Goal: Task Accomplishment & Management: Manage account settings

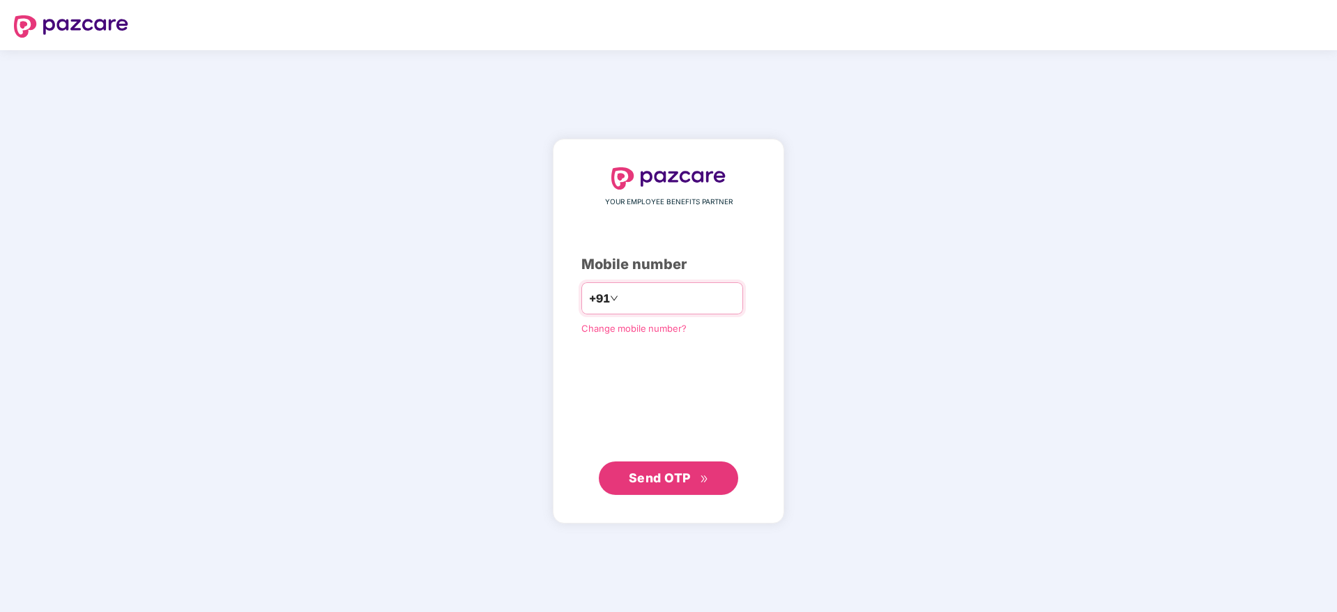
click at [696, 295] on input "number" at bounding box center [678, 298] width 114 height 22
type input "**********"
click at [668, 487] on button "Send OTP" at bounding box center [668, 477] width 139 height 33
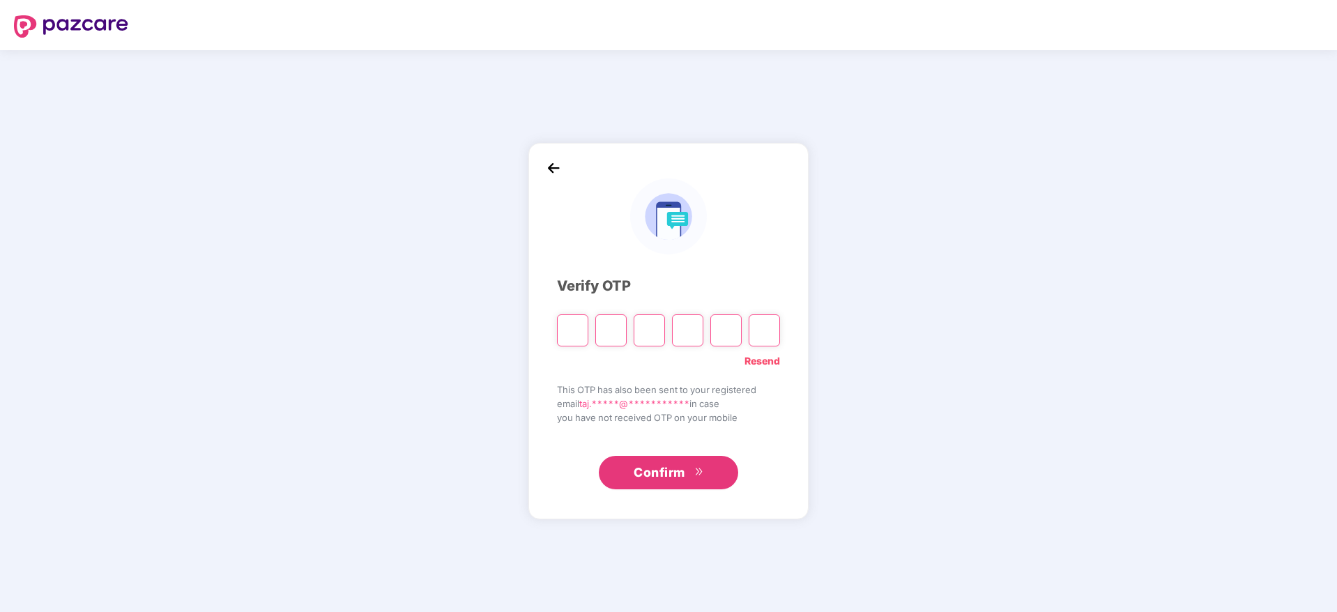
type input "*"
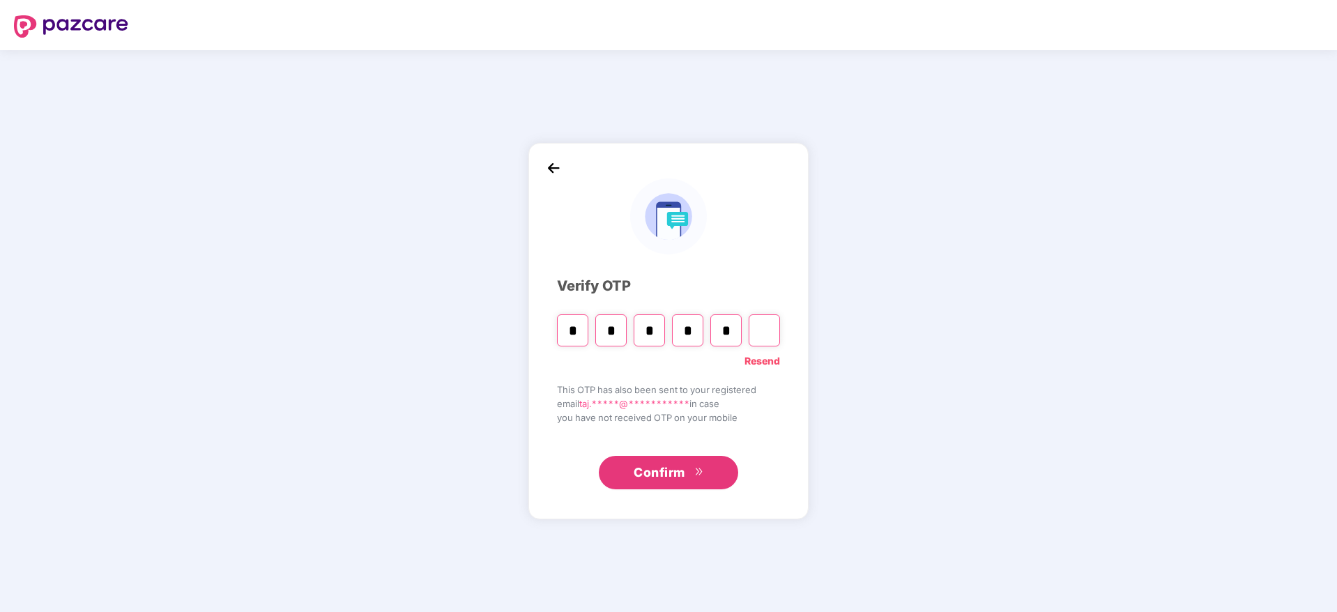
type input "*"
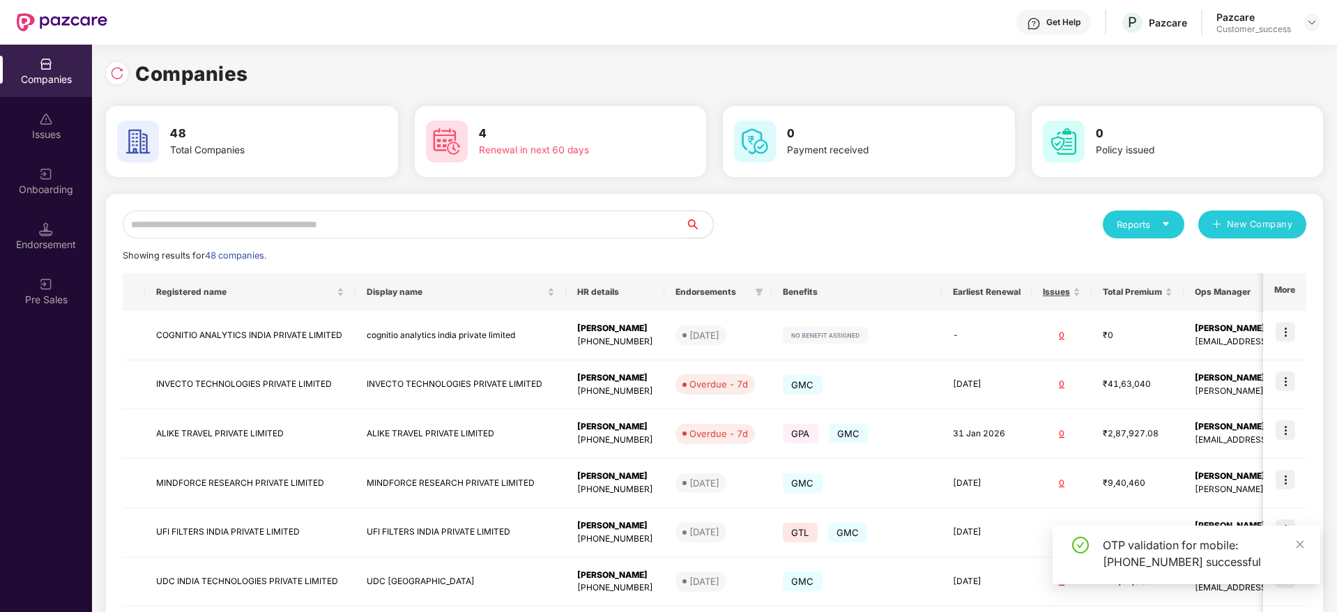
click at [400, 233] on input "text" at bounding box center [404, 224] width 562 height 28
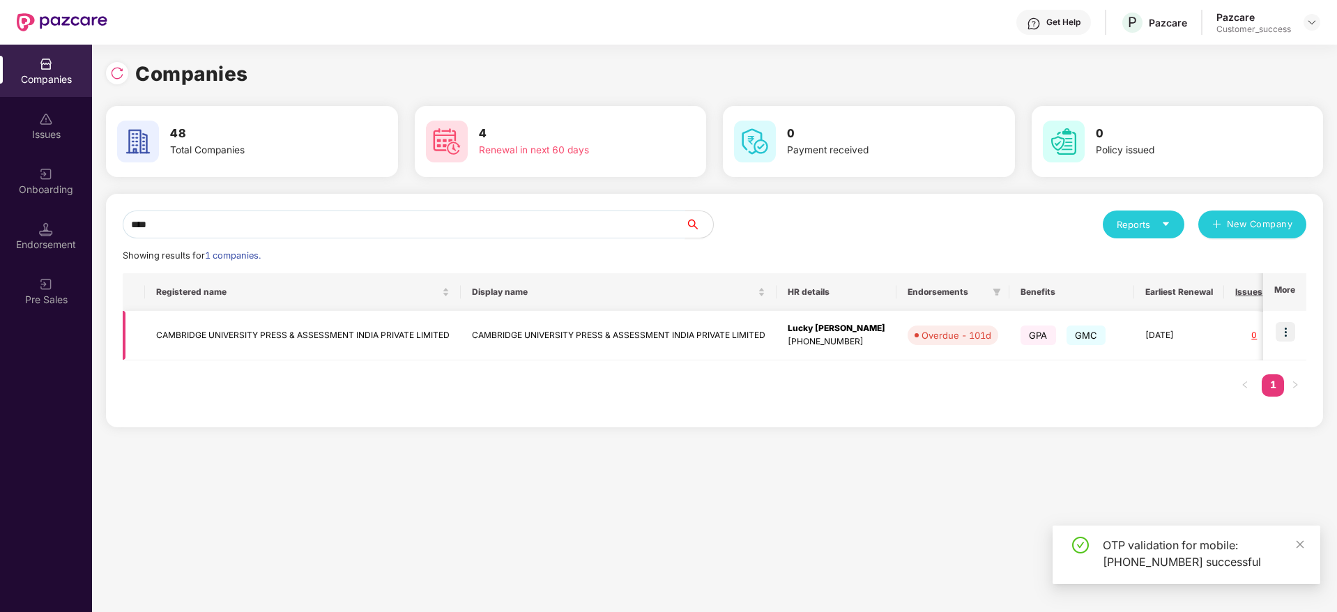
type input "****"
click at [1289, 339] on img at bounding box center [1285, 332] width 20 height 20
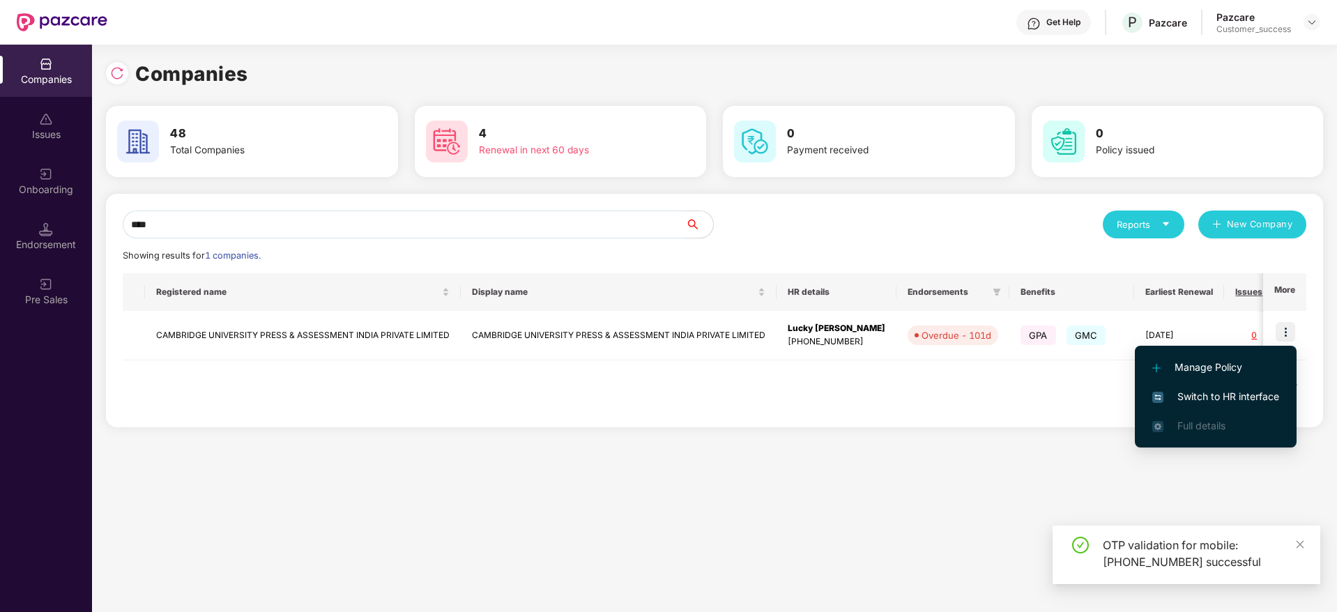
click at [1219, 401] on span "Switch to HR interface" at bounding box center [1215, 396] width 127 height 15
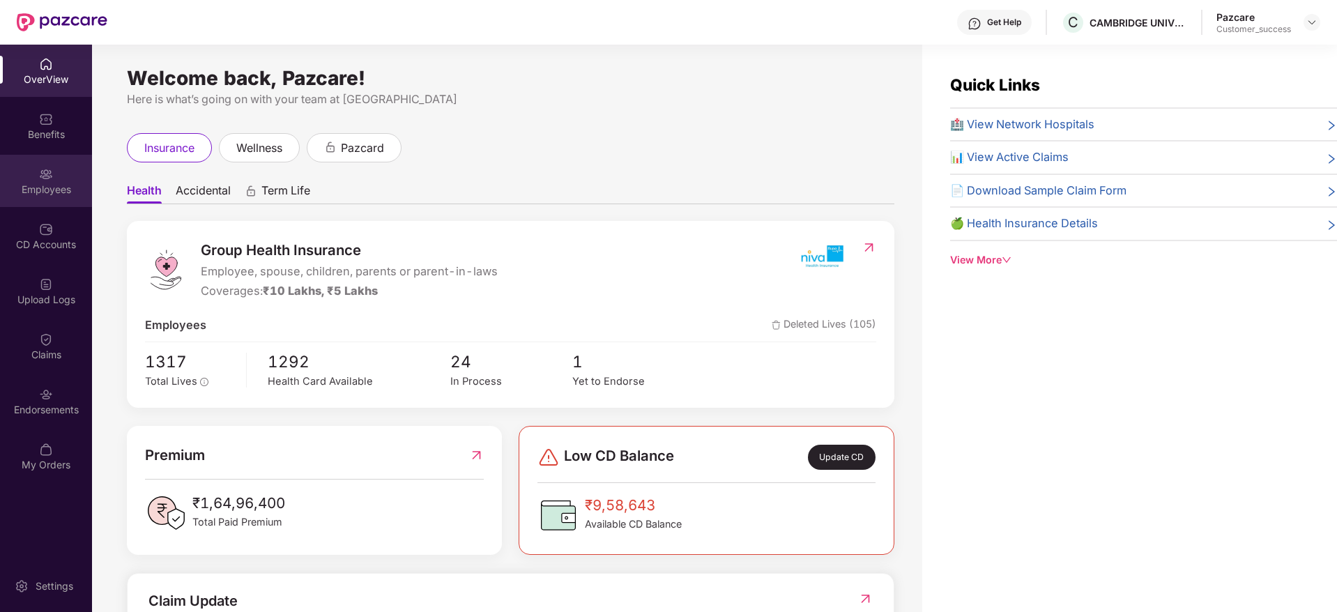
click at [52, 169] on img at bounding box center [46, 174] width 14 height 14
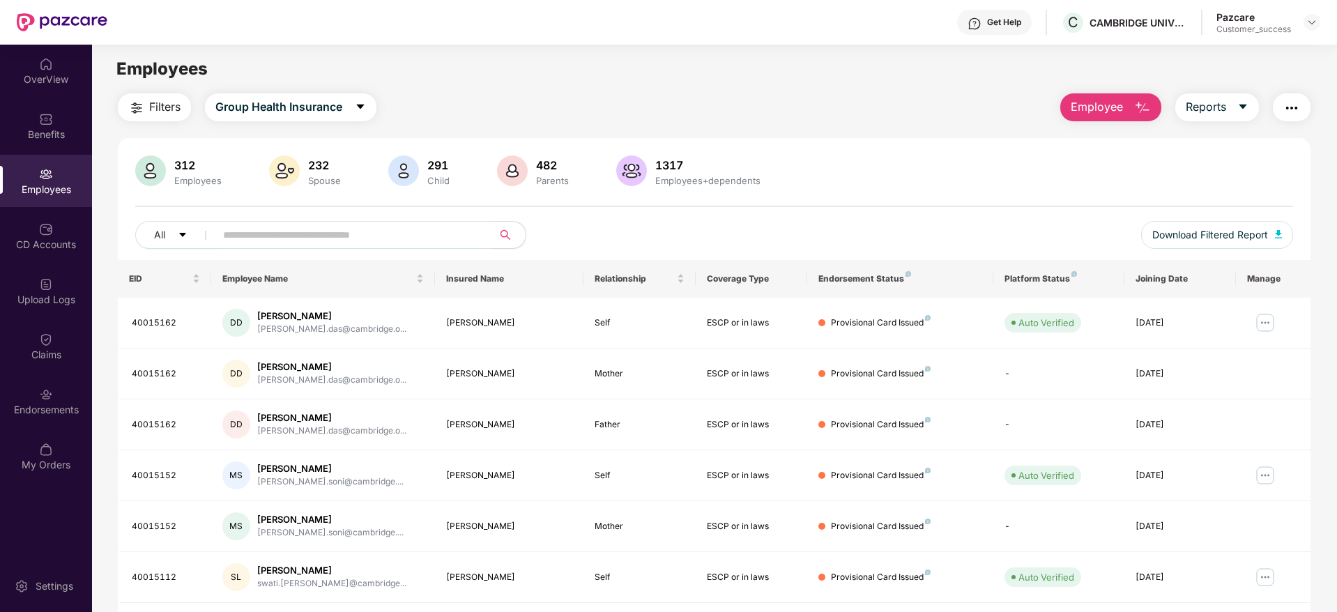
click at [245, 235] on input "text" at bounding box center [348, 234] width 250 height 21
paste input "********"
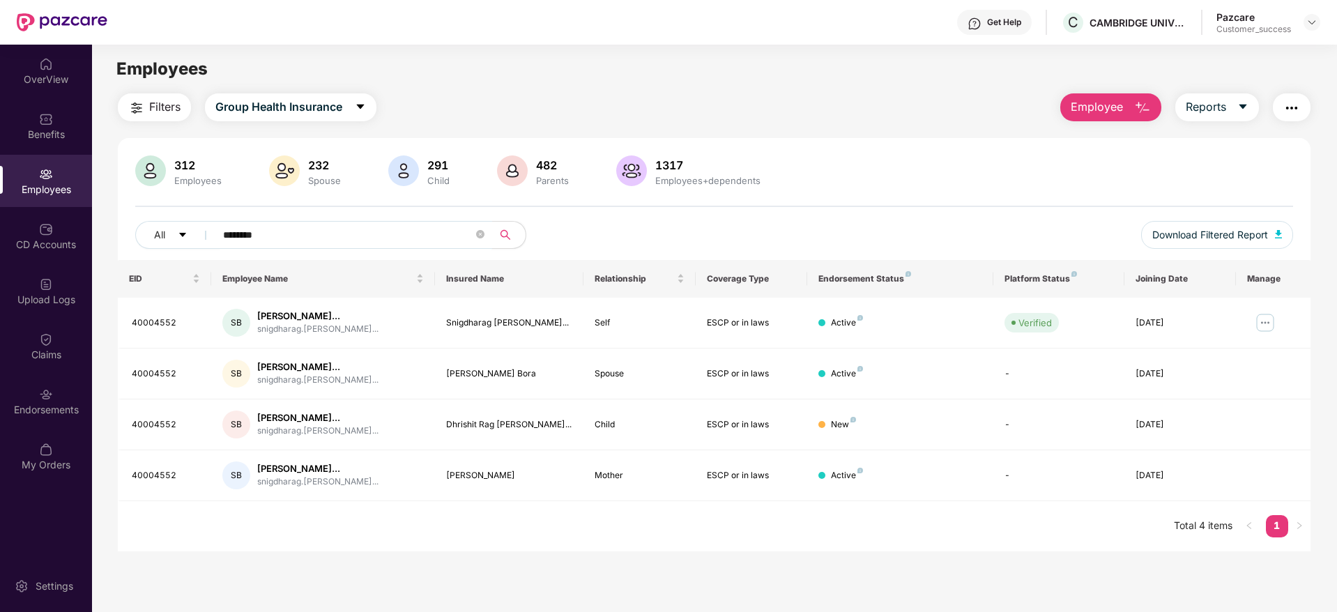
type input "********"
click at [1309, 18] on img at bounding box center [1311, 22] width 11 height 11
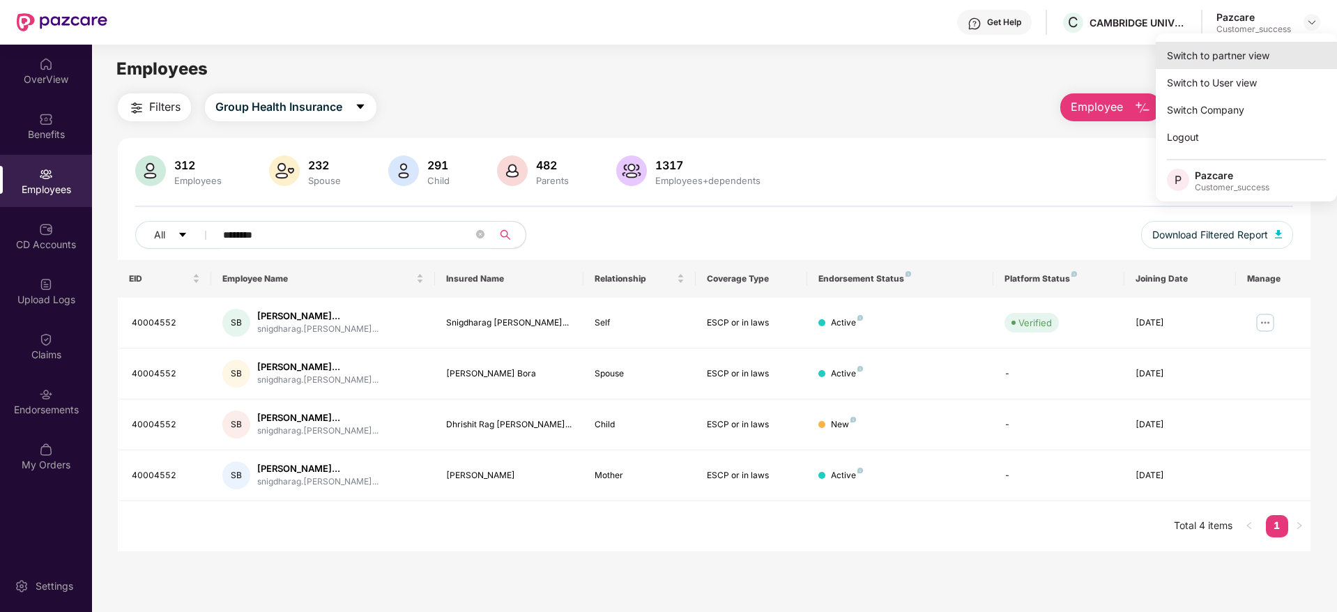
click at [1247, 56] on div "Switch to partner view" at bounding box center [1245, 55] width 181 height 27
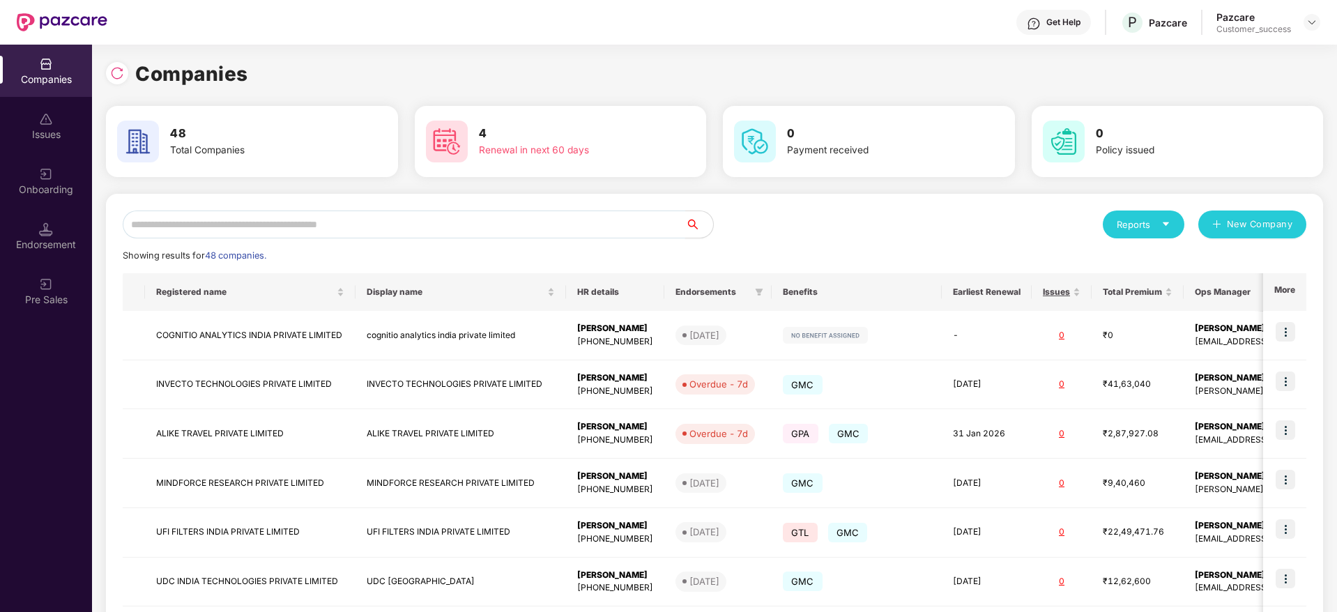
click at [484, 229] on input "text" at bounding box center [404, 224] width 562 height 28
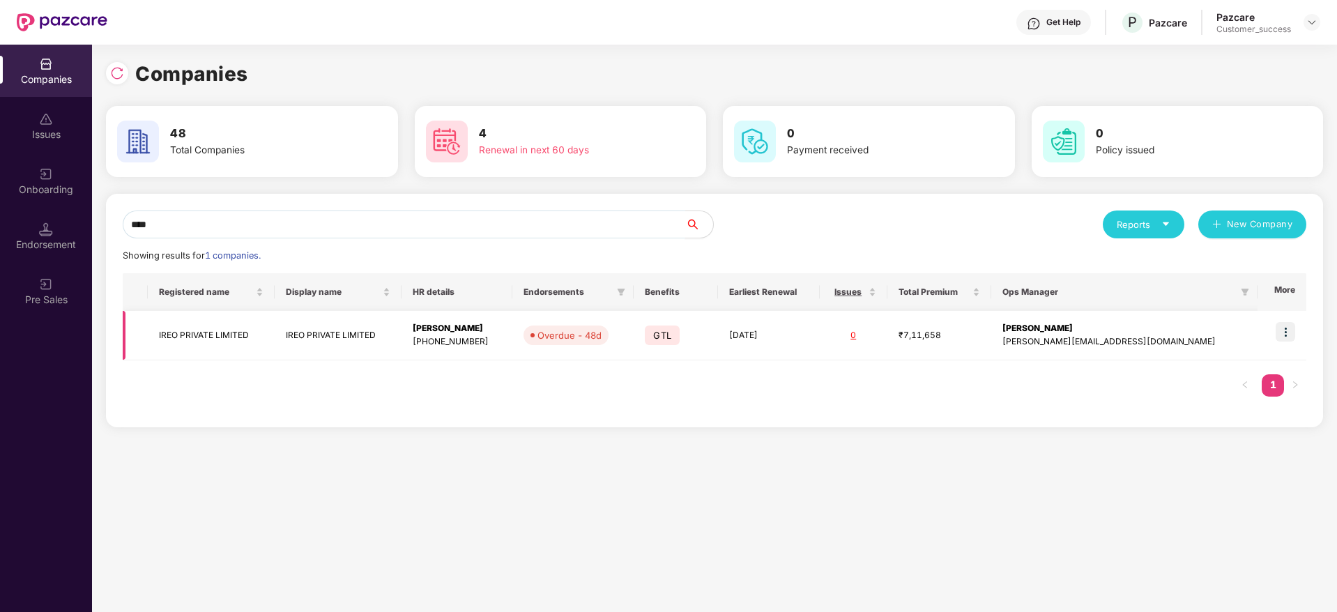
type input "****"
click at [1292, 333] on img at bounding box center [1285, 332] width 20 height 20
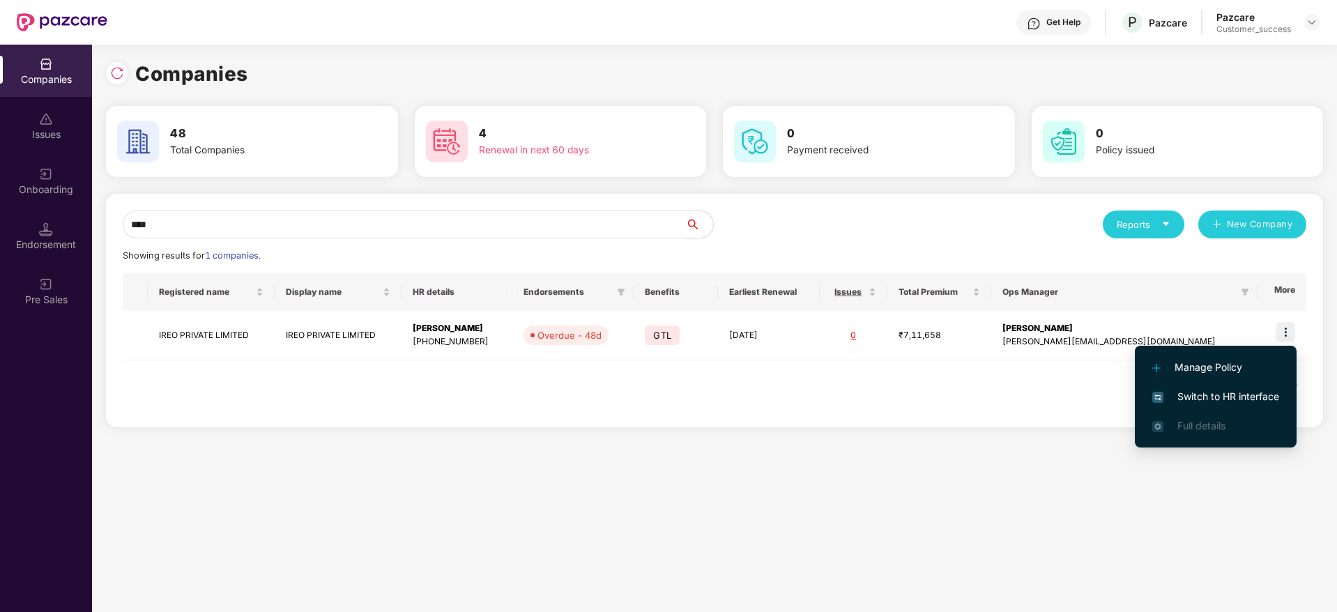
click at [1203, 401] on span "Switch to HR interface" at bounding box center [1215, 396] width 127 height 15
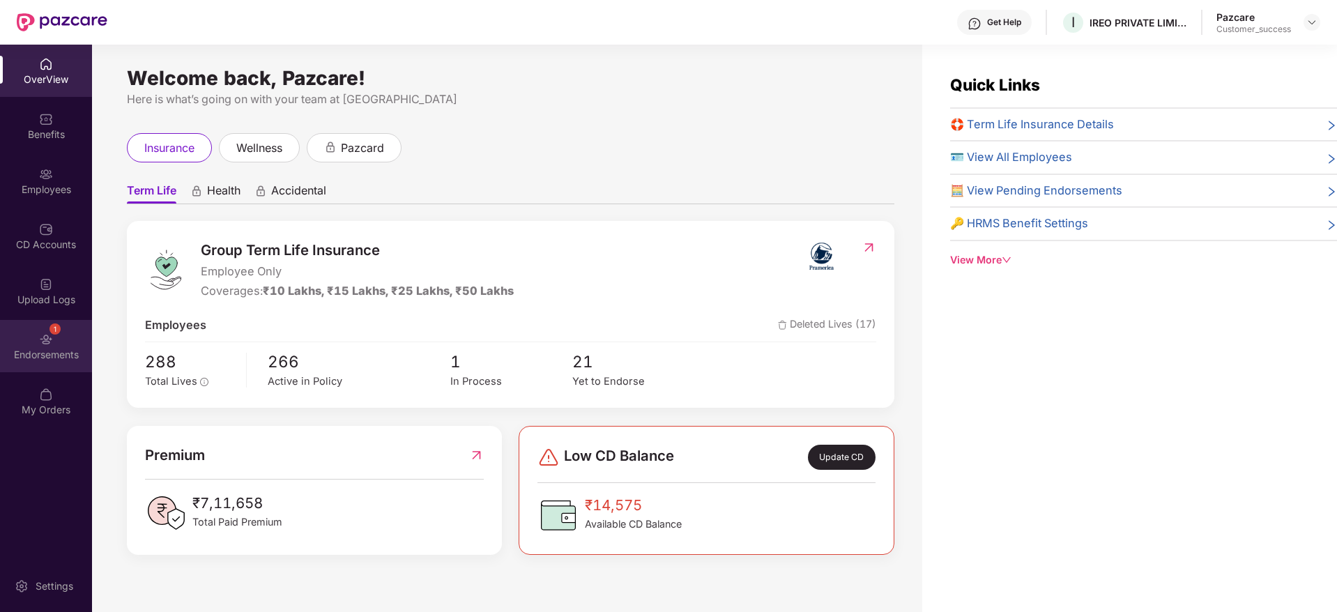
click at [26, 341] on div "1 Endorsements" at bounding box center [46, 346] width 92 height 52
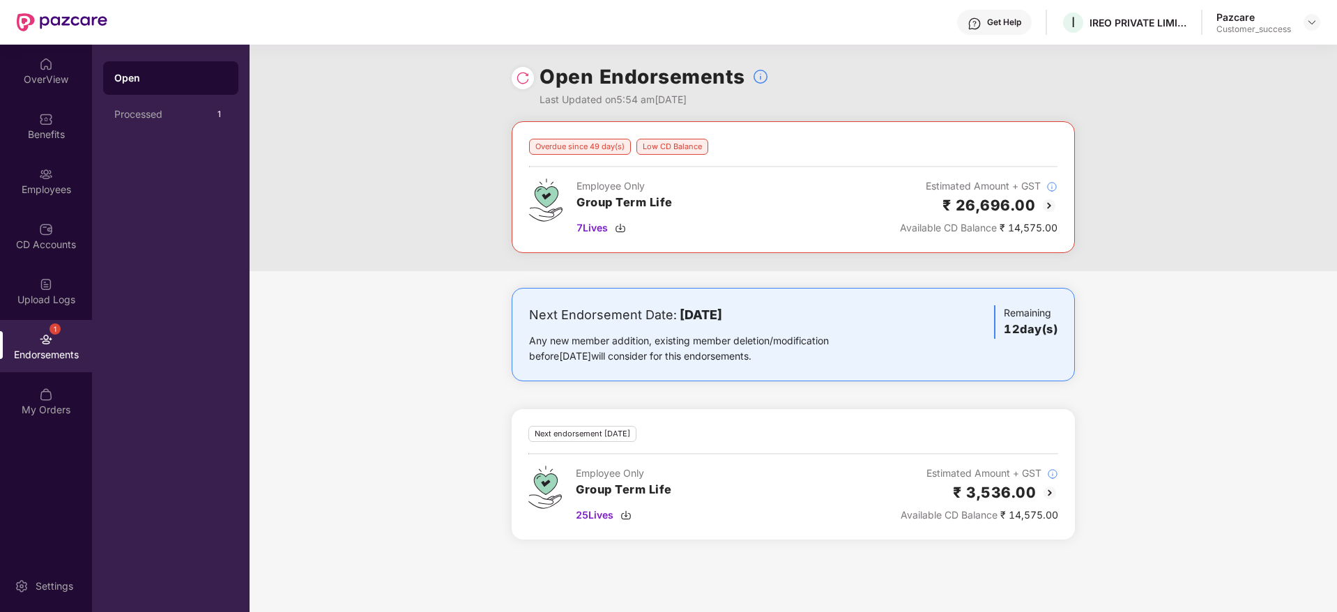
click at [1039, 206] on div "₹ 26,696.00" at bounding box center [978, 205] width 157 height 23
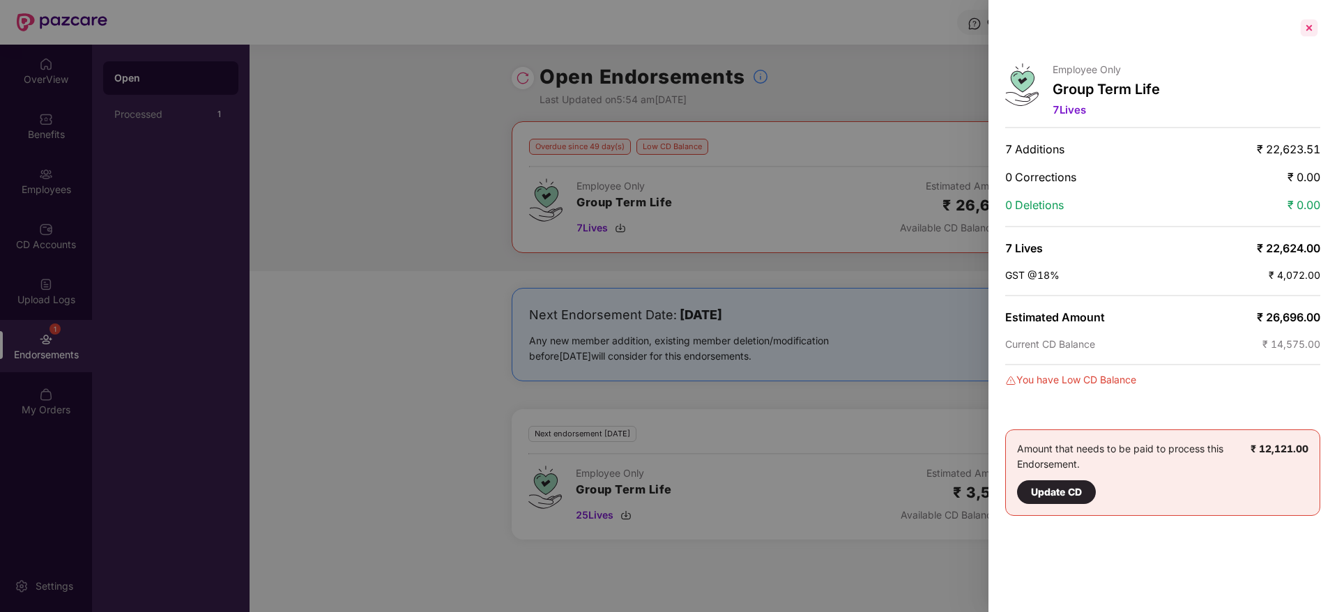
click at [1305, 25] on div at bounding box center [1309, 28] width 22 height 22
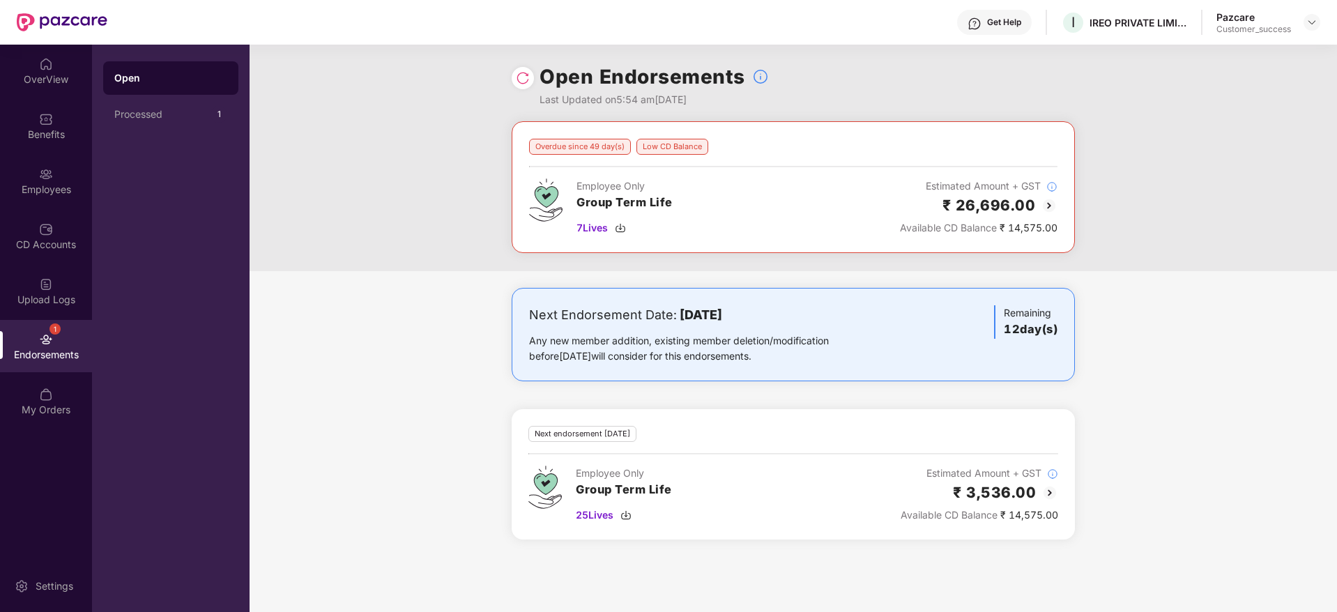
click at [1049, 202] on img at bounding box center [1048, 205] width 17 height 17
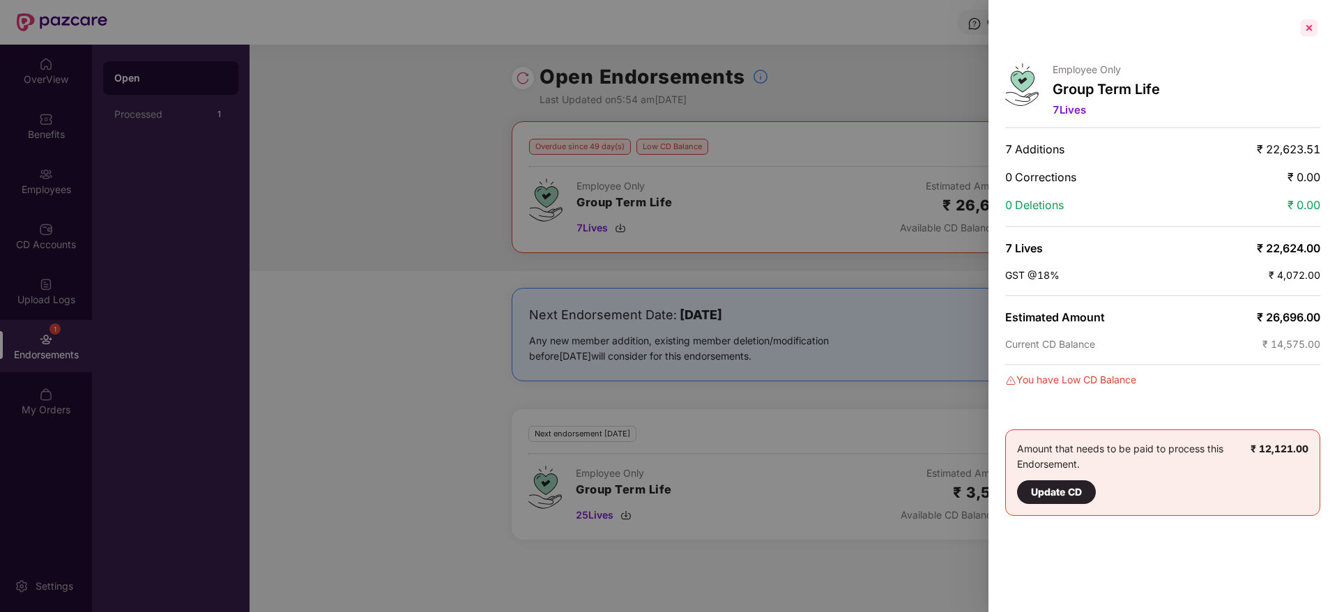
click at [1305, 35] on div at bounding box center [1309, 28] width 22 height 22
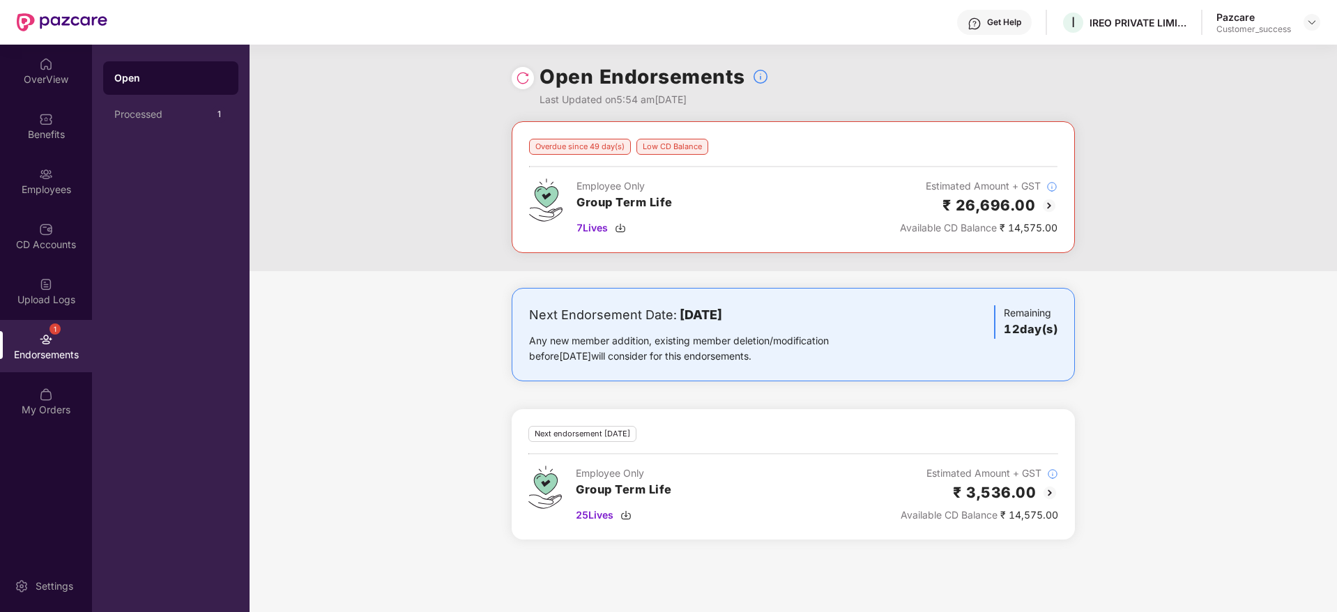
click at [1052, 491] on img at bounding box center [1049, 492] width 17 height 17
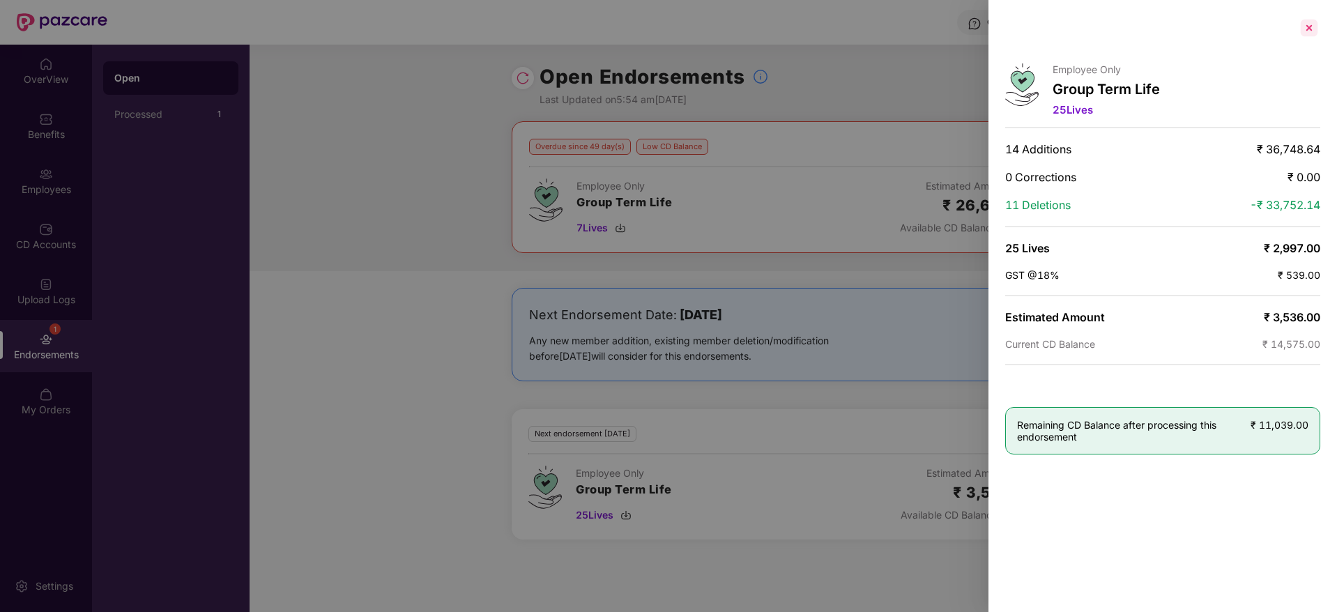
click at [1313, 33] on div at bounding box center [1309, 28] width 22 height 22
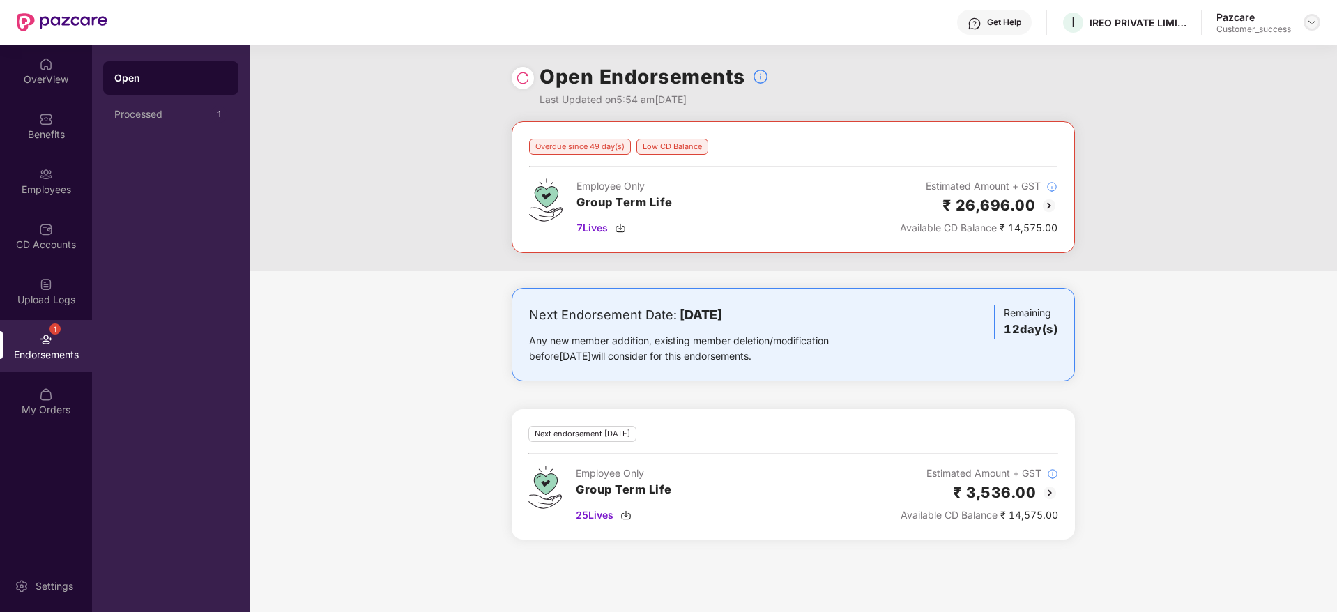
click at [1307, 20] on img at bounding box center [1311, 22] width 11 height 11
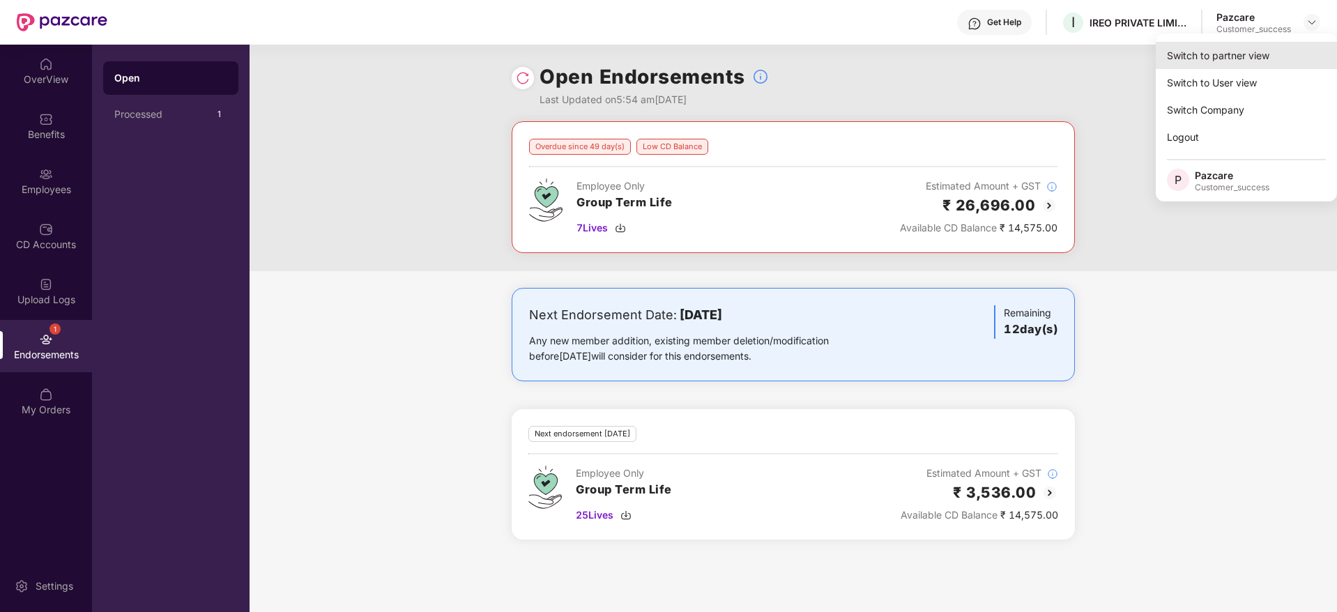
click at [1272, 52] on div "Switch to partner view" at bounding box center [1245, 55] width 181 height 27
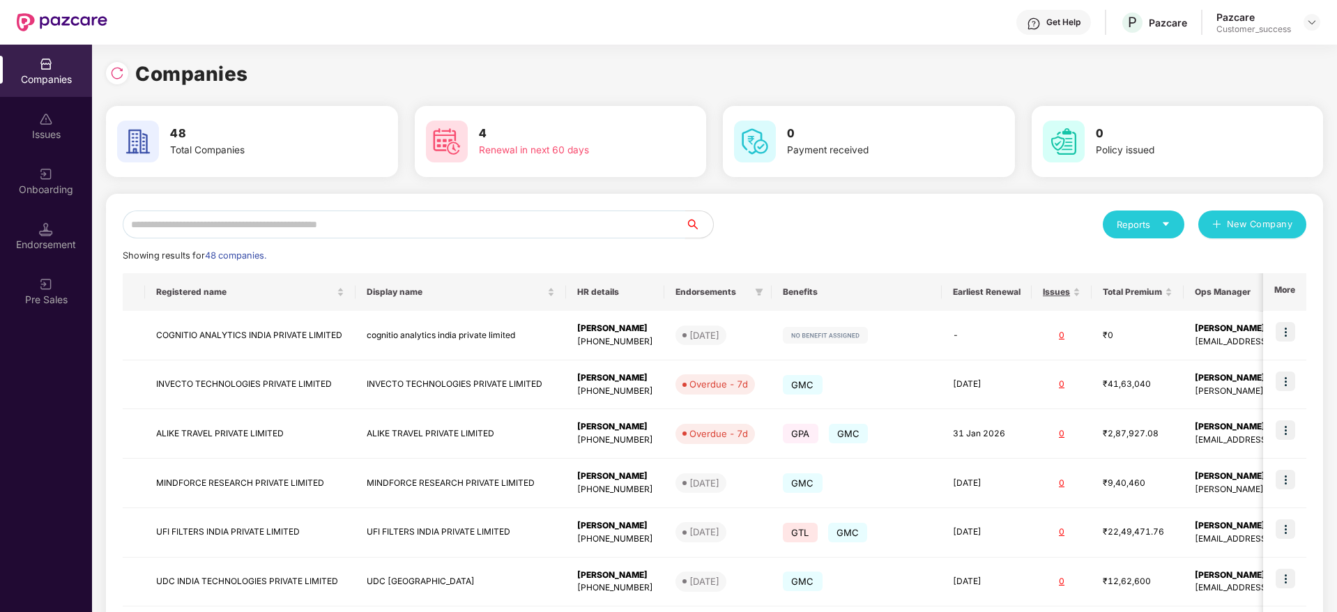
click at [308, 229] on input "text" at bounding box center [404, 224] width 562 height 28
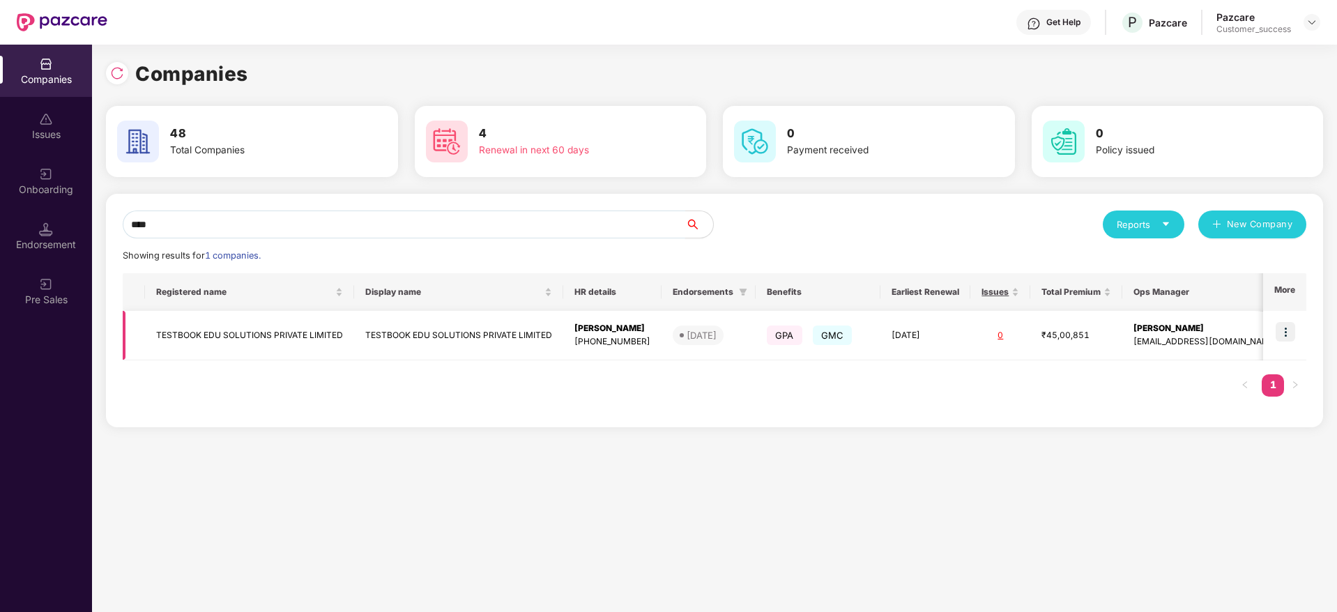
type input "****"
click at [1277, 328] on img at bounding box center [1285, 332] width 20 height 20
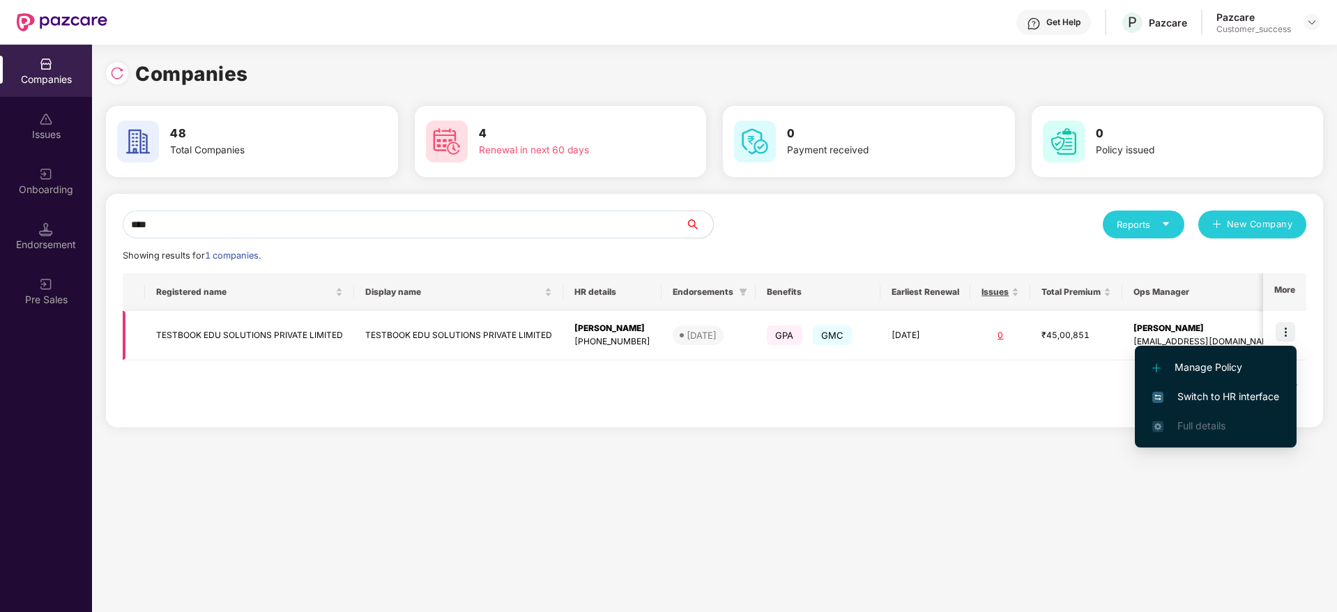
click at [1288, 334] on img at bounding box center [1285, 332] width 20 height 20
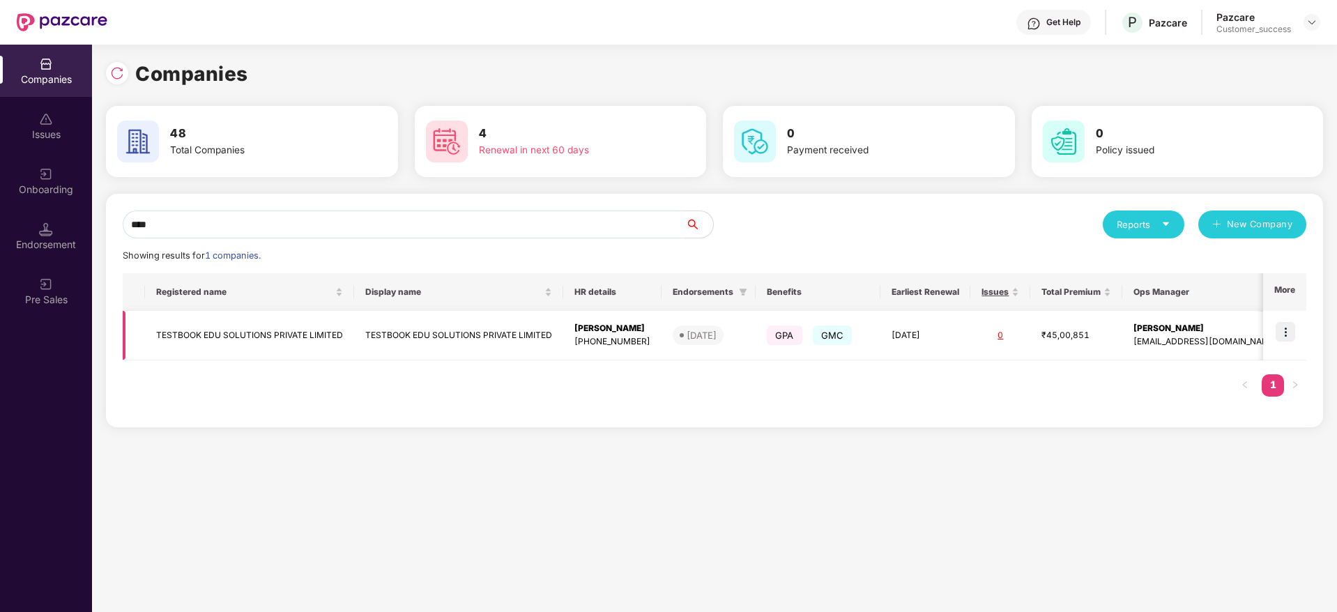
click at [1284, 330] on img at bounding box center [1285, 332] width 20 height 20
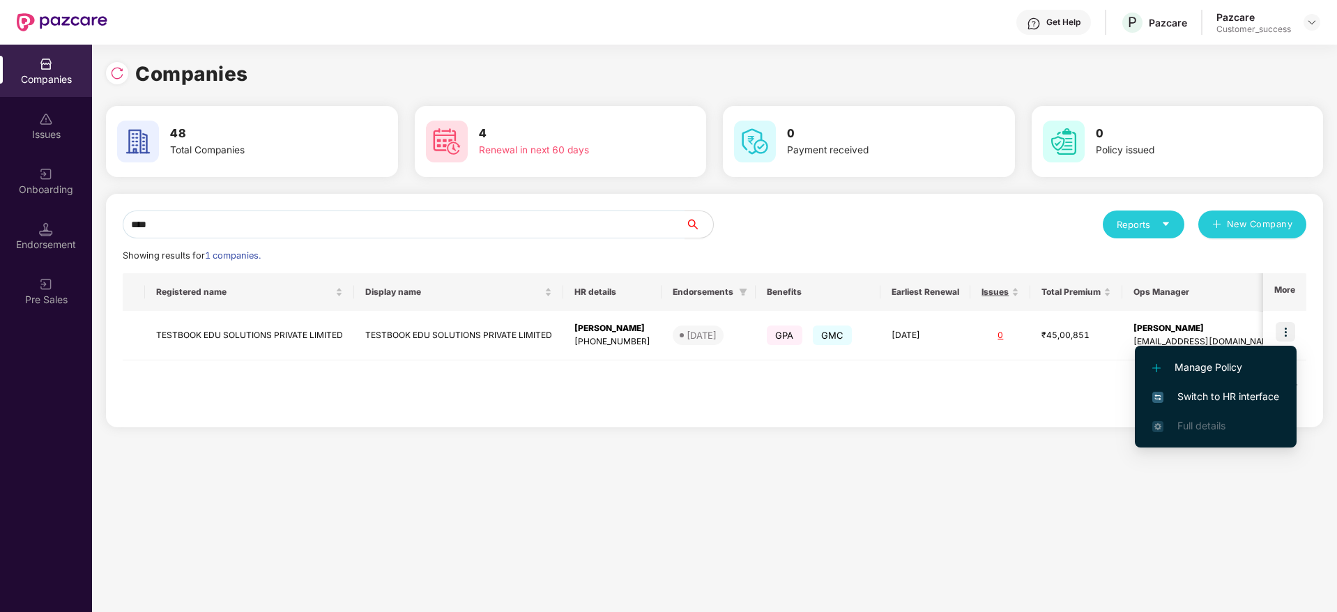
click at [1217, 391] on span "Switch to HR interface" at bounding box center [1215, 396] width 127 height 15
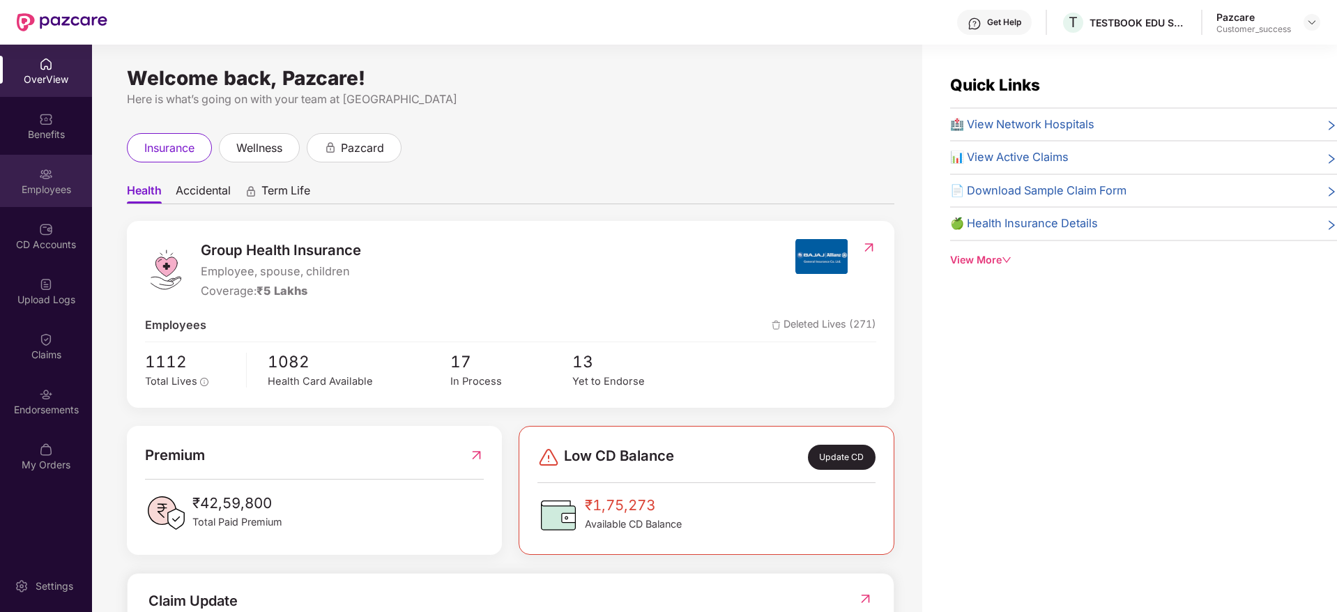
click at [27, 179] on div "Employees" at bounding box center [46, 181] width 92 height 52
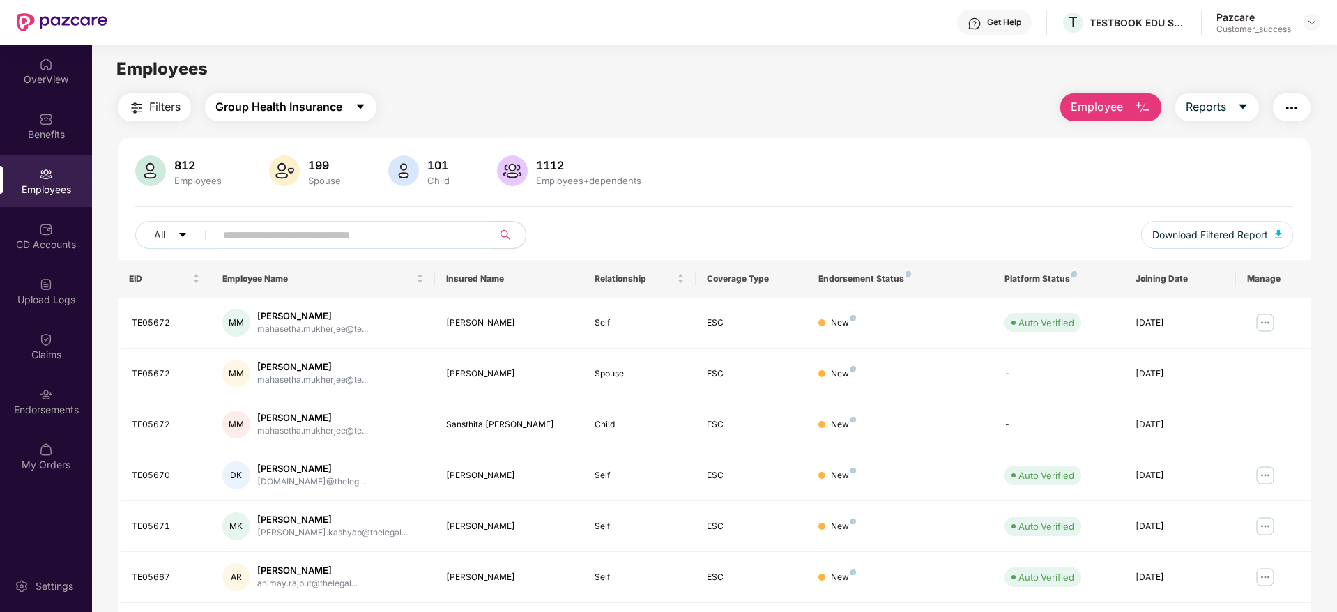
click at [359, 112] on span "caret-down" at bounding box center [360, 107] width 11 height 13
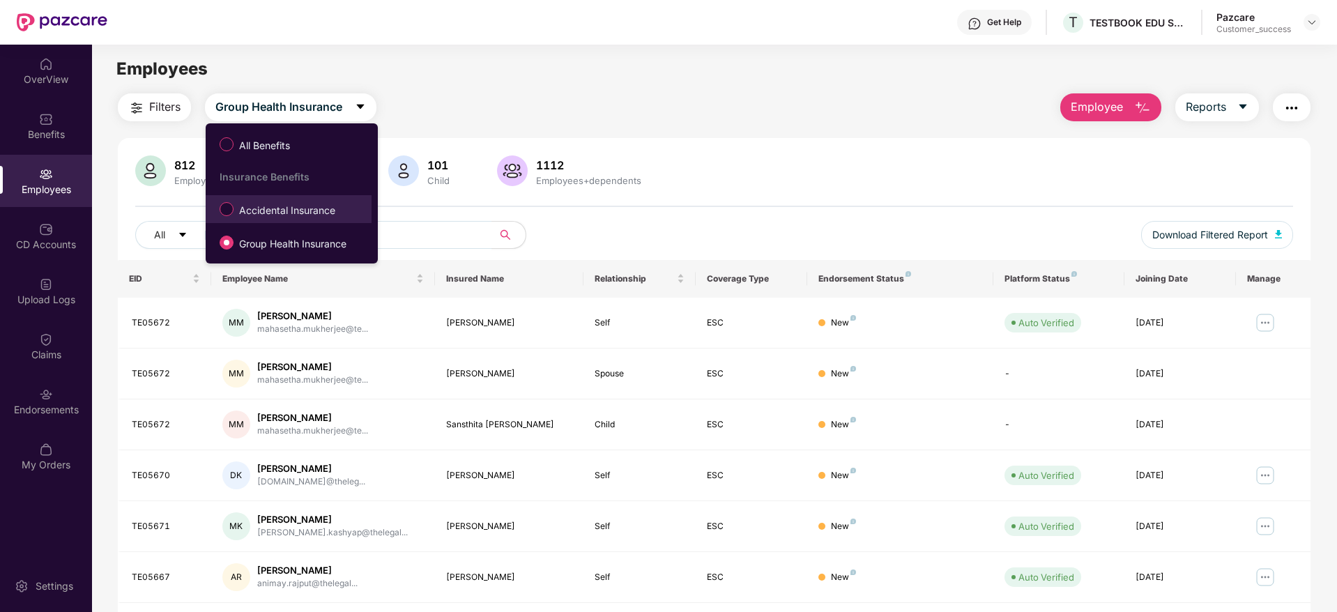
click at [286, 216] on span "Accidental Insurance" at bounding box center [286, 210] width 107 height 15
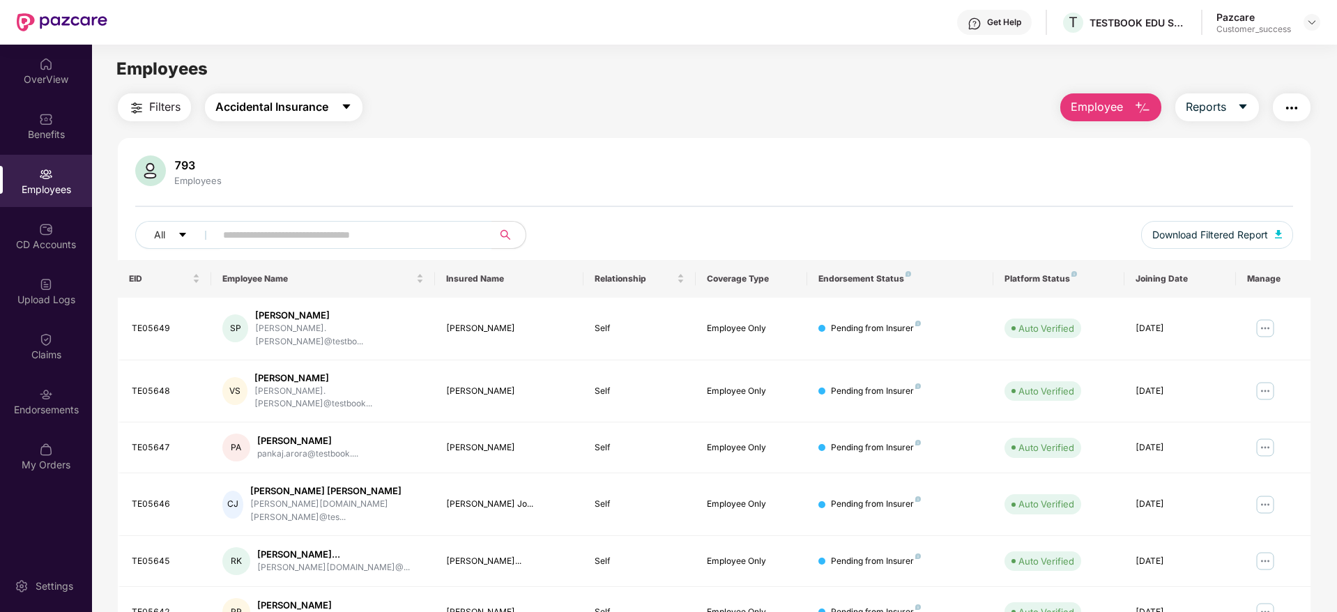
click at [296, 103] on span "Accidental Insurance" at bounding box center [271, 106] width 113 height 17
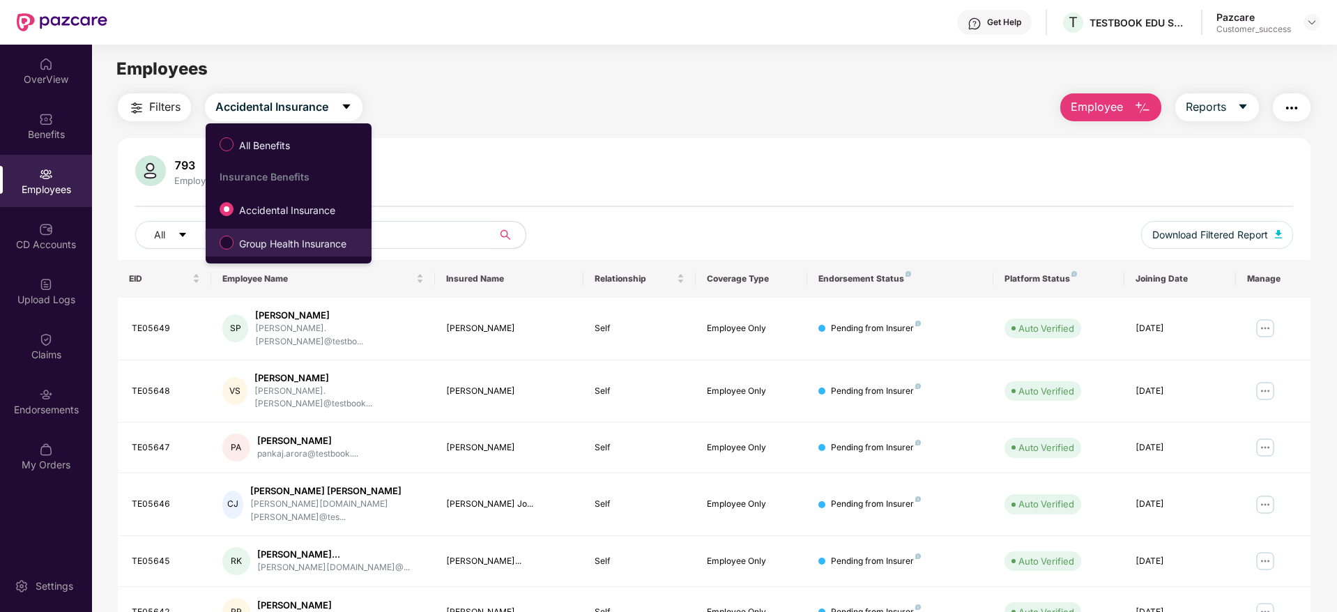
click at [265, 236] on span "Group Health Insurance" at bounding box center [292, 243] width 118 height 15
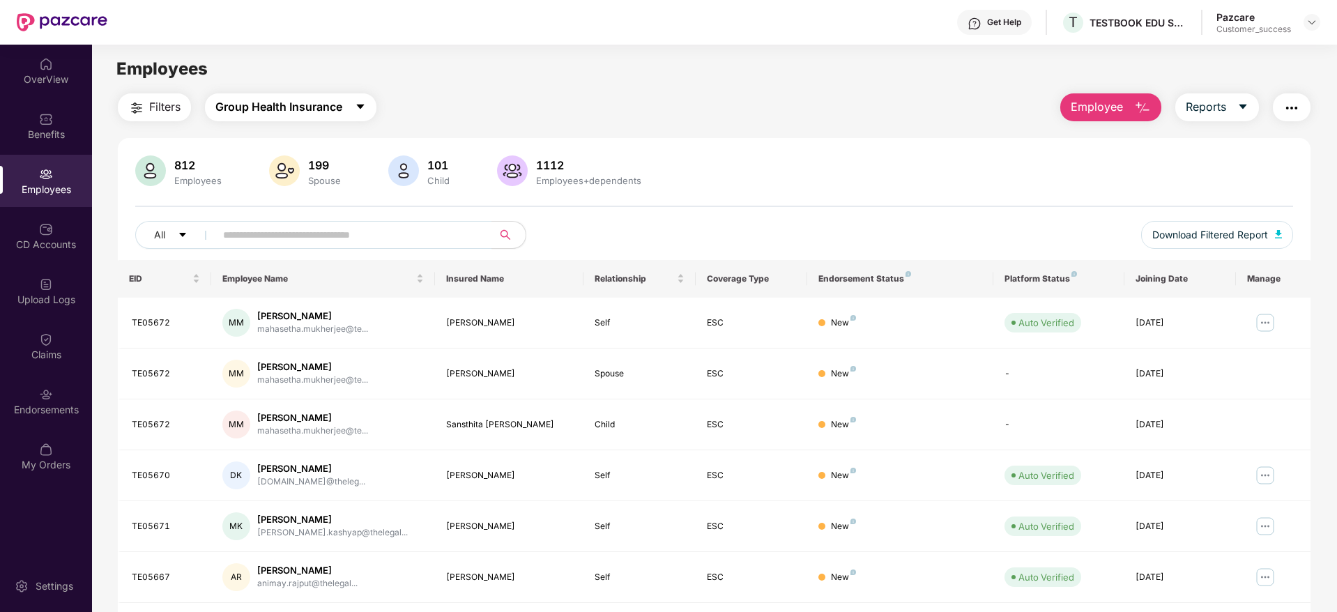
click at [311, 100] on span "Group Health Insurance" at bounding box center [278, 106] width 127 height 17
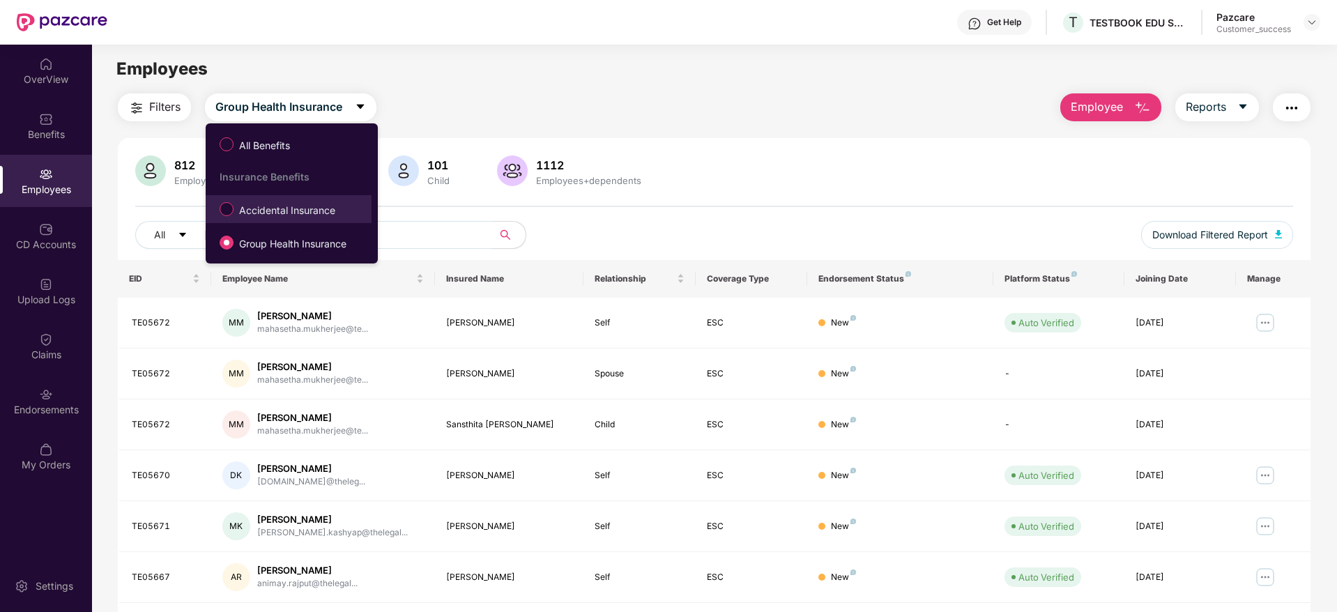
click at [265, 210] on span "Accidental Insurance" at bounding box center [286, 210] width 107 height 15
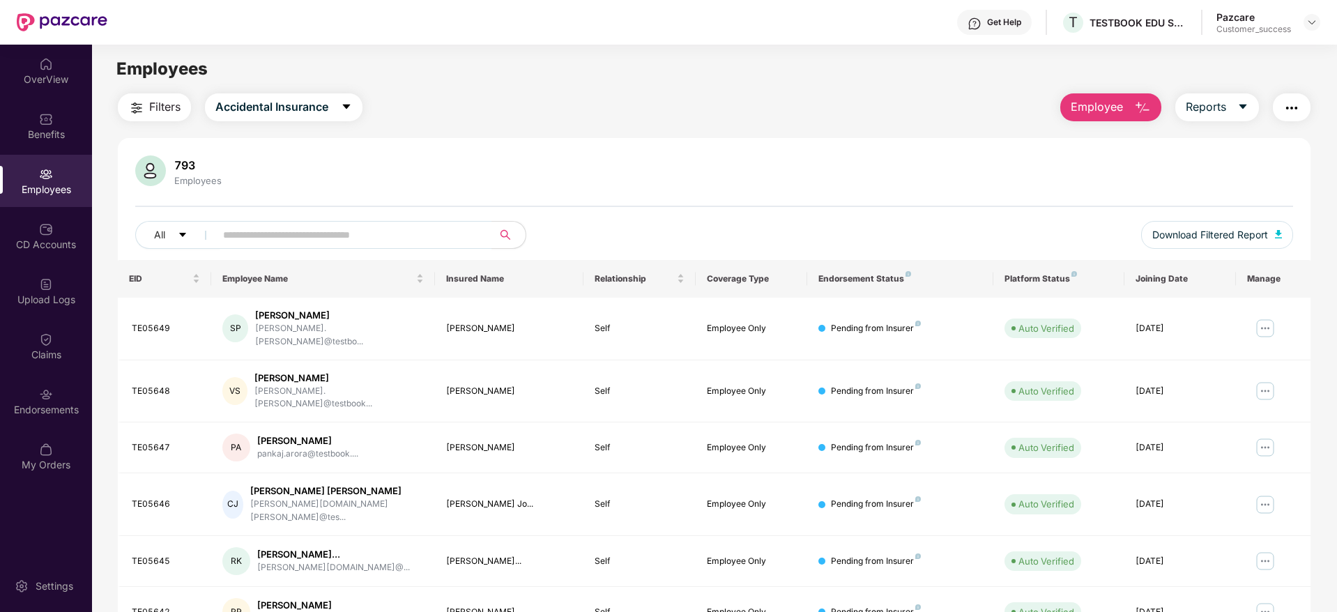
click at [1130, 109] on button "Employee" at bounding box center [1110, 107] width 101 height 28
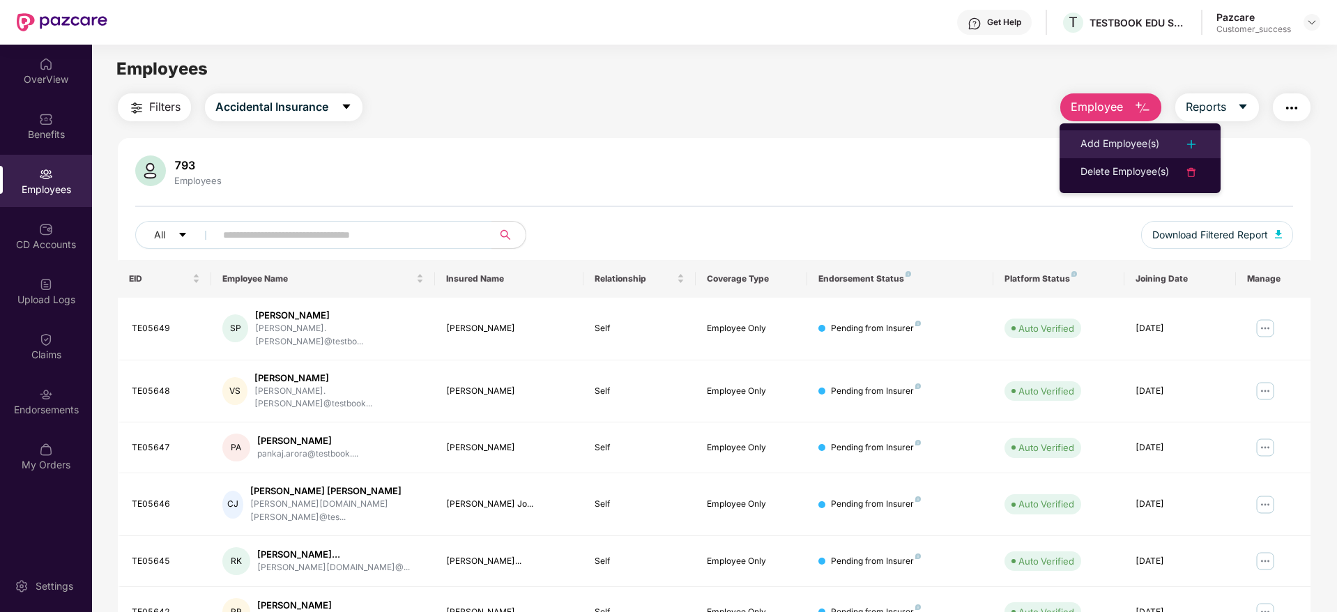
click at [1119, 140] on div "Add Employee(s)" at bounding box center [1119, 144] width 79 height 17
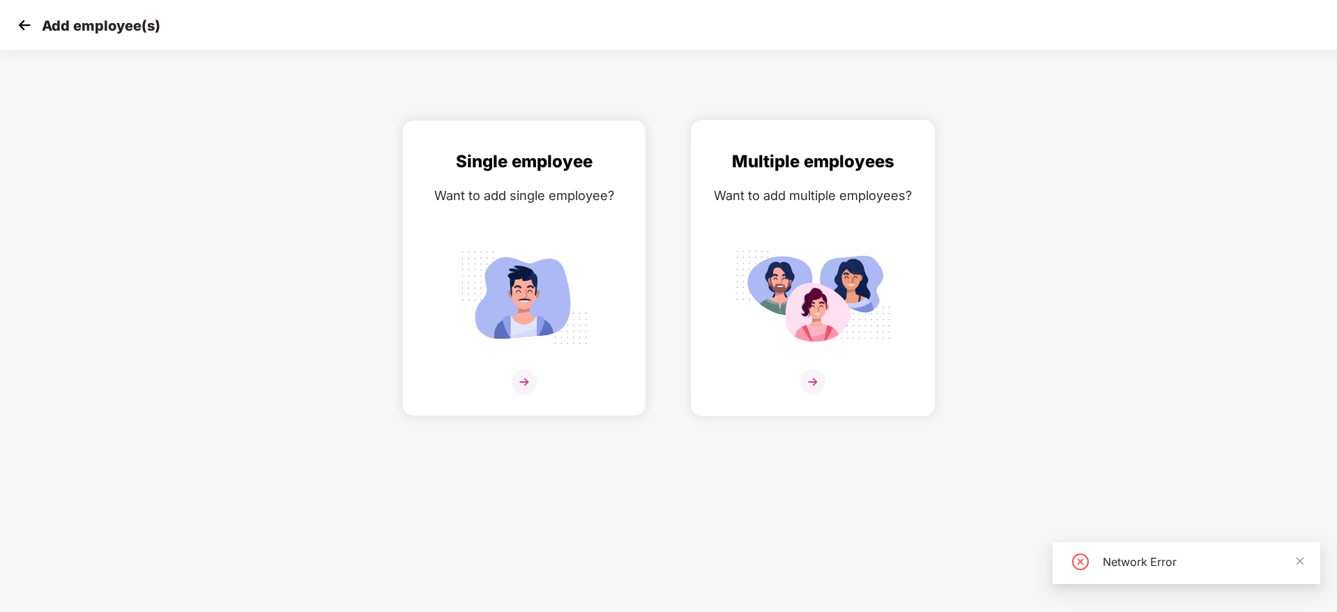
click at [809, 382] on img at bounding box center [812, 381] width 25 height 25
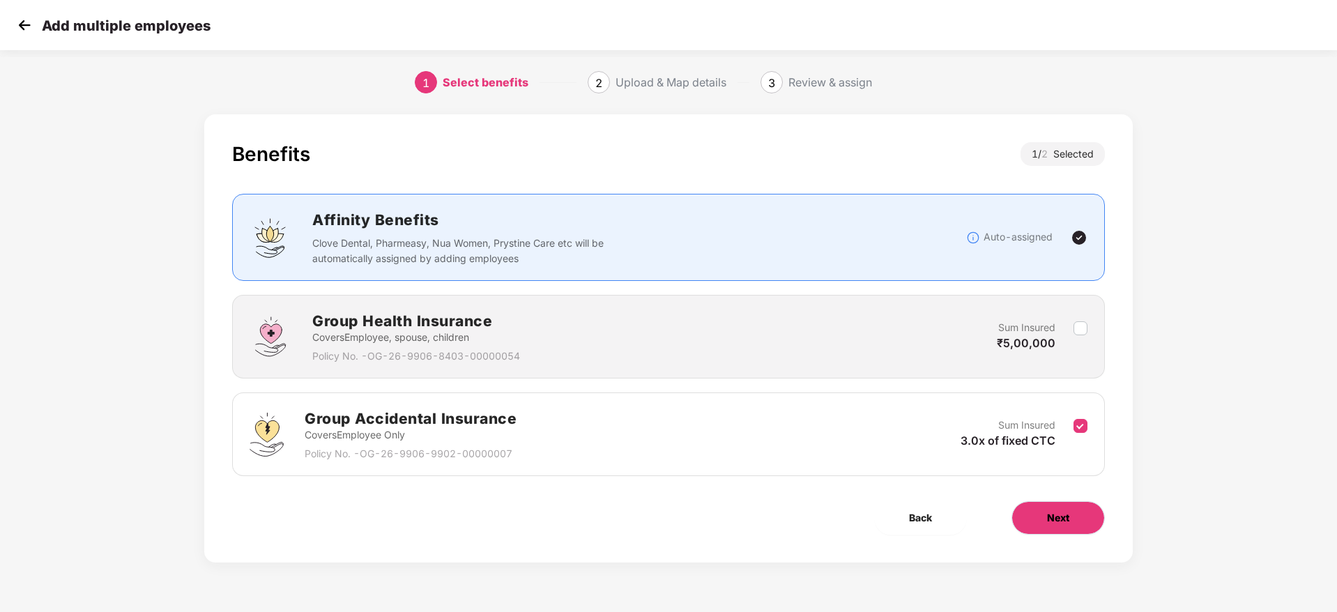
click at [1043, 518] on button "Next" at bounding box center [1057, 517] width 93 height 33
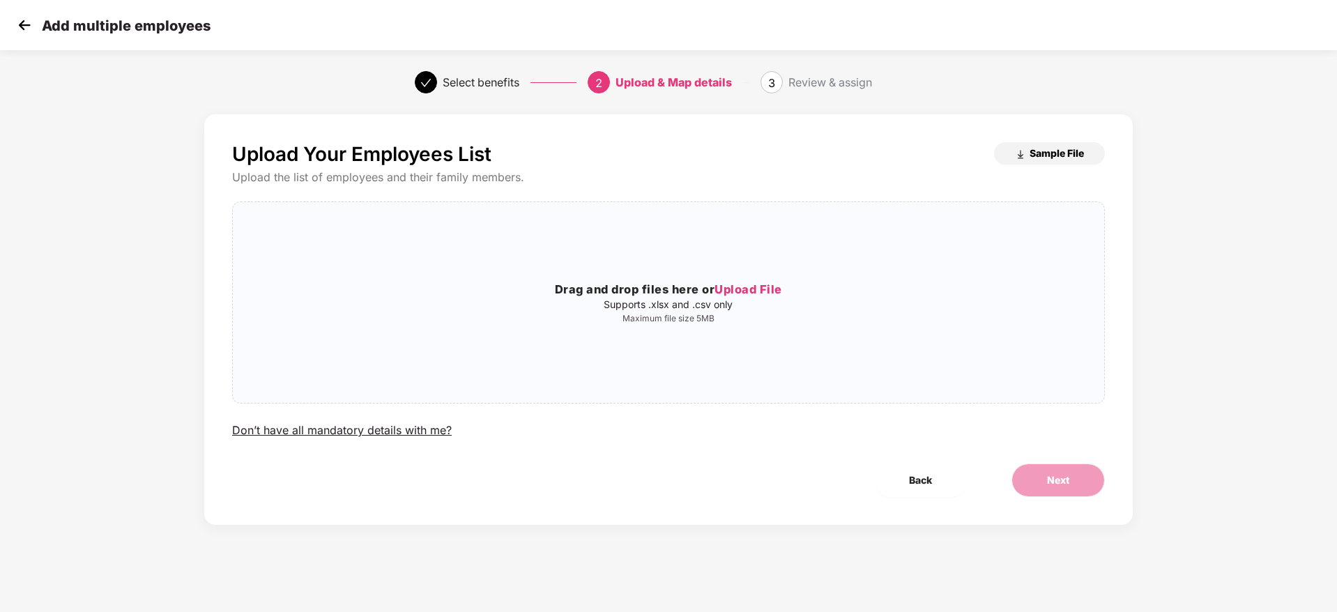
click at [1020, 144] on button "Sample File" at bounding box center [1049, 153] width 111 height 22
click at [741, 283] on span "Upload File" at bounding box center [748, 289] width 68 height 14
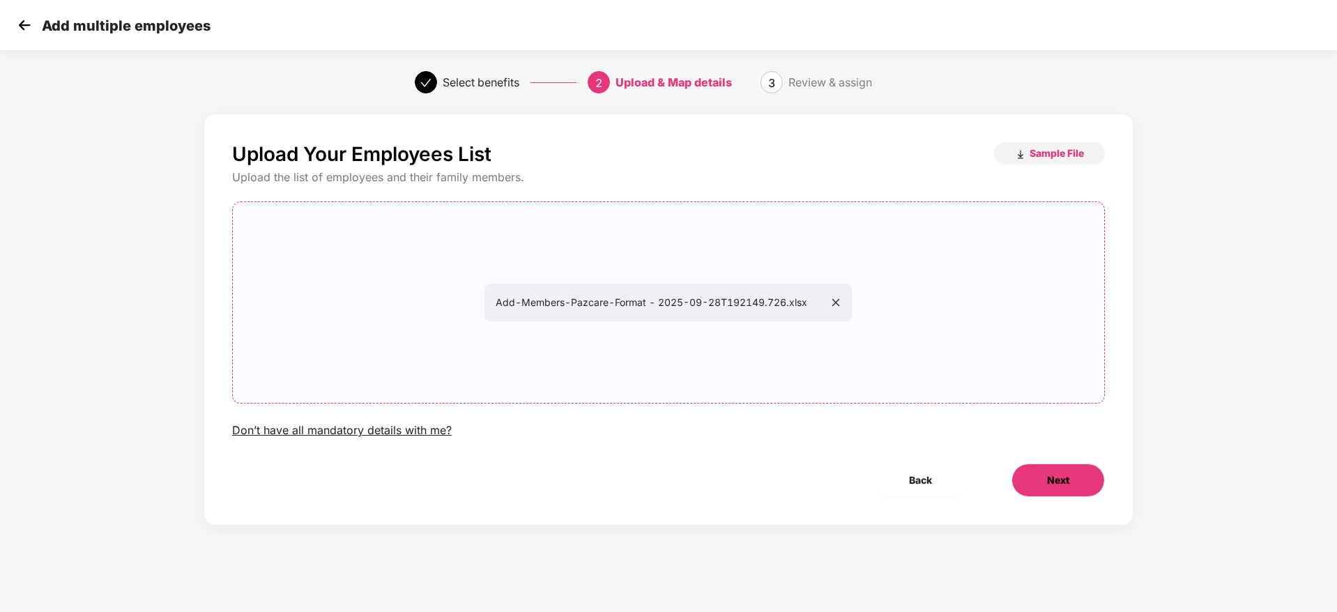
click at [1026, 467] on button "Next" at bounding box center [1057, 479] width 93 height 33
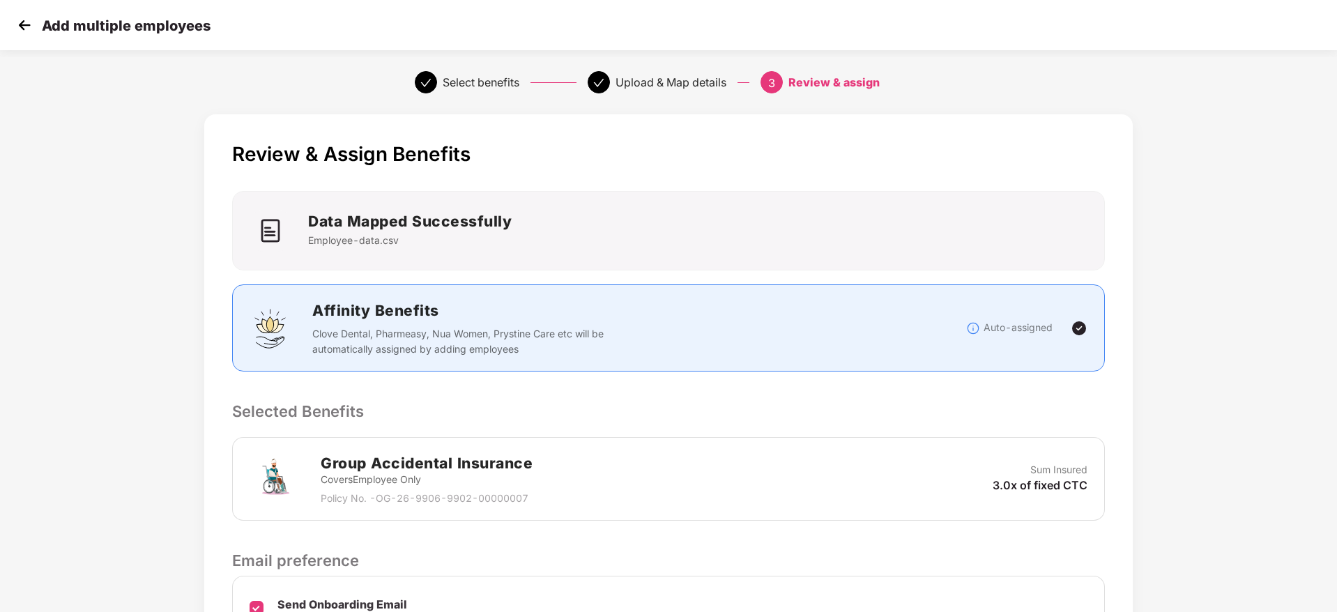
click at [890, 416] on p "Selected Benefits" at bounding box center [668, 411] width 872 height 24
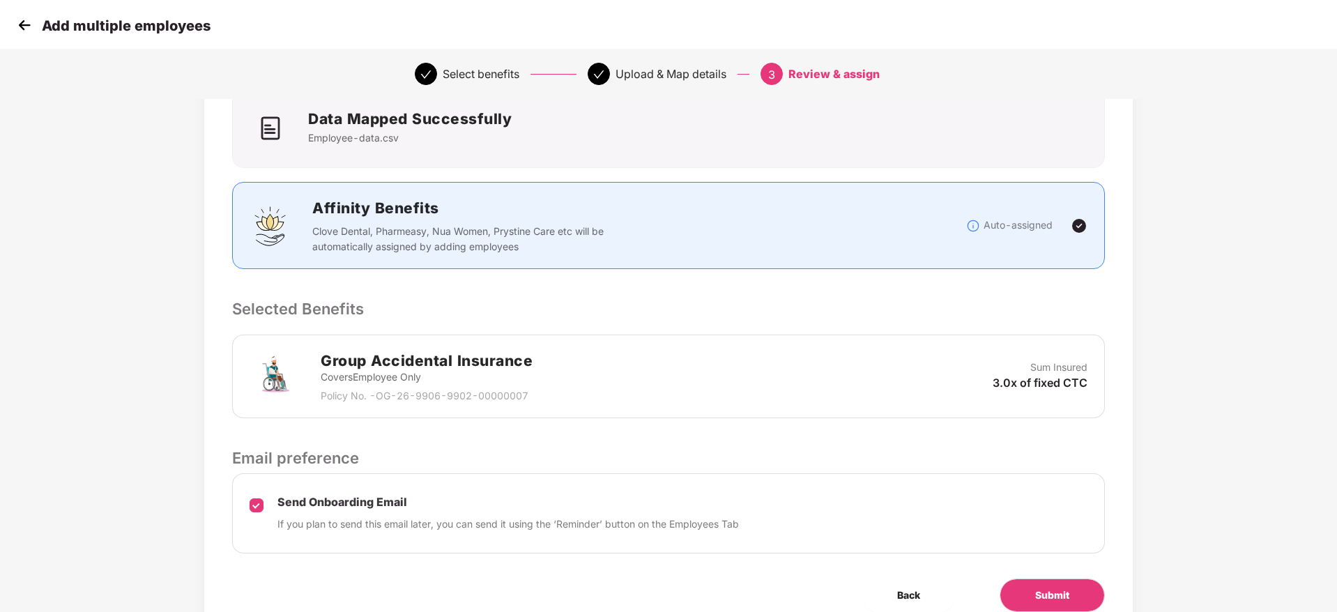
scroll to position [165, 0]
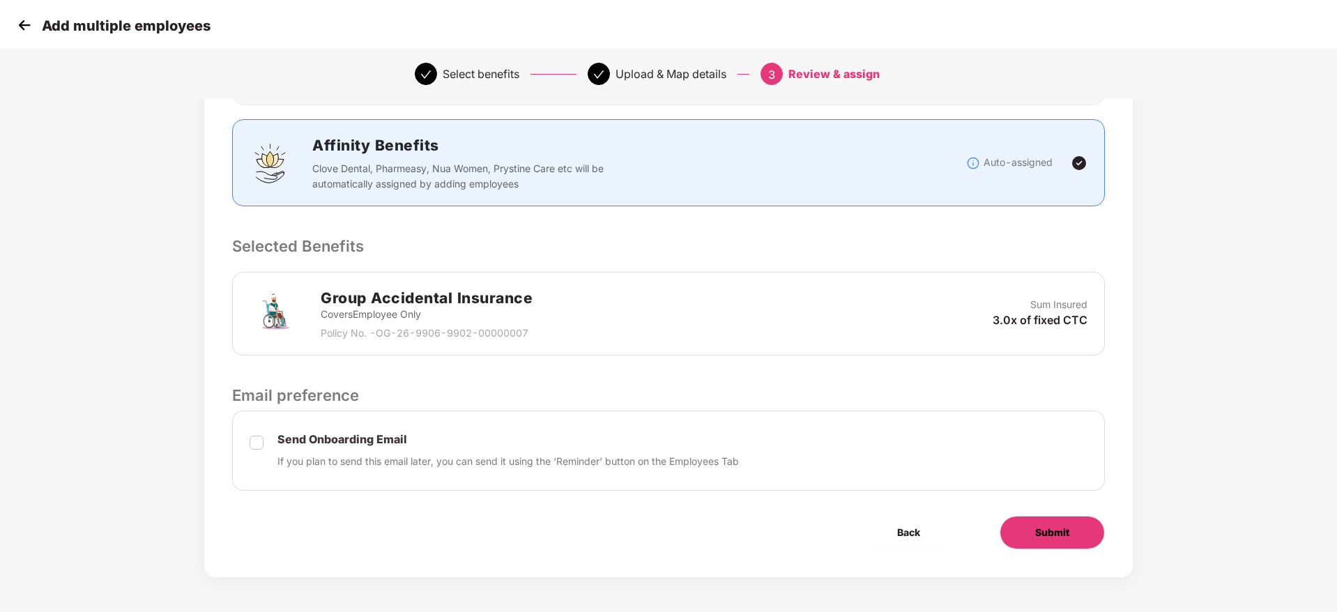
click at [1021, 537] on button "Submit" at bounding box center [1051, 532] width 105 height 33
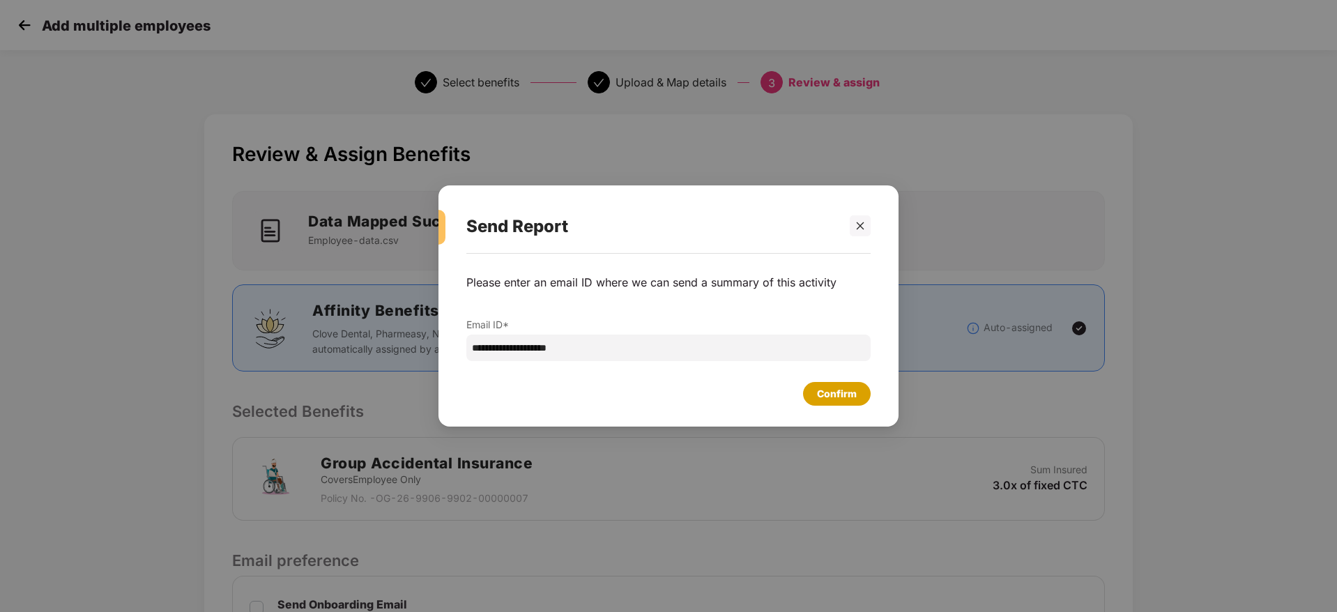
click at [828, 399] on div "Confirm" at bounding box center [837, 393] width 40 height 15
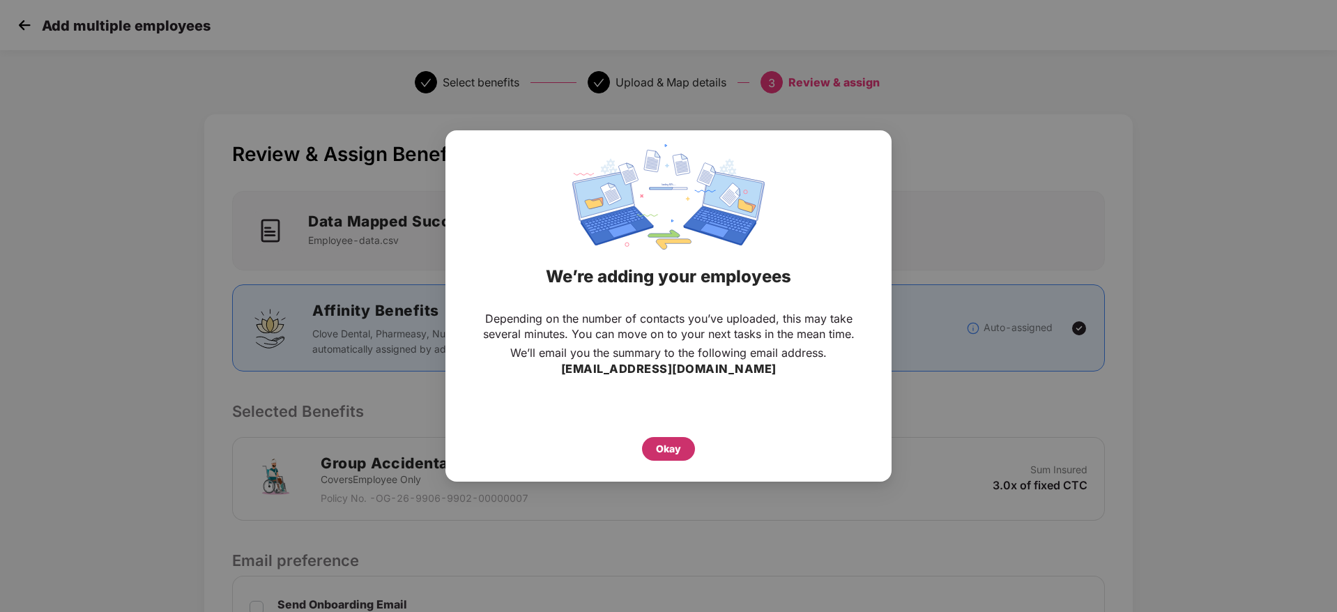
click at [682, 448] on div "Okay" at bounding box center [668, 449] width 53 height 24
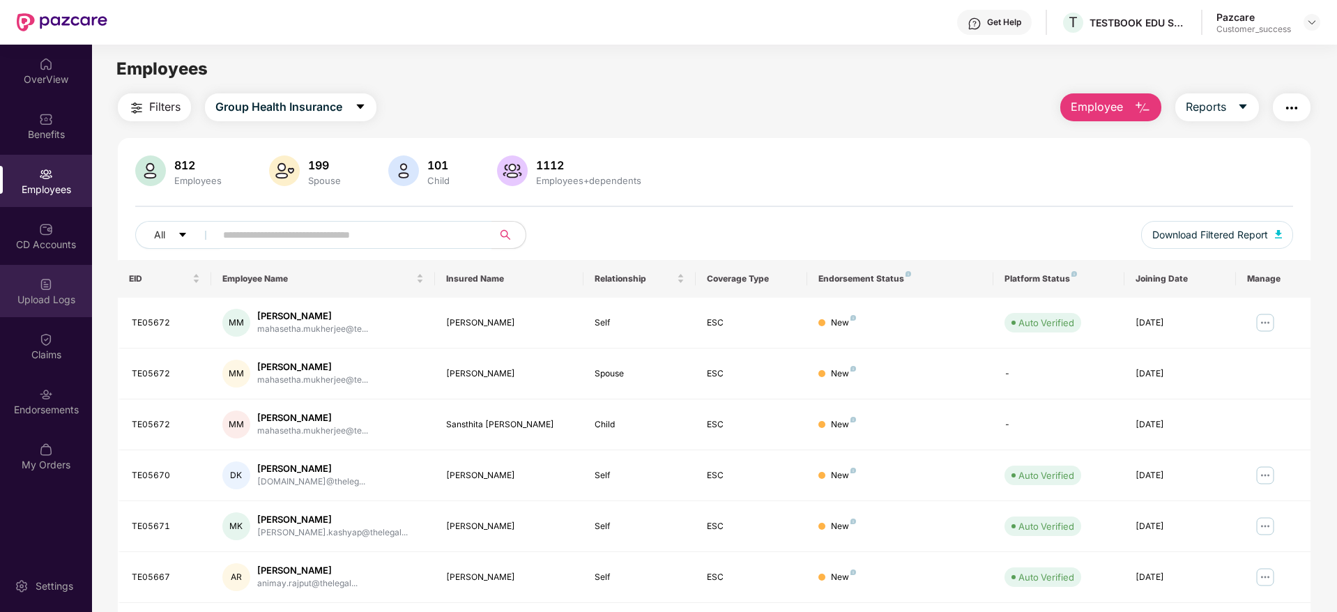
click at [36, 300] on div "Upload Logs" at bounding box center [46, 300] width 92 height 14
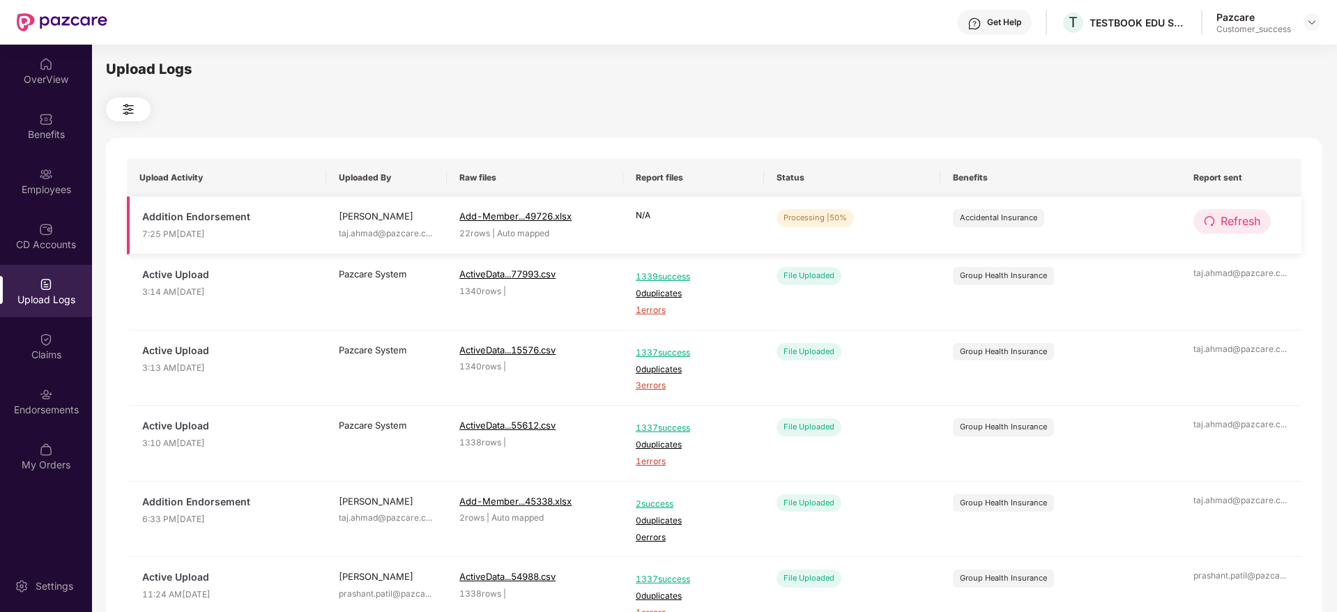
click at [1247, 225] on span "Refresh" at bounding box center [1240, 221] width 40 height 17
click at [1247, 225] on span "Refresh" at bounding box center [1241, 221] width 40 height 17
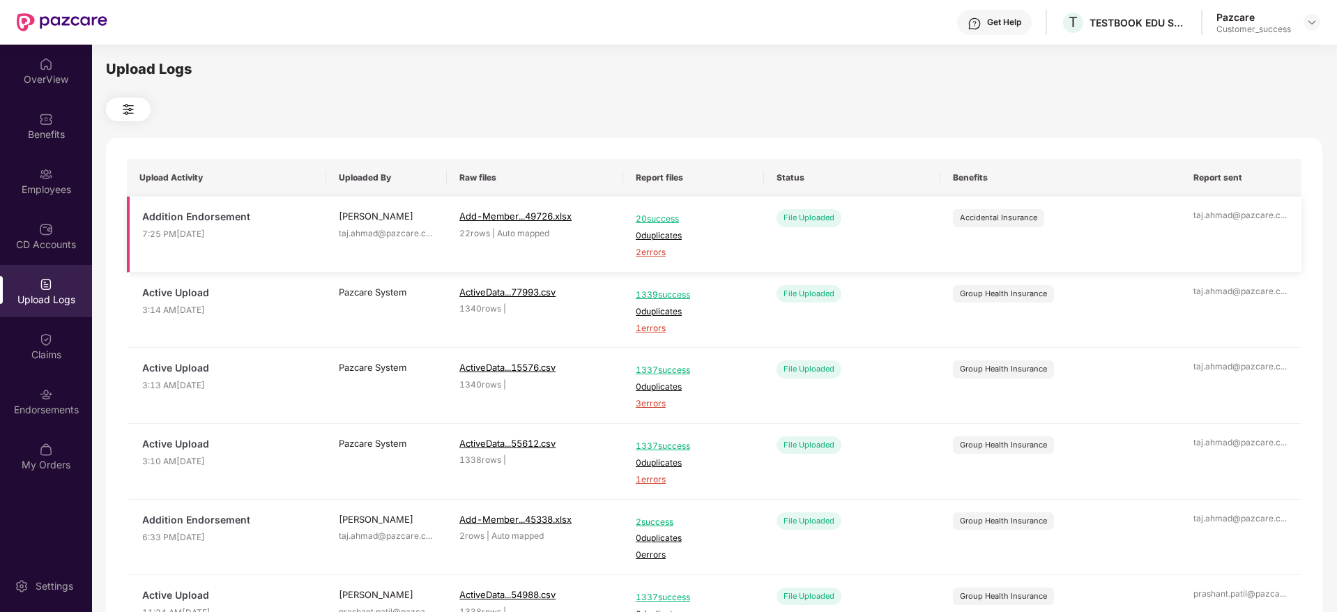
click at [652, 253] on span "2 errors" at bounding box center [694, 252] width 116 height 13
click at [50, 180] on img at bounding box center [46, 174] width 14 height 14
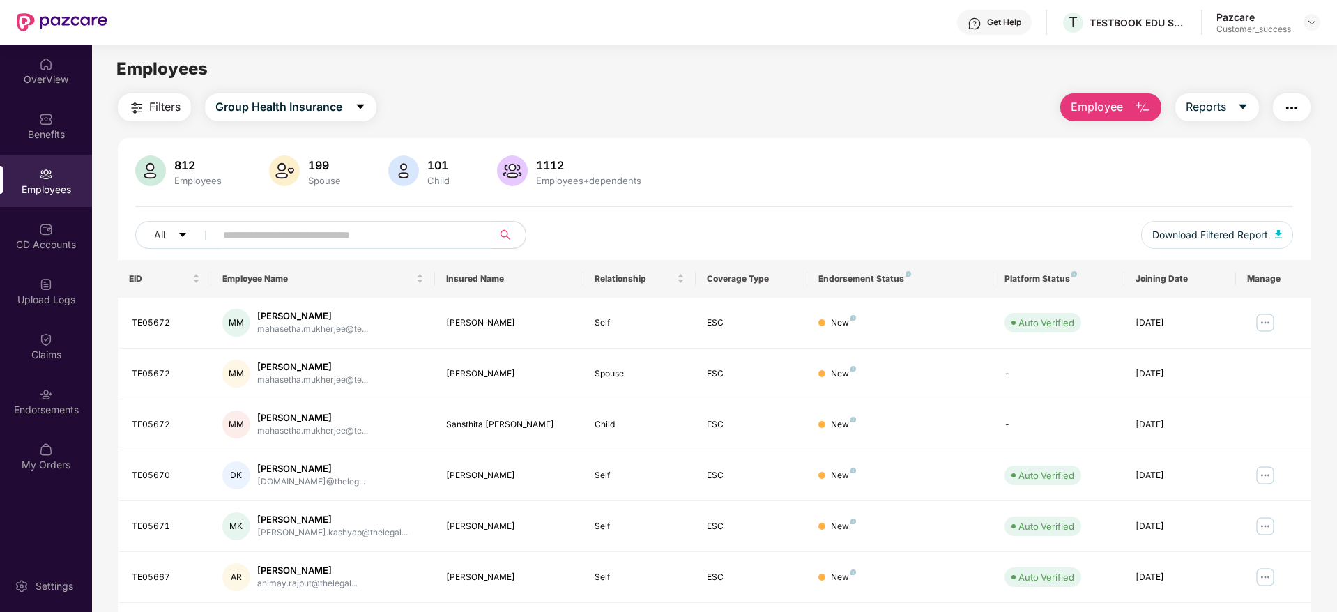
click at [269, 240] on input "text" at bounding box center [348, 234] width 250 height 21
paste input "*******"
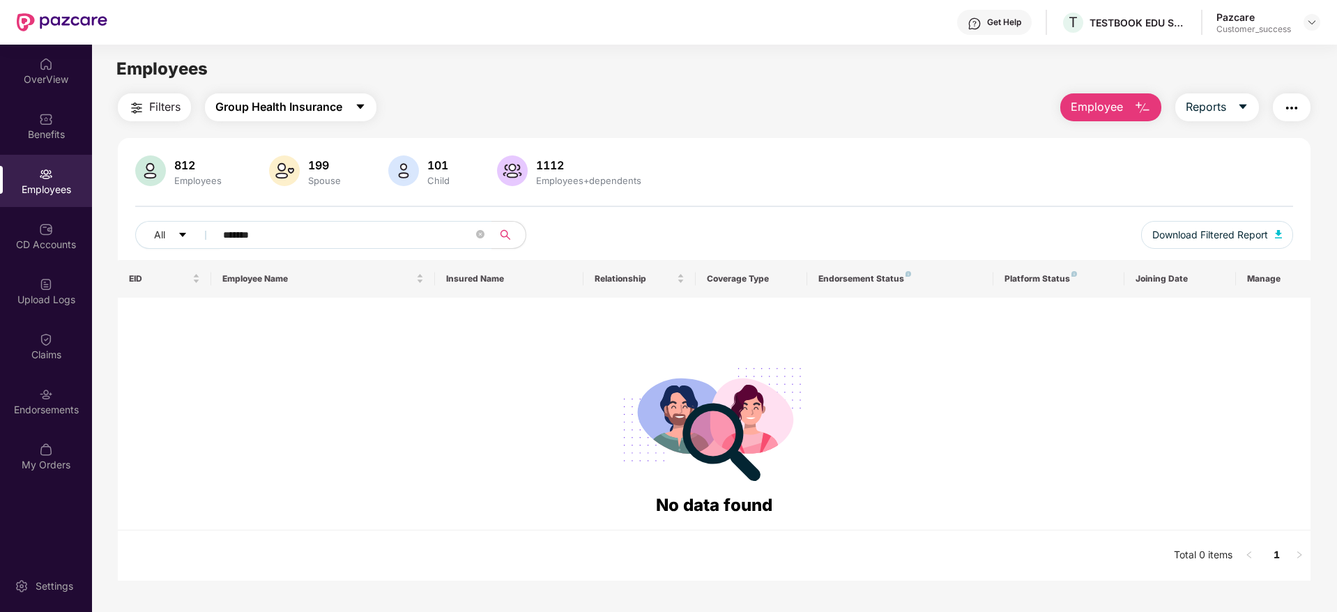
click at [294, 110] on span "Group Health Insurance" at bounding box center [278, 106] width 127 height 17
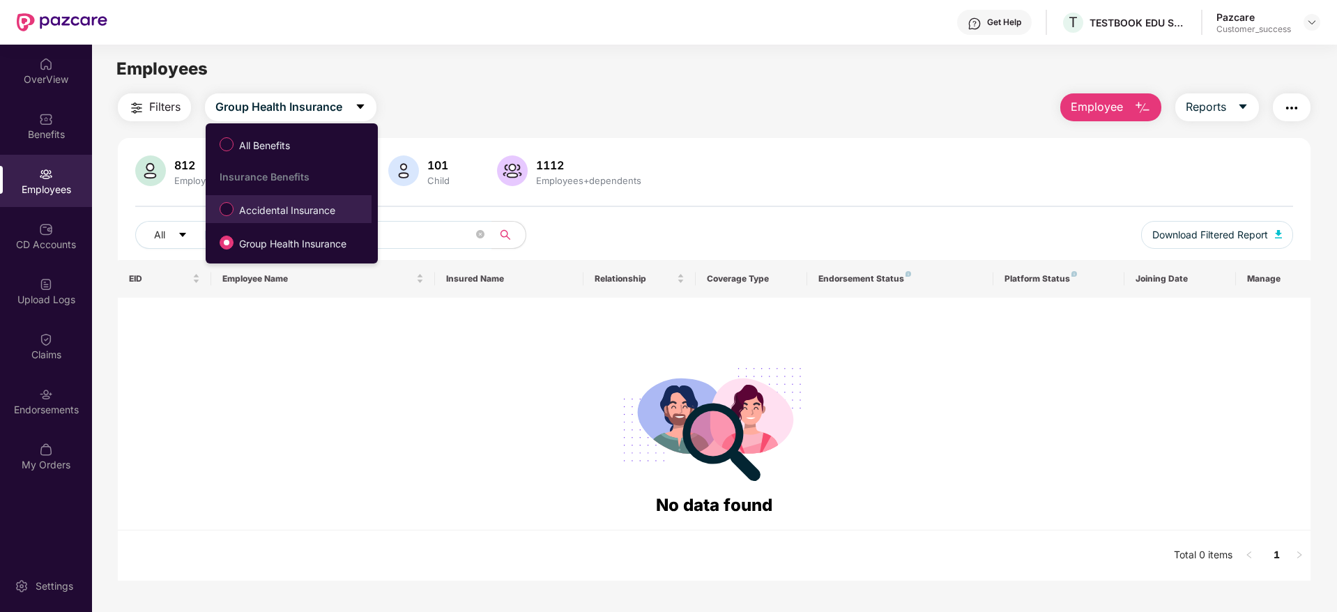
click at [282, 209] on span "Accidental Insurance" at bounding box center [286, 210] width 107 height 15
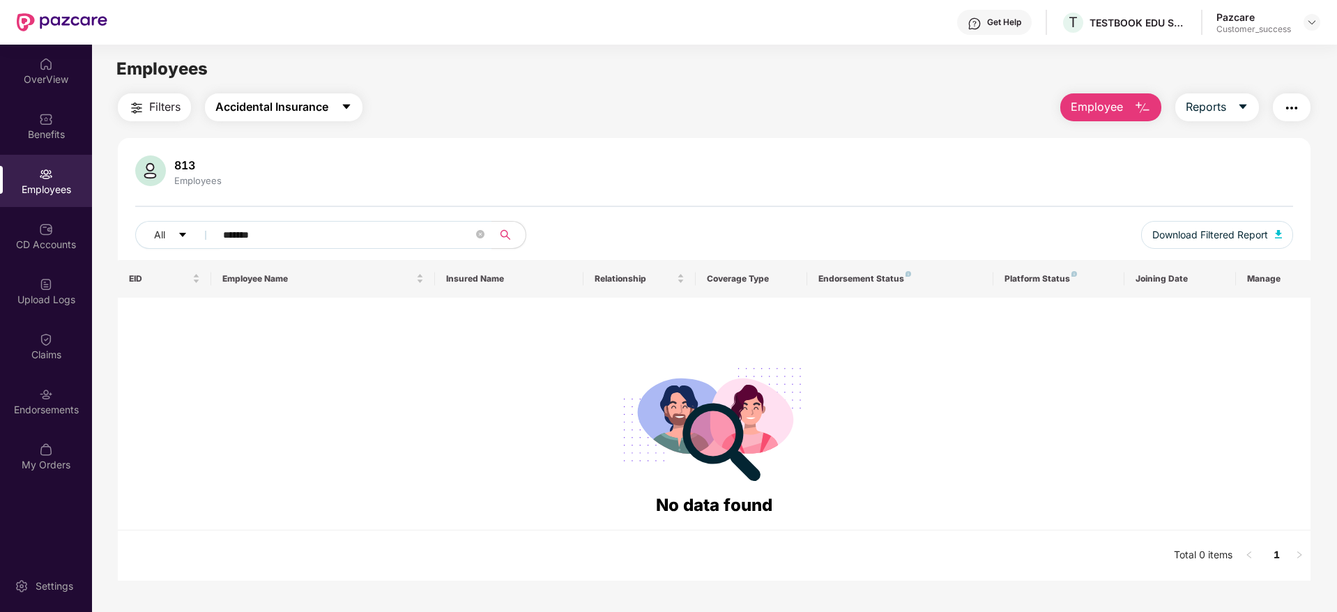
click at [268, 113] on span "Accidental Insurance" at bounding box center [271, 106] width 113 height 17
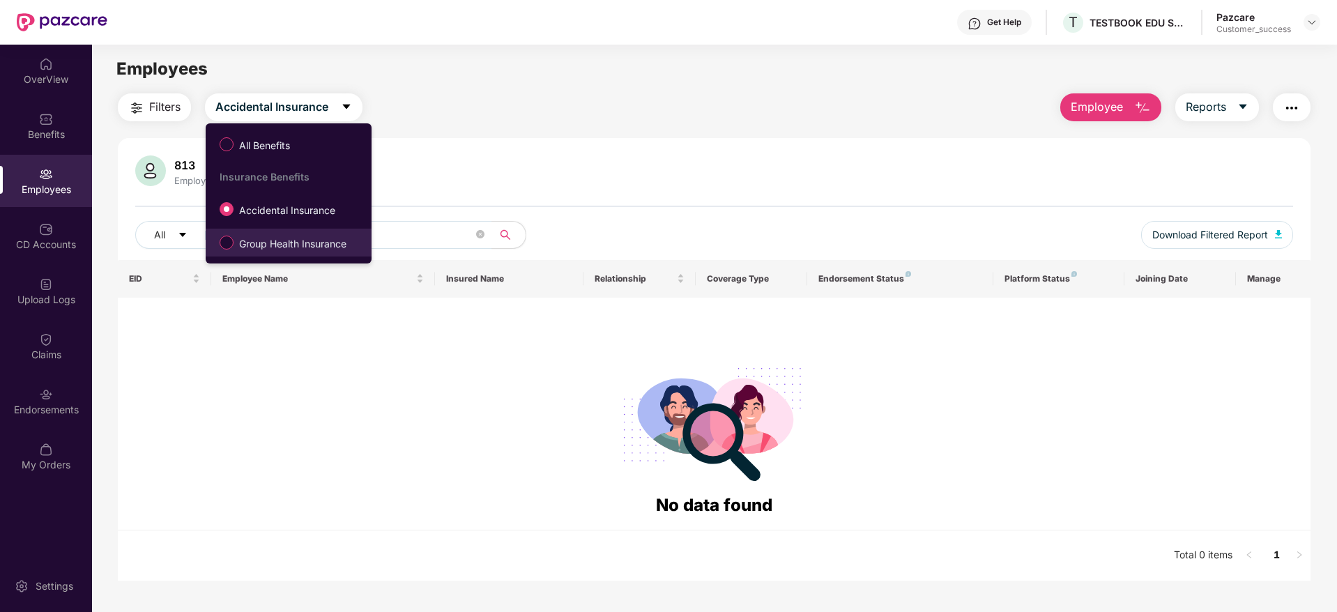
click at [256, 239] on span "Group Health Insurance" at bounding box center [292, 243] width 118 height 15
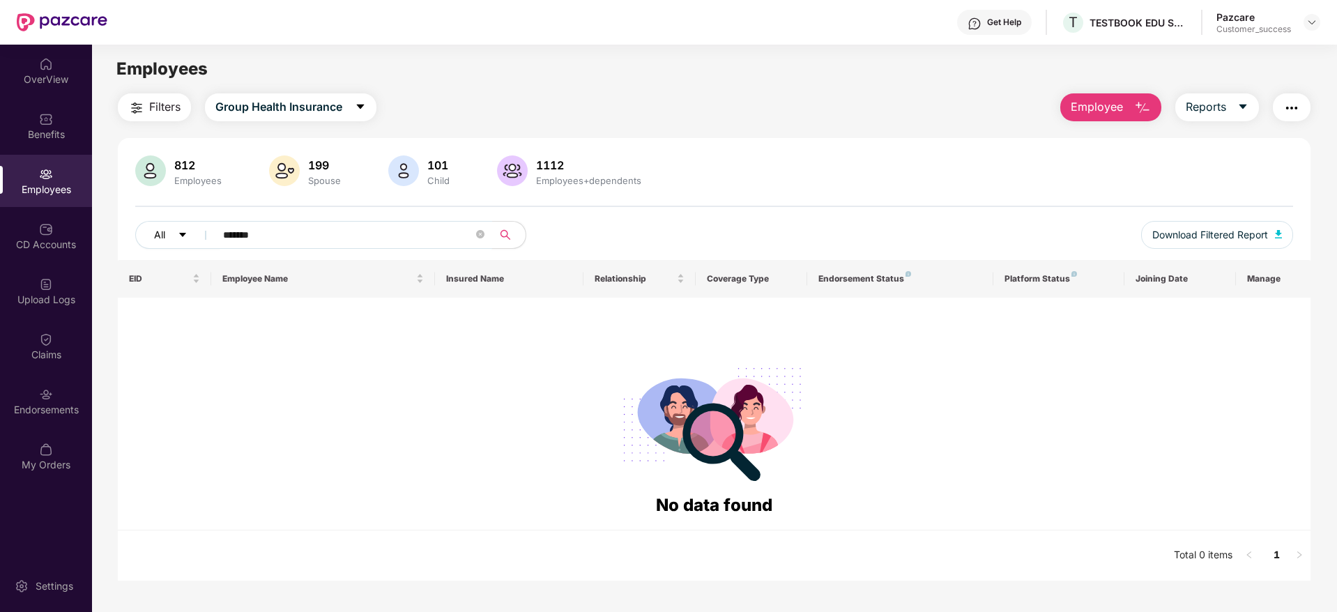
drag, startPoint x: 276, startPoint y: 233, endPoint x: 204, endPoint y: 237, distance: 71.9
click at [204, 237] on div "All *******" at bounding box center [472, 235] width 675 height 28
paste input "**********"
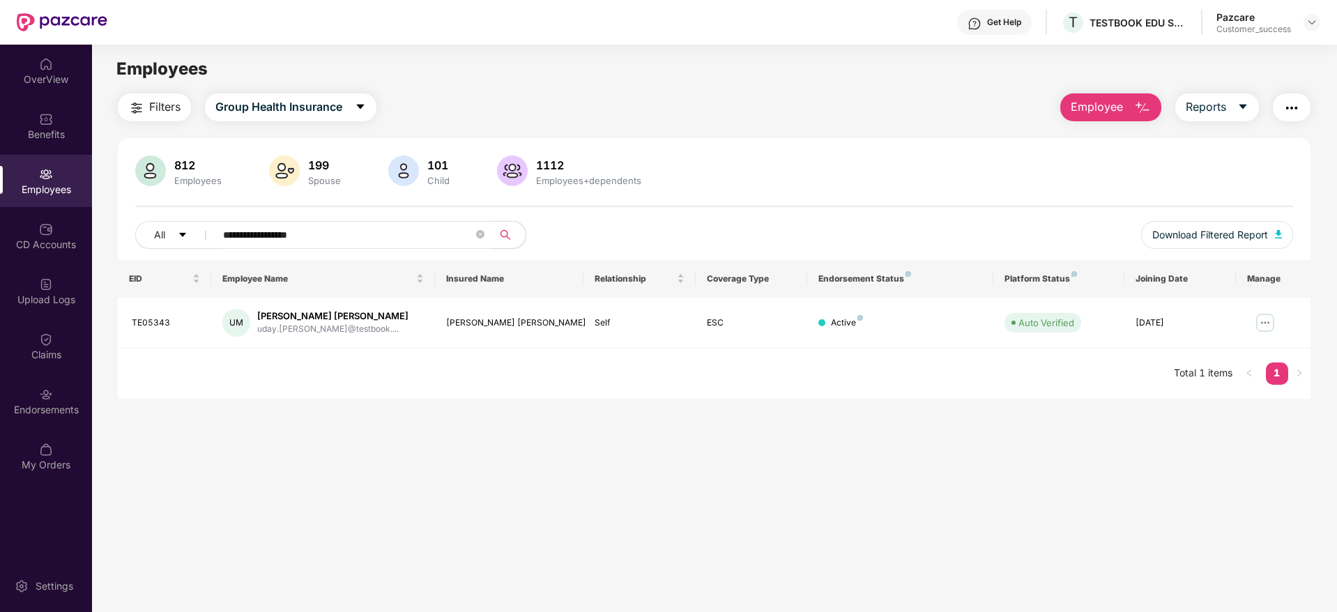
type input "**********"
click at [1269, 320] on img at bounding box center [1265, 322] width 22 height 22
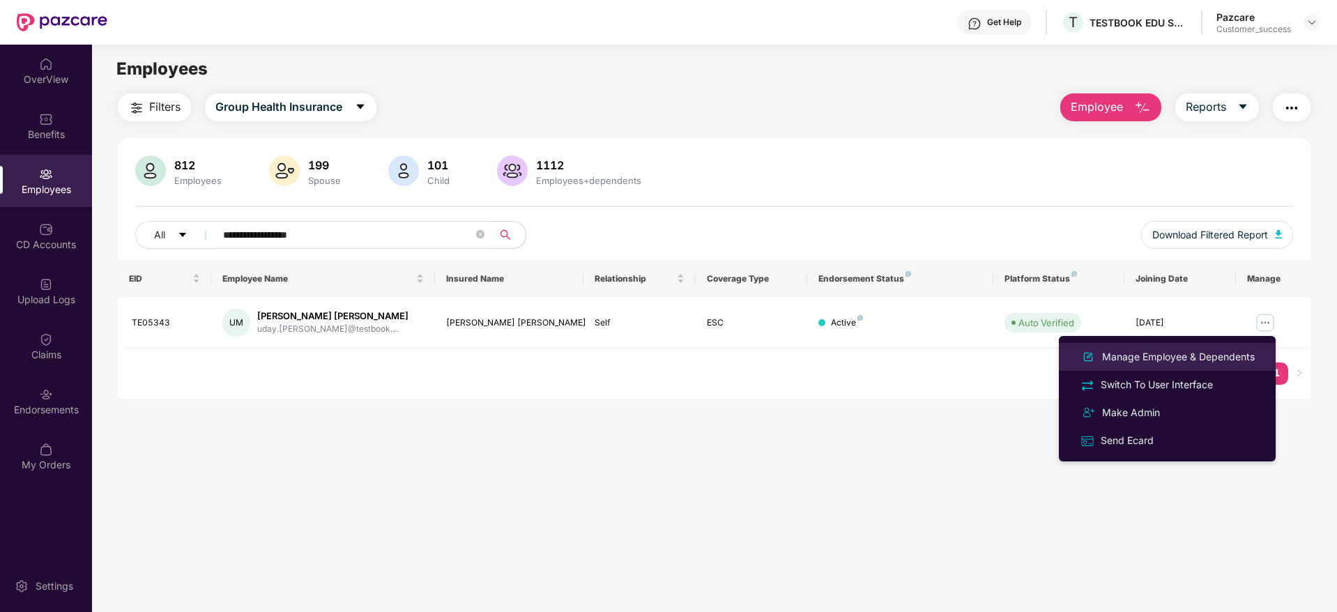
click at [1156, 352] on div "Manage Employee & Dependents" at bounding box center [1178, 356] width 158 height 15
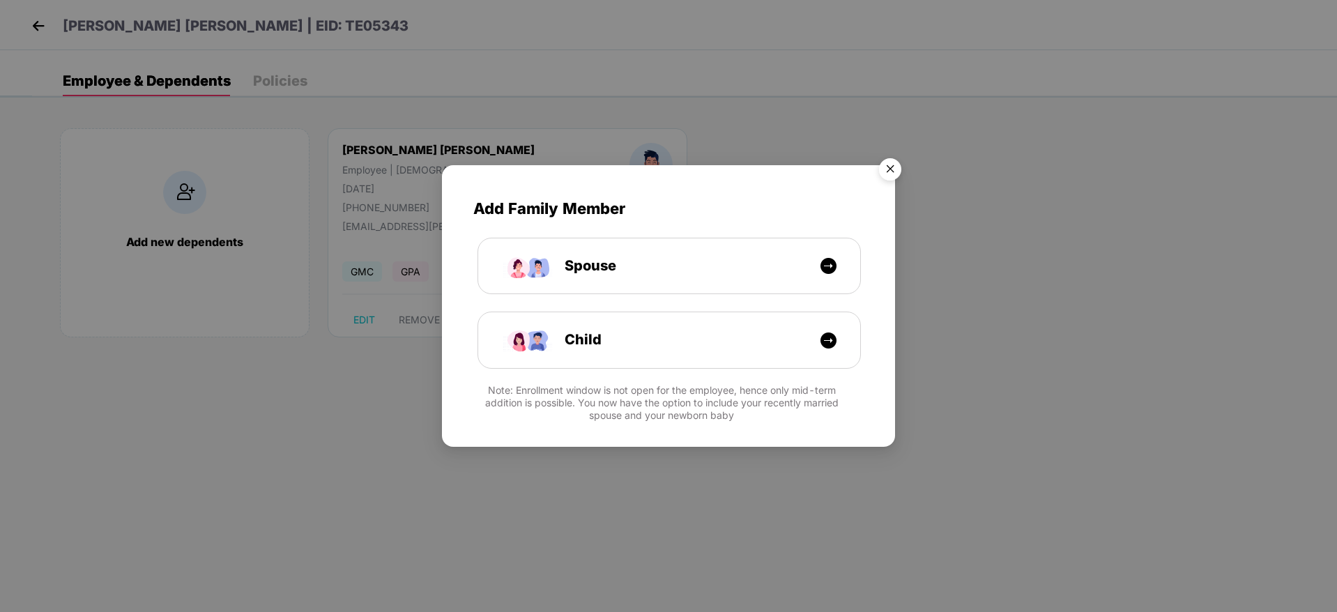
click at [893, 175] on img "Close" at bounding box center [889, 171] width 39 height 39
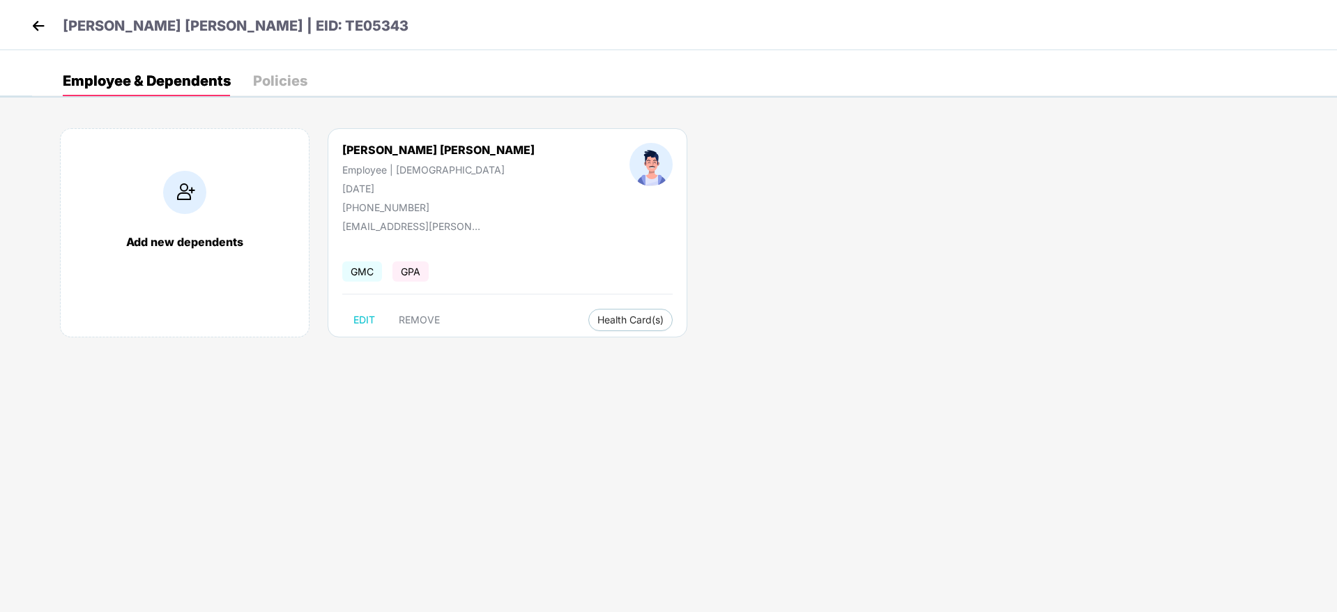
click at [41, 20] on img at bounding box center [38, 25] width 21 height 21
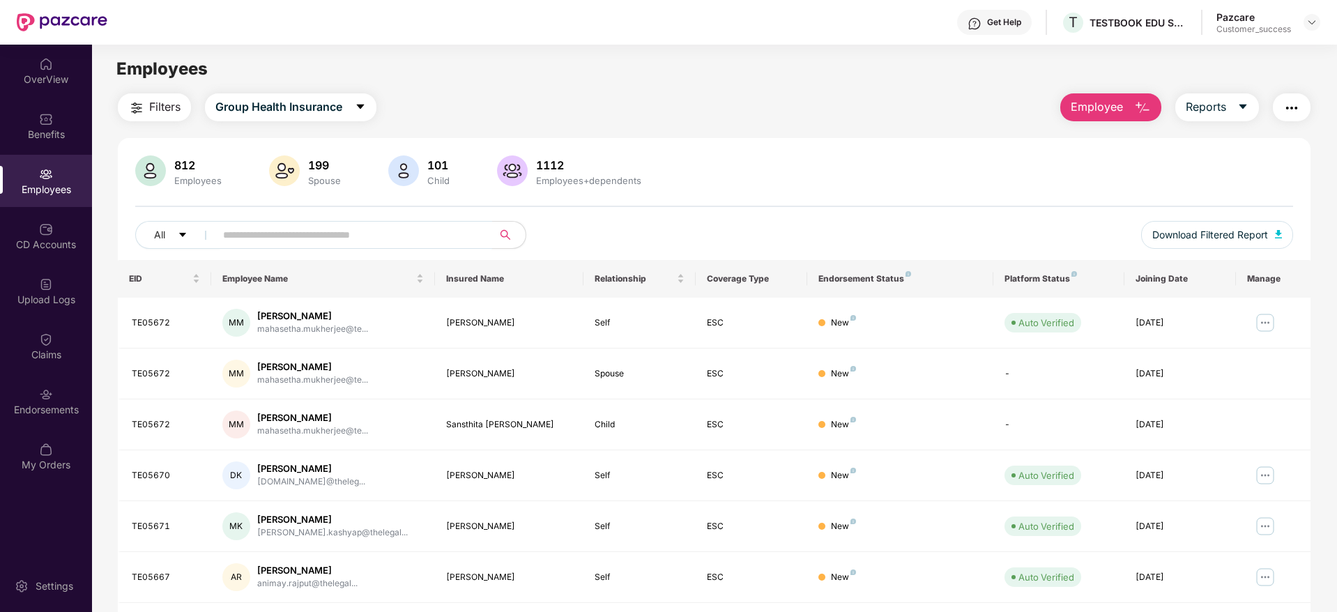
click at [272, 239] on input "text" at bounding box center [348, 234] width 250 height 21
paste input "**********"
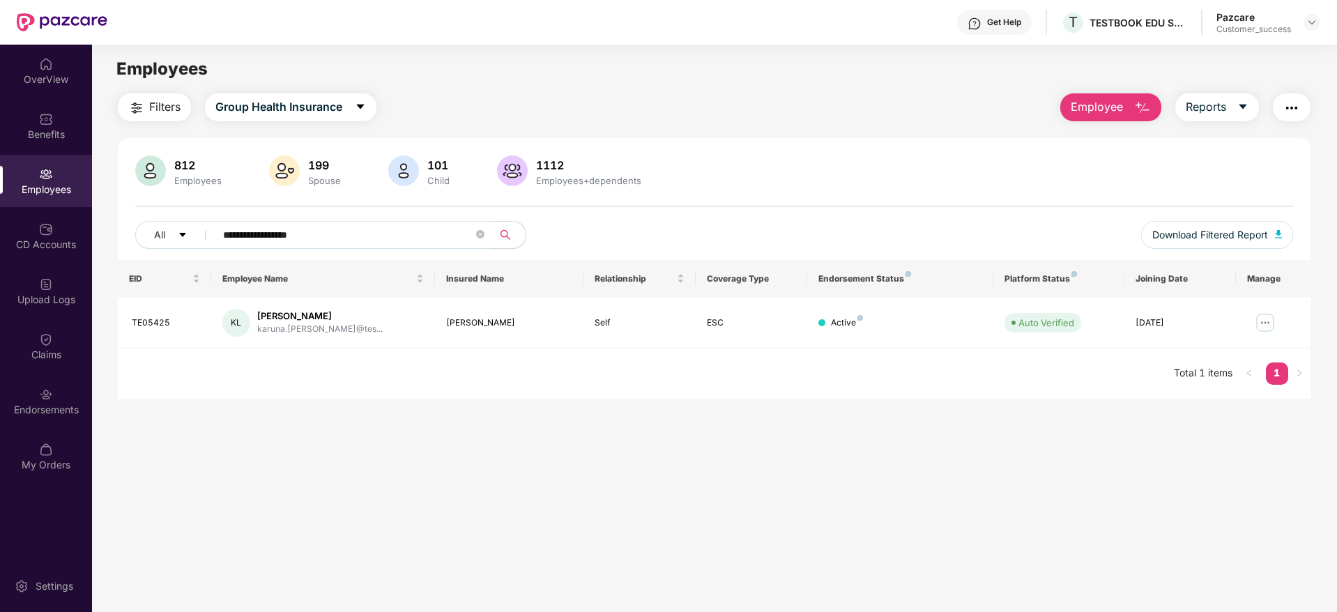
type input "**********"
click at [1268, 321] on img at bounding box center [1265, 322] width 22 height 22
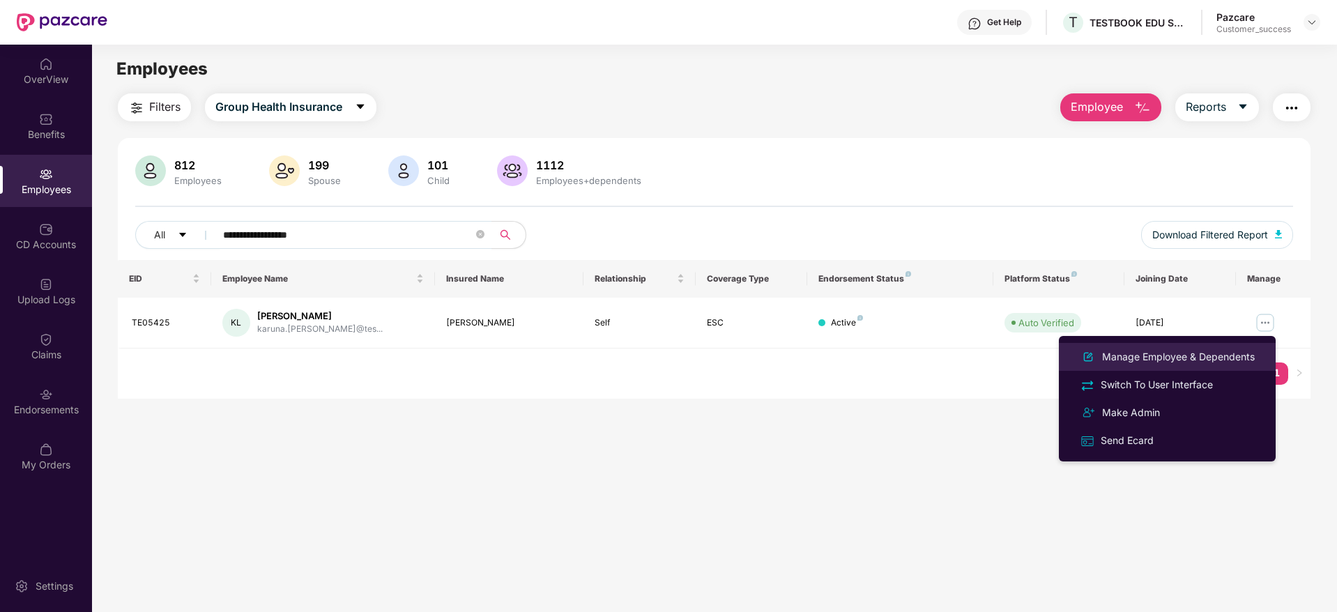
click at [1185, 350] on div "Manage Employee & Dependents" at bounding box center [1178, 356] width 158 height 15
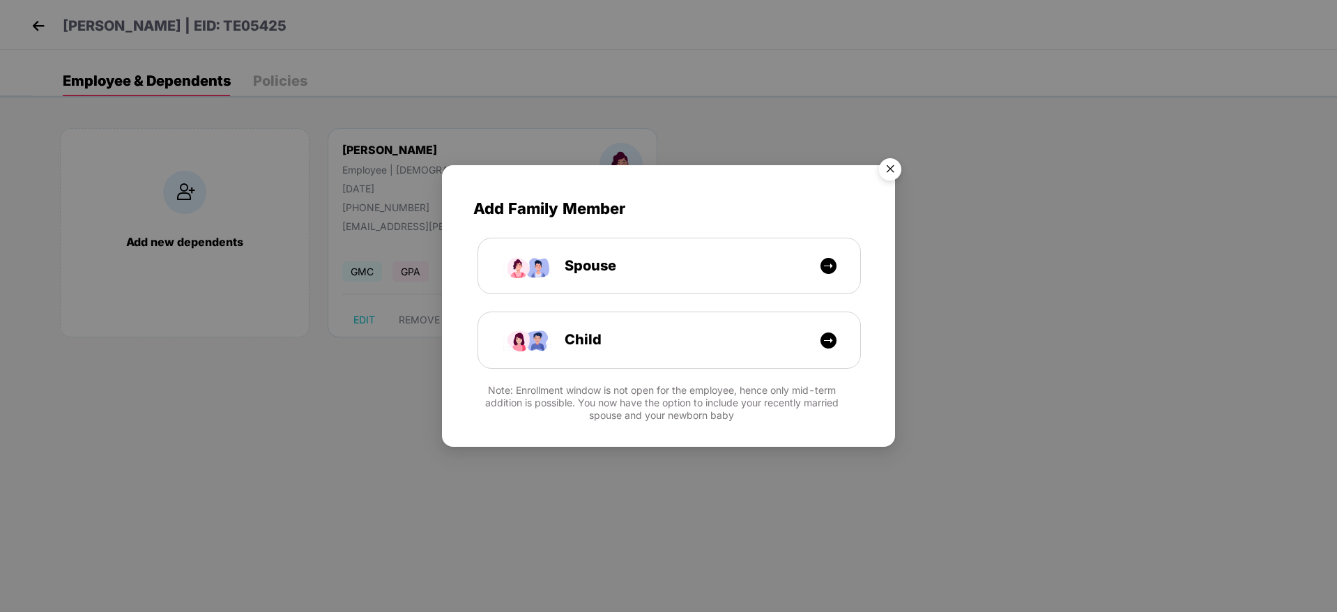
click at [891, 172] on img "Close" at bounding box center [889, 171] width 39 height 39
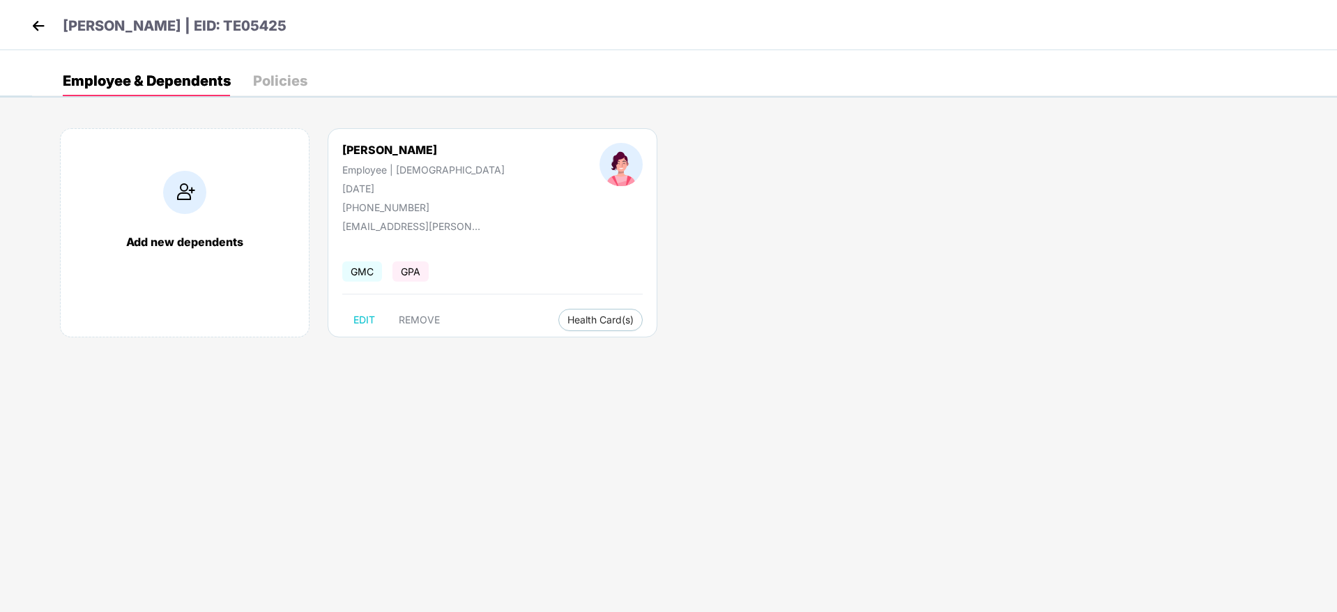
click at [38, 26] on img at bounding box center [38, 25] width 21 height 21
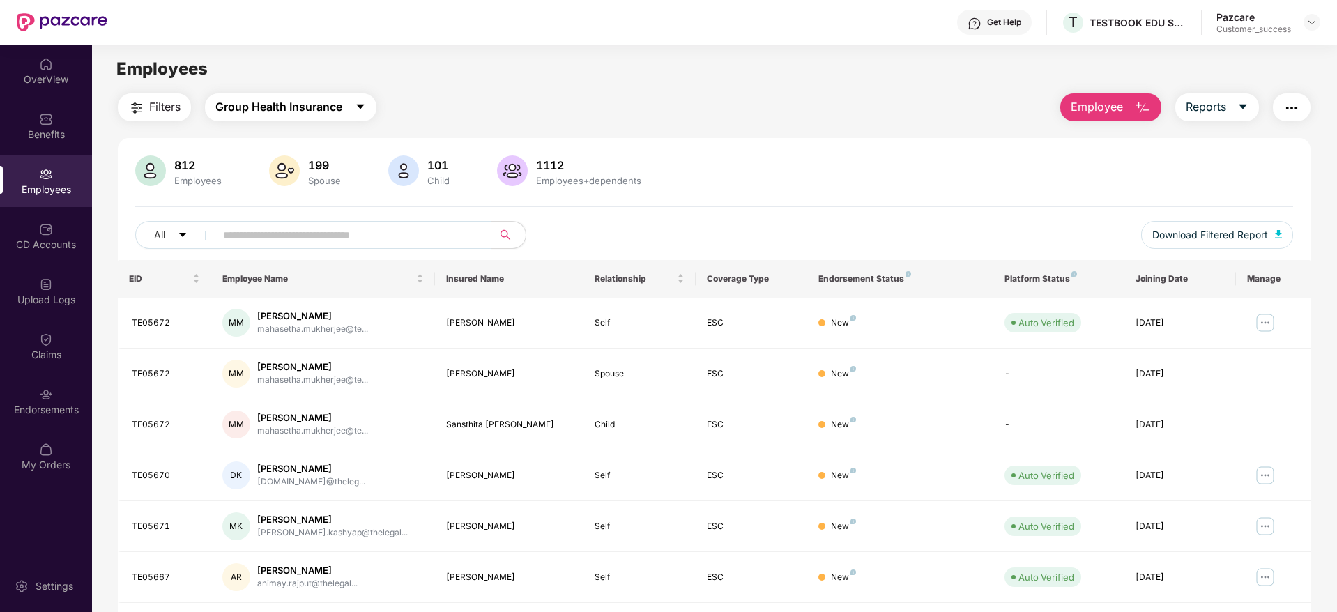
click at [273, 121] on button "Group Health Insurance" at bounding box center [290, 107] width 171 height 28
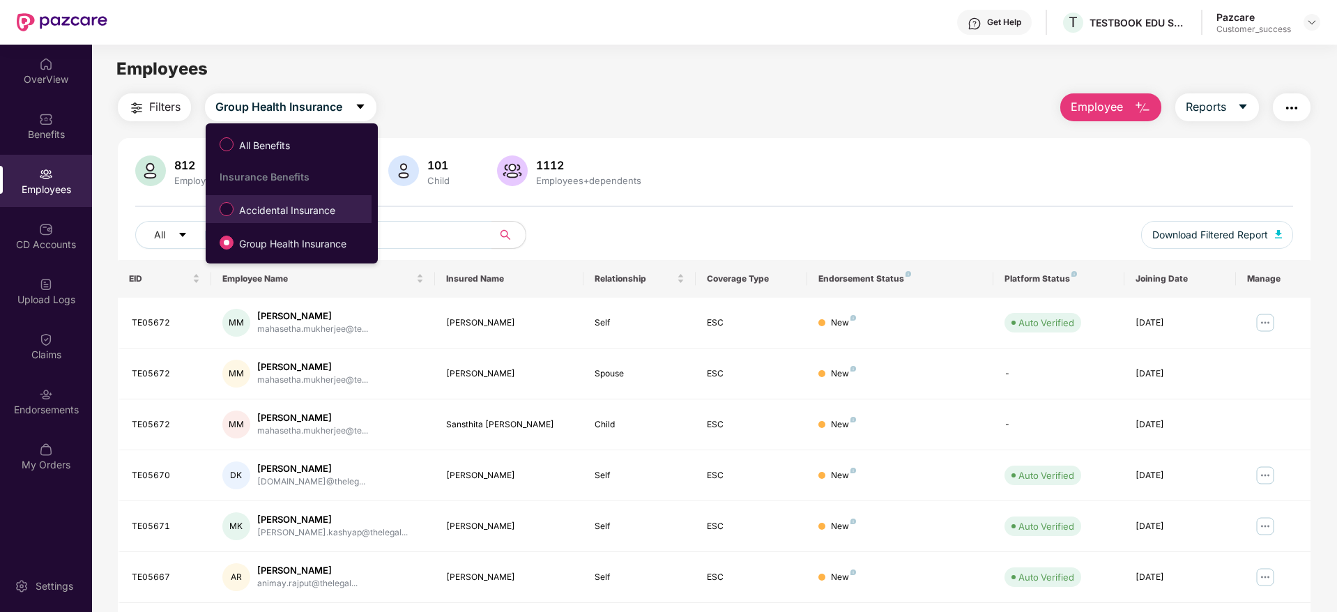
click at [256, 206] on span "Accidental Insurance" at bounding box center [286, 210] width 107 height 15
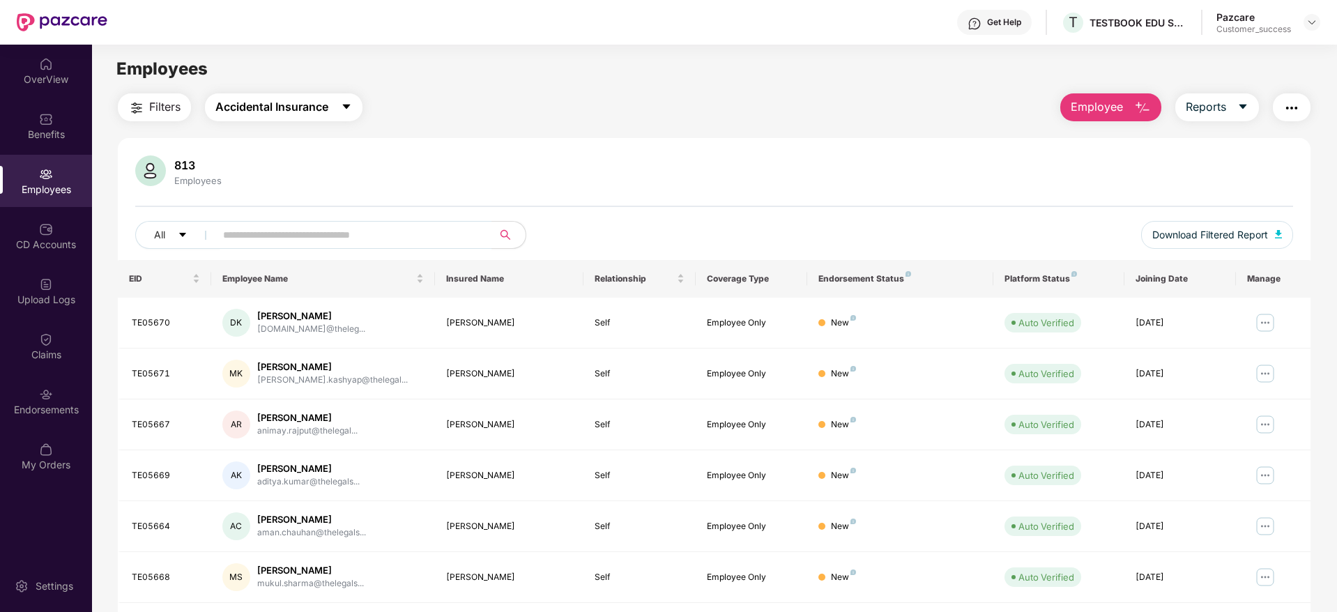
click at [293, 114] on span "Accidental Insurance" at bounding box center [271, 106] width 113 height 17
click at [59, 381] on div "Endorsements" at bounding box center [46, 401] width 92 height 52
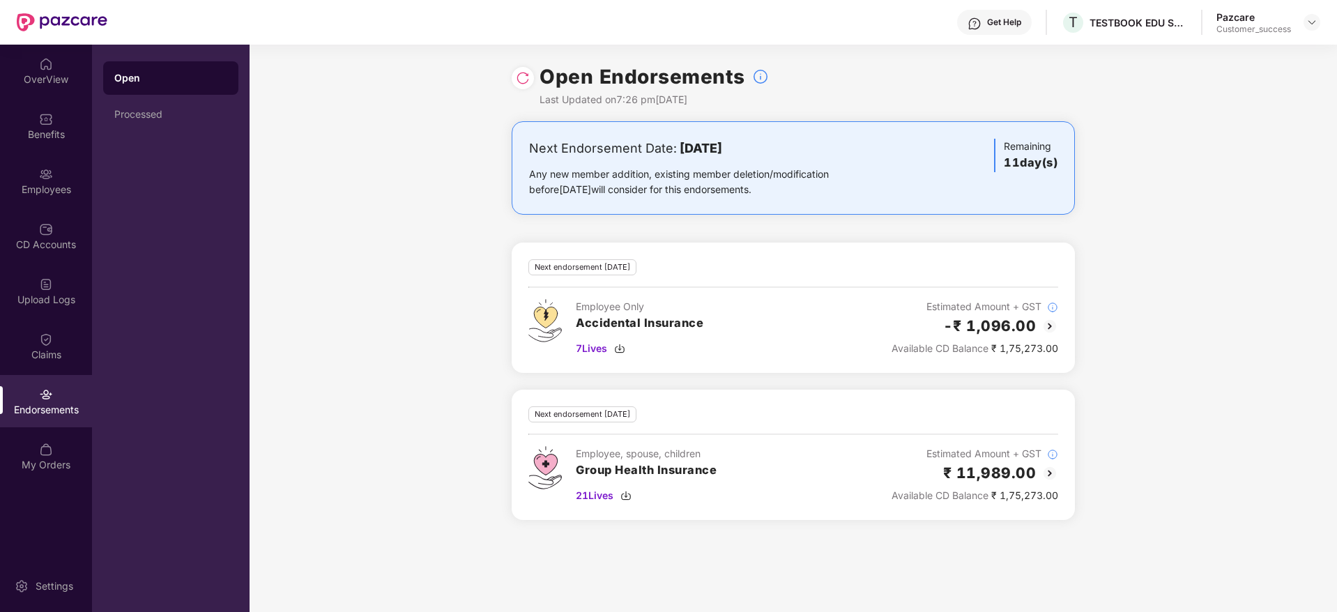
click at [527, 77] on img at bounding box center [523, 78] width 14 height 14
click at [521, 71] on img at bounding box center [523, 78] width 14 height 14
click at [1313, 24] on img at bounding box center [1311, 22] width 11 height 11
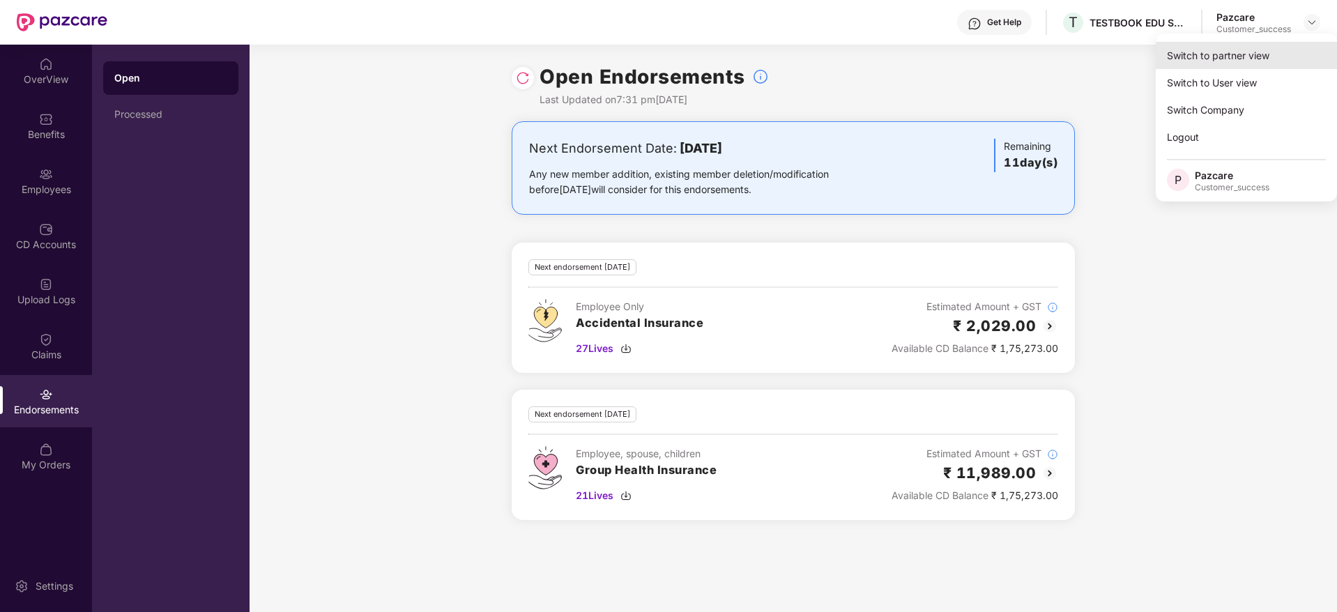
click at [1270, 50] on div "Switch to partner view" at bounding box center [1245, 55] width 181 height 27
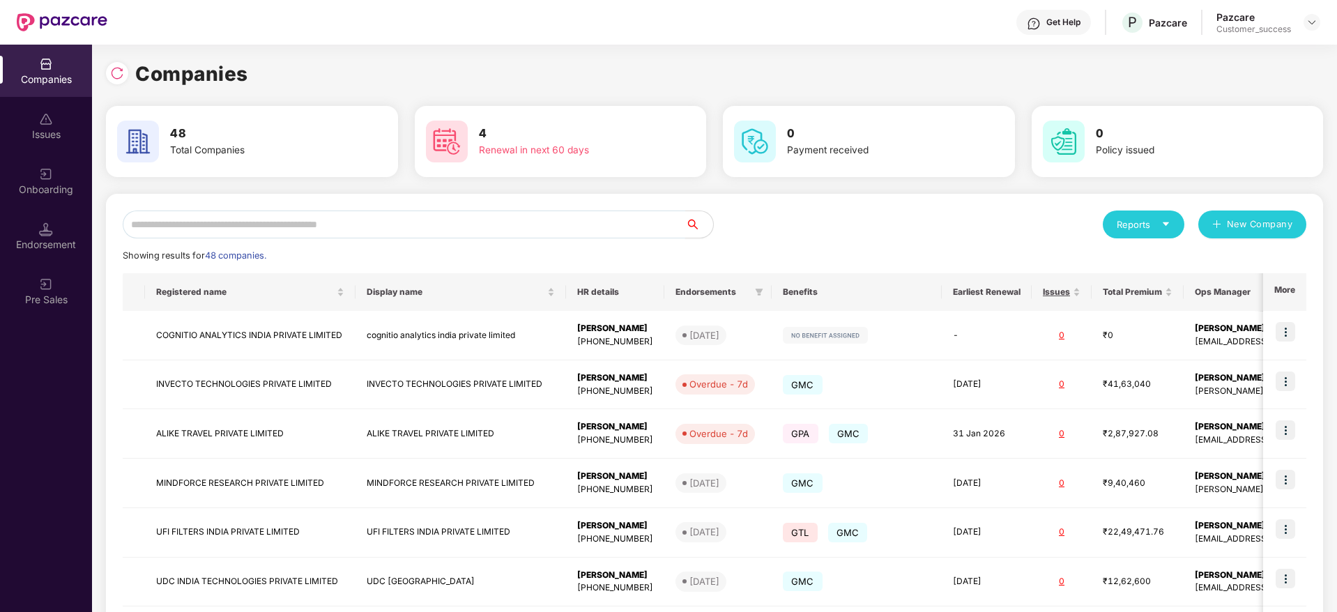
click at [290, 228] on input "text" at bounding box center [404, 224] width 562 height 28
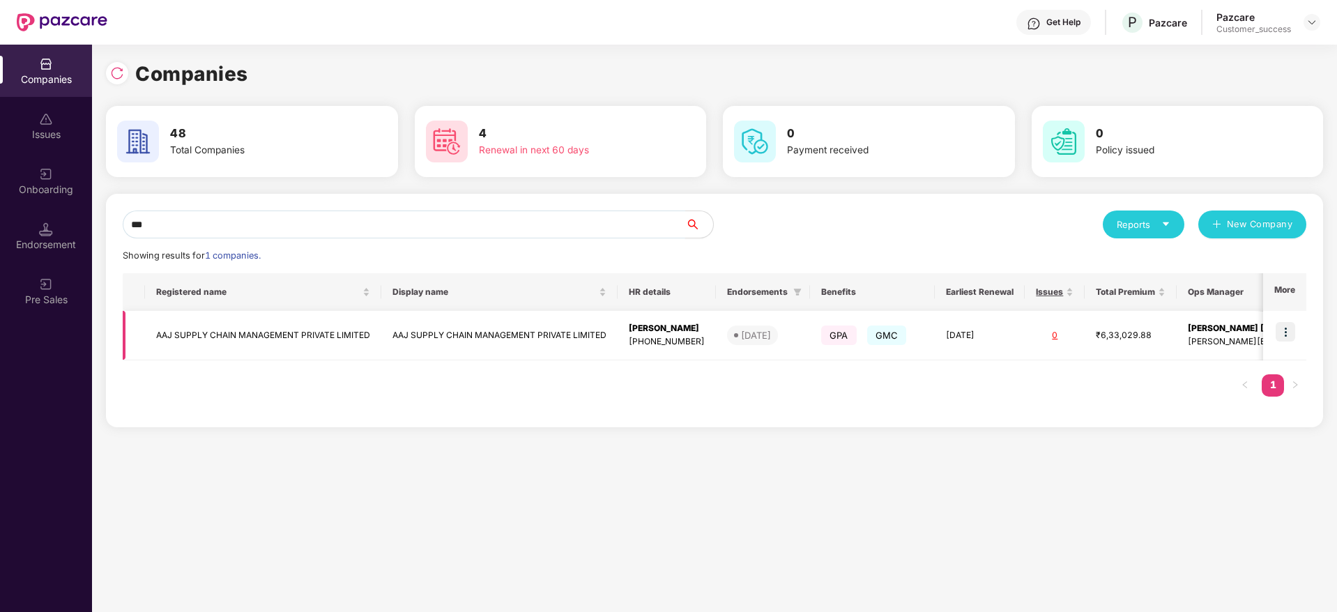
type input "***"
click at [1283, 333] on img at bounding box center [1285, 332] width 20 height 20
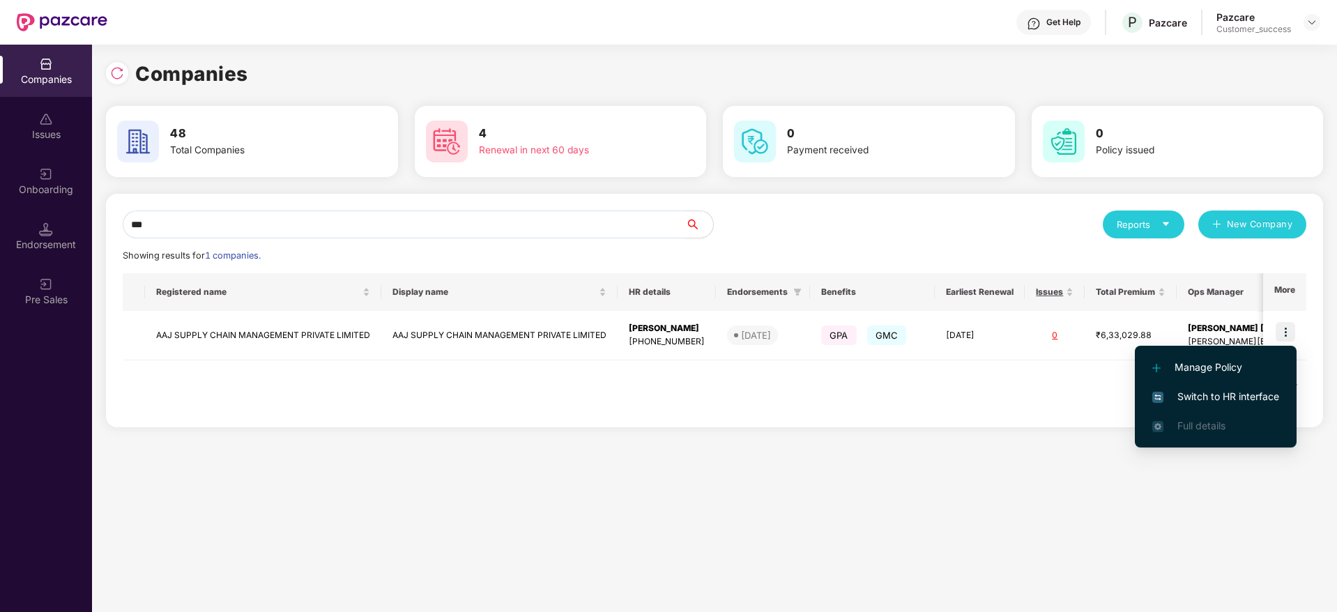
click at [1220, 387] on li "Switch to HR interface" at bounding box center [1215, 396] width 162 height 29
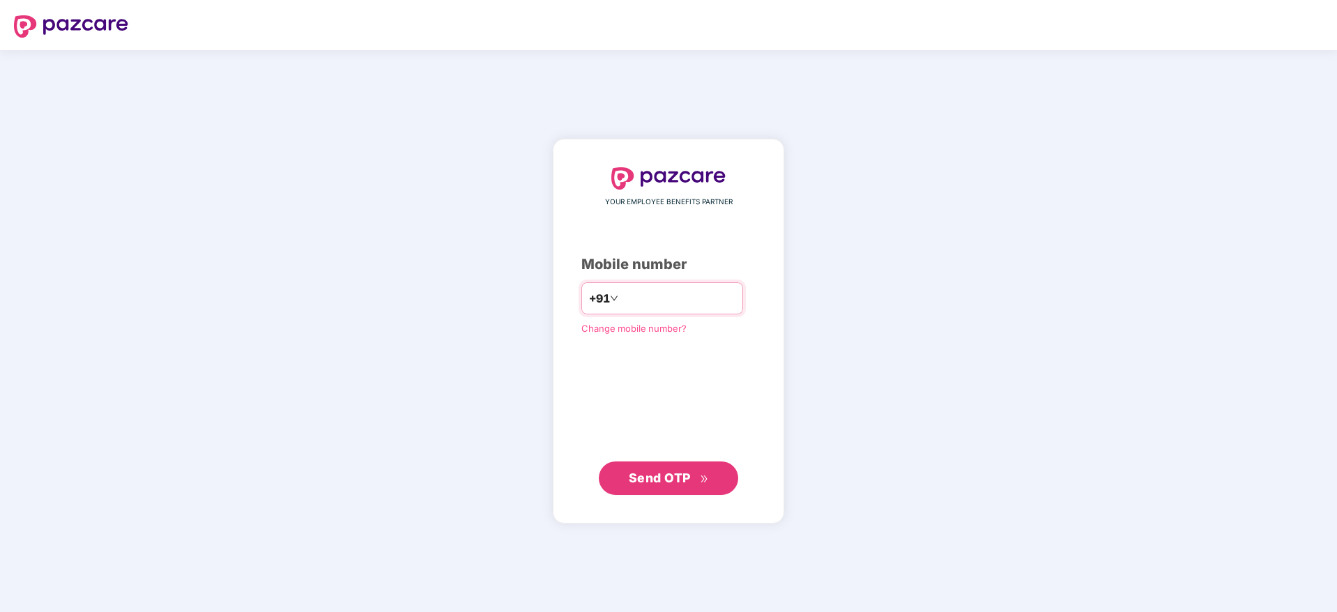
click at [647, 300] on input "number" at bounding box center [678, 298] width 114 height 22
type input "**********"
click at [685, 491] on button "Send OTP" at bounding box center [668, 477] width 139 height 33
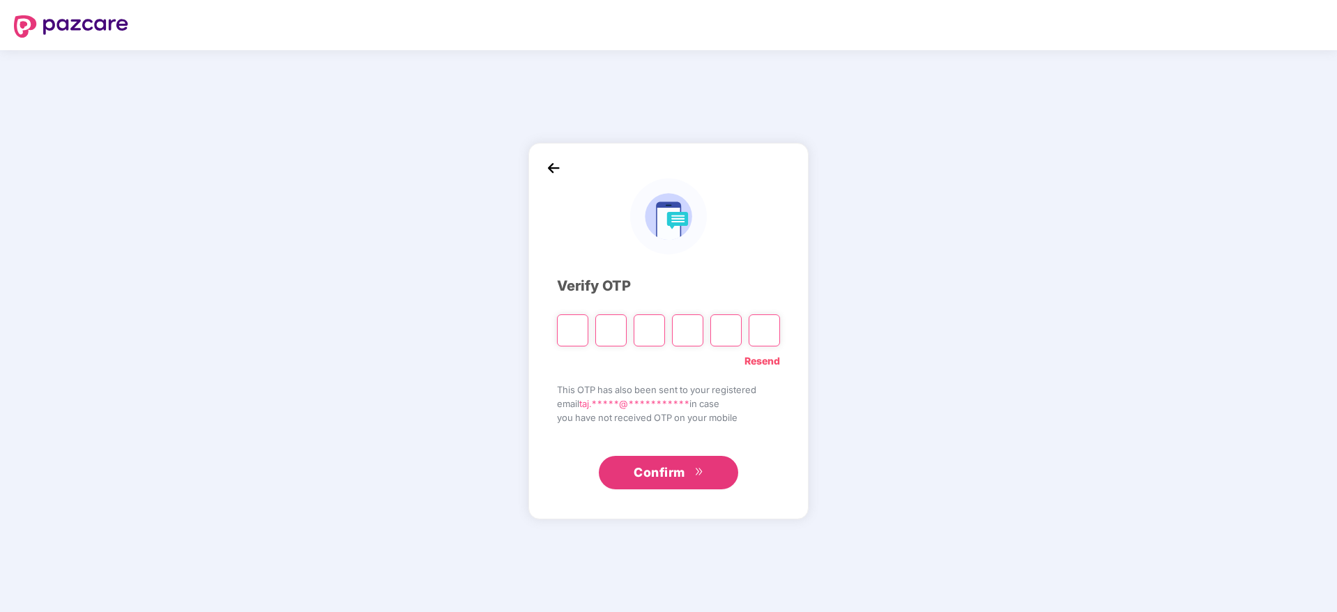
paste input "*"
type input "*"
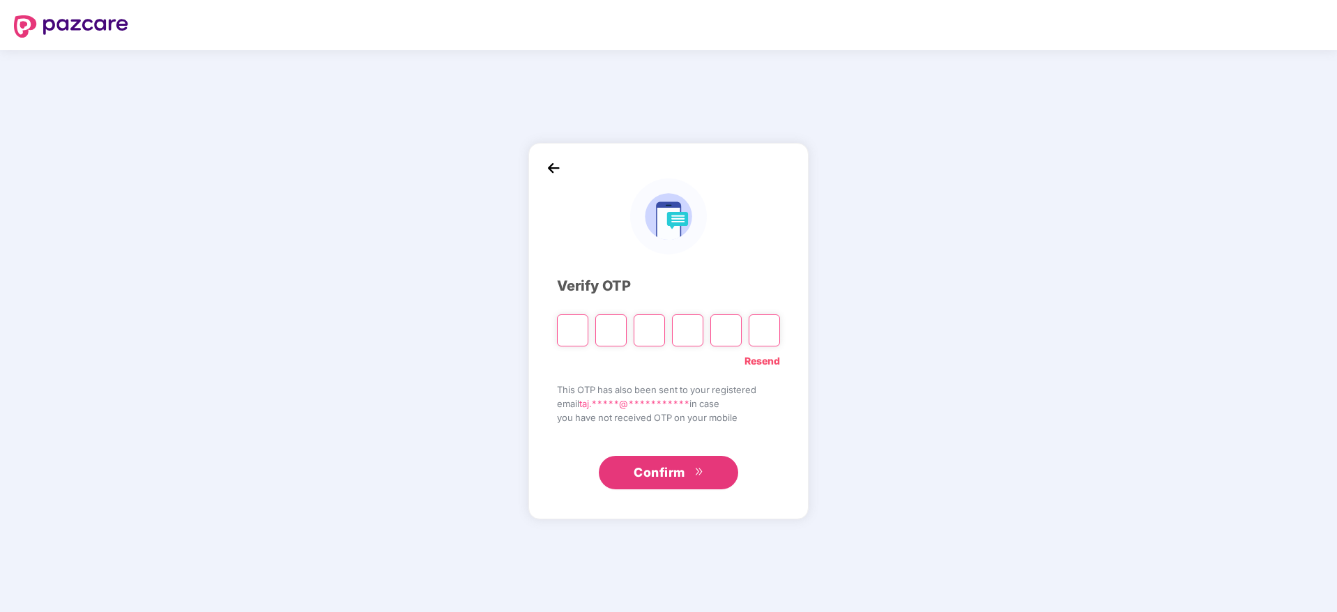
type input "*"
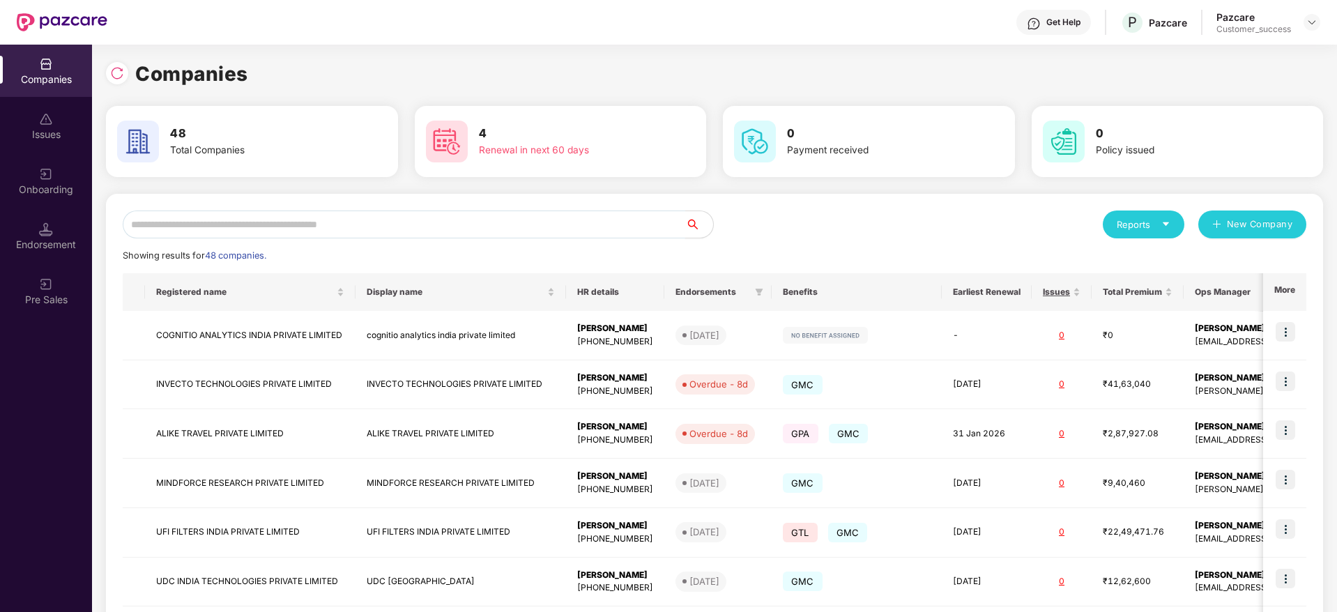
click at [362, 215] on input "text" at bounding box center [404, 224] width 562 height 28
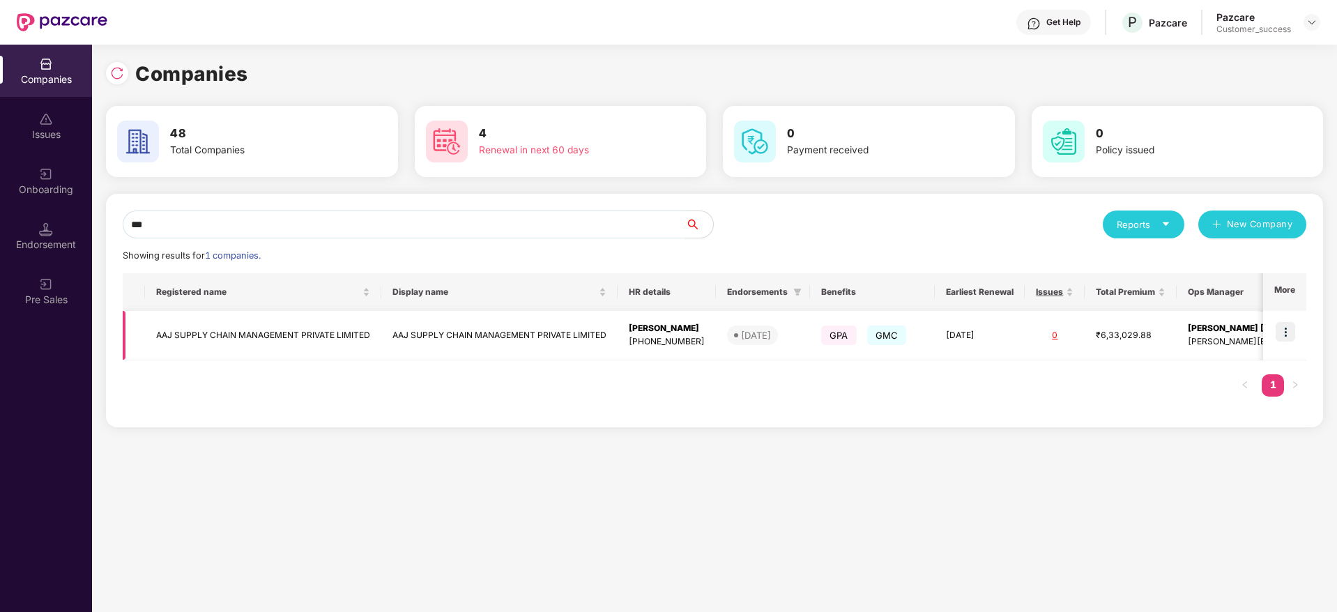
type input "***"
click at [288, 341] on td "AAJ SUPPLY CHAIN MANAGEMENT PRIVATE LIMITED" at bounding box center [263, 335] width 236 height 49
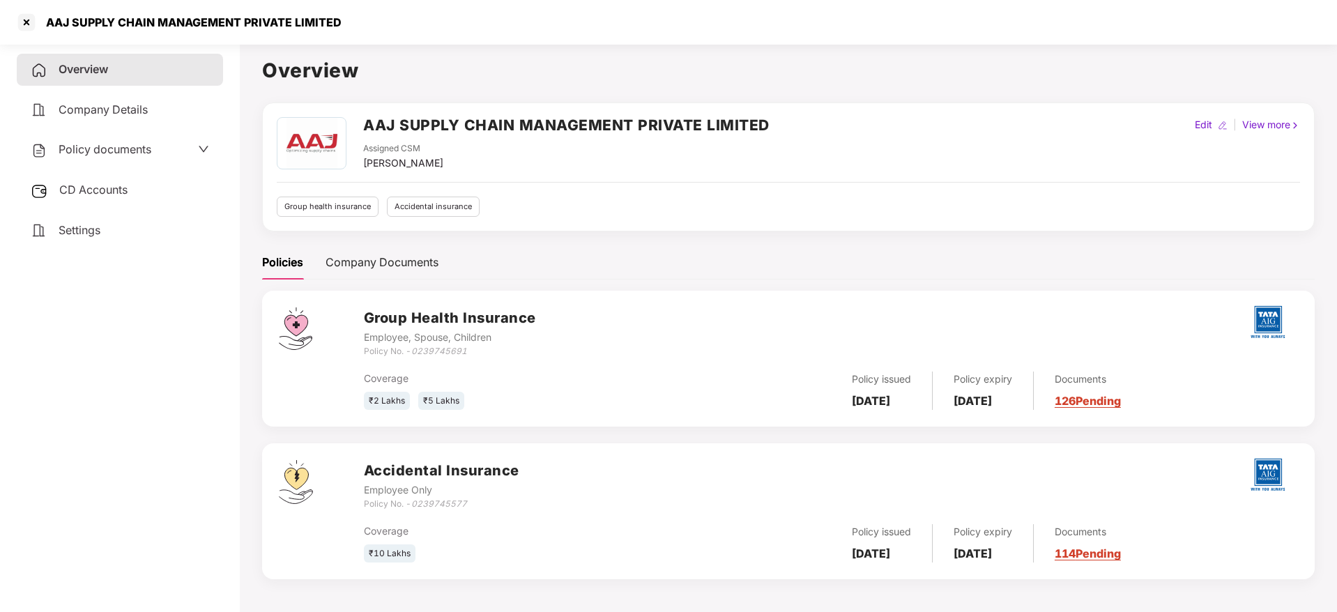
click at [1106, 557] on link "114 Pending" at bounding box center [1087, 553] width 66 height 14
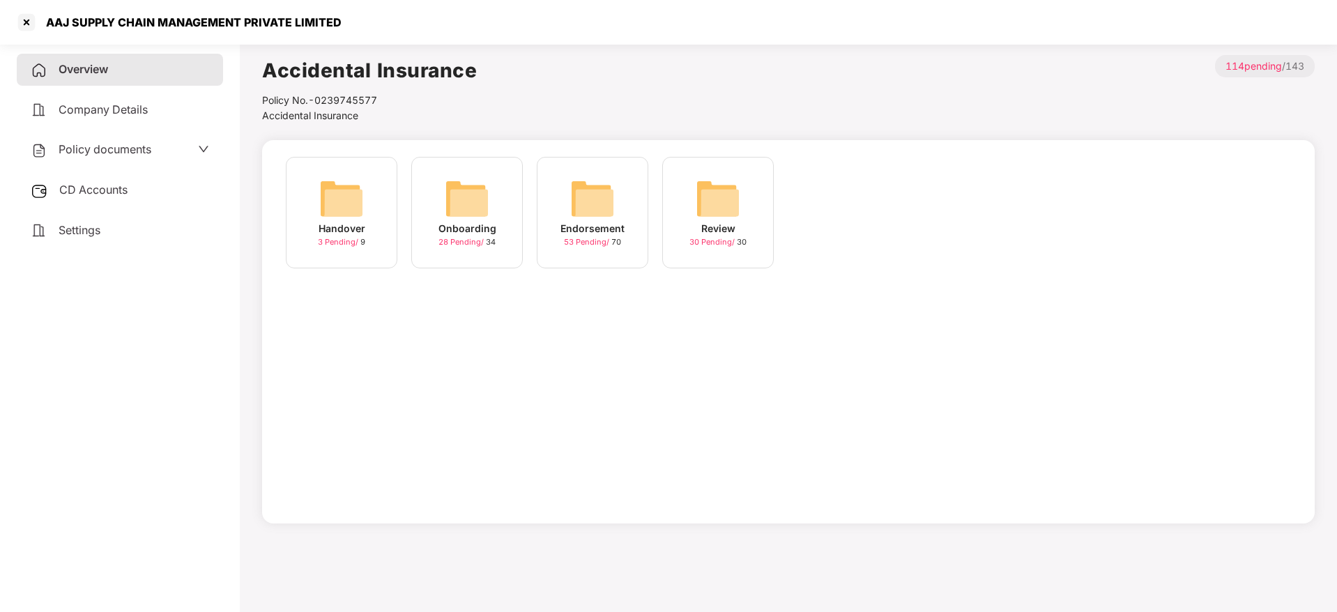
click at [580, 203] on img at bounding box center [592, 198] width 45 height 45
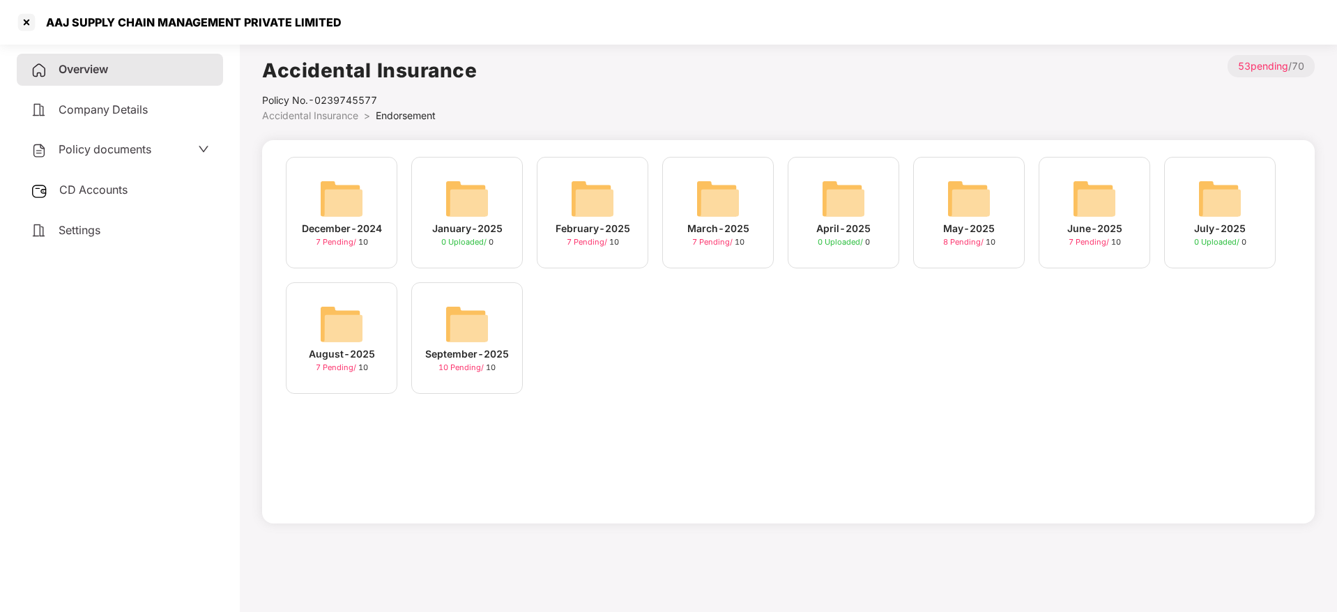
click at [1105, 207] on img at bounding box center [1094, 198] width 45 height 45
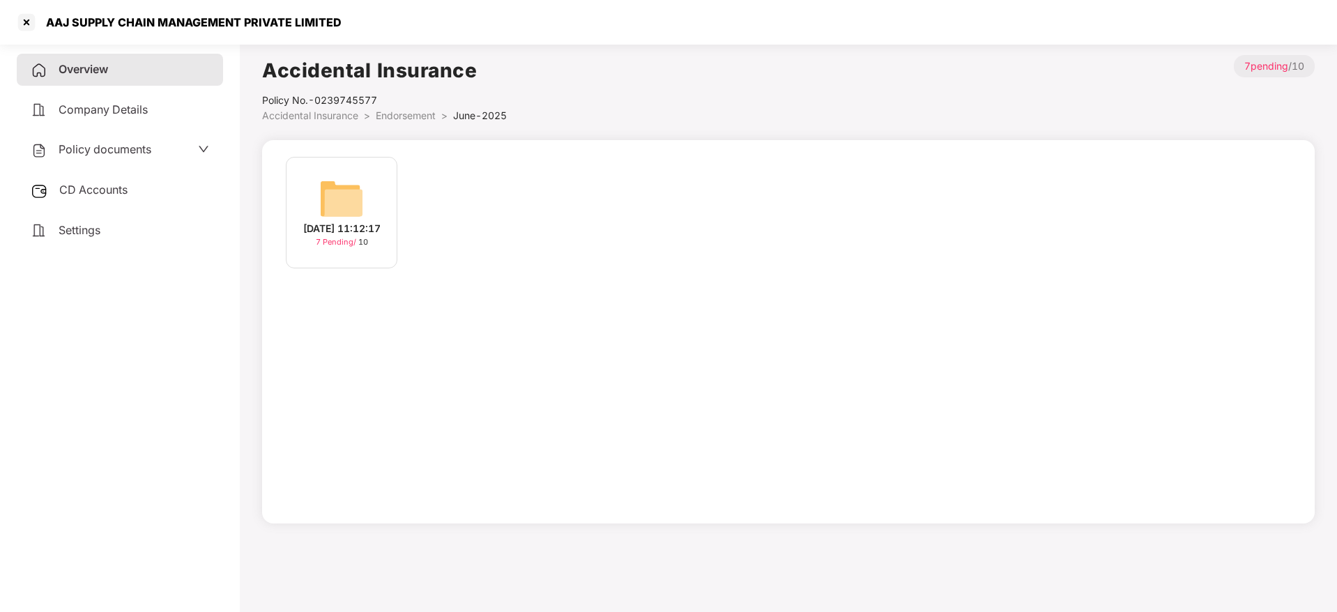
click at [362, 192] on img at bounding box center [341, 198] width 45 height 45
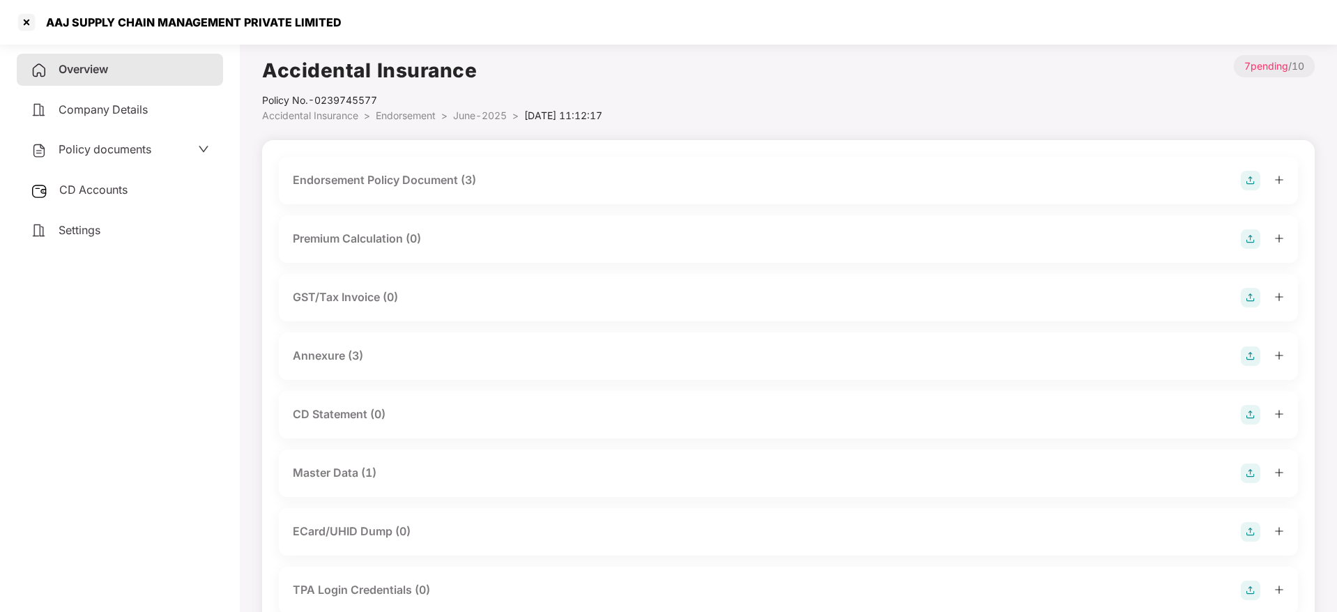
click at [436, 171] on div "Endorsement Policy Document (3)" at bounding box center [384, 179] width 183 height 17
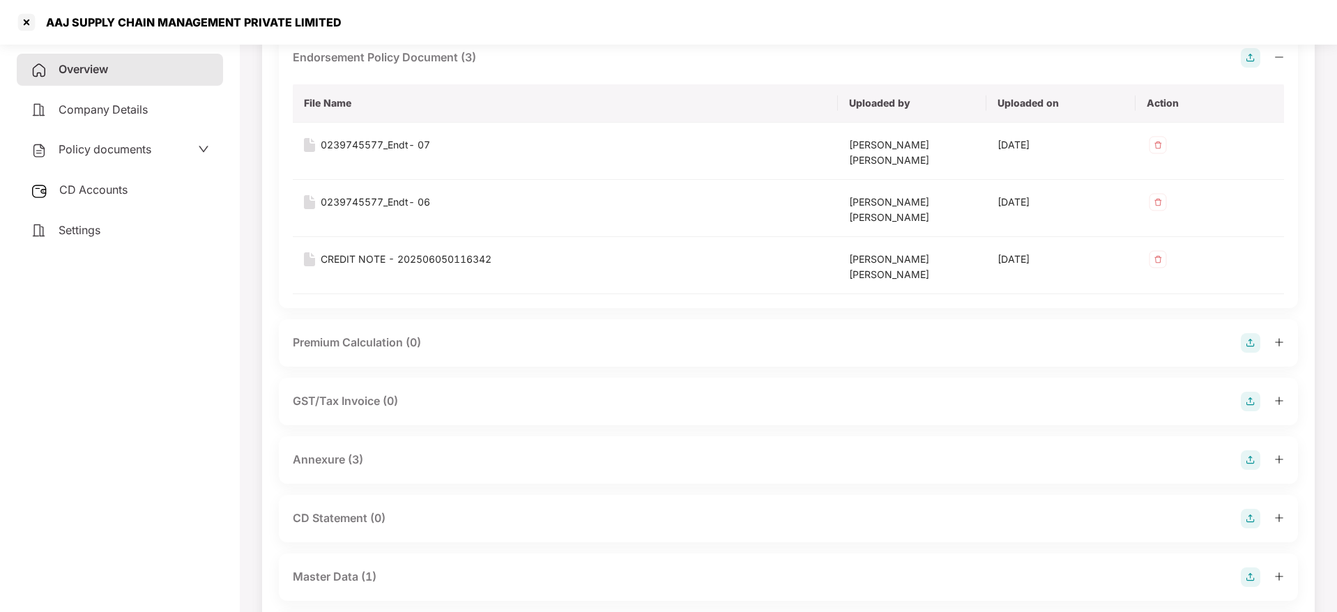
scroll to position [125, 0]
click at [322, 459] on div "Annexure (3)" at bounding box center [328, 456] width 70 height 17
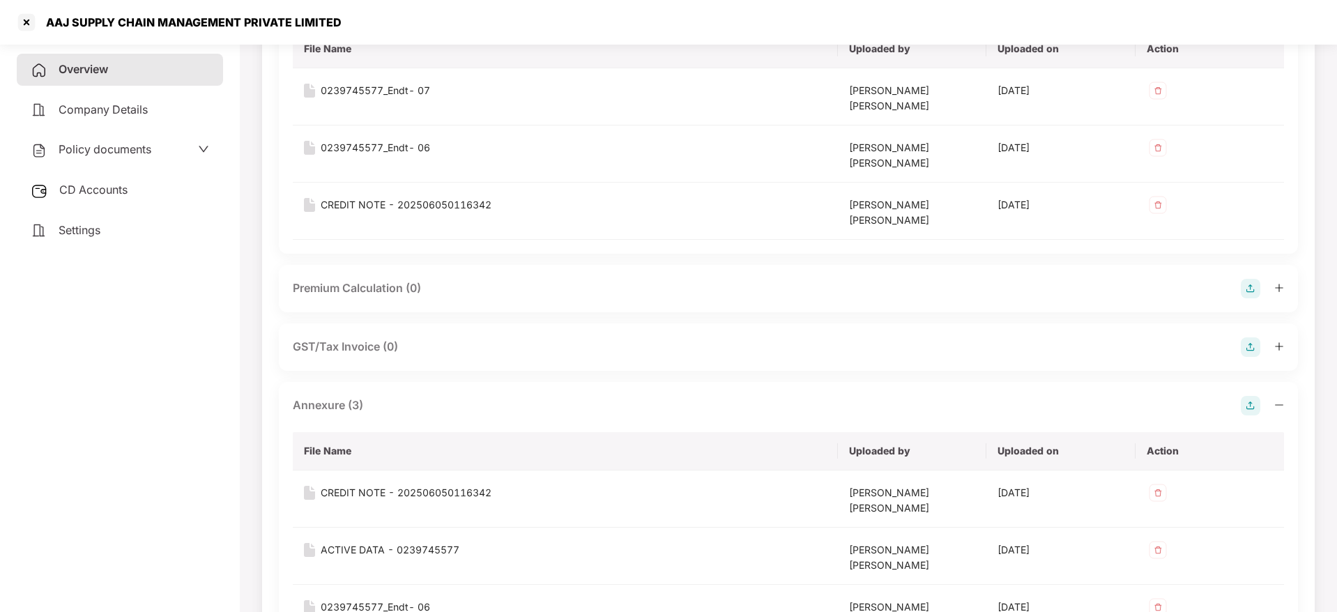
scroll to position [209, 0]
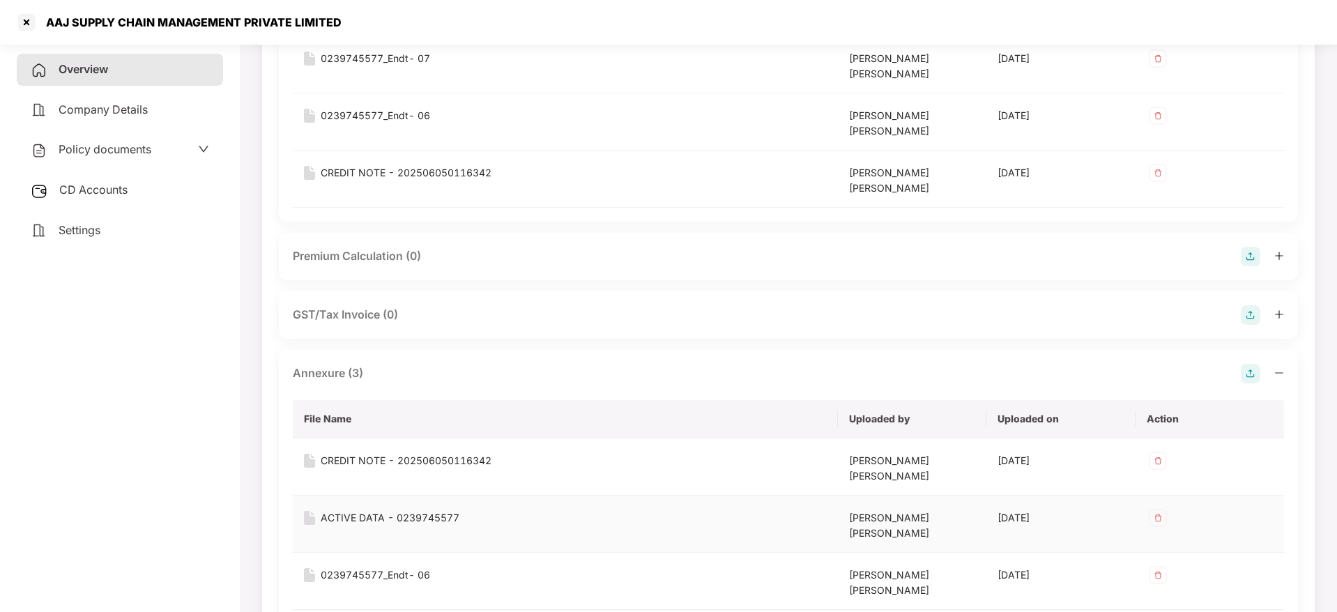
click at [397, 518] on div "ACTIVE DATA - 0239745577" at bounding box center [390, 517] width 139 height 15
click at [30, 16] on div at bounding box center [26, 22] width 22 height 22
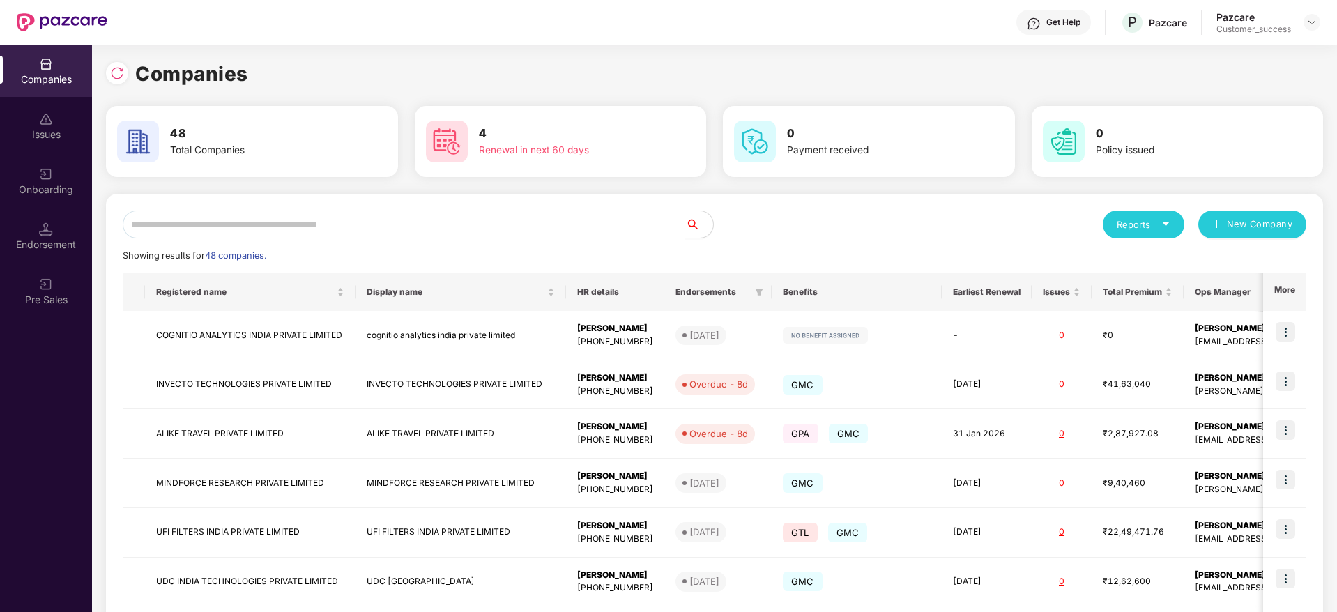
click at [298, 219] on input "text" at bounding box center [404, 224] width 562 height 28
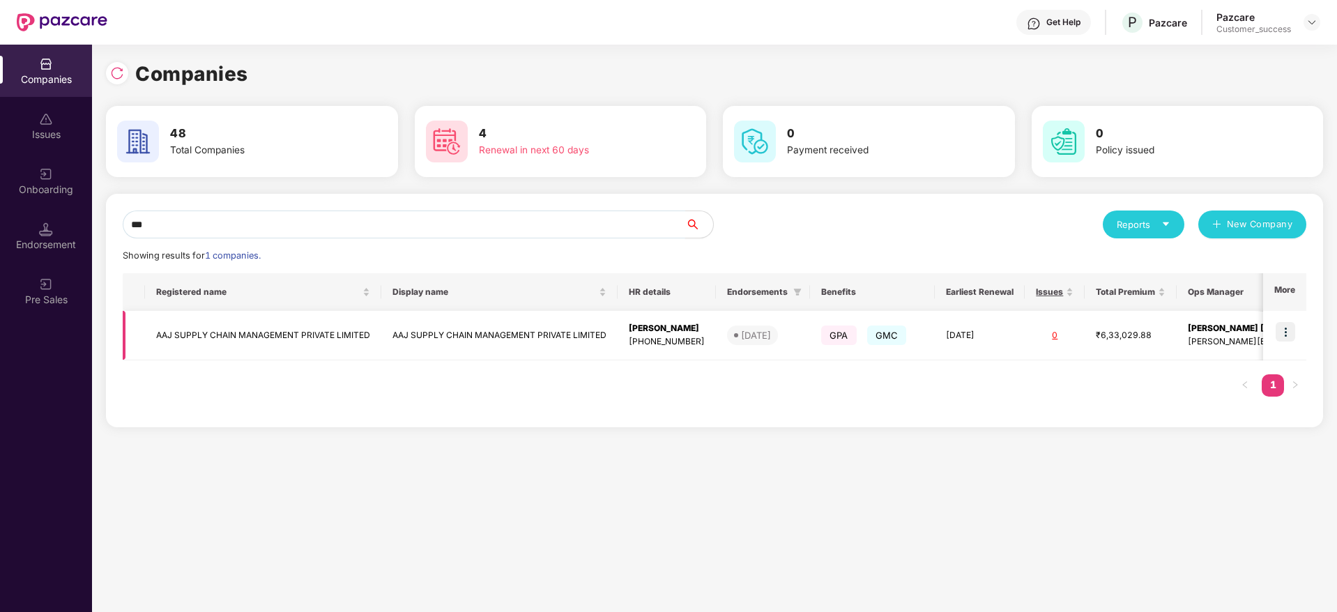
type input "***"
click at [1292, 332] on img at bounding box center [1285, 332] width 20 height 20
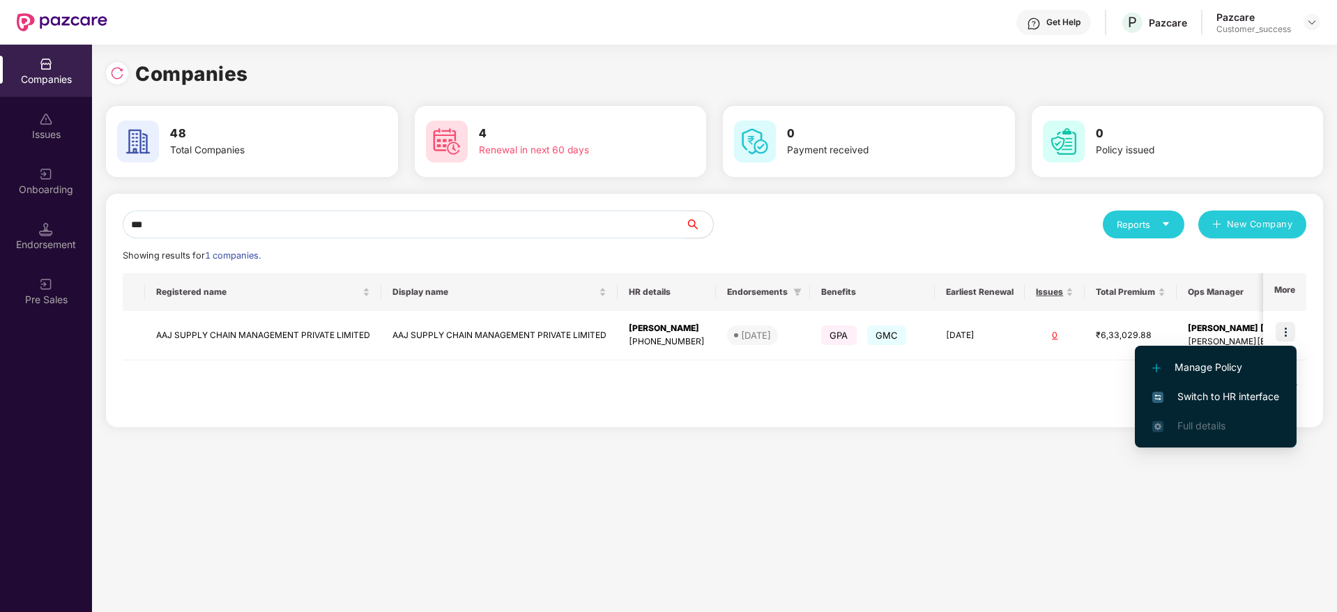
click at [1215, 401] on span "Switch to HR interface" at bounding box center [1215, 396] width 127 height 15
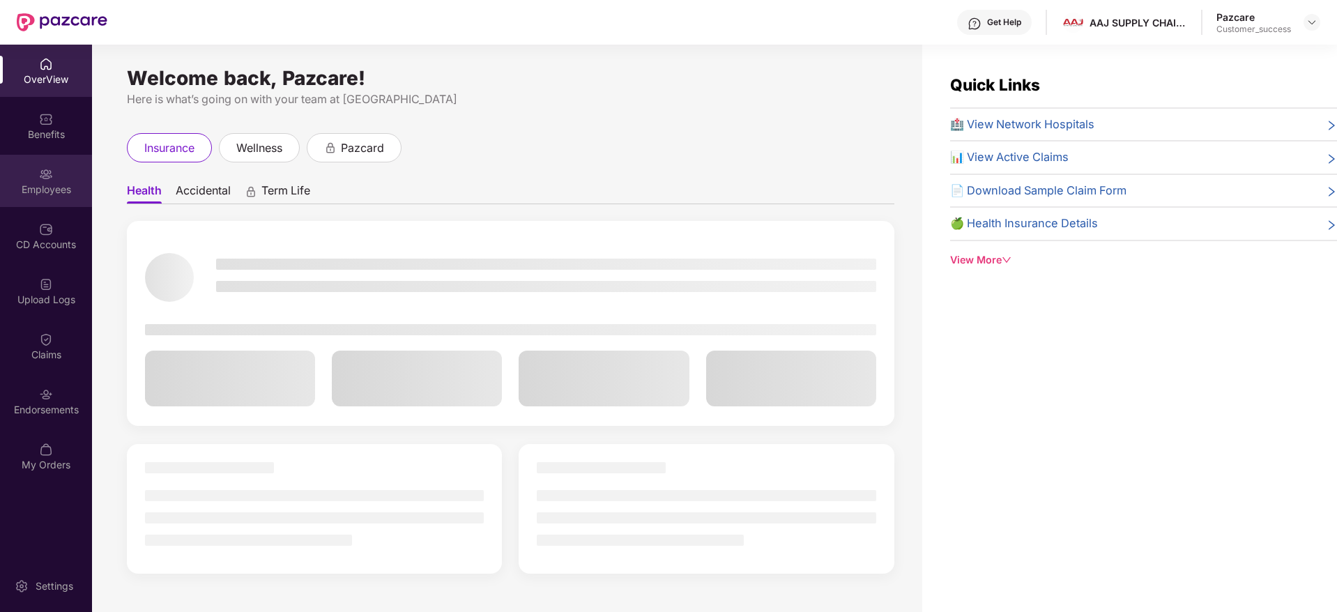
click at [49, 185] on div "Employees" at bounding box center [46, 190] width 92 height 14
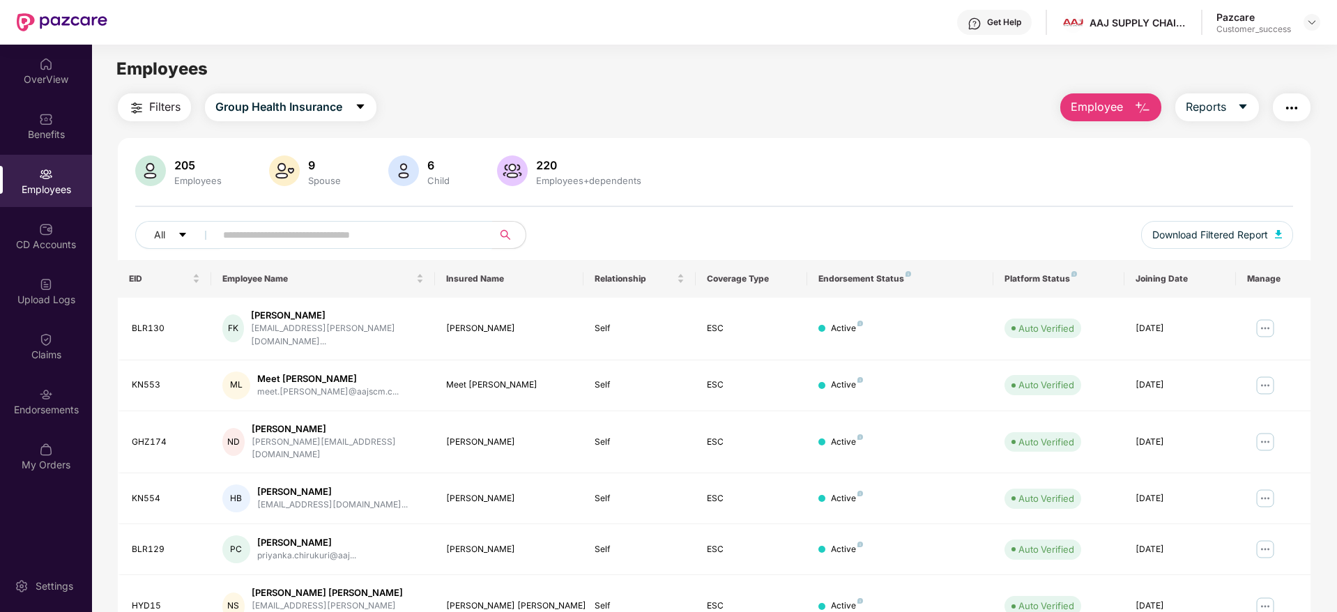
click at [245, 247] on span at bounding box center [349, 235] width 286 height 28
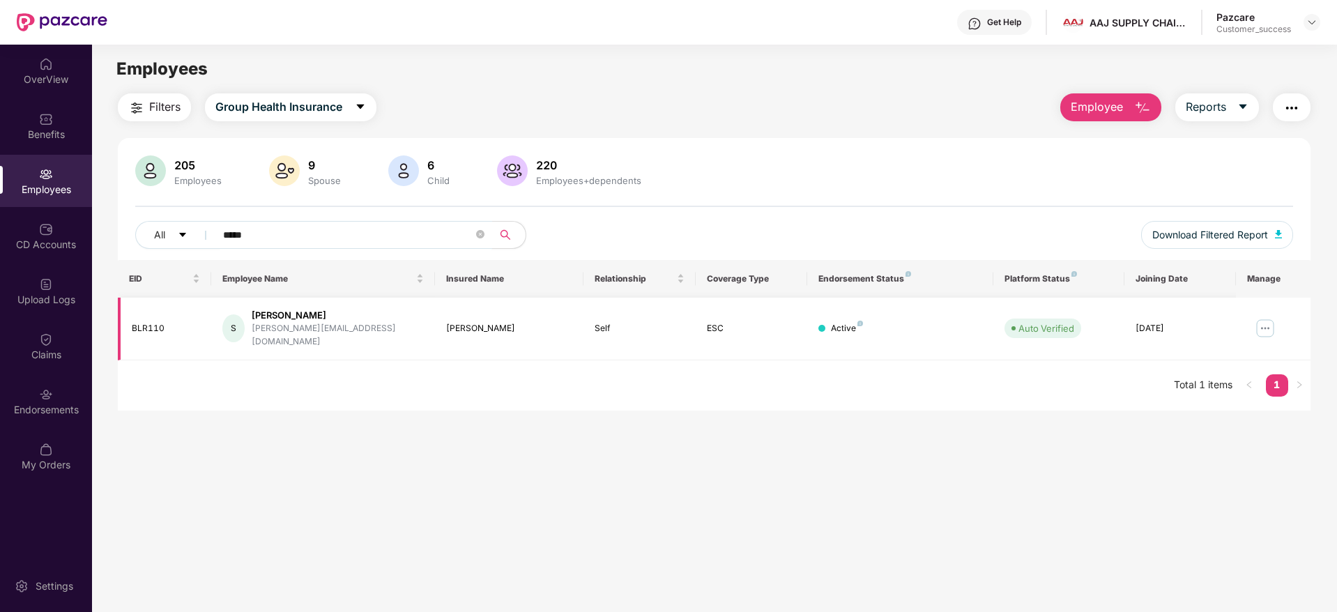
type input "*****"
drag, startPoint x: 187, startPoint y: 321, endPoint x: 125, endPoint y: 322, distance: 61.3
click at [125, 322] on td "BLR110" at bounding box center [164, 329] width 93 height 63
copy div "BLR110"
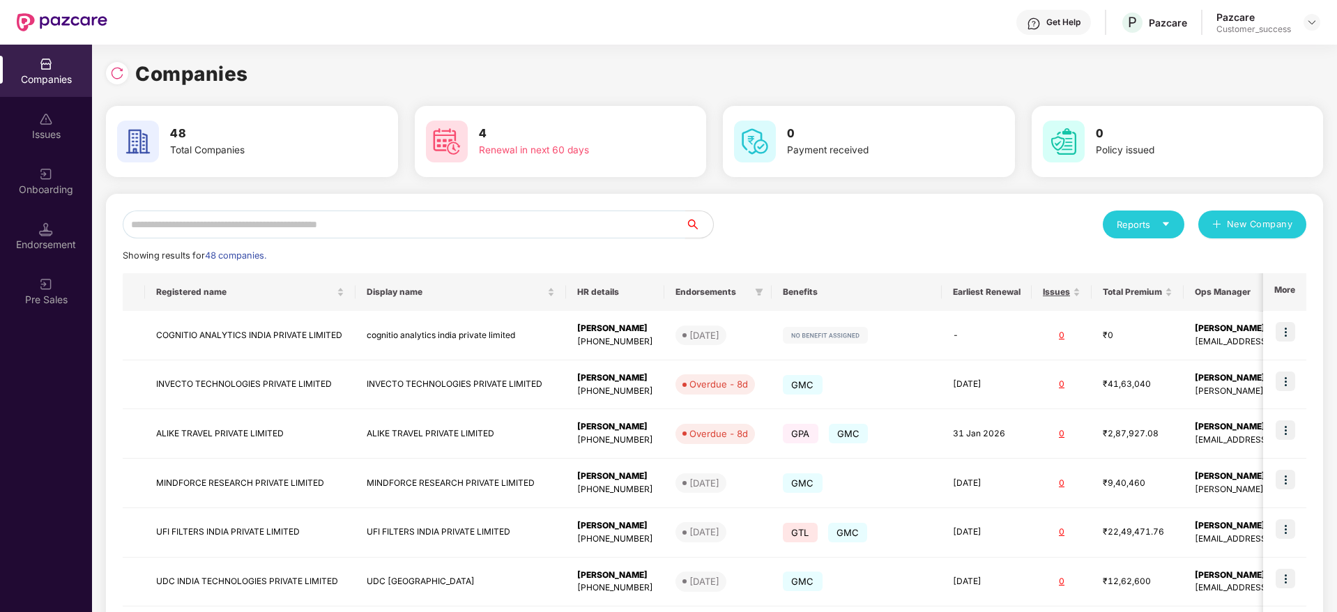
click at [238, 223] on input "text" at bounding box center [404, 224] width 562 height 28
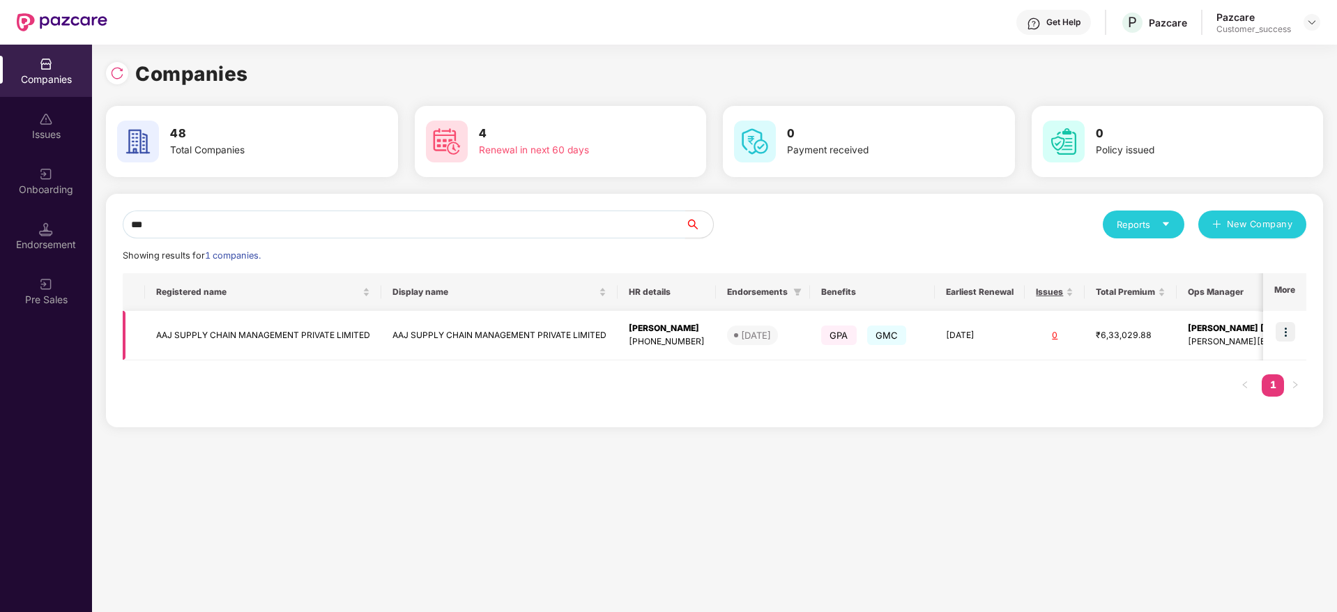
type input "***"
click at [270, 334] on td "AAJ SUPPLY CHAIN MANAGEMENT PRIVATE LIMITED" at bounding box center [263, 335] width 236 height 49
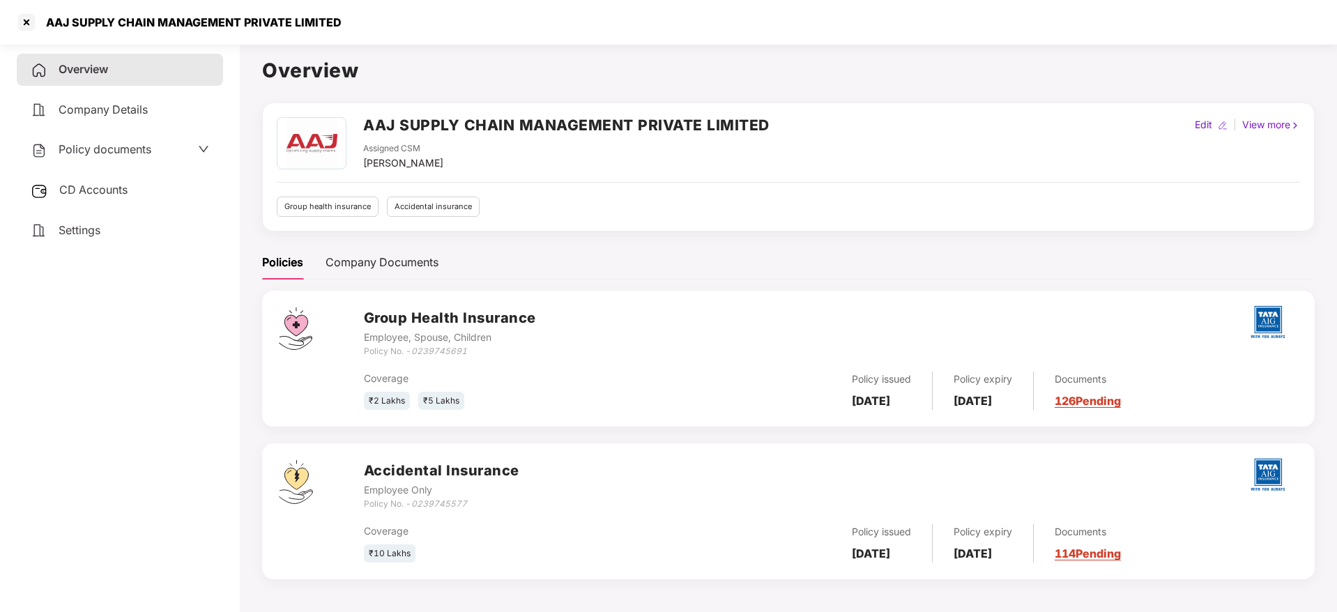
click at [1117, 556] on link "114 Pending" at bounding box center [1087, 553] width 66 height 14
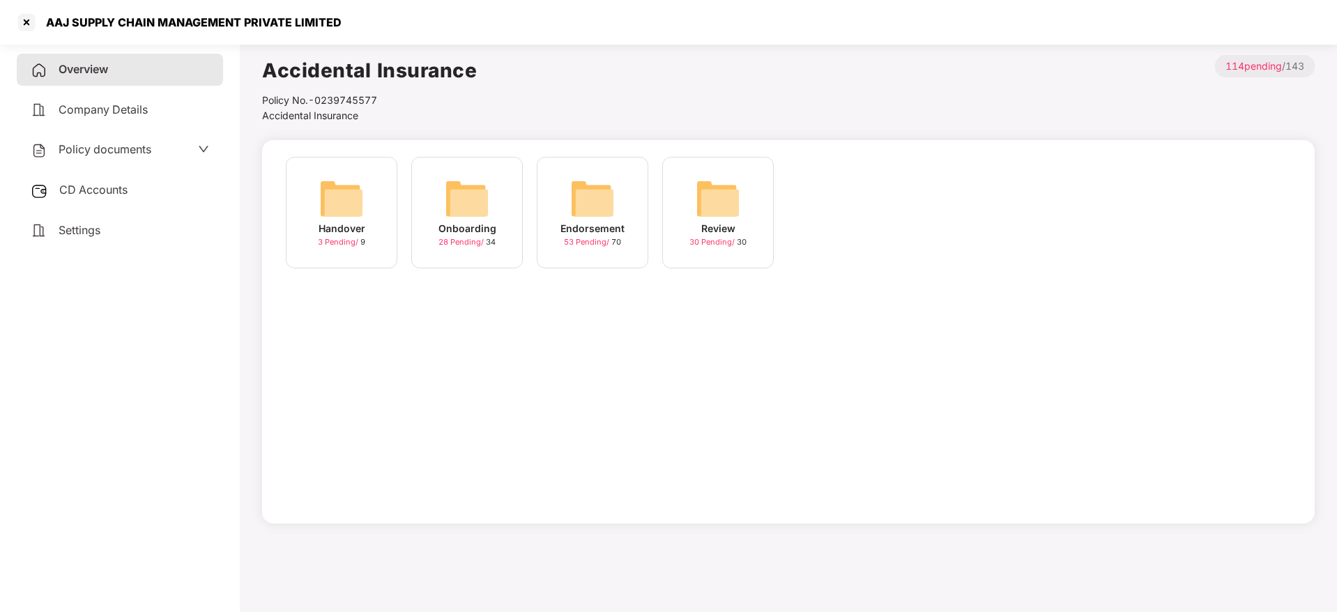
click at [585, 203] on img at bounding box center [592, 198] width 45 height 45
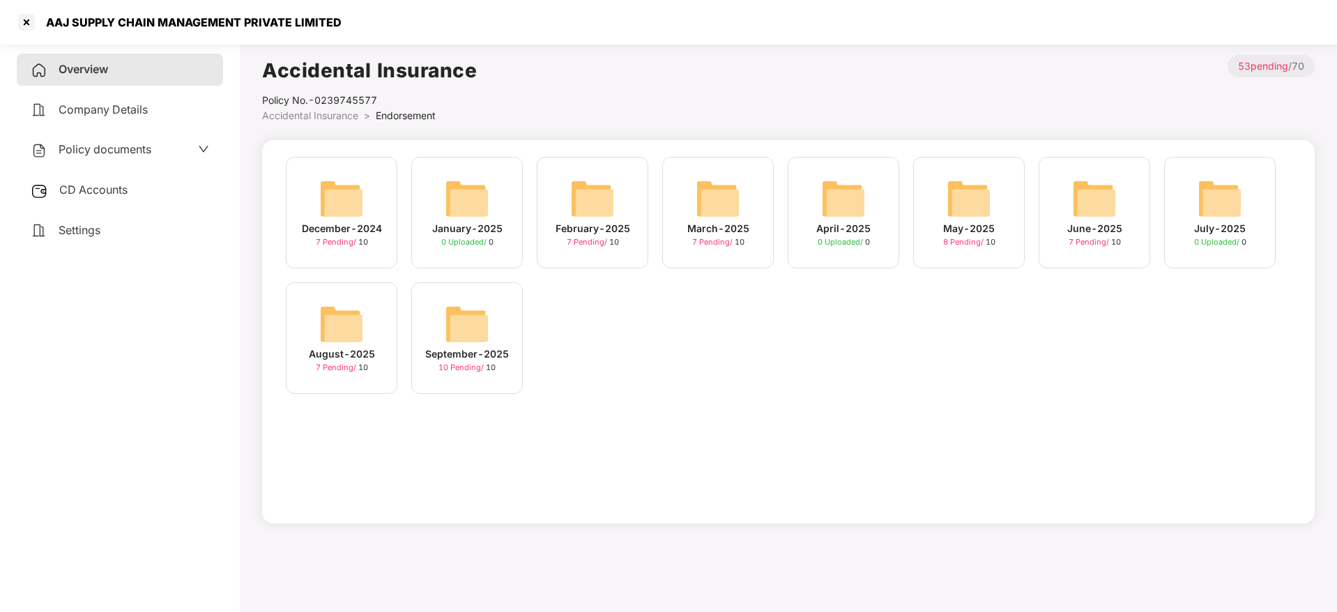
click at [344, 318] on img at bounding box center [341, 324] width 45 height 45
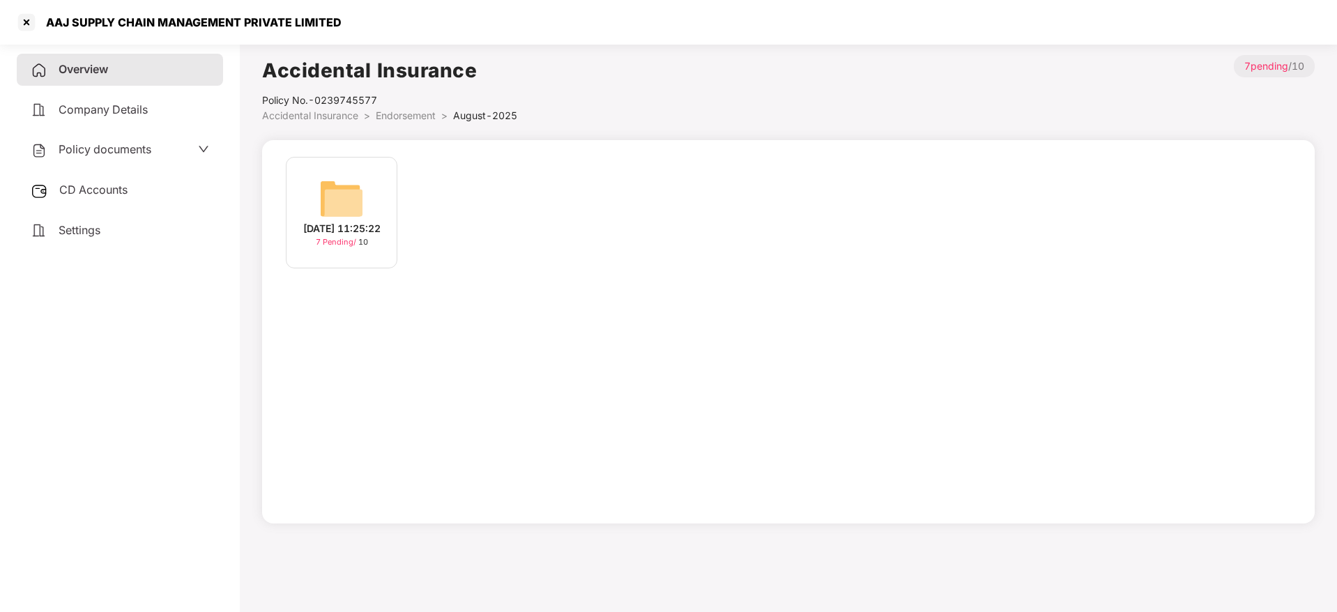
click at [336, 201] on img at bounding box center [341, 198] width 45 height 45
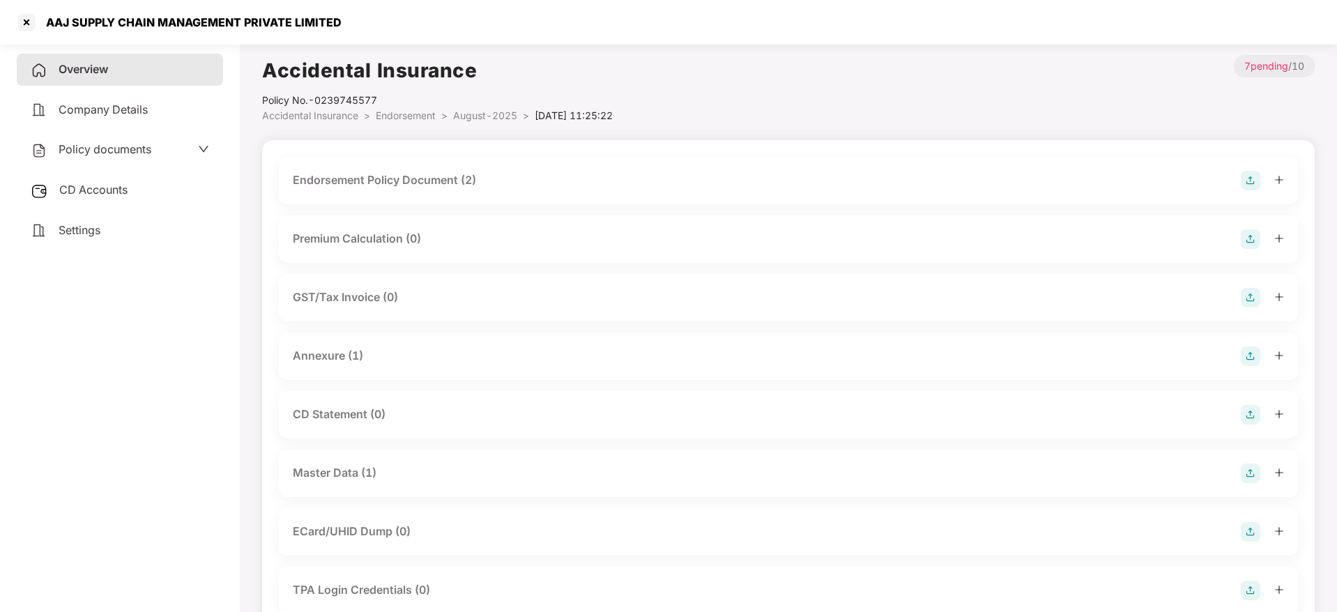
click at [348, 360] on div "Annexure (1)" at bounding box center [328, 355] width 70 height 17
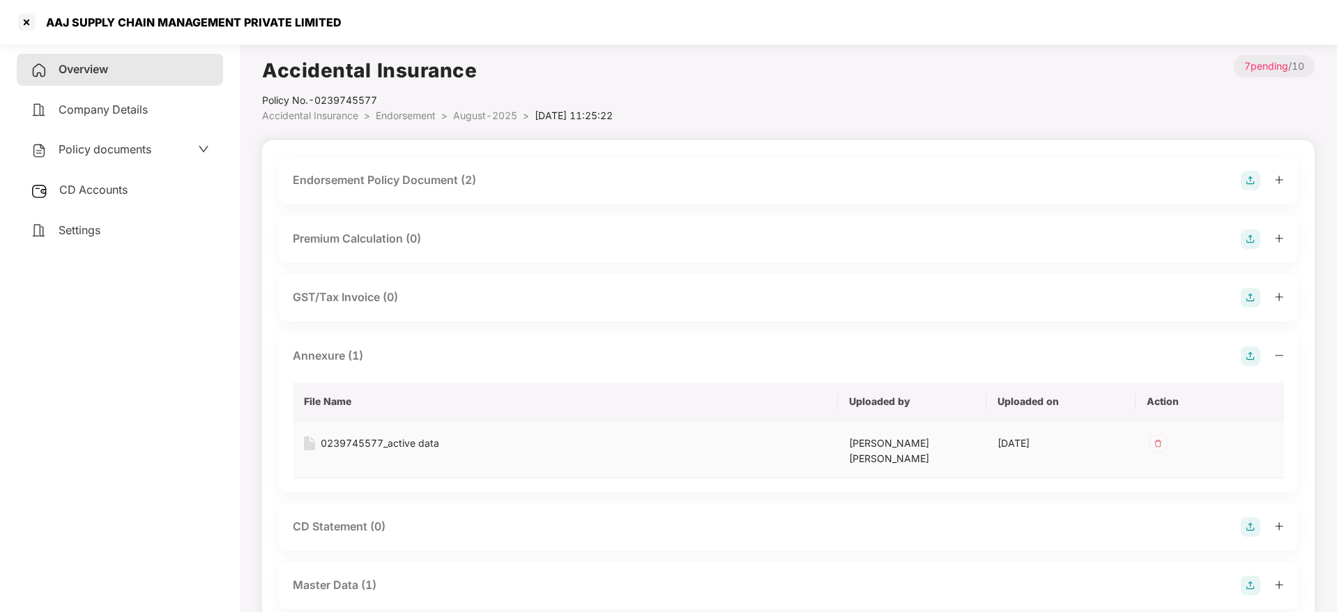
click at [357, 443] on div "0239745577_active data" at bounding box center [380, 443] width 118 height 15
click at [21, 24] on div at bounding box center [26, 22] width 22 height 22
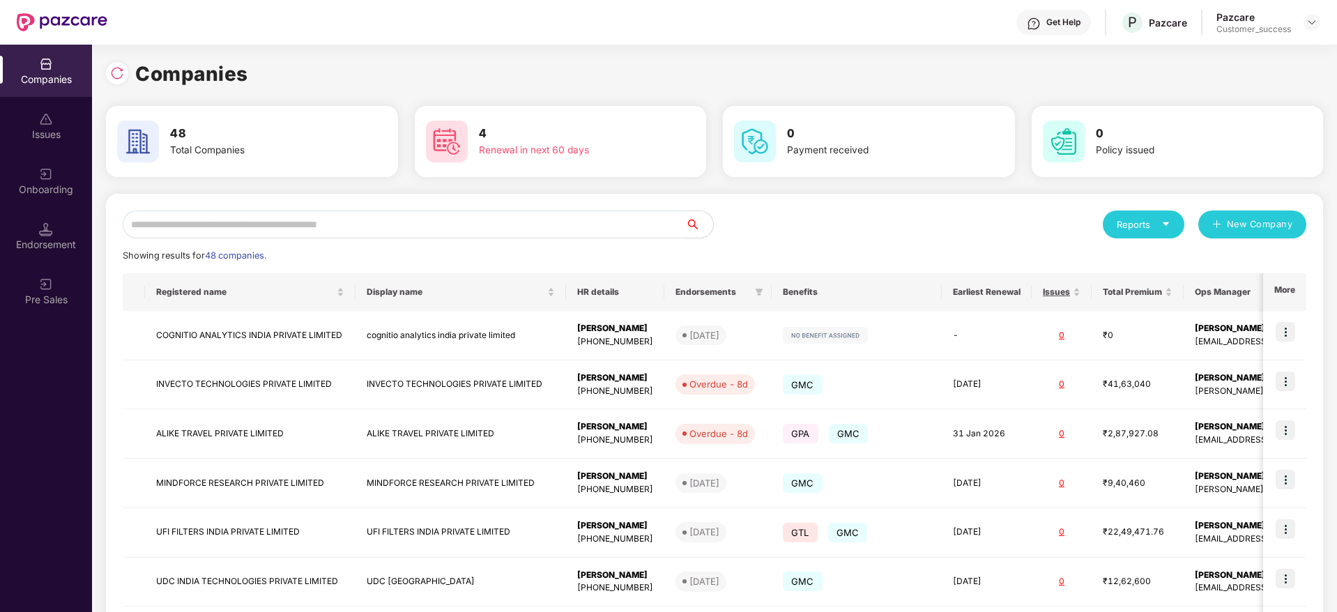
click at [378, 229] on input "text" at bounding box center [404, 224] width 562 height 28
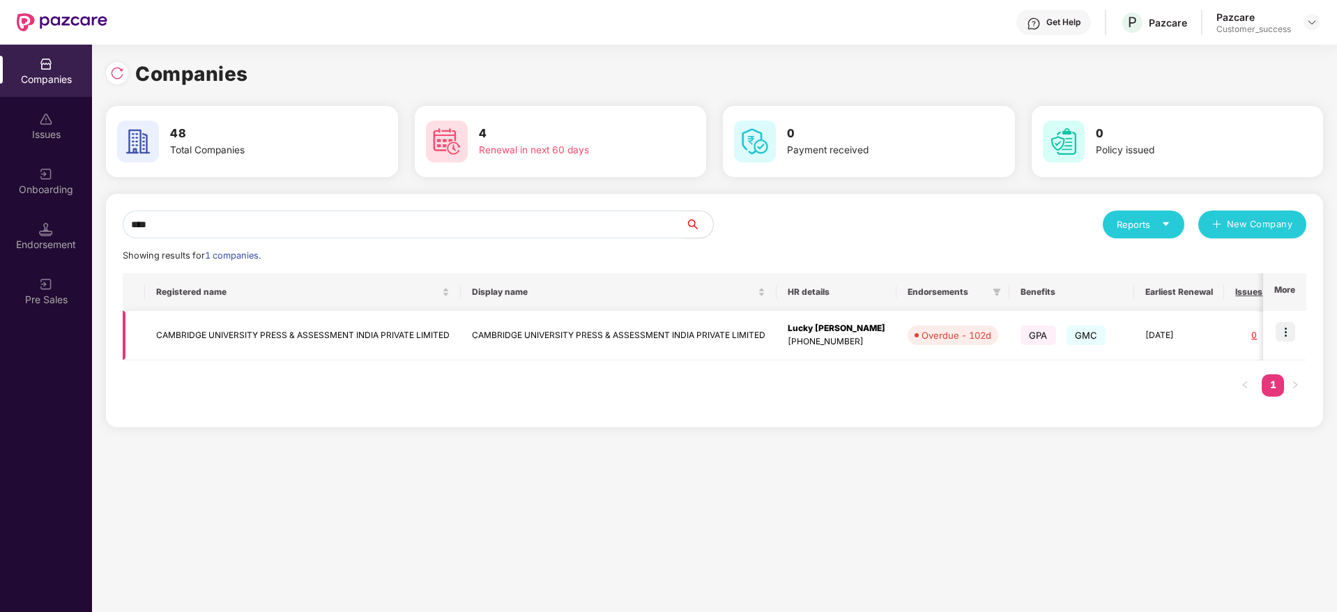
type input "****"
click at [1288, 336] on img at bounding box center [1285, 332] width 20 height 20
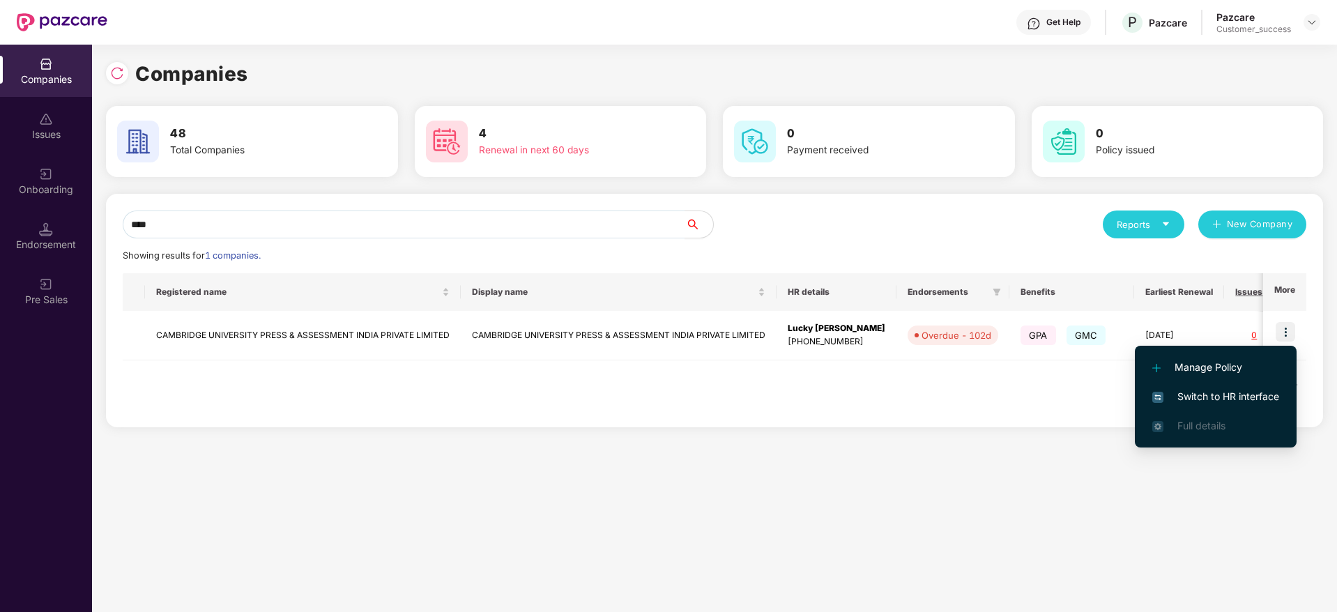
click at [1224, 391] on span "Switch to HR interface" at bounding box center [1215, 396] width 127 height 15
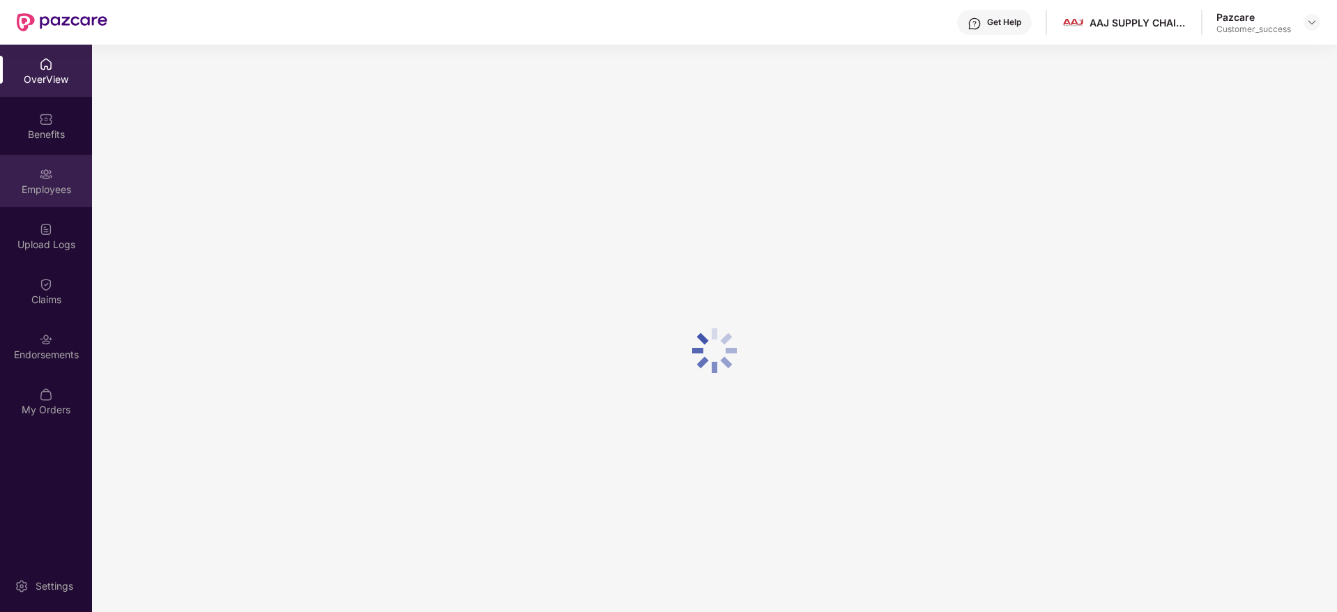
click at [49, 193] on div "Employees" at bounding box center [46, 190] width 92 height 14
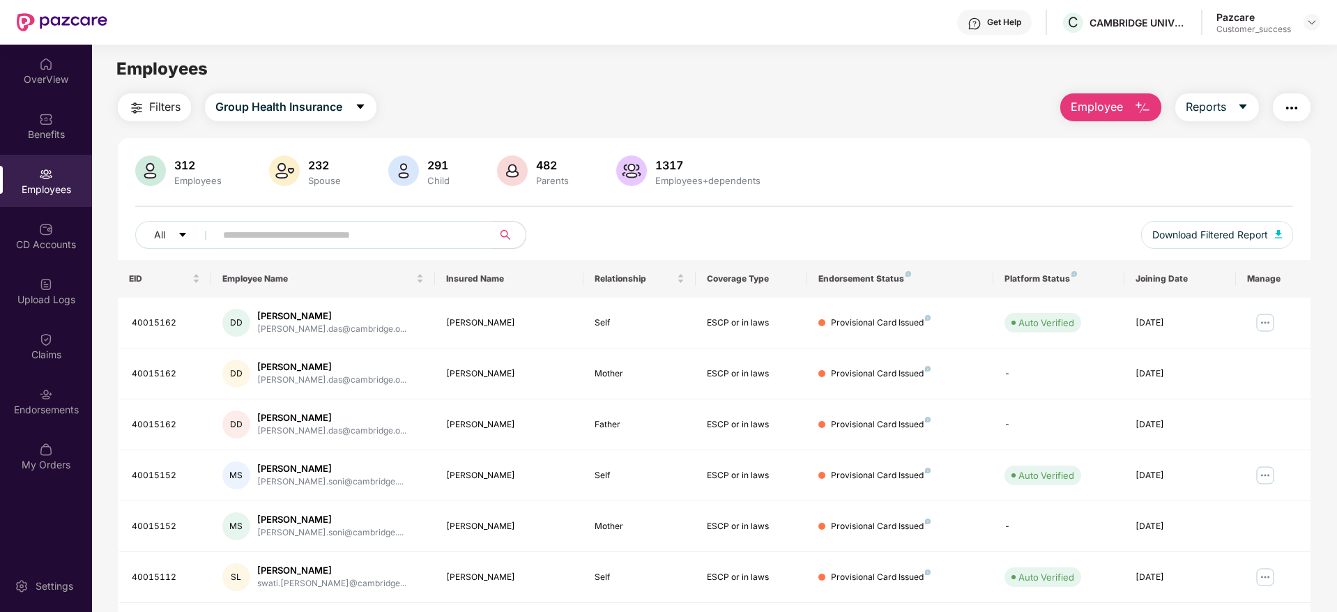
click at [272, 239] on input "text" at bounding box center [348, 234] width 250 height 21
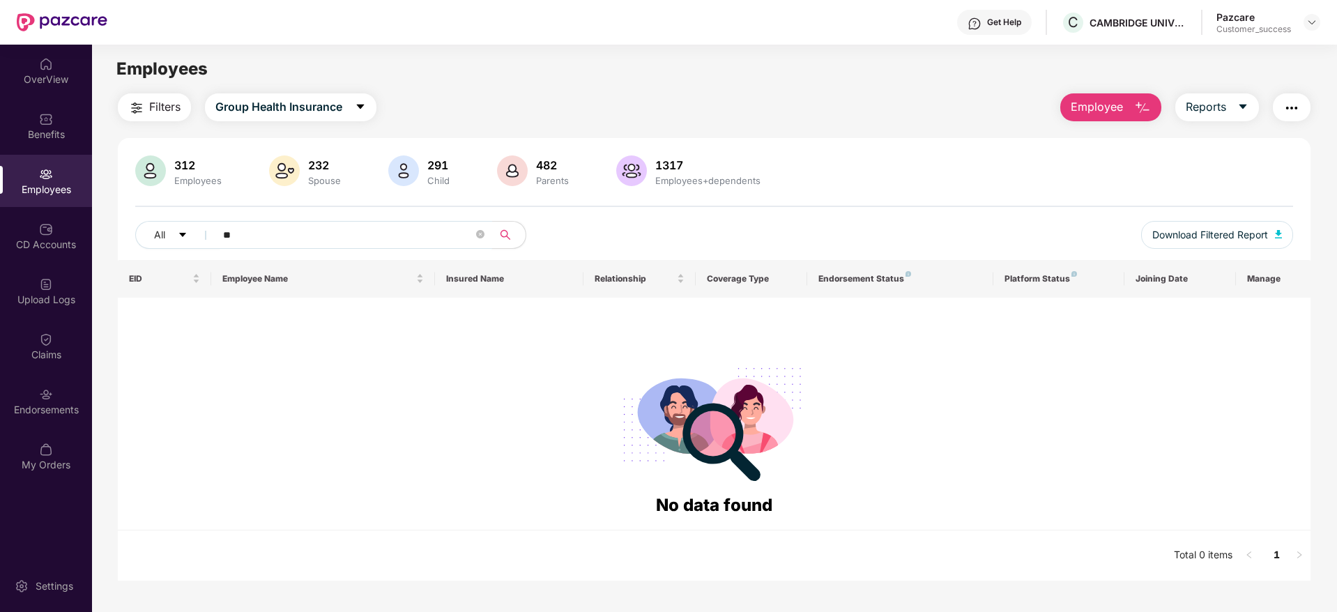
type input "*"
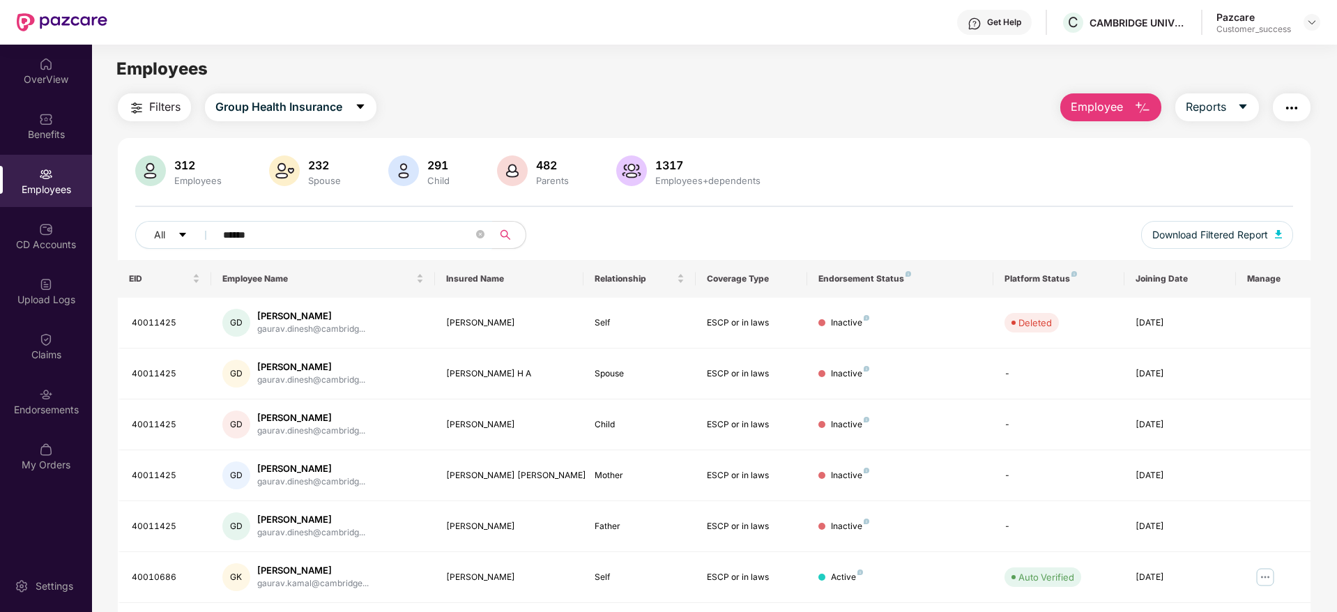
type input "******"
click at [982, 238] on div "All ****** Download Filtered Report" at bounding box center [713, 240] width 1157 height 39
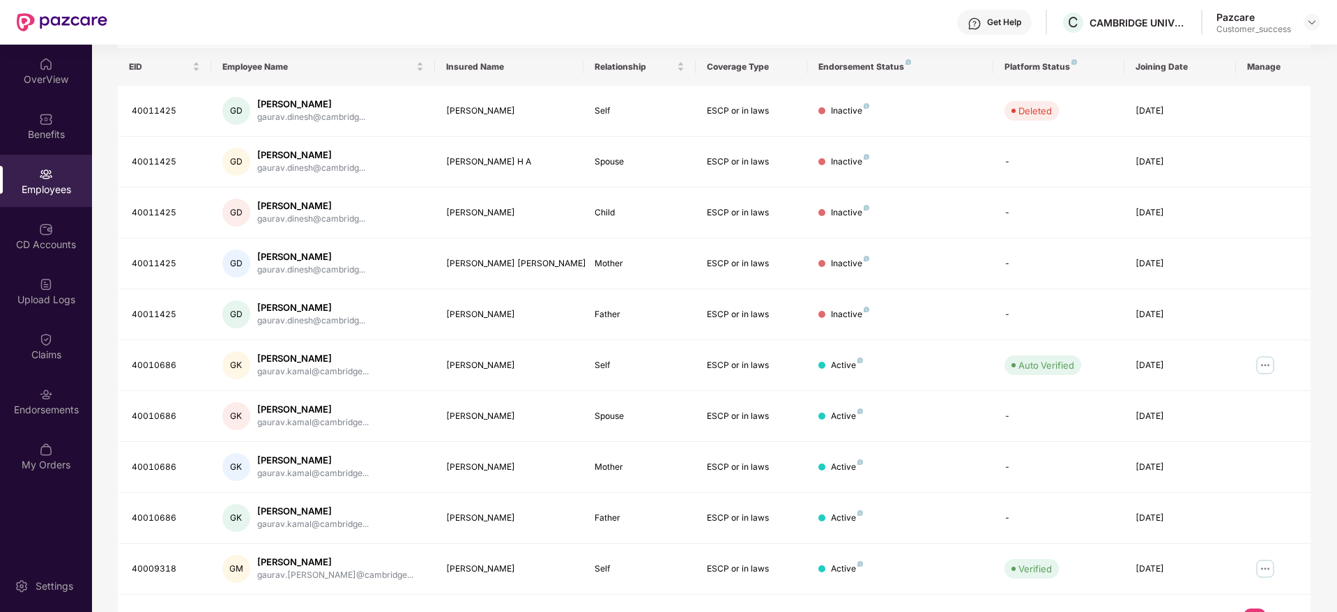
scroll to position [245, 0]
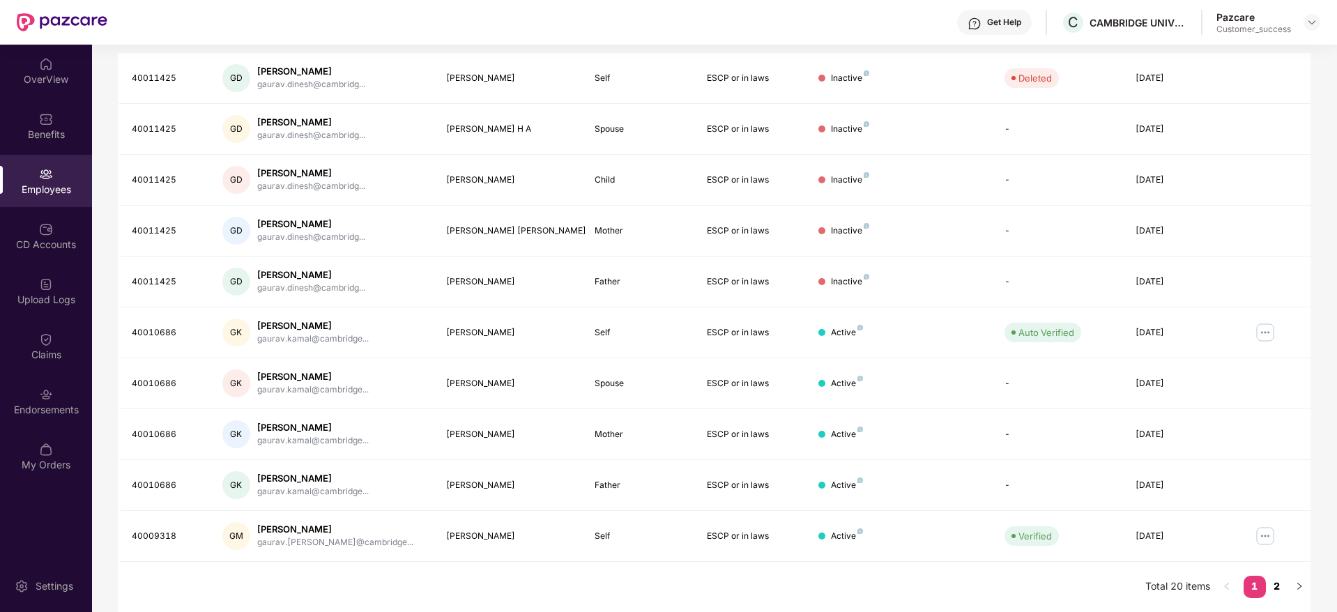
click at [1276, 584] on link "2" at bounding box center [1276, 586] width 22 height 21
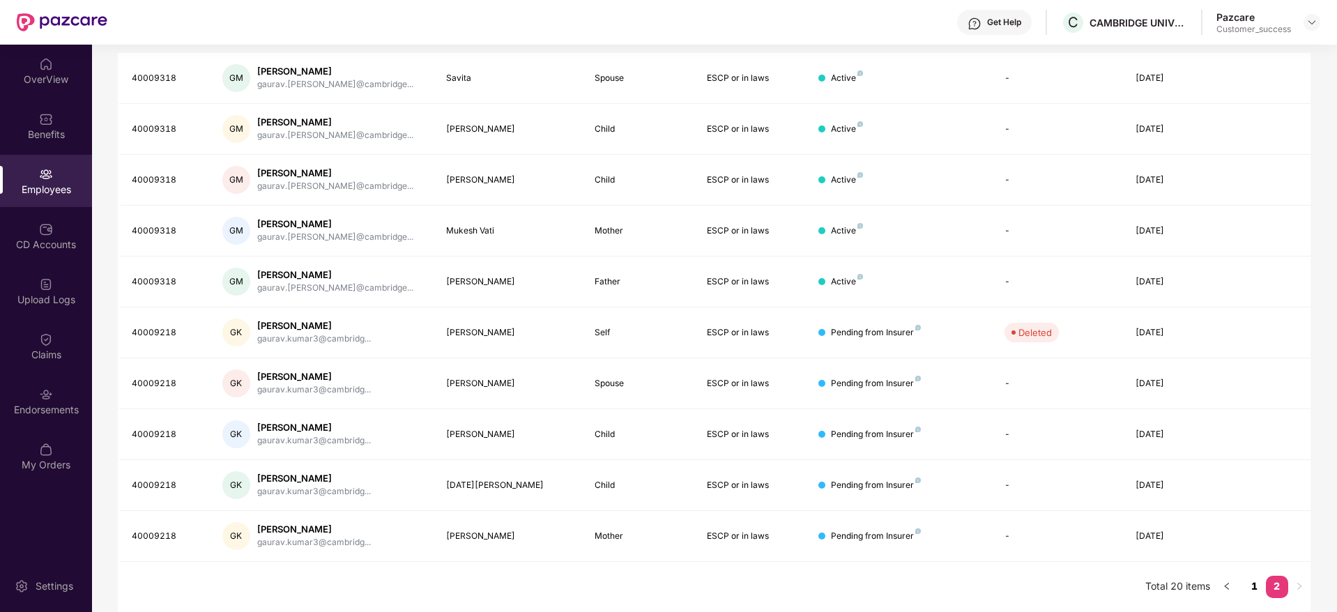
click at [1257, 588] on link "1" at bounding box center [1254, 586] width 22 height 21
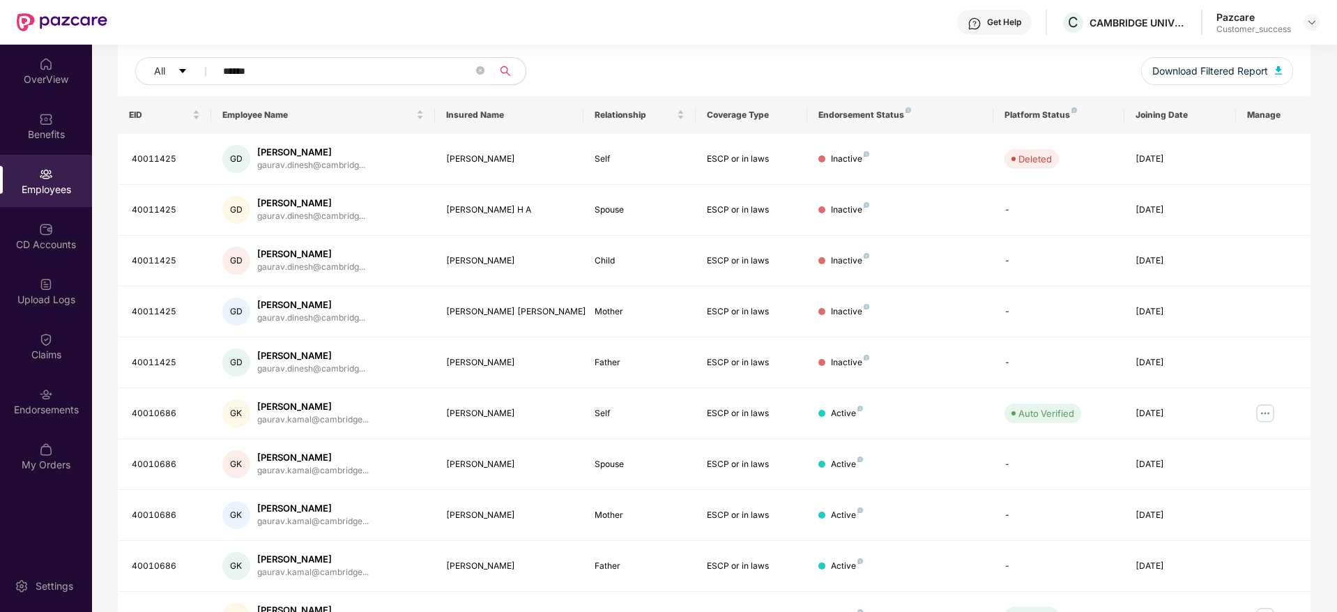
scroll to position [161, 0]
drag, startPoint x: 282, startPoint y: 73, endPoint x: 185, endPoint y: 85, distance: 97.6
click at [185, 85] on div "All ******" at bounding box center [472, 74] width 675 height 28
paste input "**********"
type input "**********"
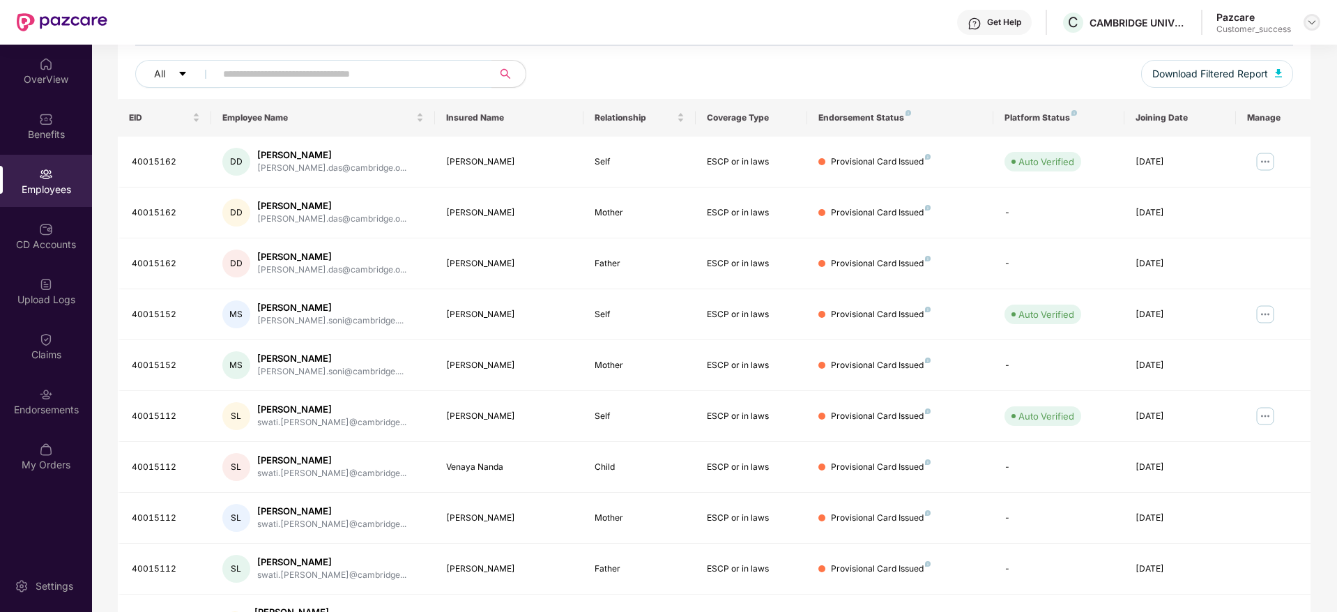
click at [1311, 24] on img at bounding box center [1311, 22] width 11 height 11
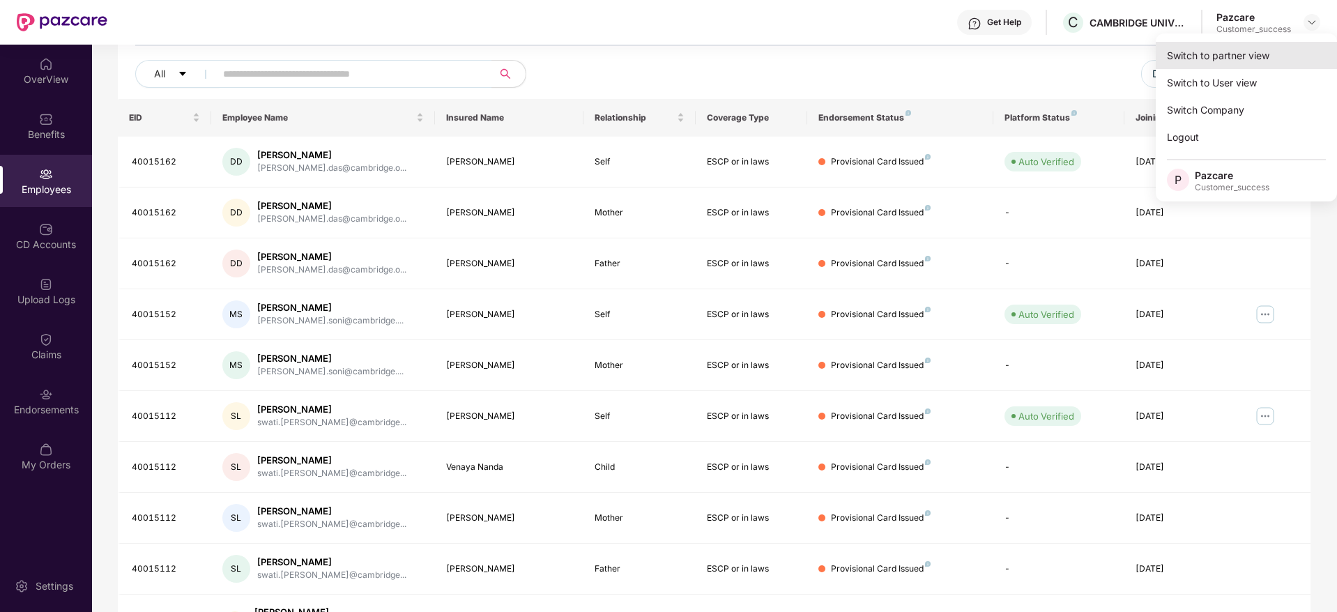
click at [1235, 54] on div "Switch to partner view" at bounding box center [1245, 55] width 181 height 27
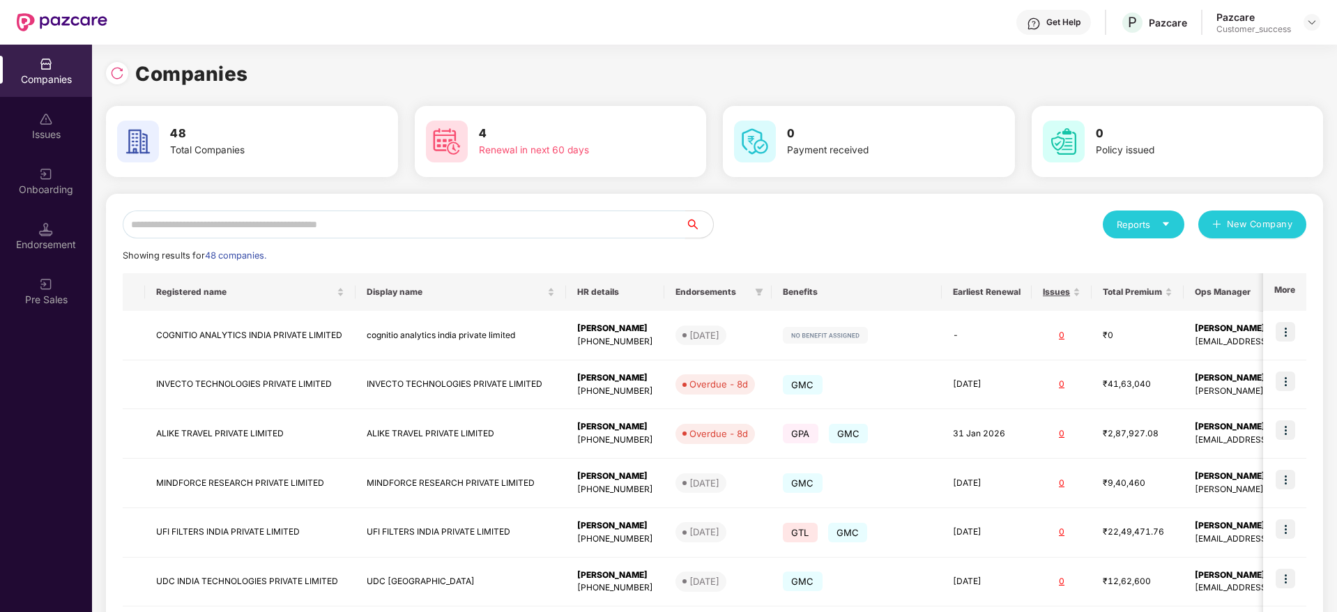
click at [254, 229] on input "text" at bounding box center [404, 224] width 562 height 28
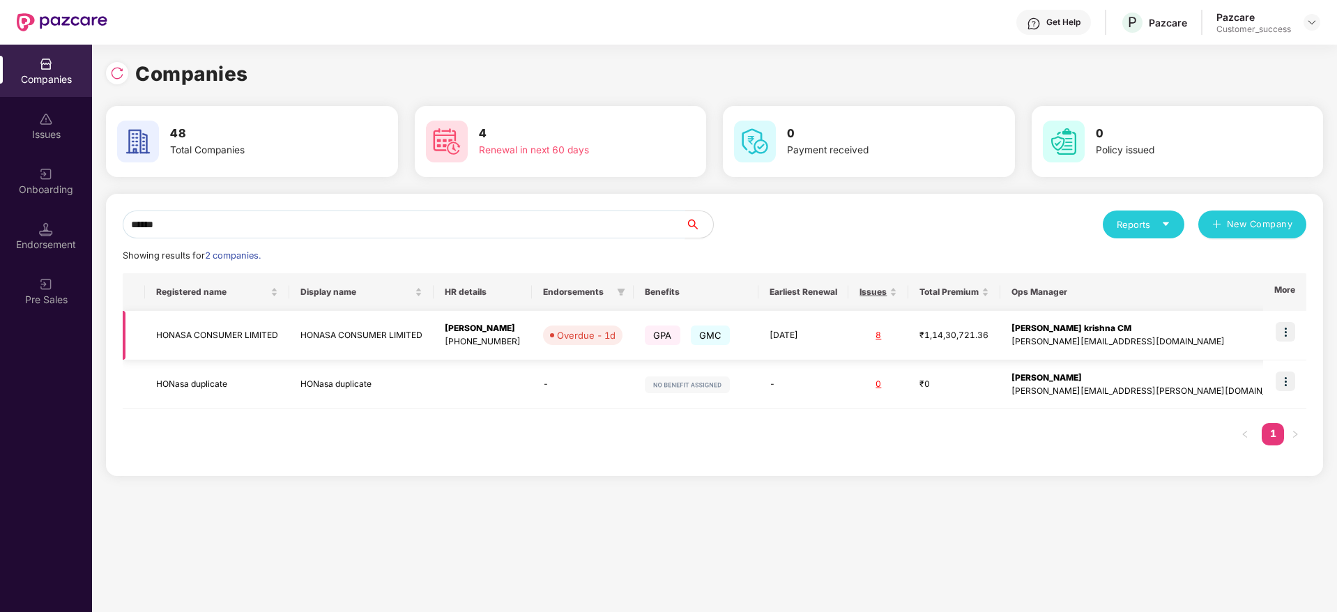
type input "******"
click at [1286, 332] on img at bounding box center [1285, 332] width 20 height 20
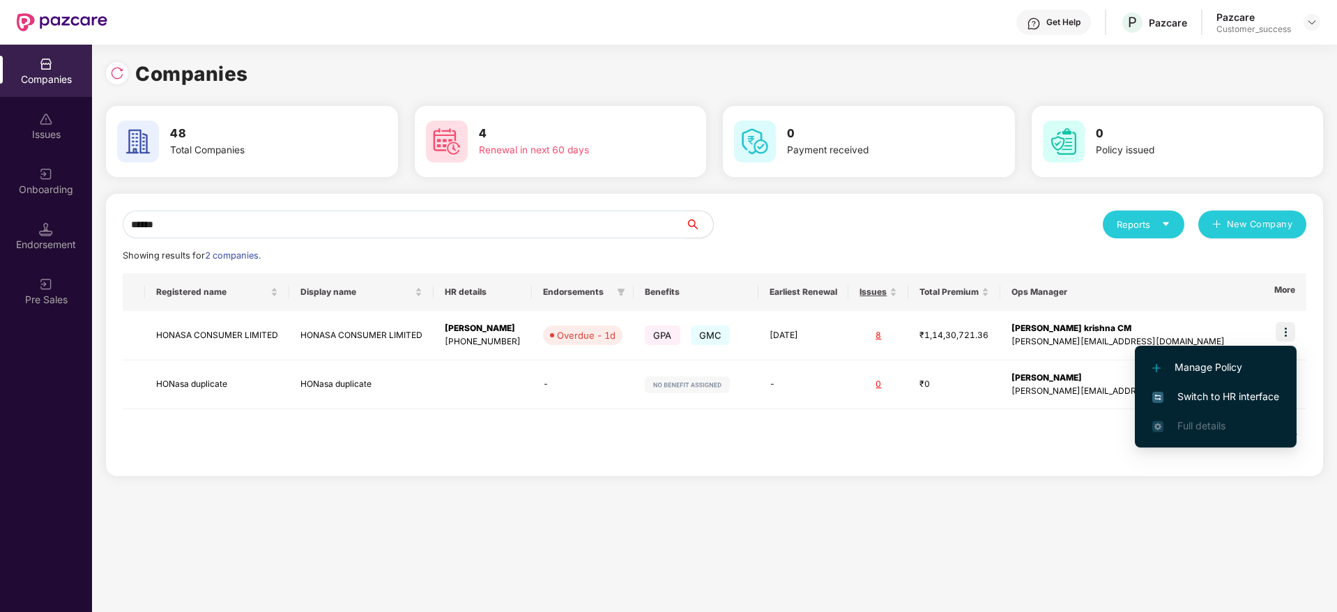
click at [1230, 402] on span "Switch to HR interface" at bounding box center [1215, 396] width 127 height 15
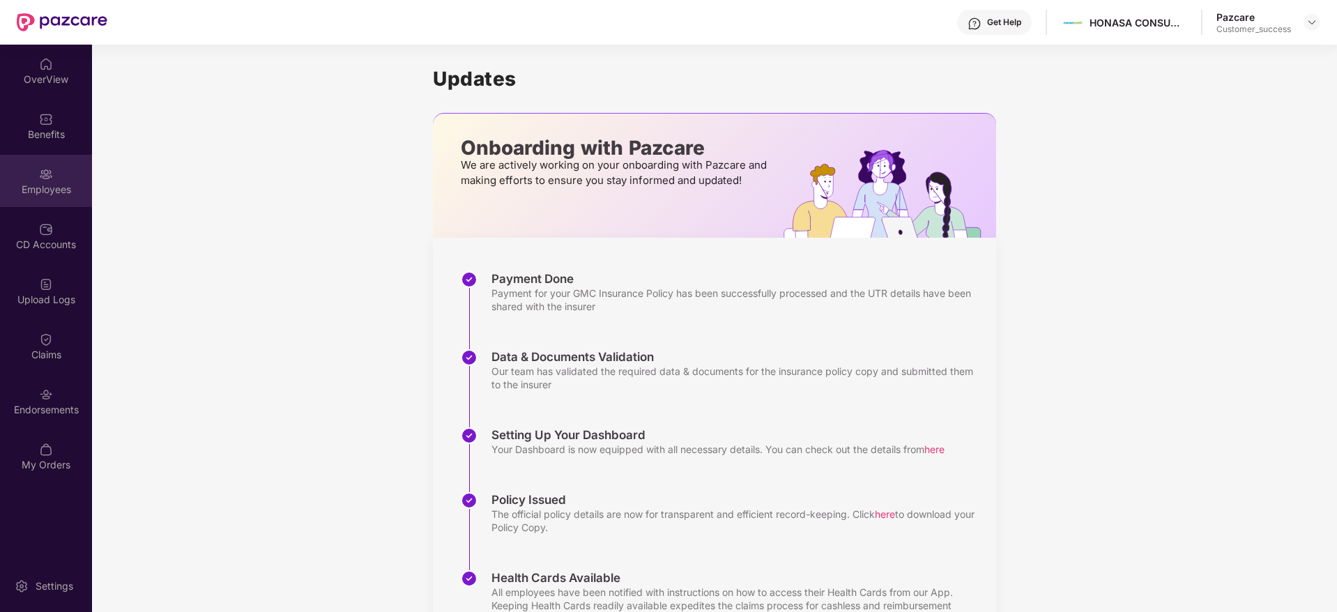
click at [59, 192] on div "Employees" at bounding box center [46, 190] width 92 height 14
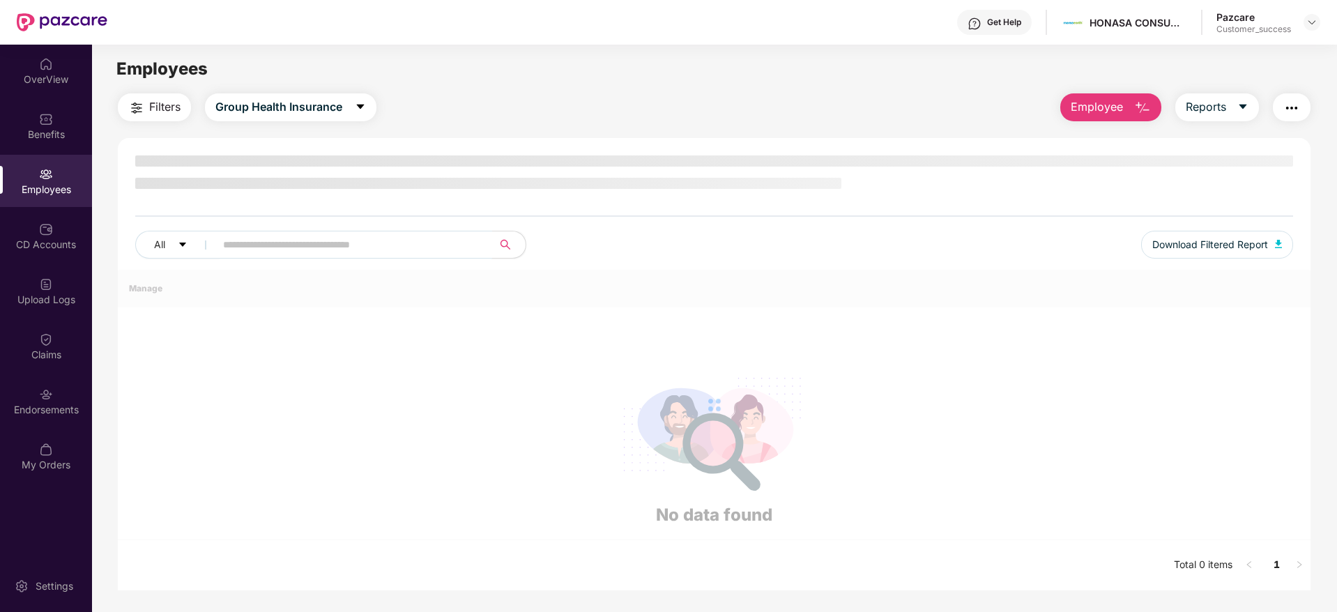
click at [332, 245] on input "text" at bounding box center [348, 244] width 250 height 21
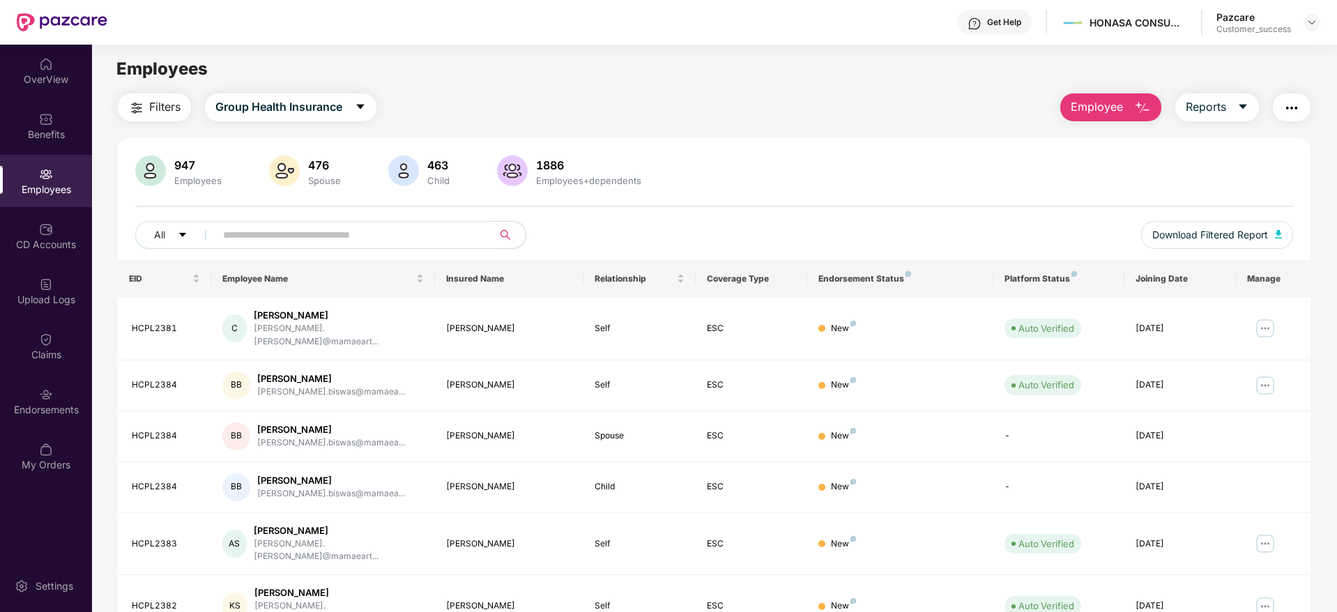
paste input "**********"
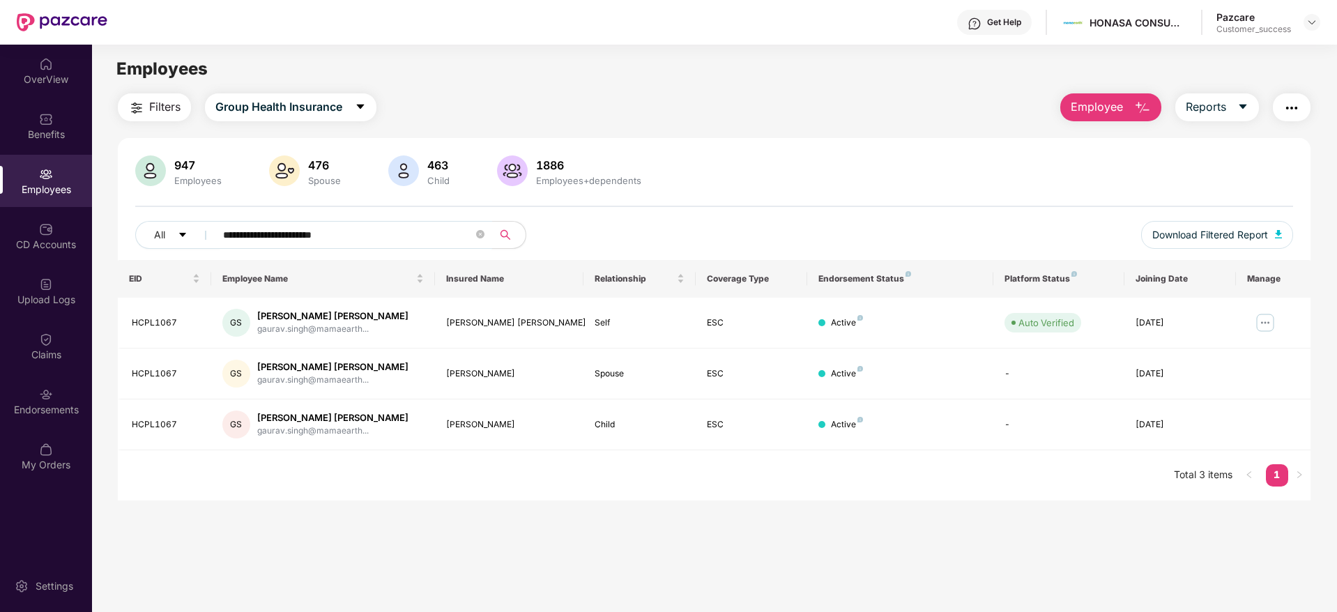
type input "**********"
click at [1313, 22] on img at bounding box center [1311, 22] width 11 height 11
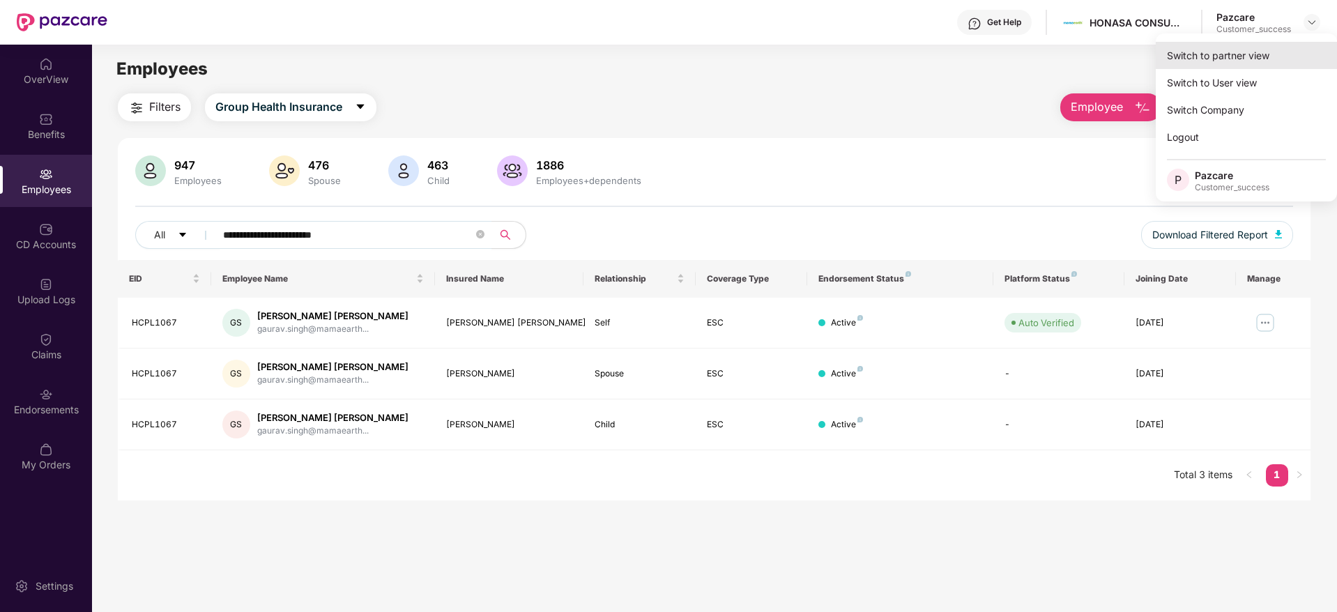
click at [1258, 54] on div "Switch to partner view" at bounding box center [1245, 55] width 181 height 27
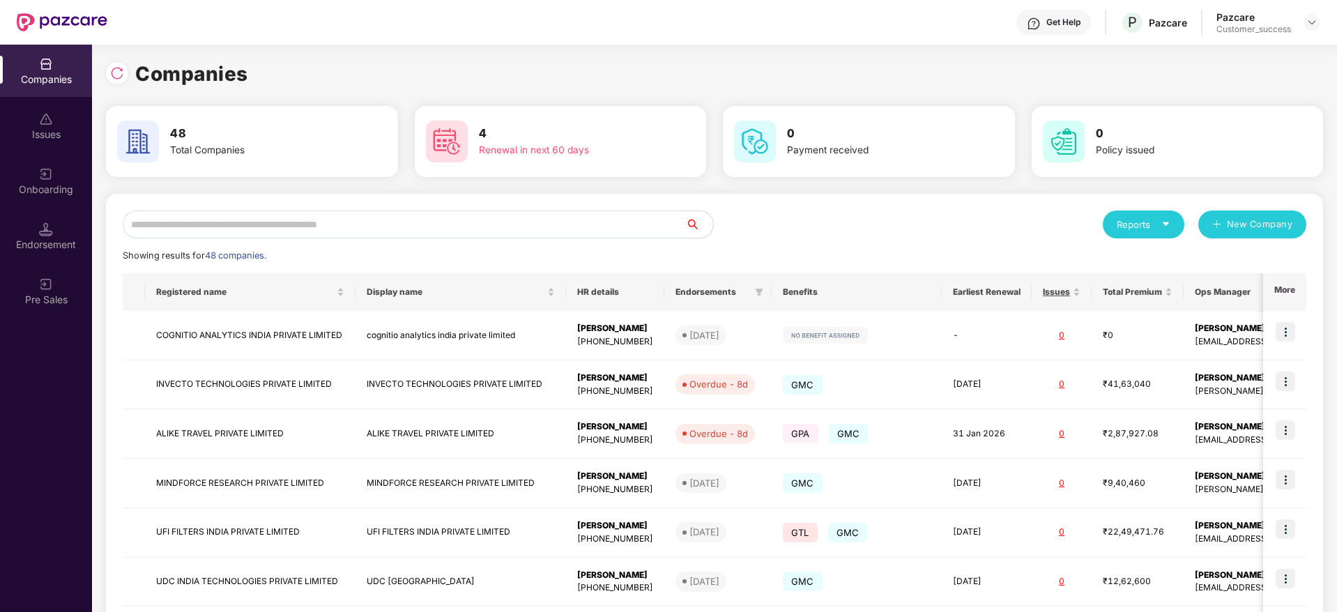
click at [435, 223] on input "text" at bounding box center [404, 224] width 562 height 28
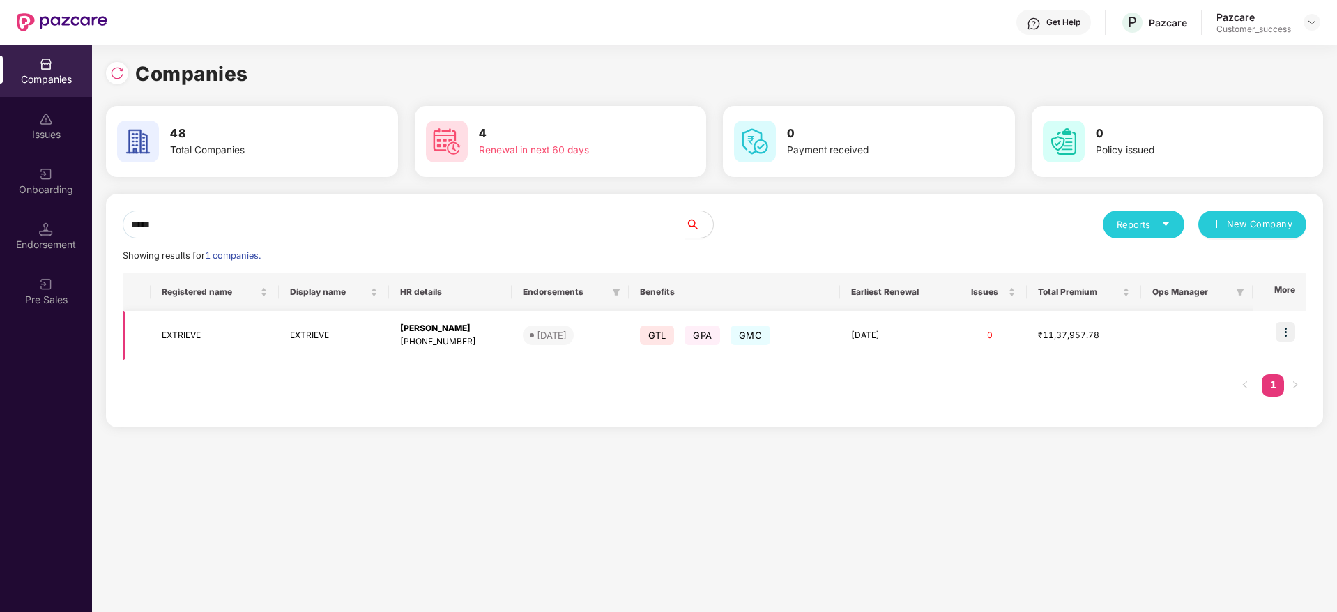
type input "*****"
click at [181, 334] on td "EXTRIEVE" at bounding box center [215, 335] width 128 height 49
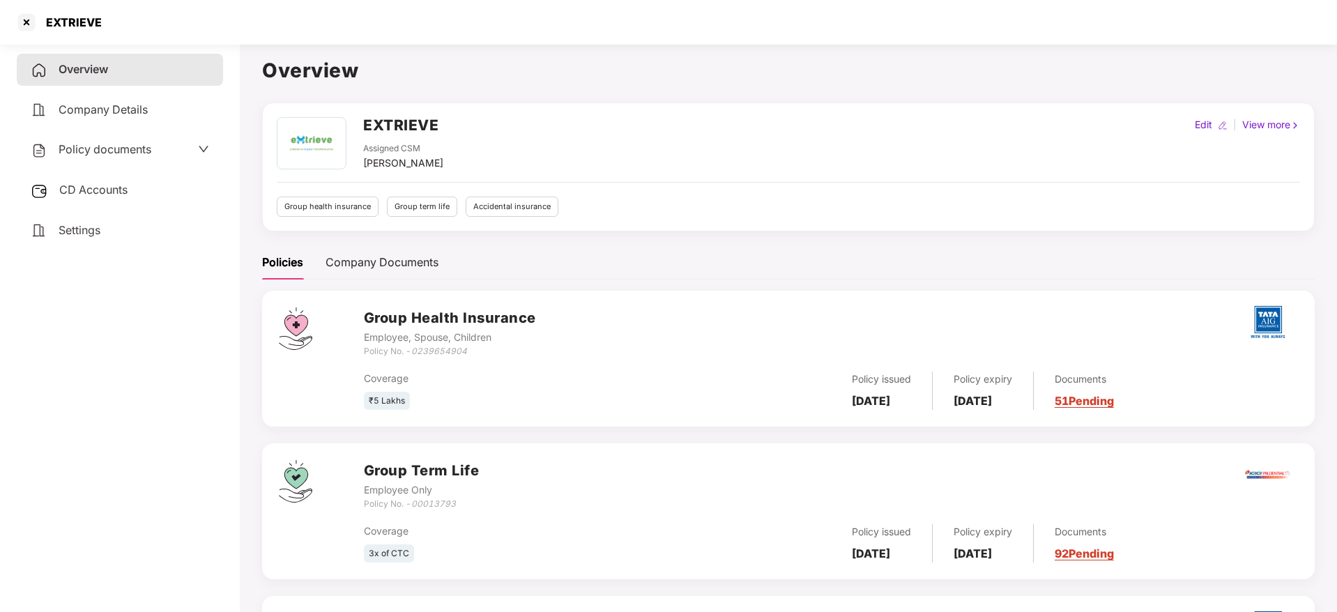
click at [124, 194] on span "CD Accounts" at bounding box center [93, 190] width 68 height 14
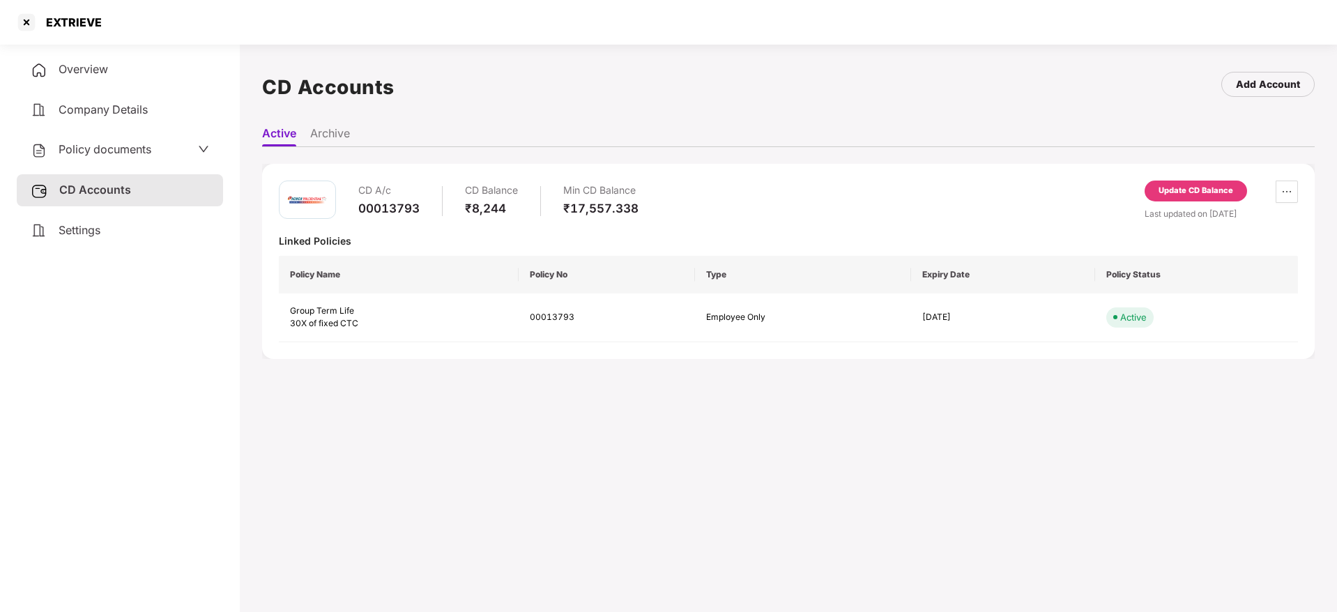
click at [344, 134] on li "Archive" at bounding box center [330, 136] width 40 height 20
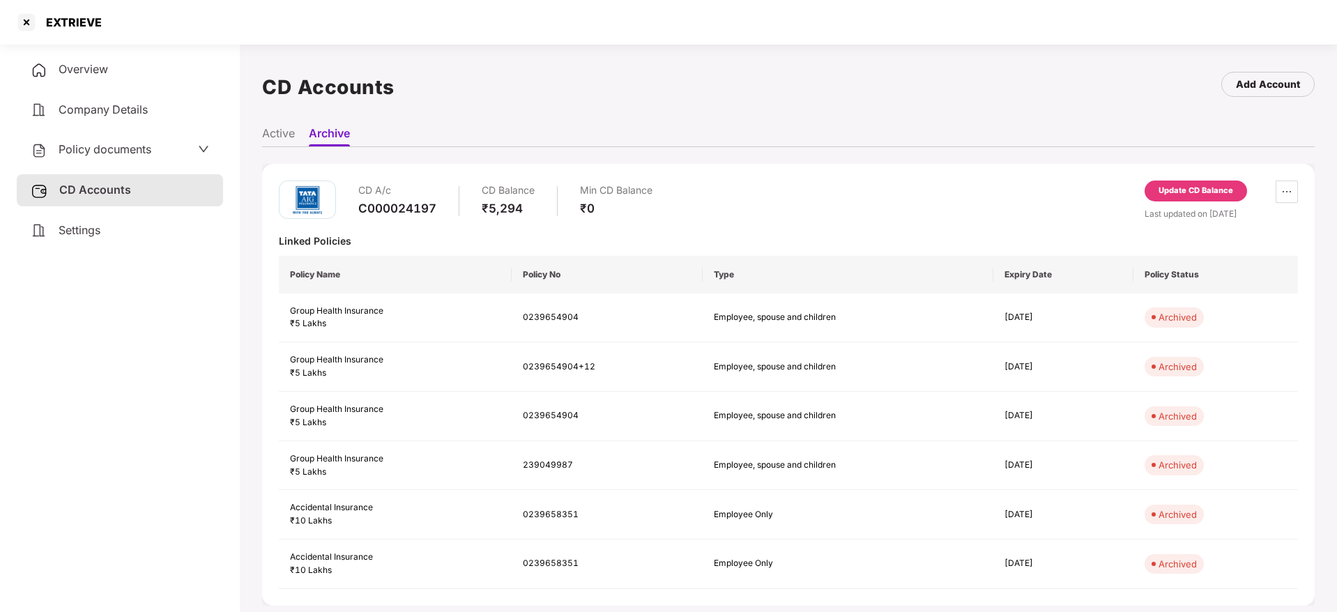
click at [275, 131] on li "Active" at bounding box center [278, 136] width 33 height 20
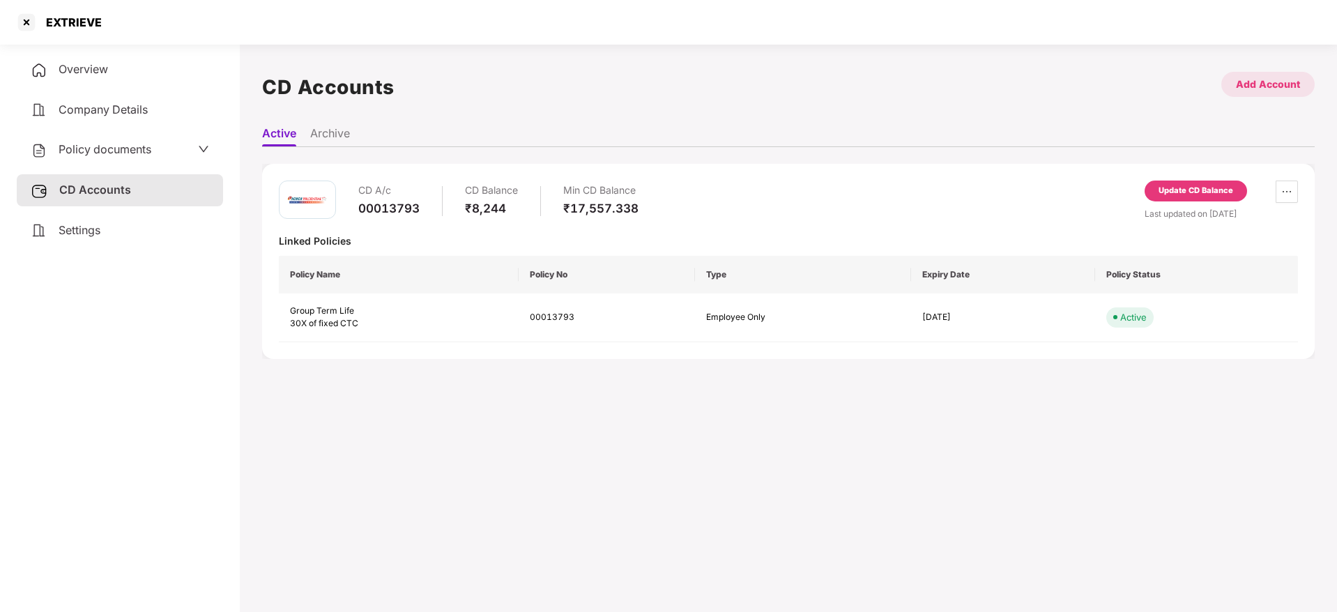
click at [1256, 84] on div "Add Account" at bounding box center [1268, 84] width 64 height 15
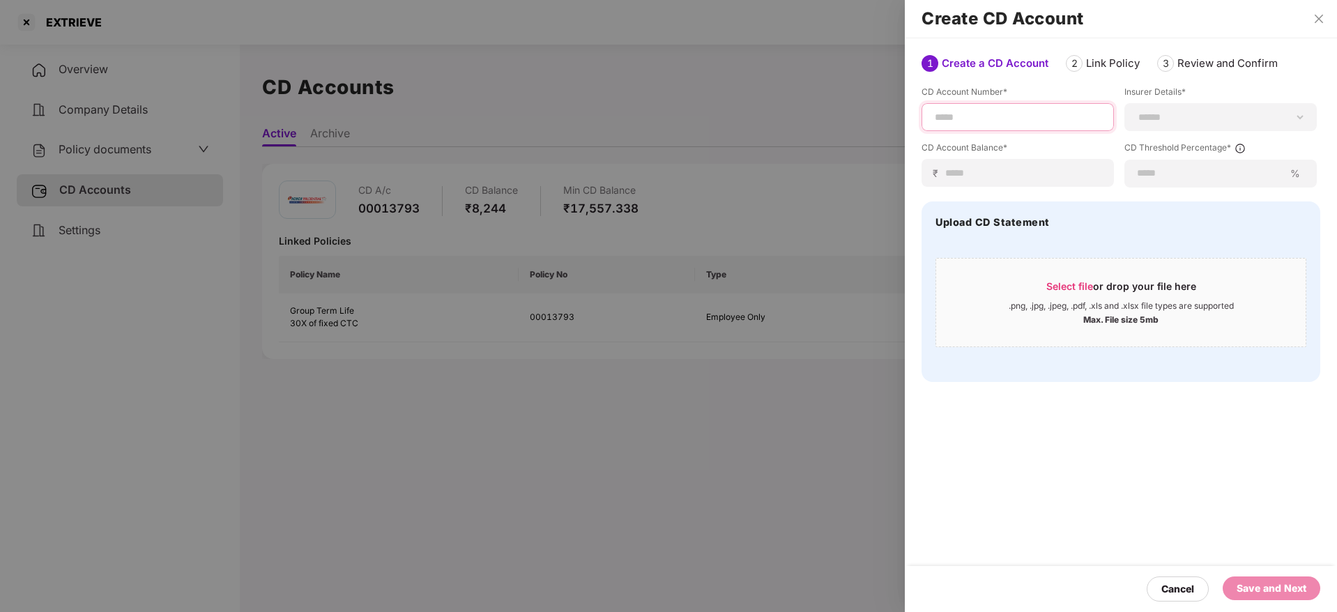
click at [1014, 123] on input at bounding box center [1017, 117] width 169 height 15
paste input "**********"
type input "**********"
click at [1166, 118] on select "**********" at bounding box center [1220, 116] width 169 height 11
select select "********"
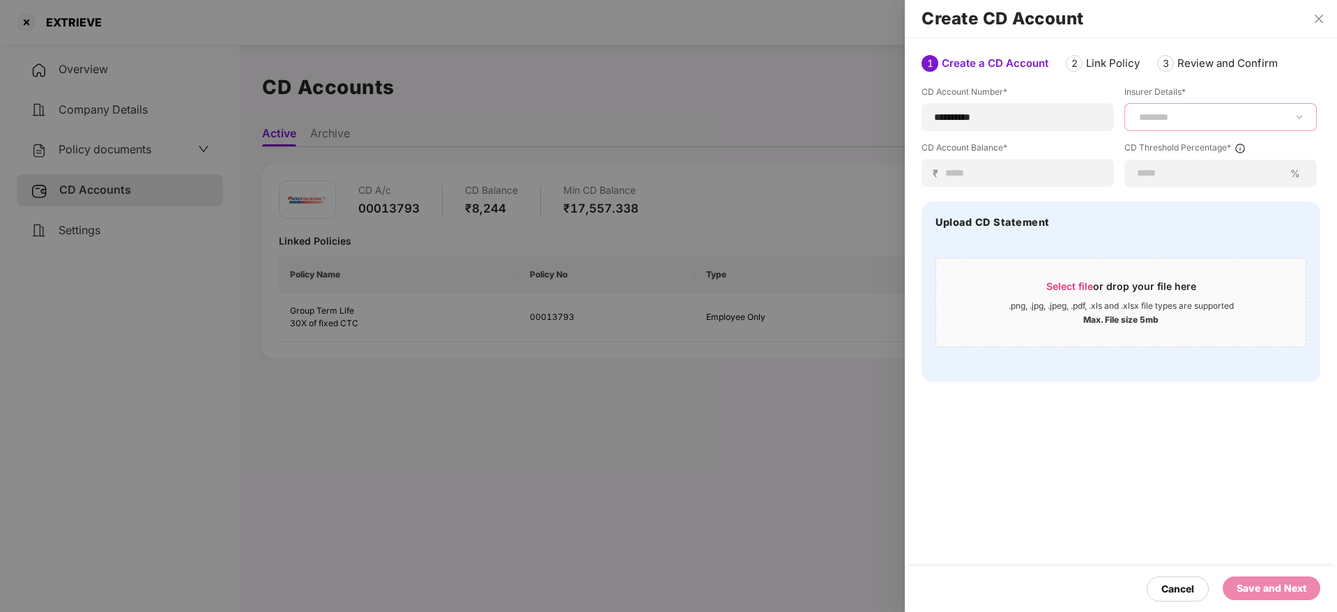
click at [1136, 111] on select "**********" at bounding box center [1220, 116] width 169 height 11
click at [1030, 161] on div "₹" at bounding box center [1017, 173] width 192 height 28
click at [1029, 169] on input at bounding box center [1022, 173] width 157 height 15
type input "****"
click at [1178, 167] on input at bounding box center [1210, 173] width 148 height 15
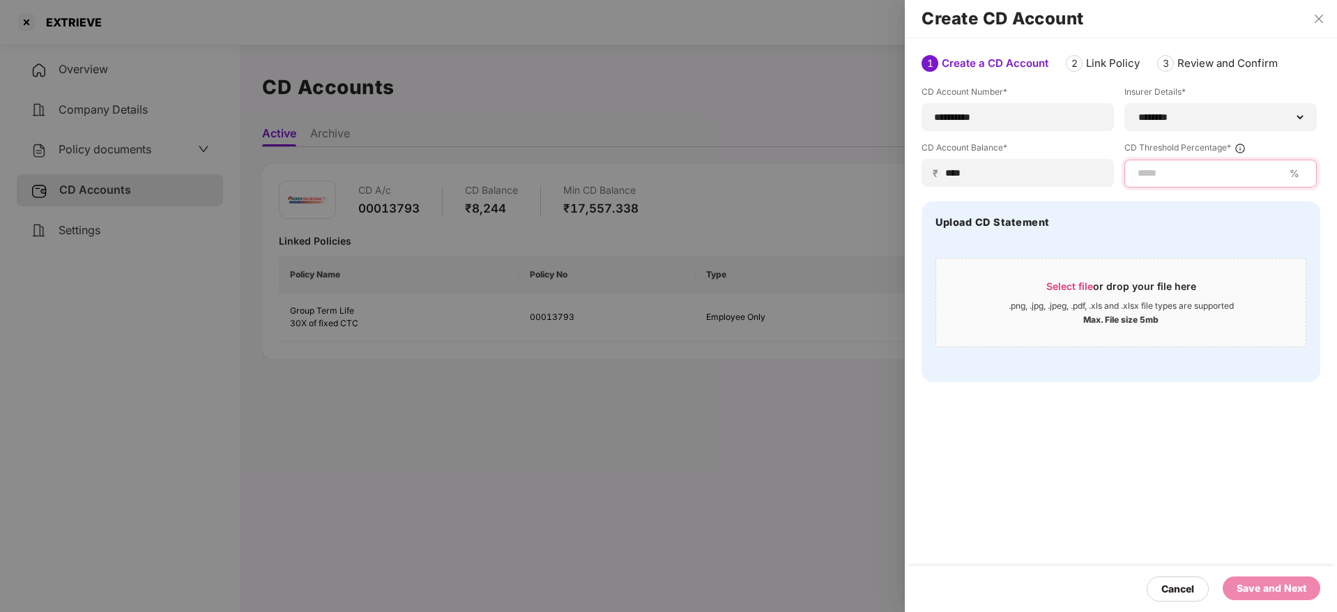
type input "**"
click at [1259, 579] on div "Save and Next" at bounding box center [1271, 588] width 98 height 24
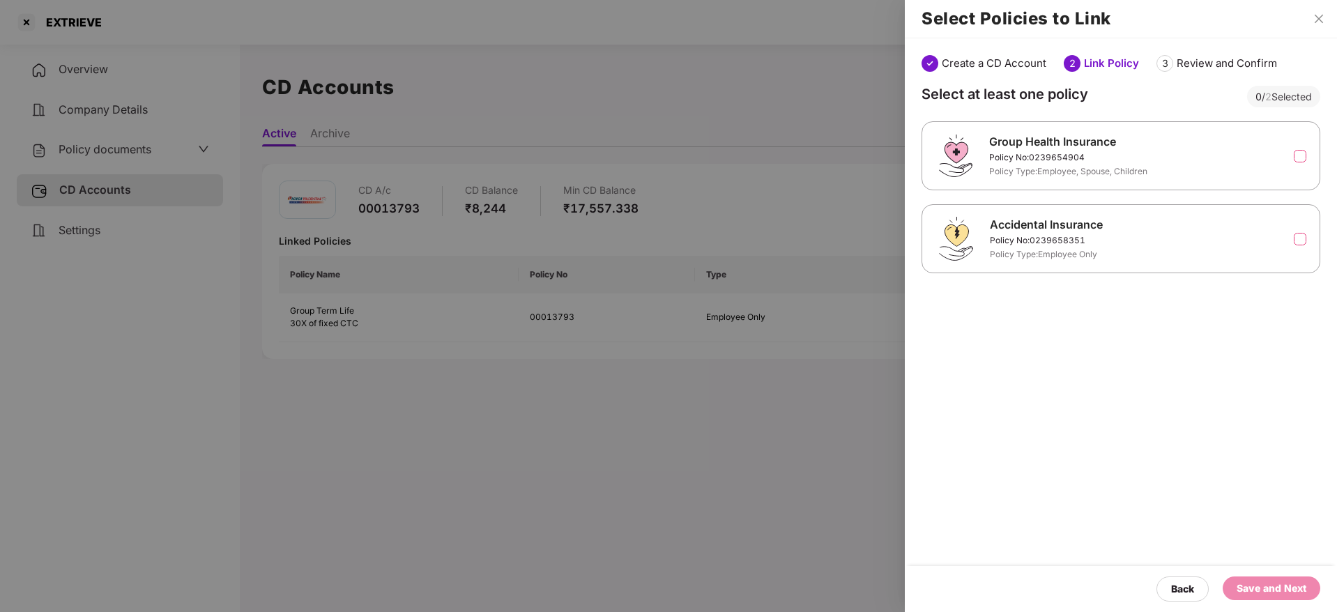
click at [1294, 164] on div "Group Health Insurance Policy No: 0239654904 Policy Type: Employee, Spouse, Chi…" at bounding box center [1121, 155] width 364 height 45
drag, startPoint x: 1294, startPoint y: 164, endPoint x: 1298, endPoint y: 157, distance: 7.2
click at [1298, 157] on div "Group Health Insurance Policy No: 0239654904 Policy Type: Employee, Spouse, Chi…" at bounding box center [1121, 155] width 364 height 45
click at [1298, 157] on label at bounding box center [1299, 156] width 13 height 13
click at [1301, 237] on label at bounding box center [1299, 239] width 13 height 13
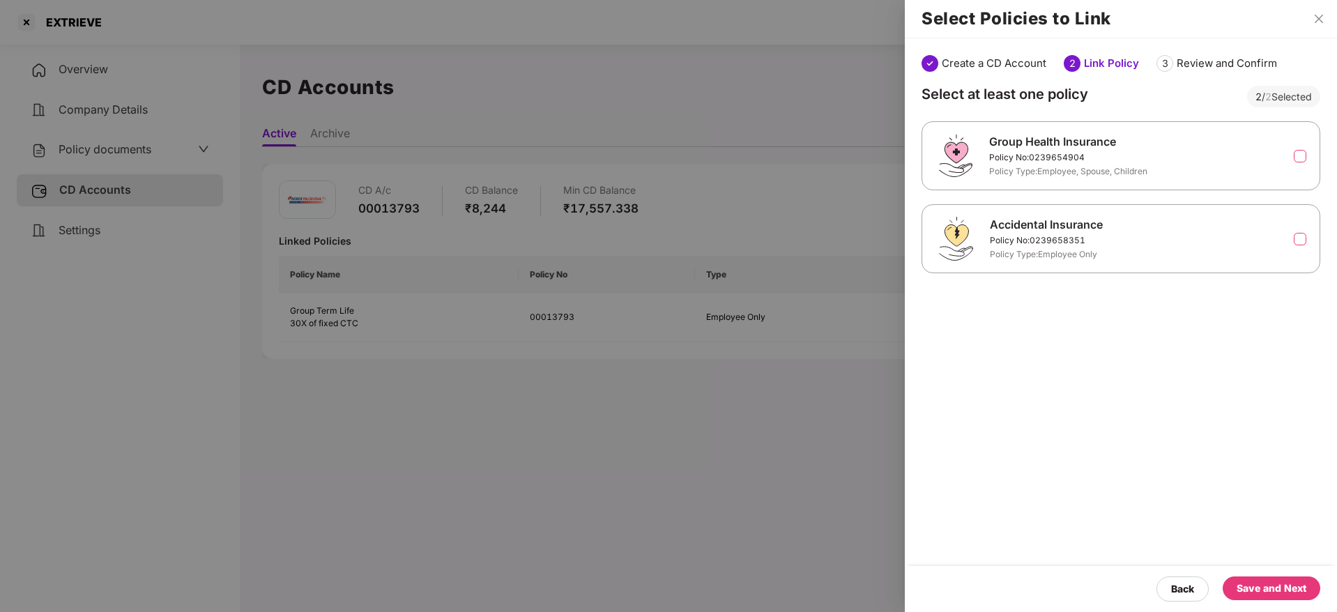
click at [1272, 599] on div "Save and Next" at bounding box center [1271, 588] width 98 height 24
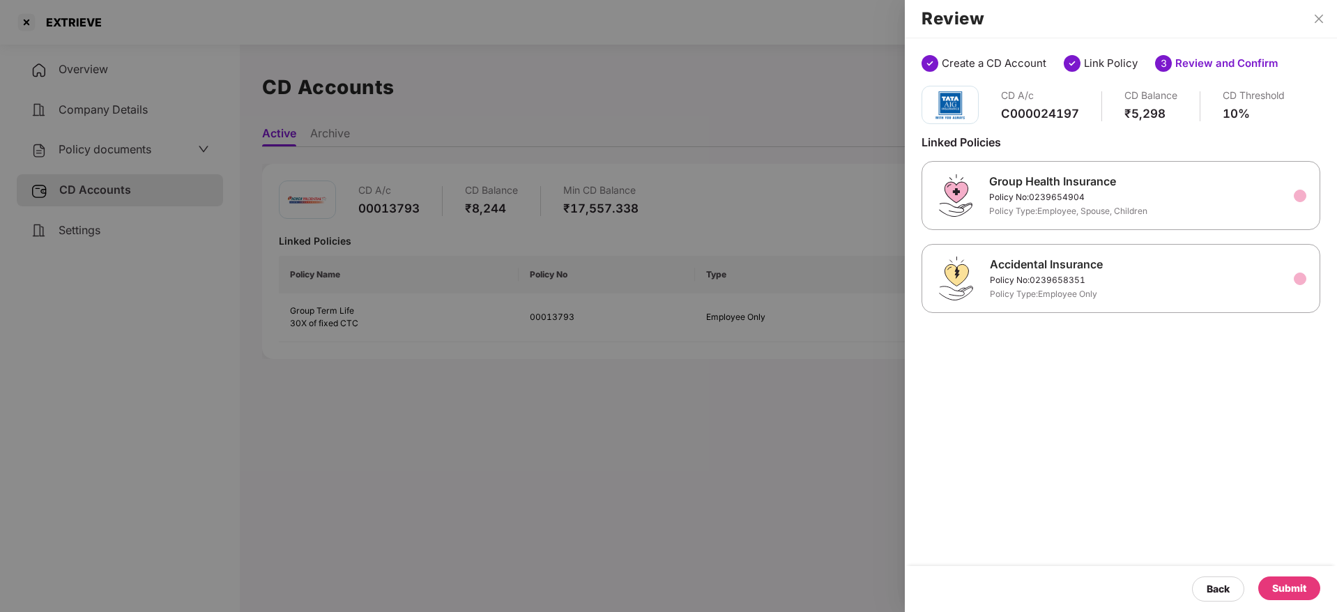
click at [1277, 582] on div "Submit" at bounding box center [1289, 587] width 34 height 15
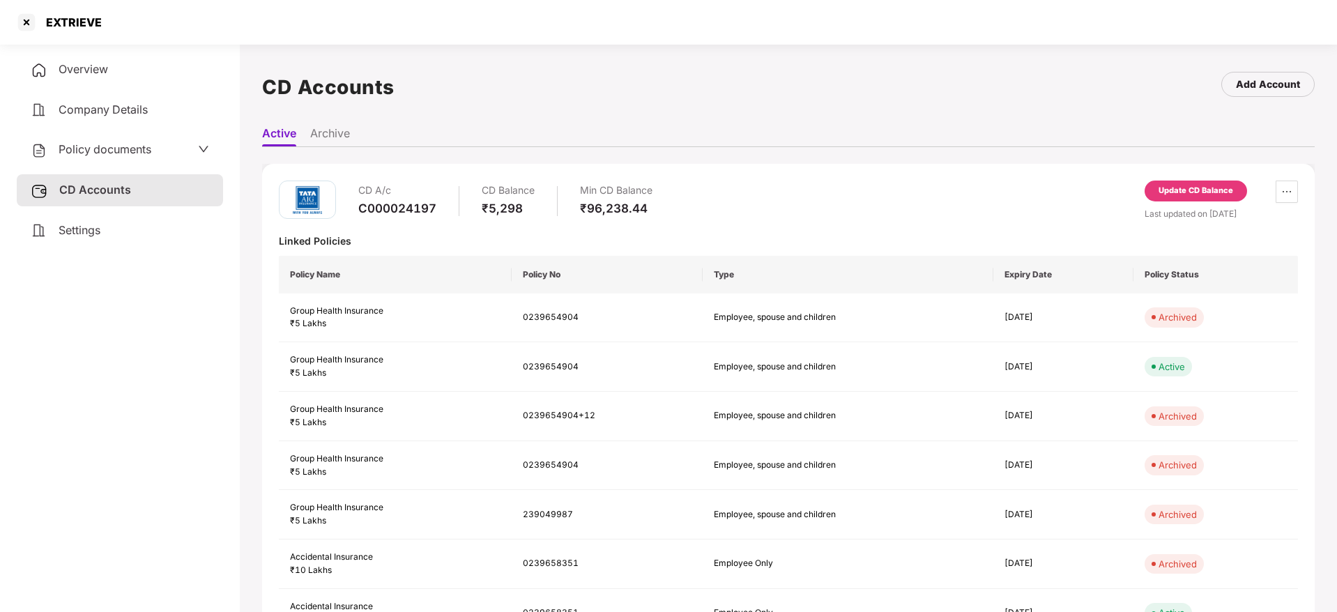
click at [82, 225] on span "Settings" at bounding box center [80, 230] width 42 height 14
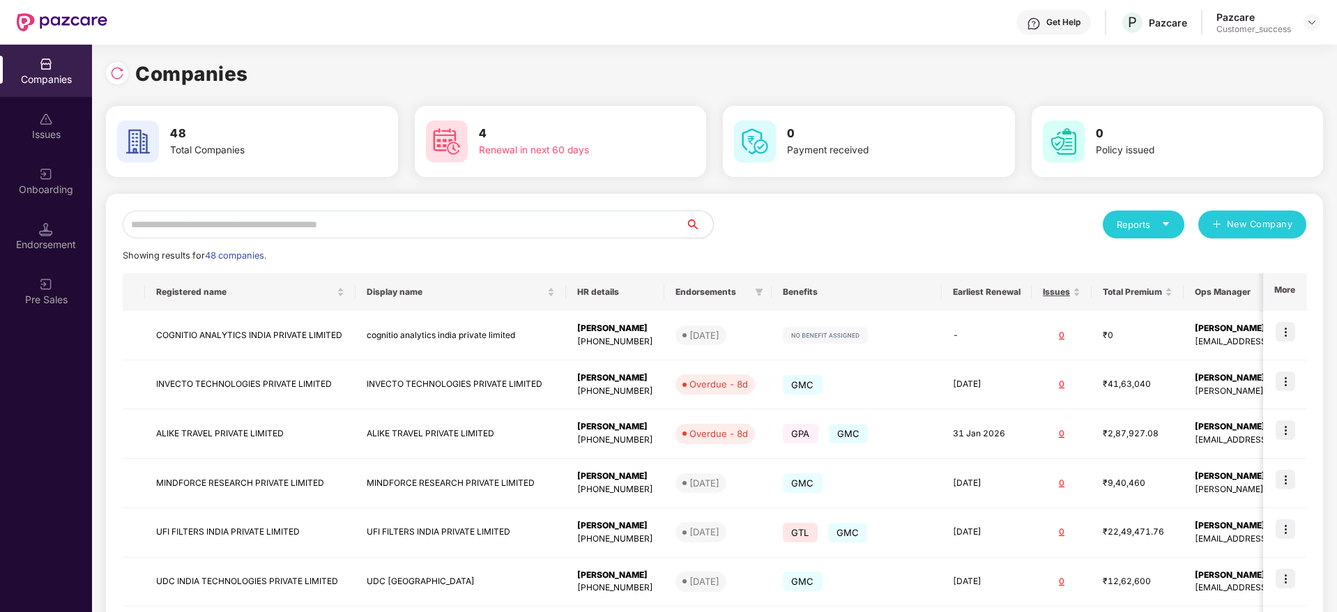
click at [333, 227] on input "text" at bounding box center [404, 224] width 562 height 28
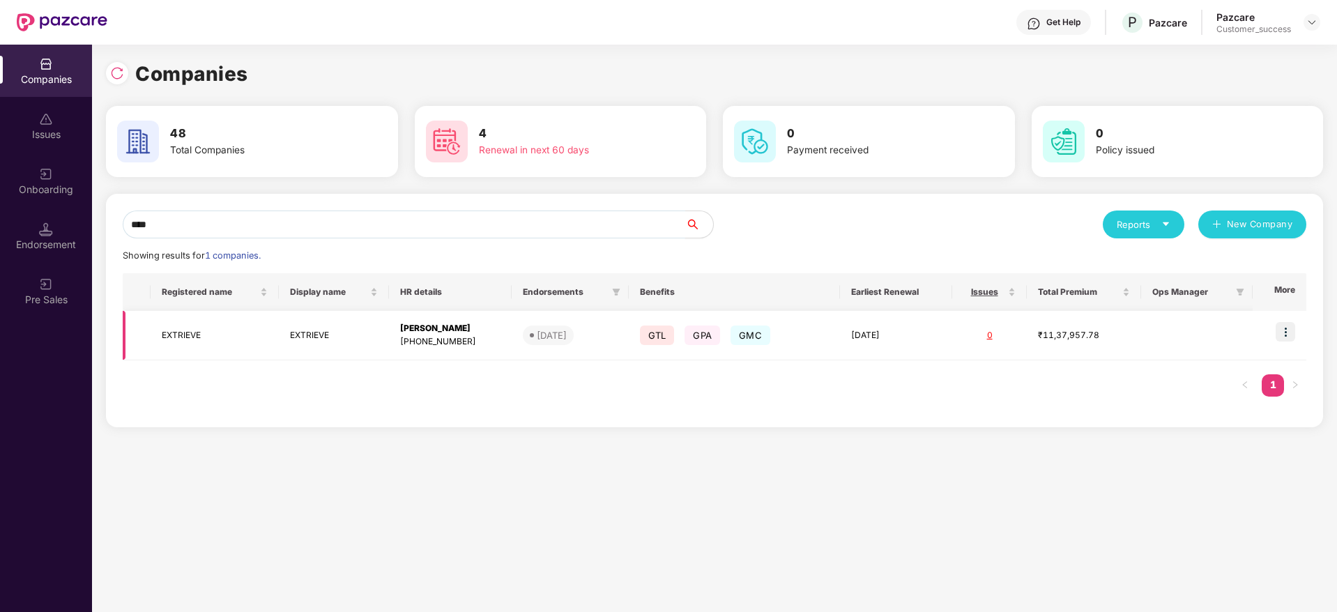
type input "****"
click at [203, 339] on td "EXTRIEVE" at bounding box center [215, 335] width 128 height 49
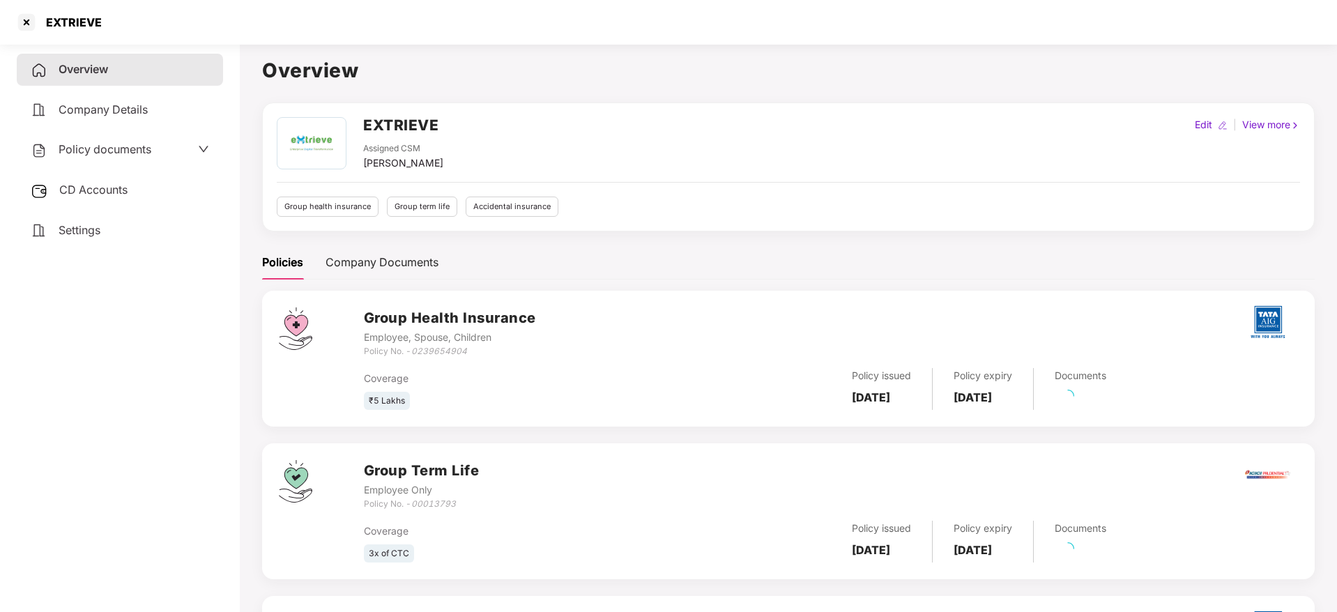
click at [109, 230] on div "Settings" at bounding box center [120, 231] width 206 height 32
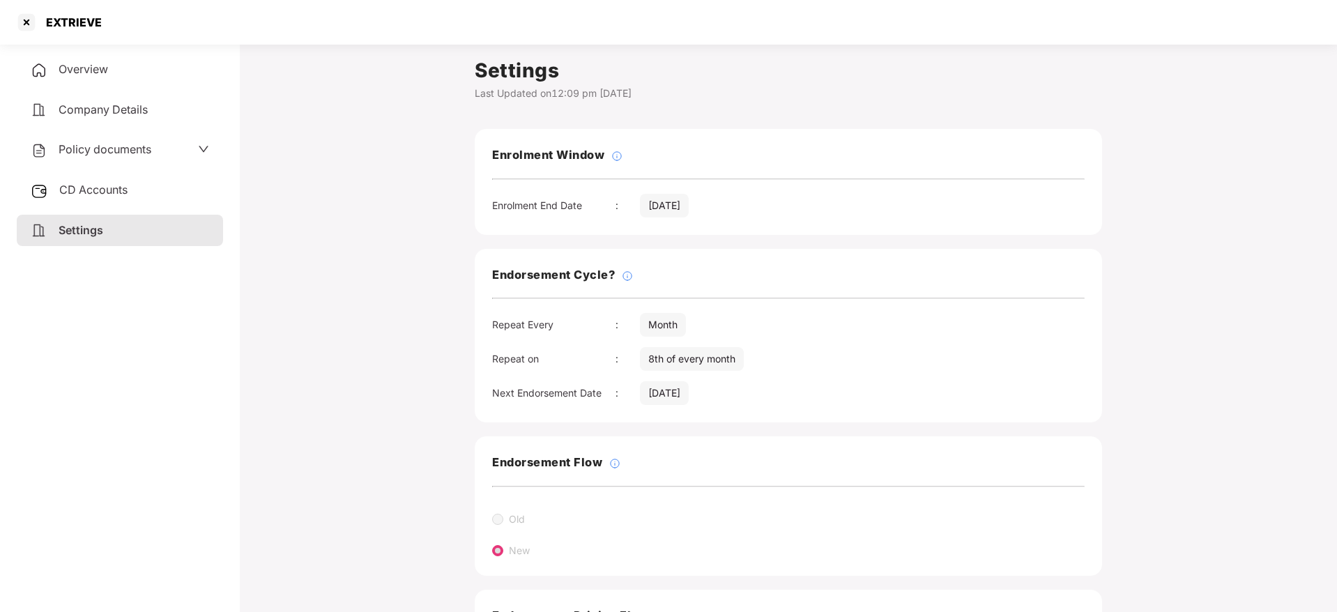
click at [80, 61] on div "Overview" at bounding box center [120, 70] width 206 height 32
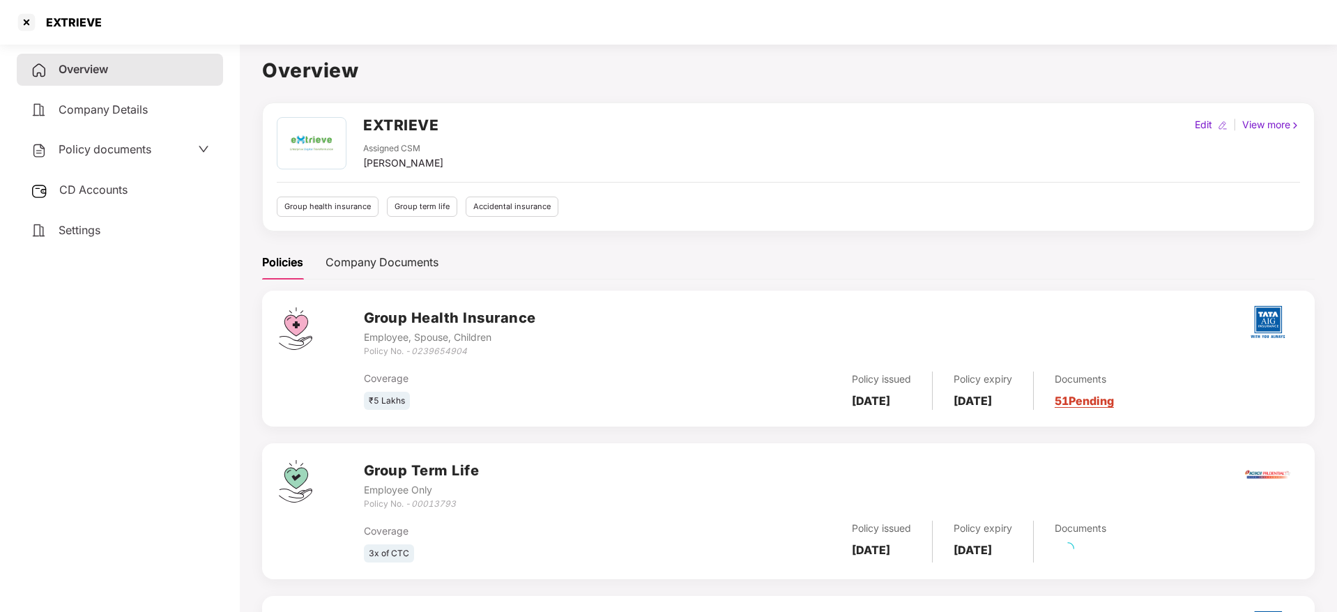
click at [1114, 403] on link "51 Pending" at bounding box center [1083, 401] width 59 height 14
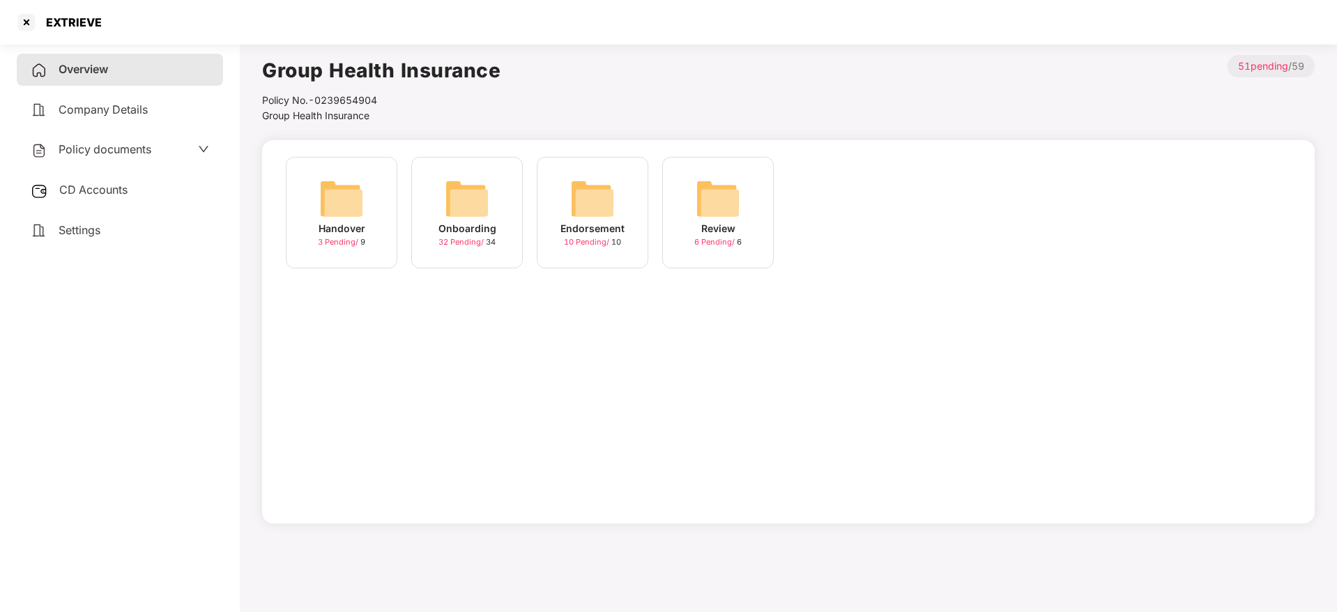
click at [485, 194] on img at bounding box center [467, 198] width 45 height 45
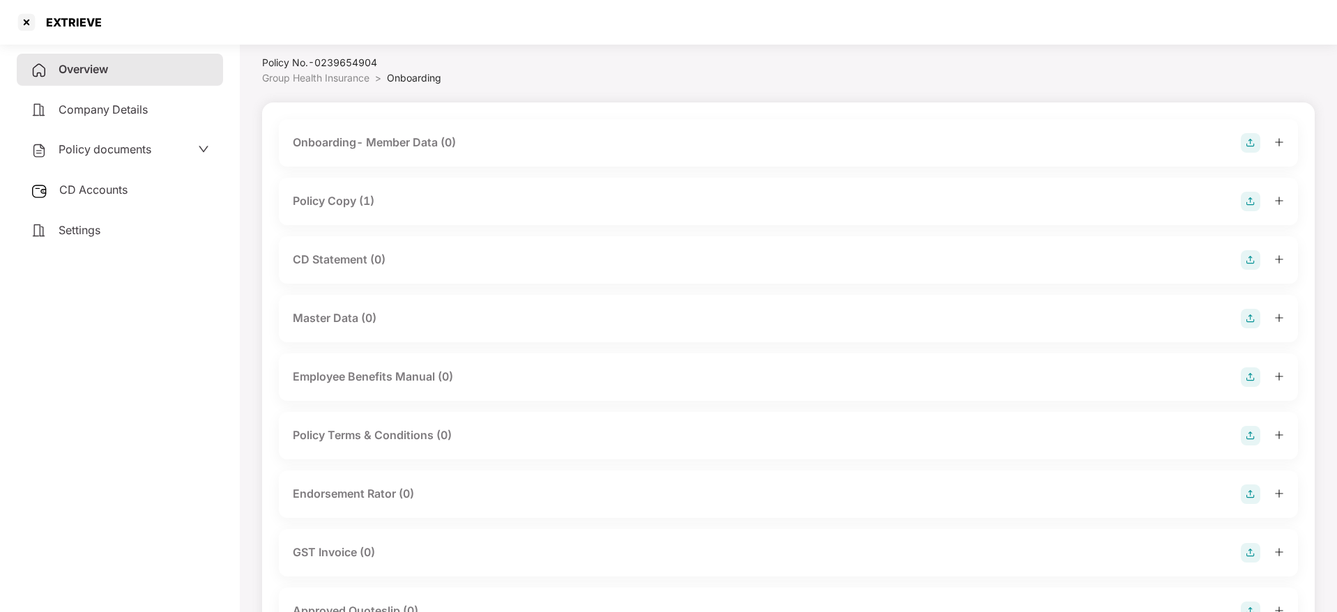
scroll to position [42, 0]
click at [1249, 252] on img at bounding box center [1250, 256] width 20 height 20
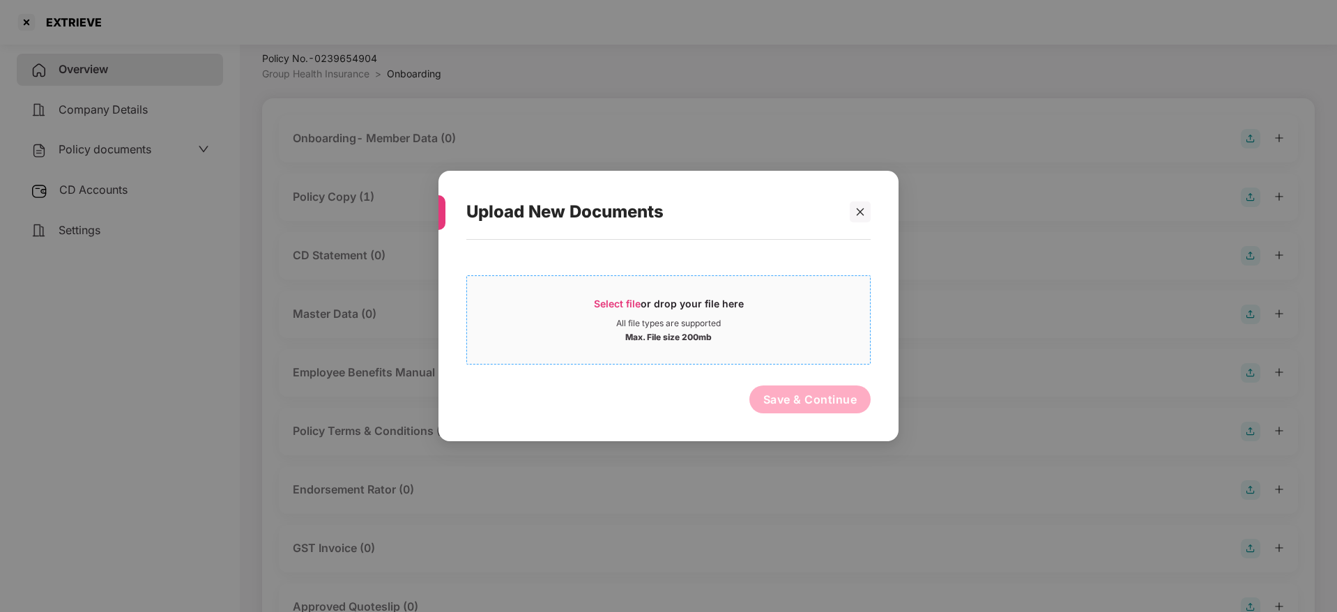
click at [610, 302] on span "Select file" at bounding box center [617, 304] width 47 height 12
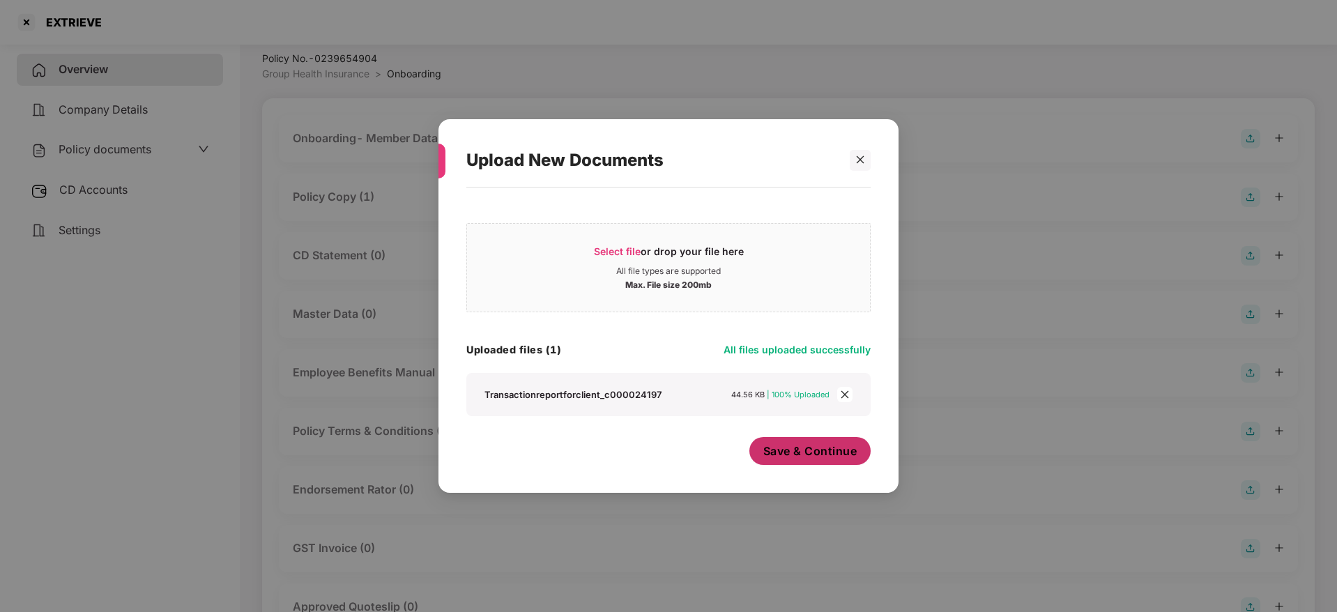
click at [810, 446] on span "Save & Continue" at bounding box center [810, 450] width 94 height 15
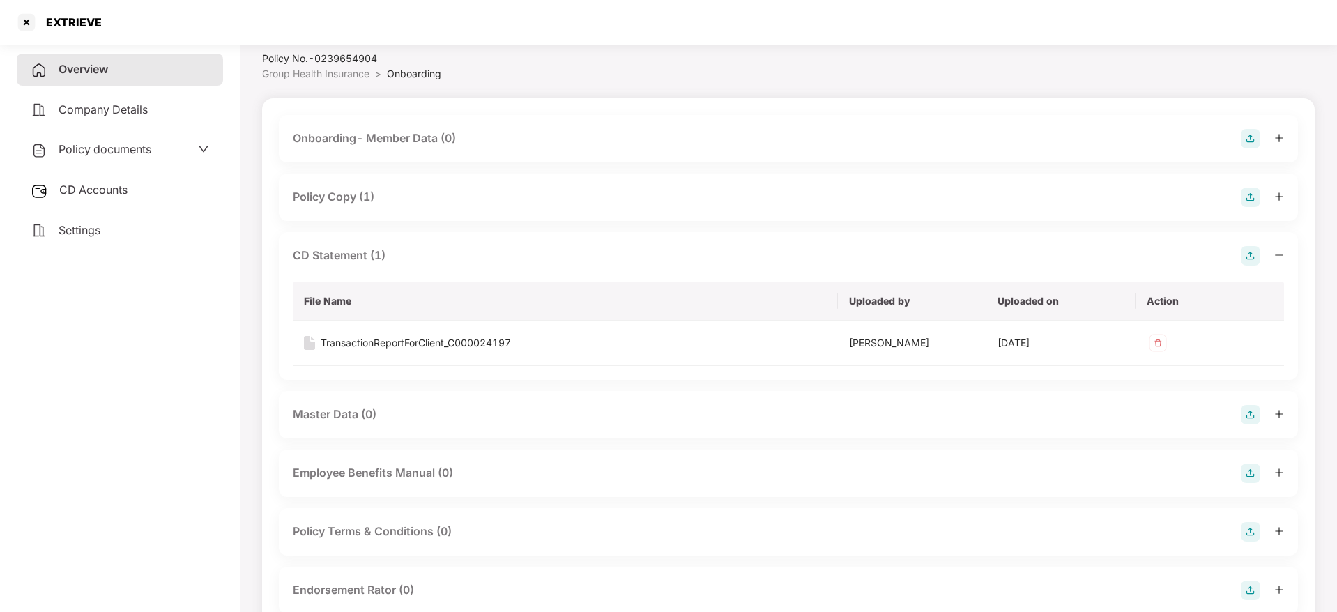
click at [176, 398] on div "Overview Company Details Policy documents CD Accounts Settings" at bounding box center [120, 325] width 206 height 543
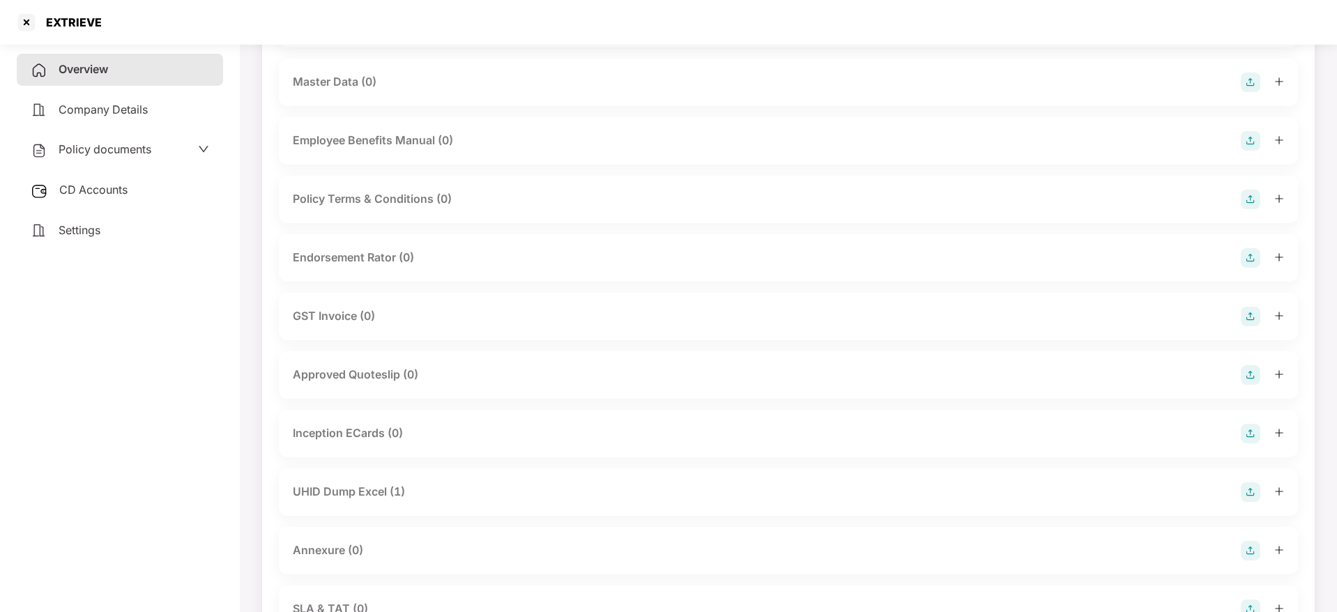
scroll to position [376, 0]
click at [316, 483] on div "UHID Dump Excel (1)" at bounding box center [349, 489] width 112 height 17
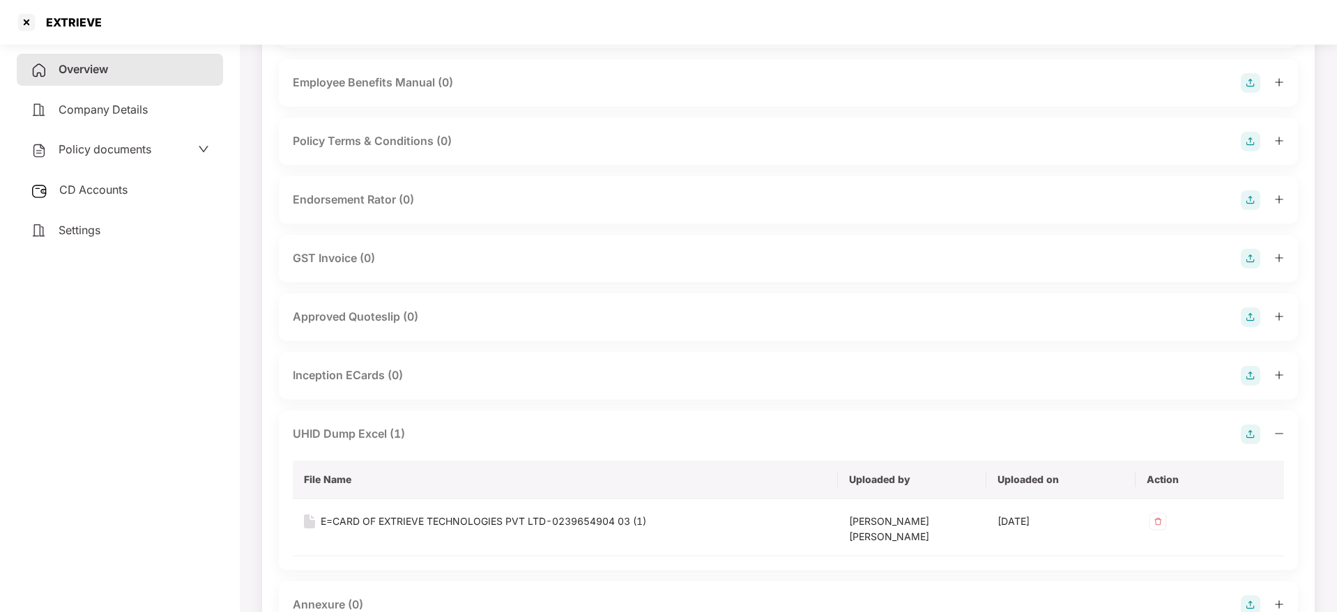
scroll to position [460, 0]
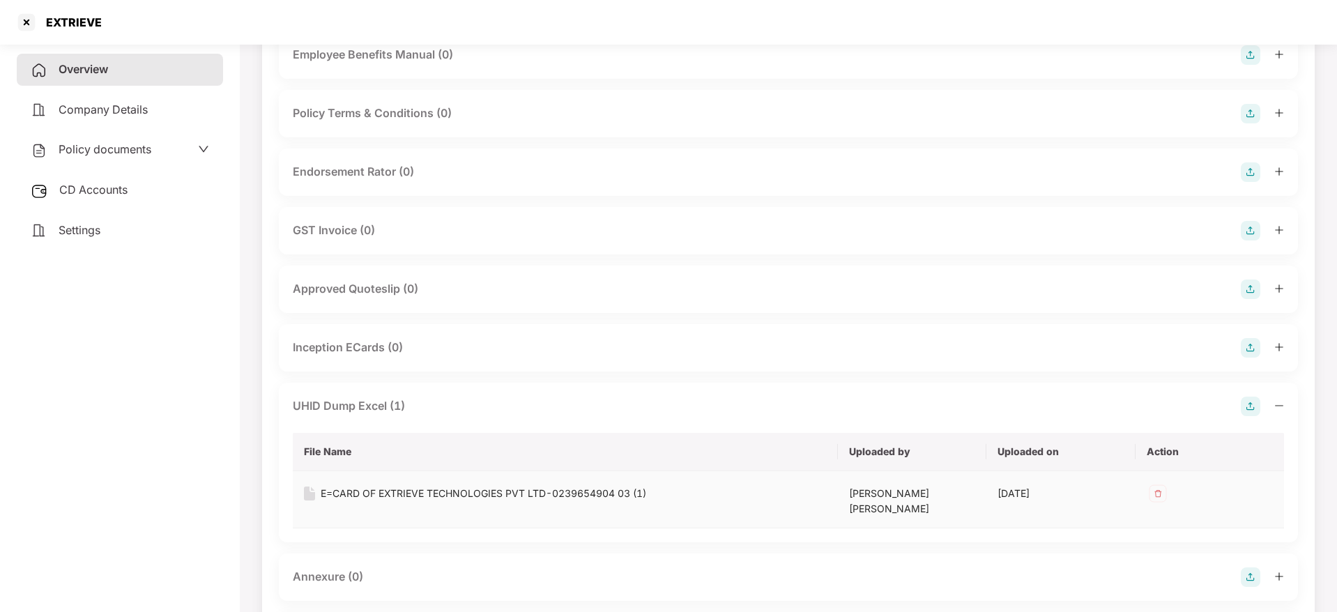
click at [377, 497] on div "E=CARD OF EXTRIEVE TECHNOLOGIES PVT LTD-0239654904 03 (1)" at bounding box center [483, 493] width 325 height 15
click at [138, 367] on div "Overview Company Details Policy documents CD Accounts Settings" at bounding box center [120, 325] width 206 height 543
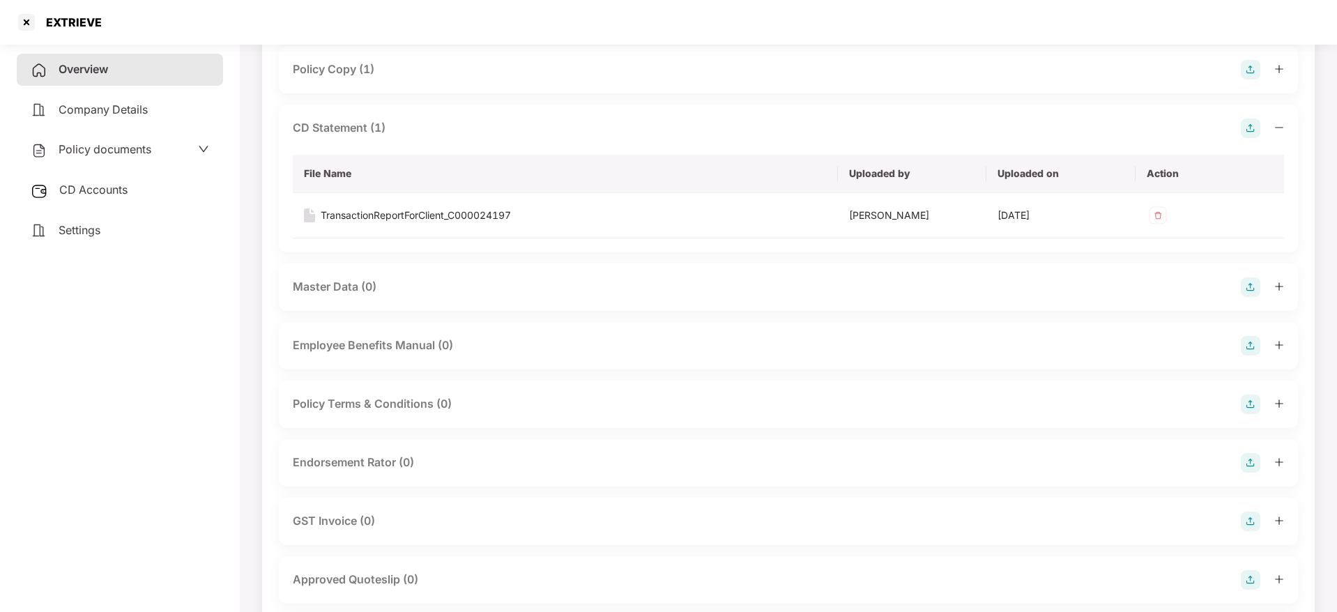
scroll to position [0, 0]
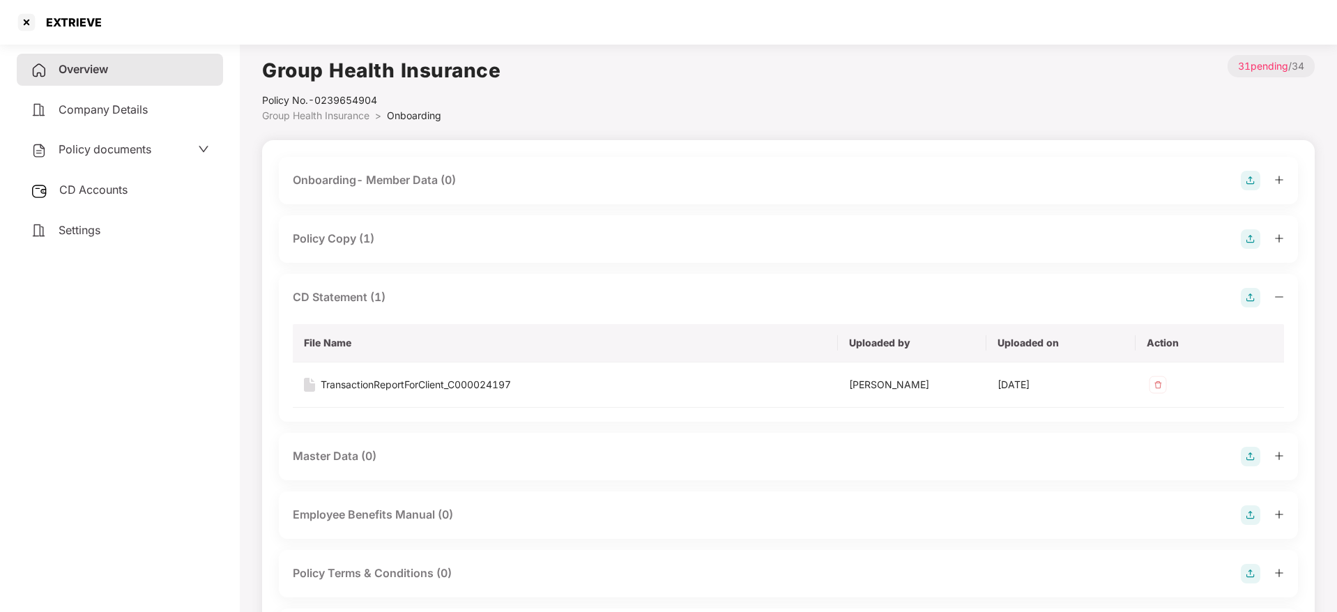
click at [1252, 174] on img at bounding box center [1250, 181] width 20 height 20
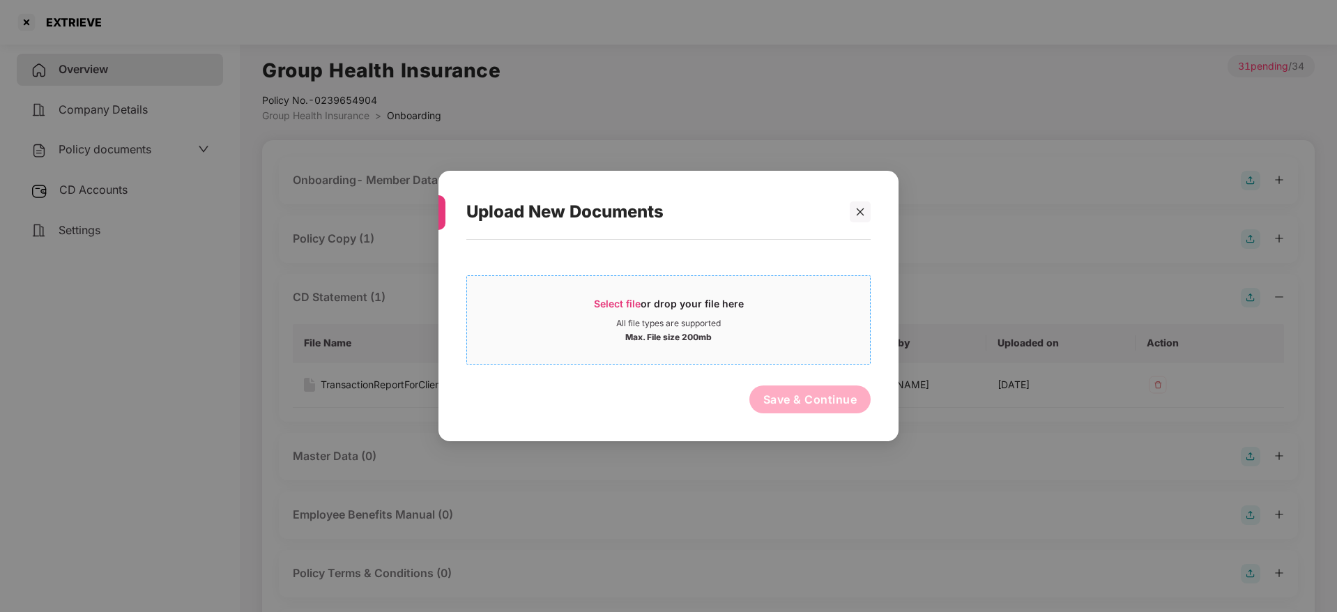
click at [614, 295] on span "Select file or drop your file here All file types are supported Max. File size …" at bounding box center [668, 319] width 403 height 67
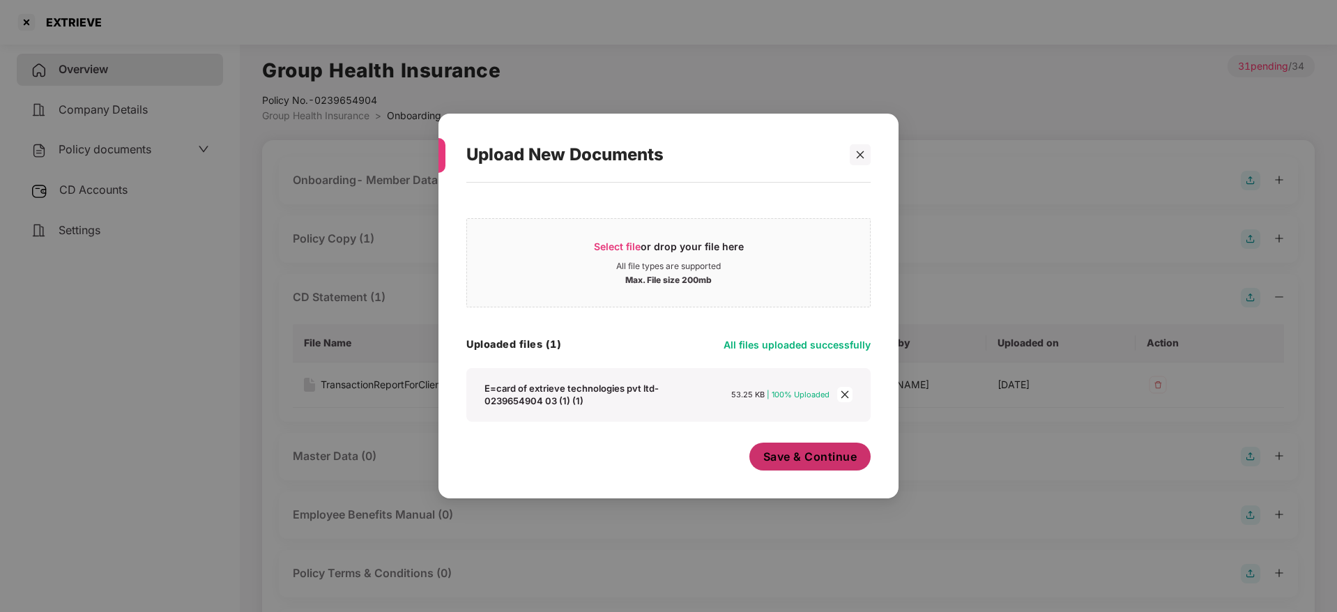
click at [784, 461] on span "Save & Continue" at bounding box center [810, 456] width 94 height 15
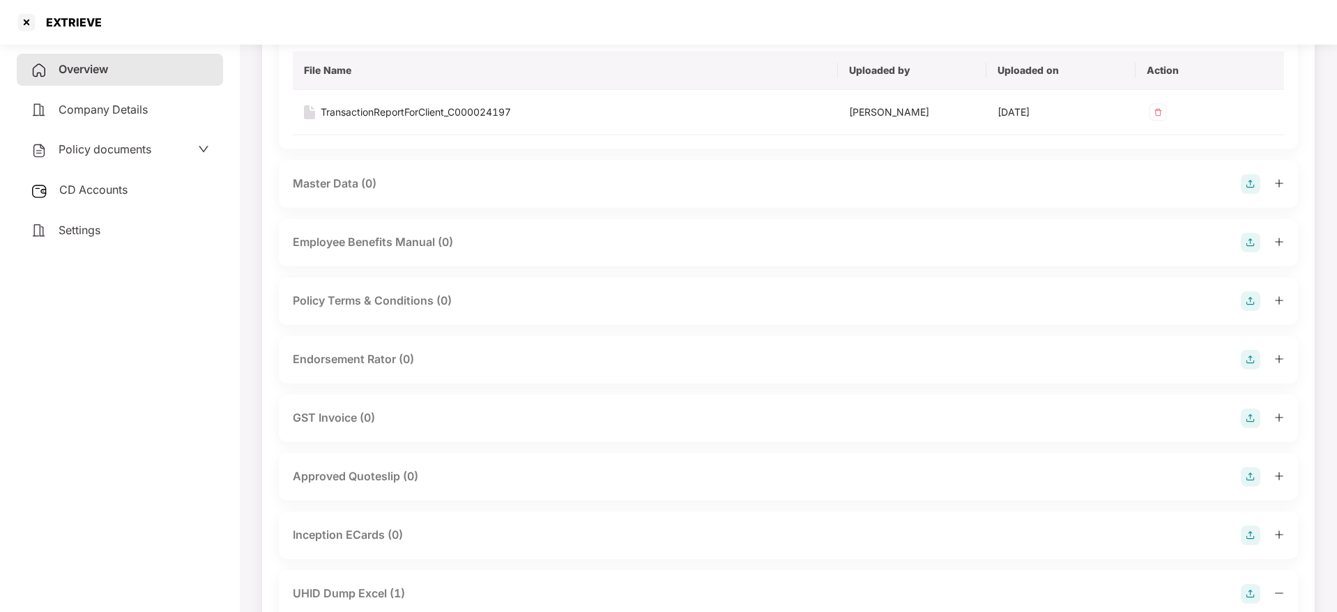
scroll to position [376, 0]
click at [1246, 180] on img at bounding box center [1250, 181] width 20 height 20
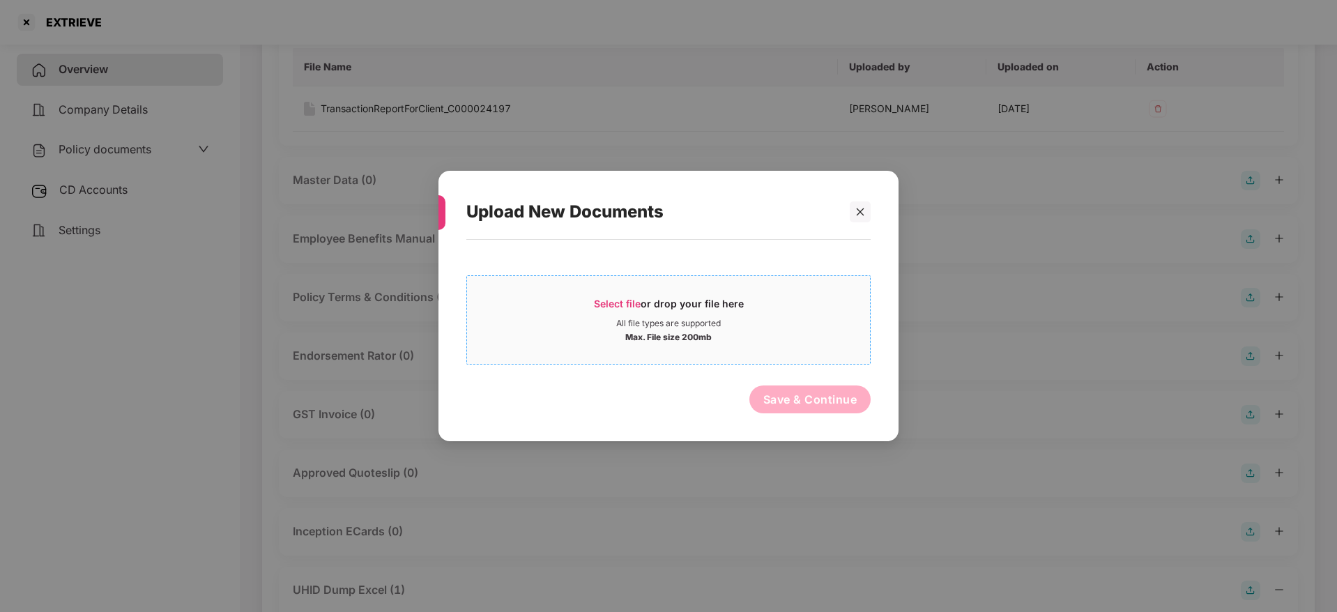
click at [619, 306] on span "Select file" at bounding box center [617, 304] width 47 height 12
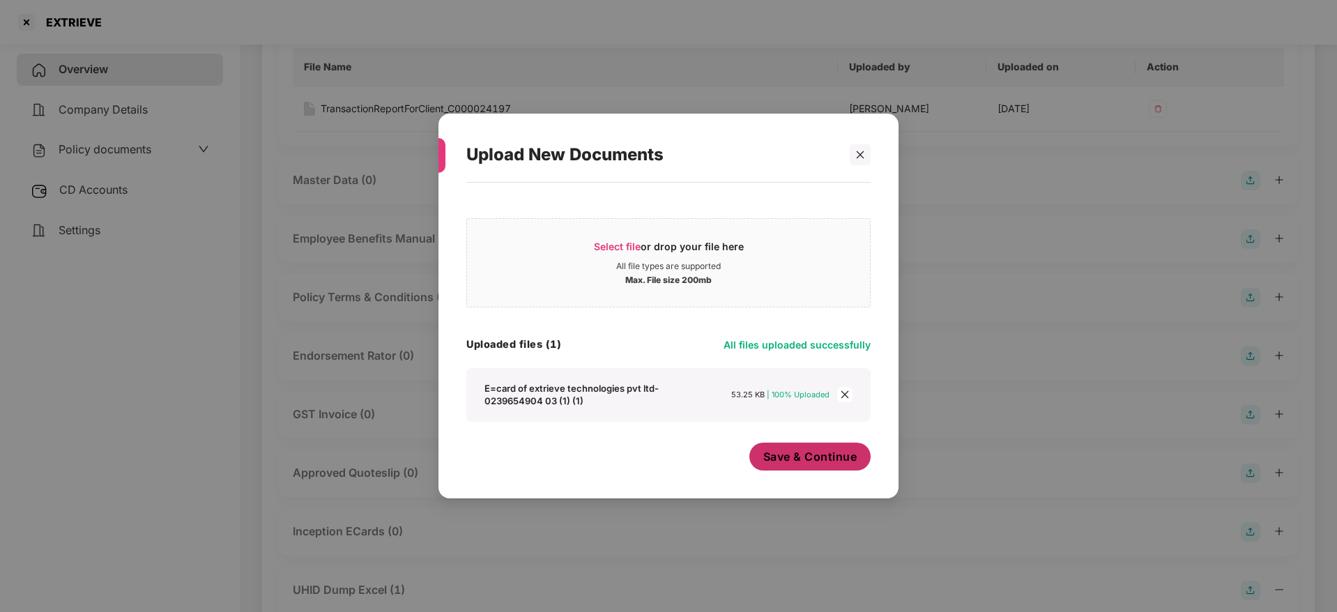
click at [785, 452] on span "Save & Continue" at bounding box center [810, 456] width 94 height 15
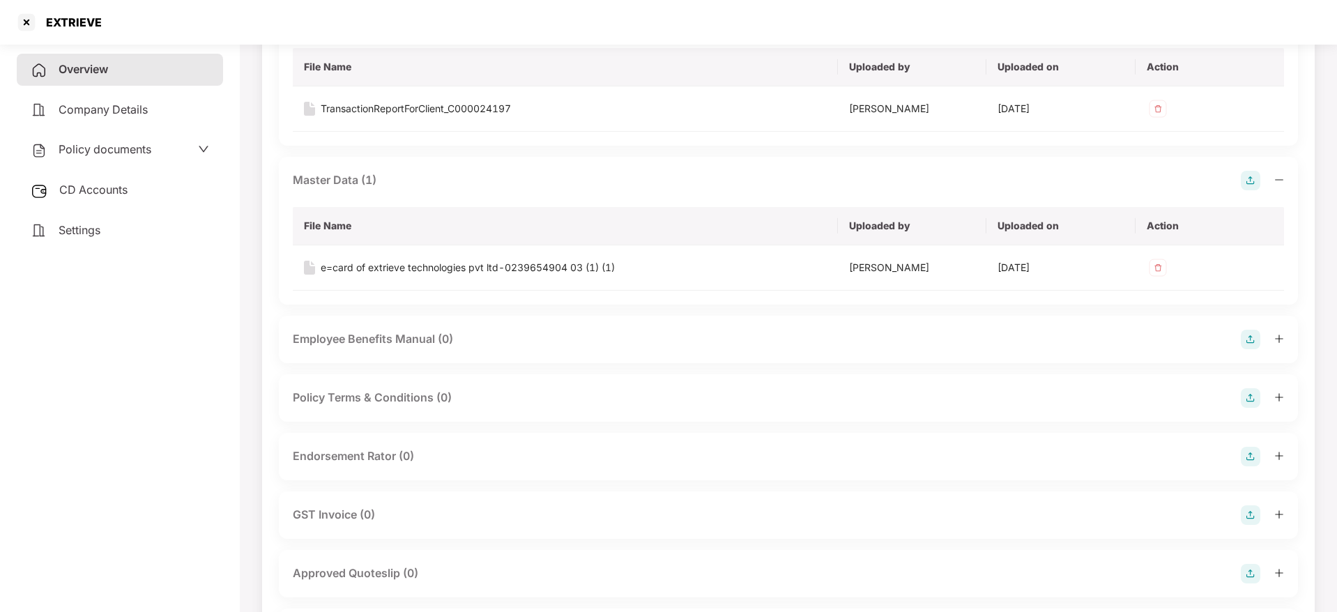
click at [1250, 180] on img at bounding box center [1250, 181] width 20 height 20
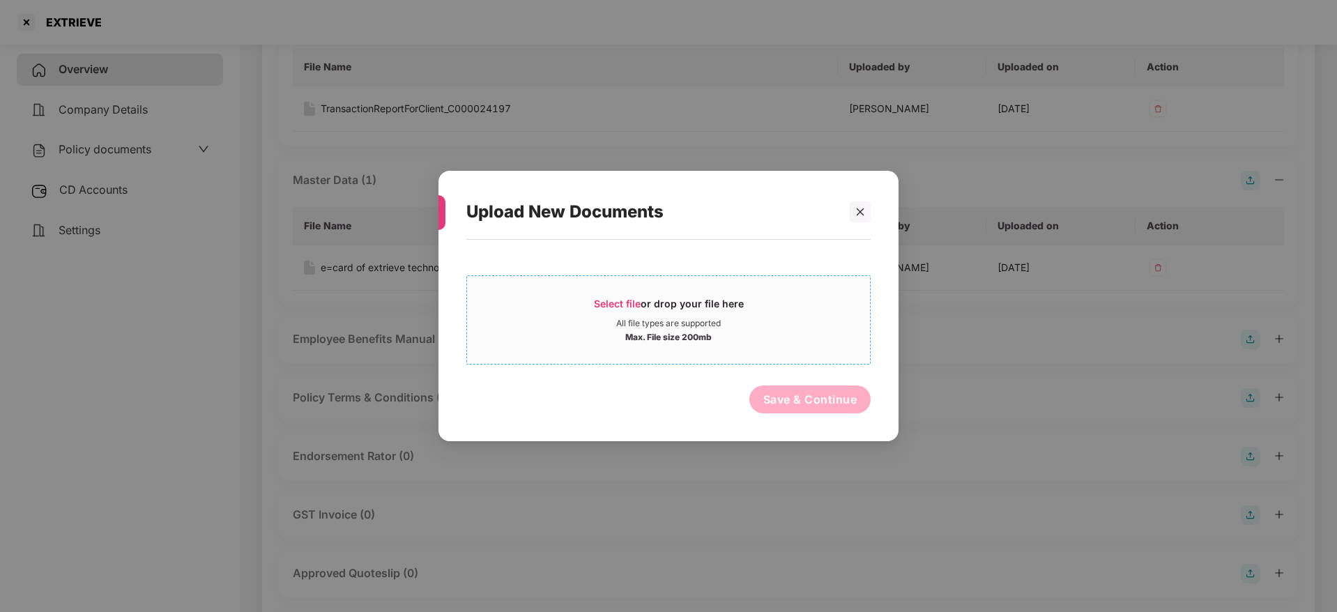
click at [624, 305] on span "Select file" at bounding box center [617, 304] width 47 height 12
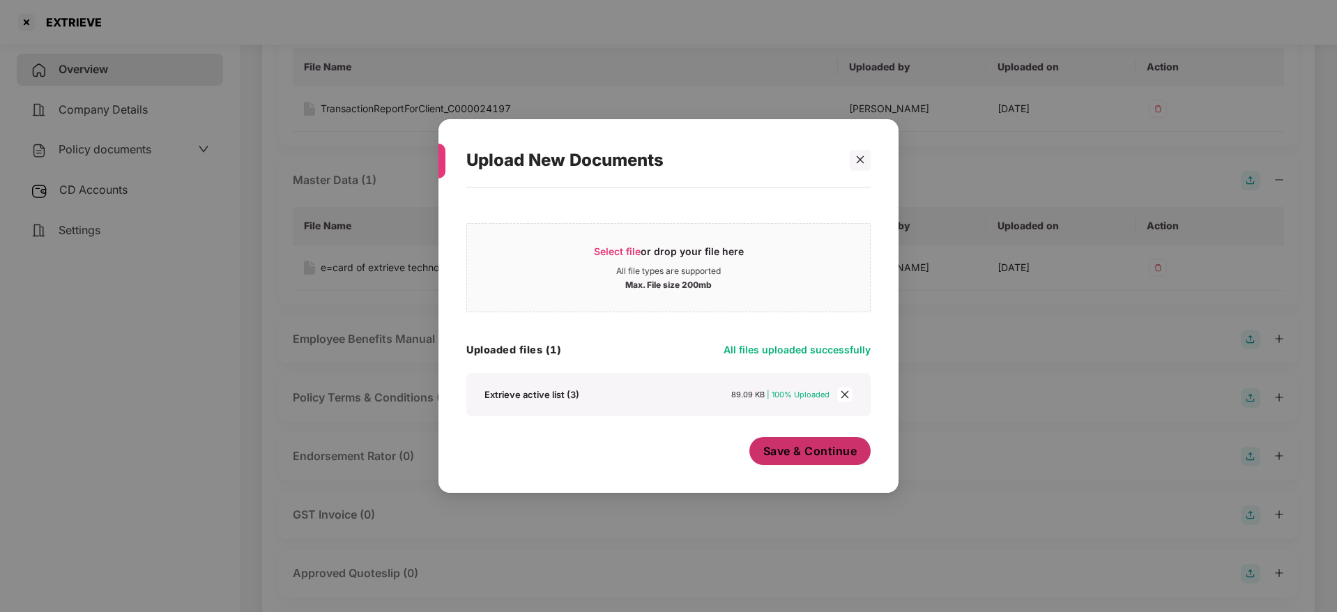
click at [780, 455] on span "Save & Continue" at bounding box center [810, 450] width 94 height 15
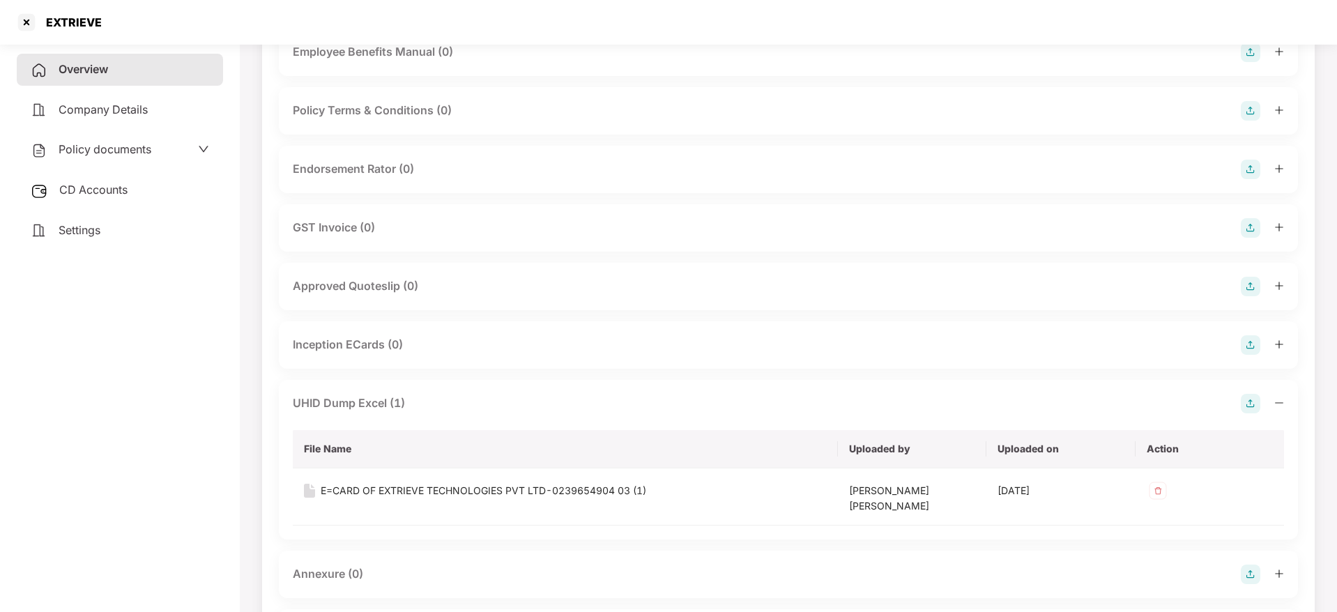
scroll to position [711, 0]
click at [1257, 167] on img at bounding box center [1250, 167] width 20 height 20
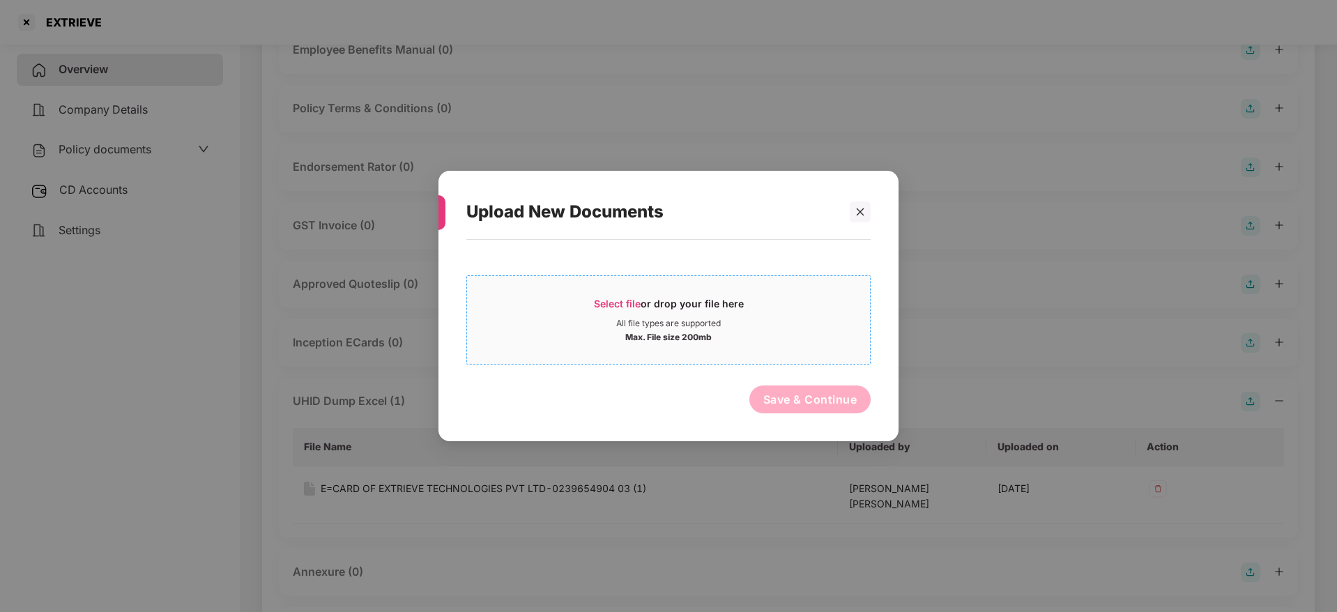
click at [617, 325] on div "All file types are supported" at bounding box center [668, 323] width 105 height 11
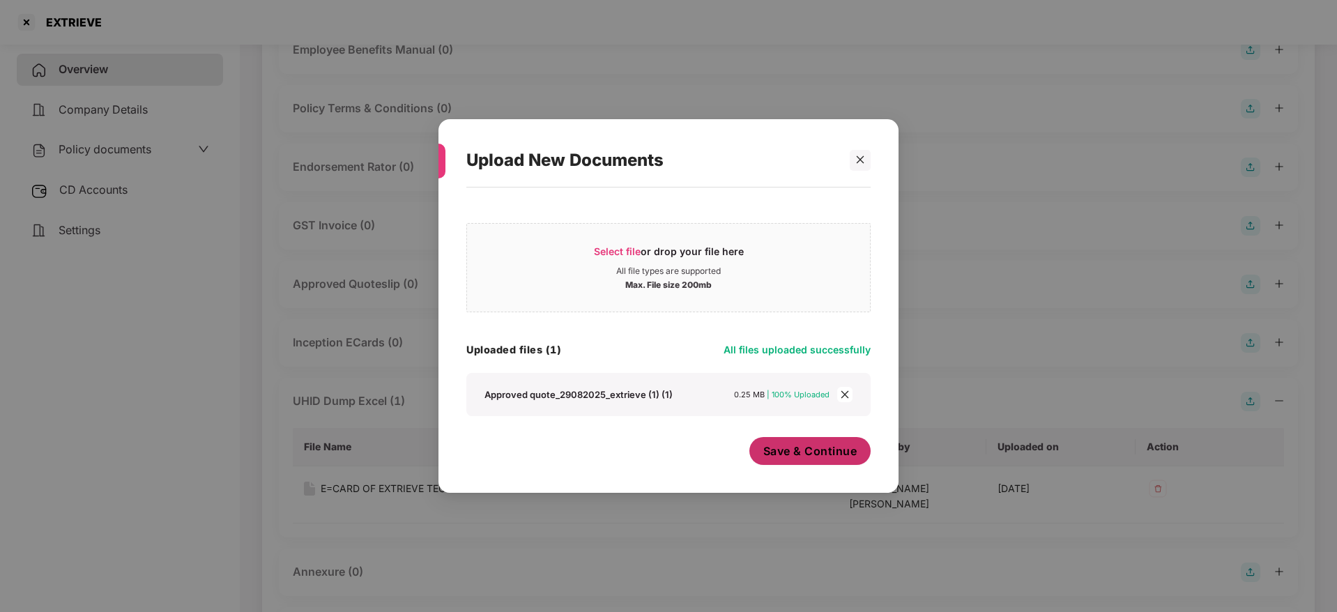
click at [794, 452] on span "Save & Continue" at bounding box center [810, 450] width 94 height 15
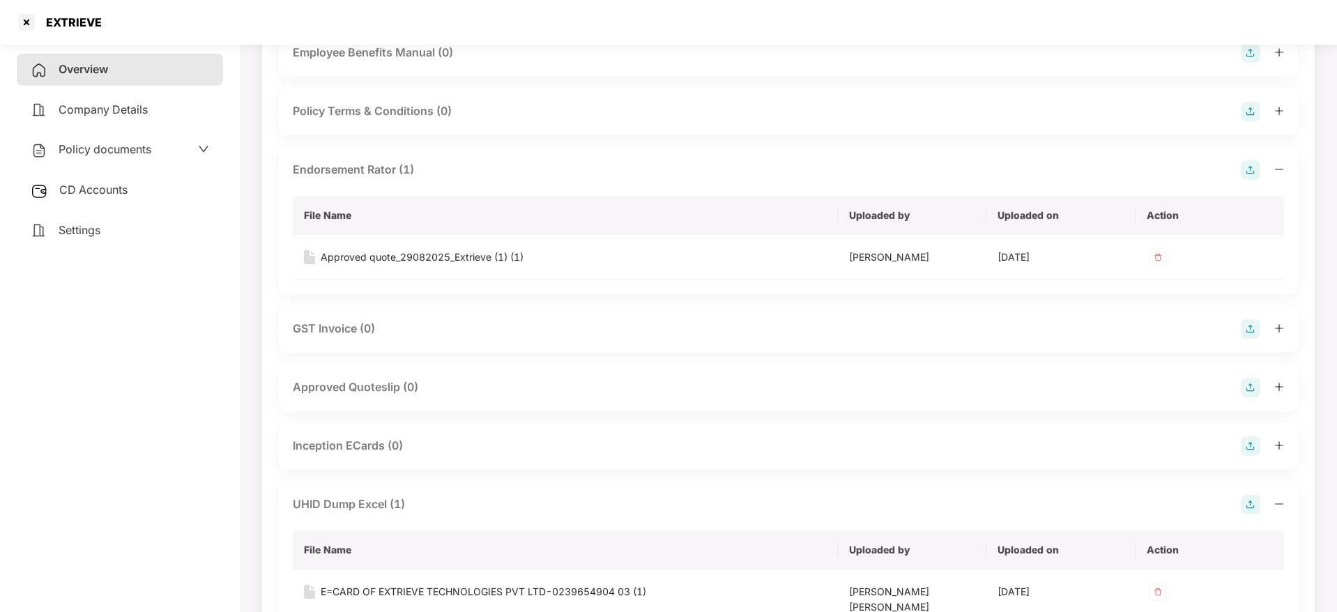
scroll to position [794, 0]
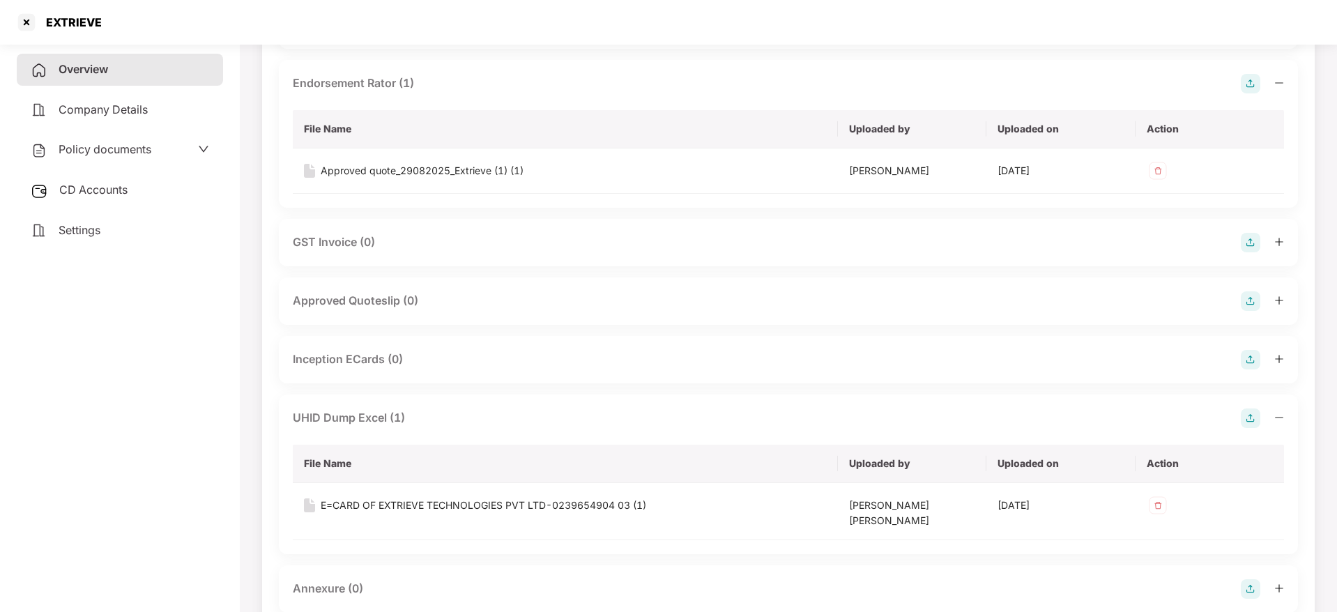
click at [1247, 295] on img at bounding box center [1250, 301] width 20 height 20
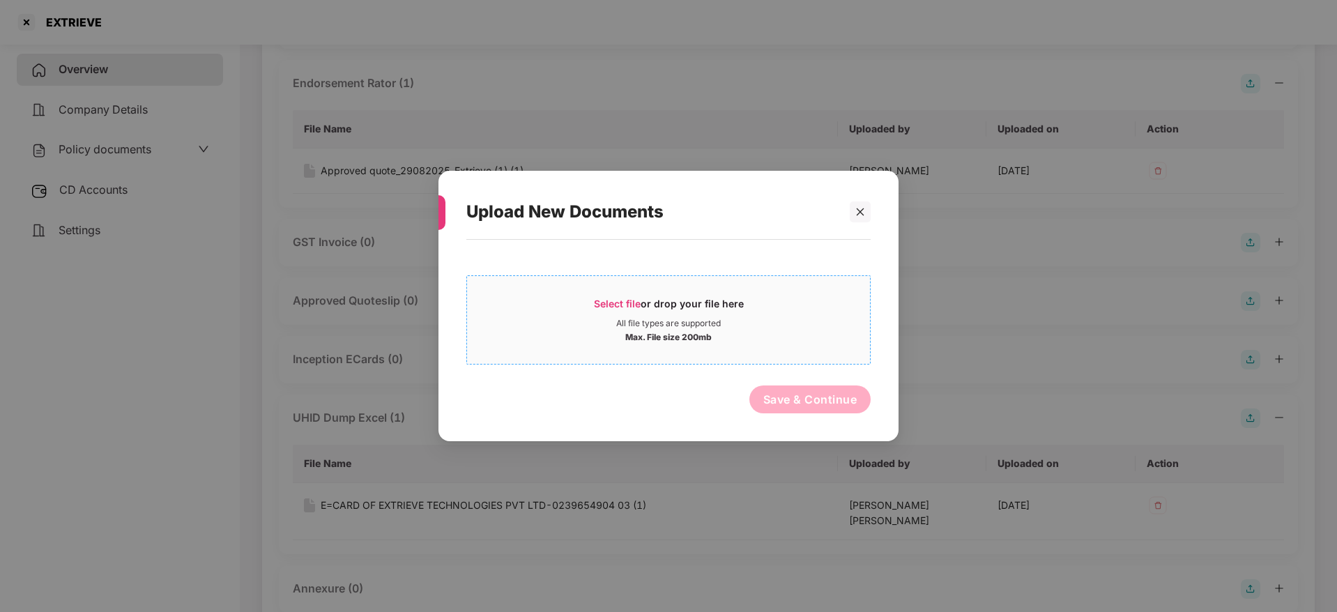
click at [615, 298] on span "Select file" at bounding box center [617, 304] width 47 height 12
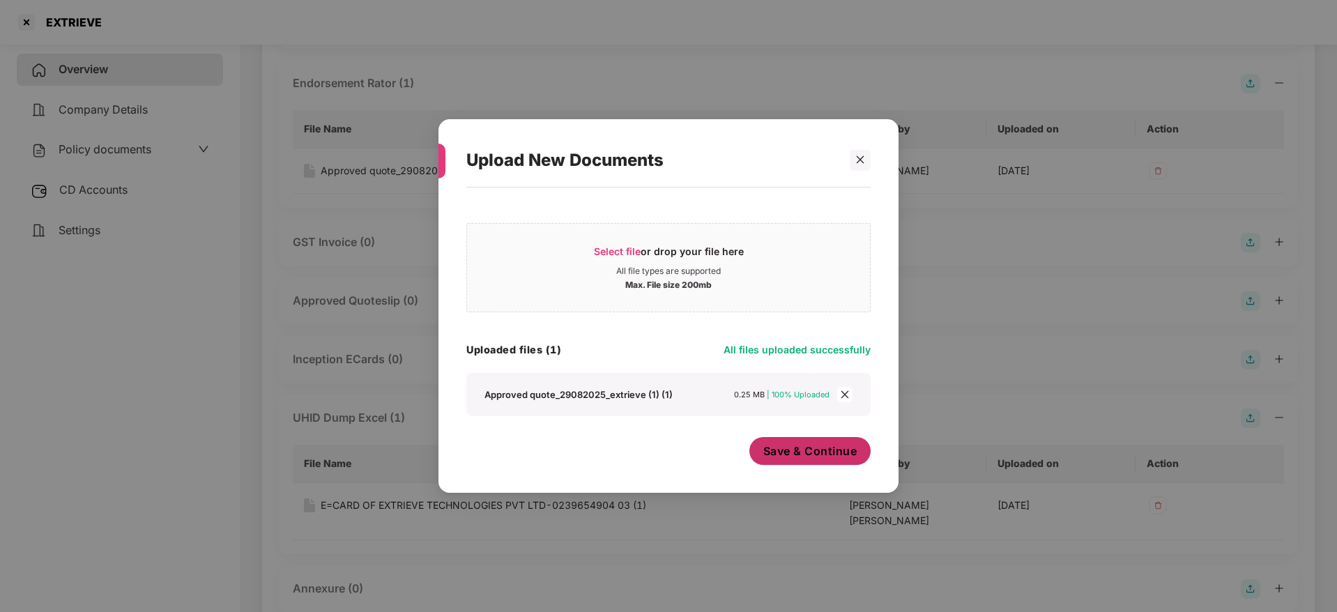
click at [797, 454] on span "Save & Continue" at bounding box center [810, 450] width 94 height 15
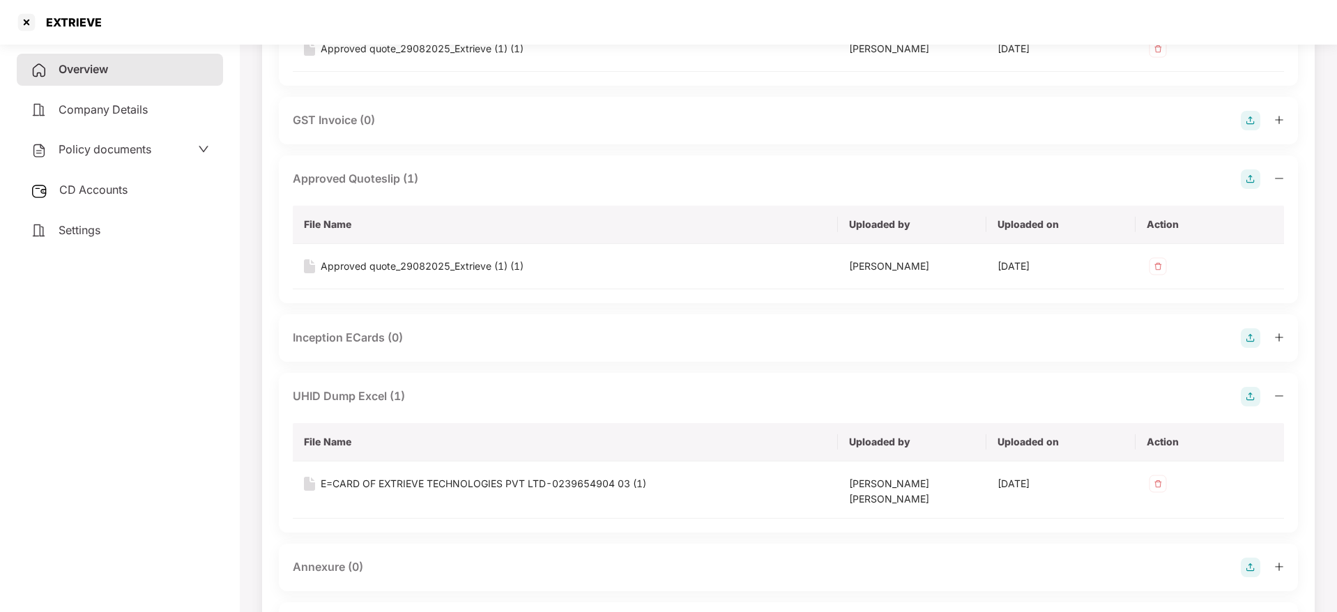
scroll to position [920, 0]
click at [1248, 331] on img at bounding box center [1250, 335] width 20 height 20
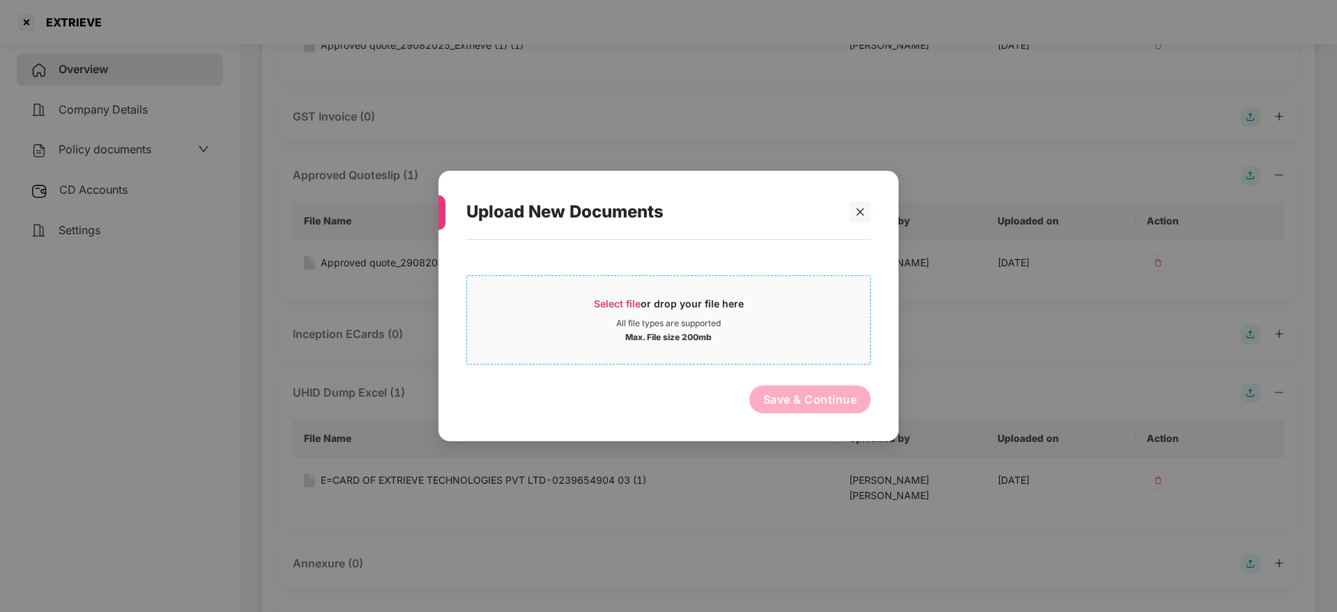
click at [612, 303] on span "Select file" at bounding box center [617, 304] width 47 height 12
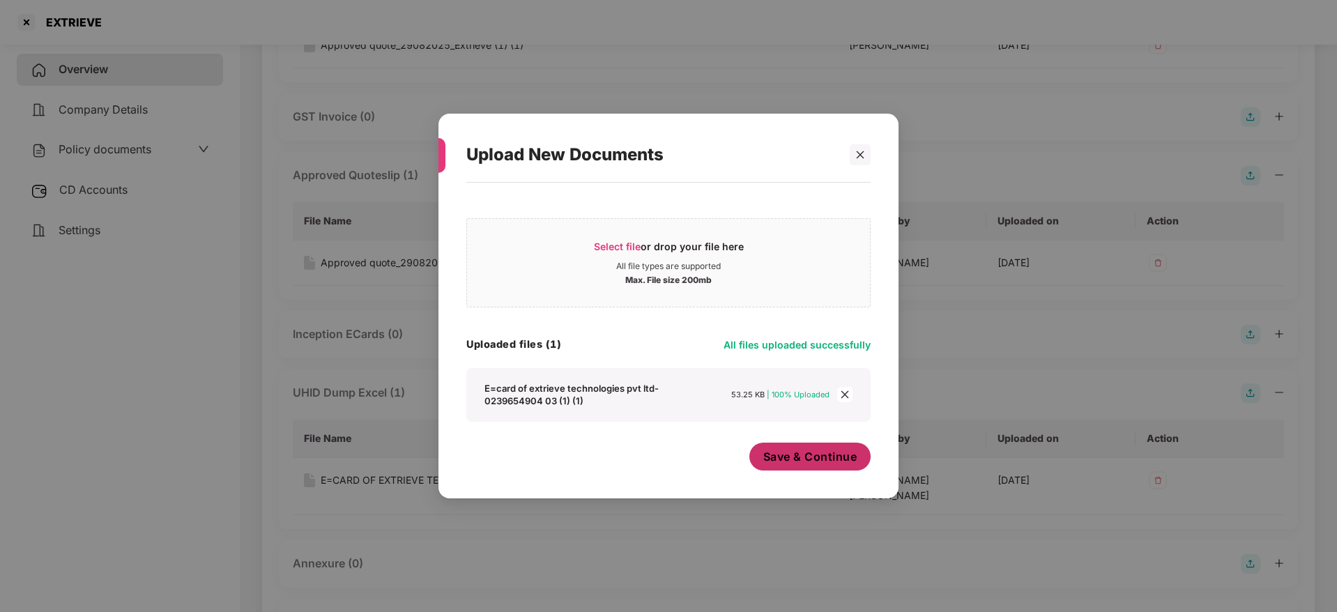
click at [796, 465] on button "Save & Continue" at bounding box center [810, 456] width 122 height 28
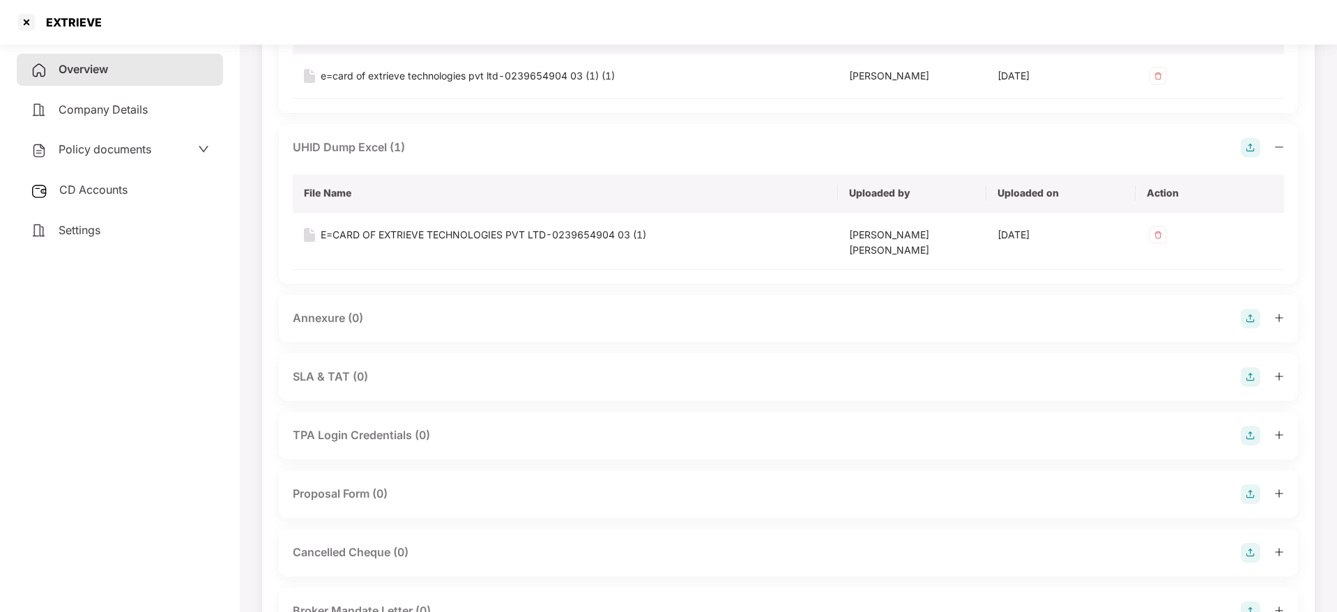
scroll to position [1296, 0]
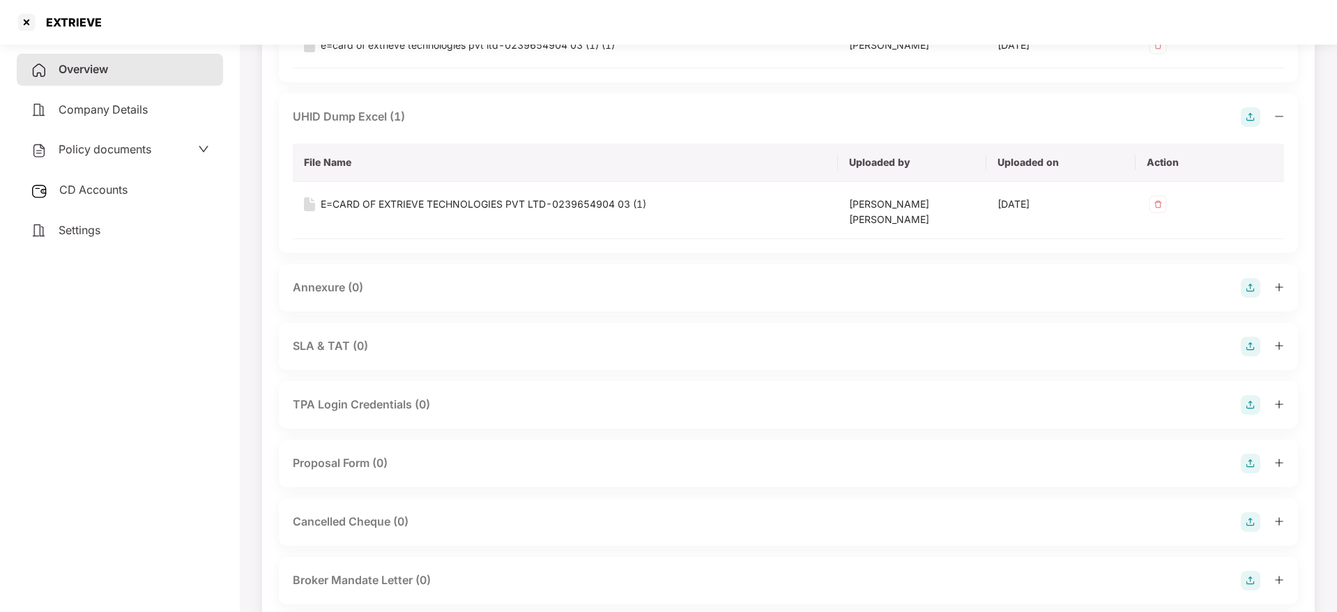
click at [1252, 279] on img at bounding box center [1250, 288] width 20 height 20
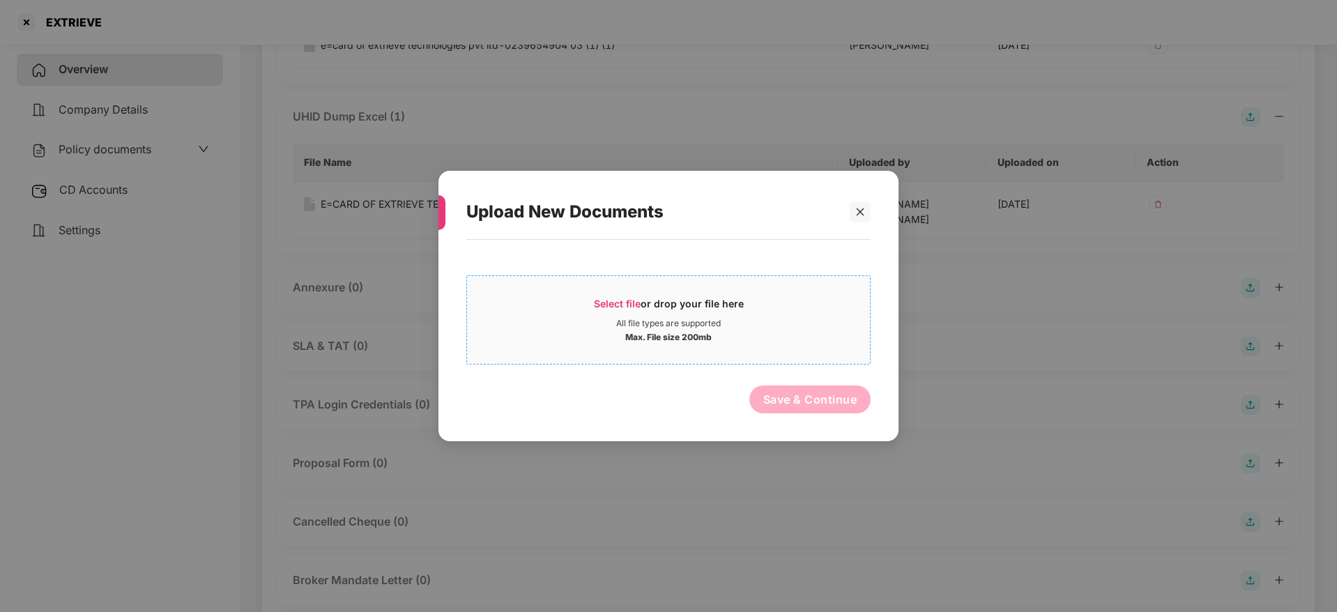
click at [599, 305] on span "Select file" at bounding box center [617, 304] width 47 height 12
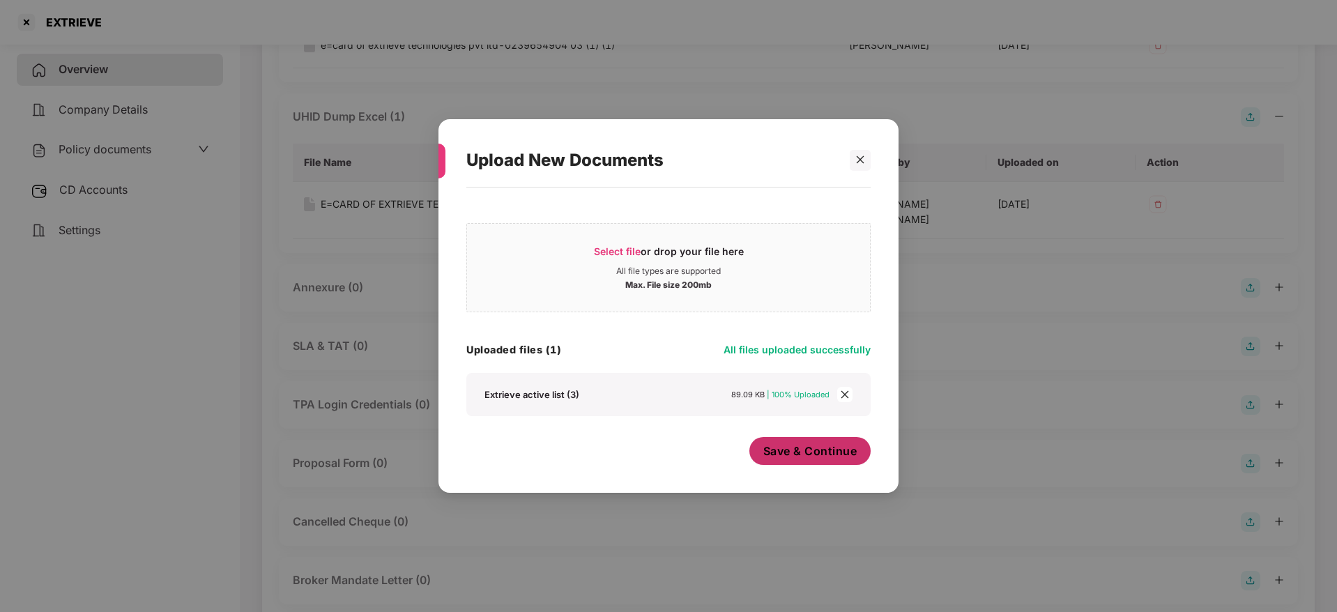
click at [785, 461] on button "Save & Continue" at bounding box center [810, 451] width 122 height 28
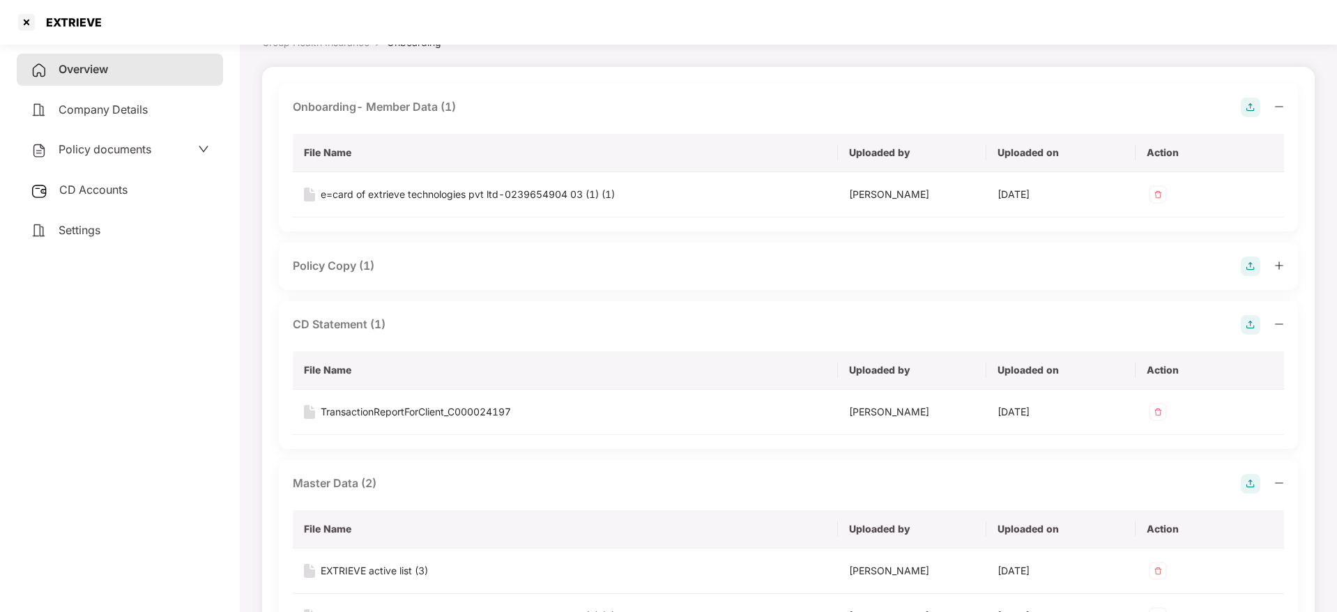
scroll to position [0, 0]
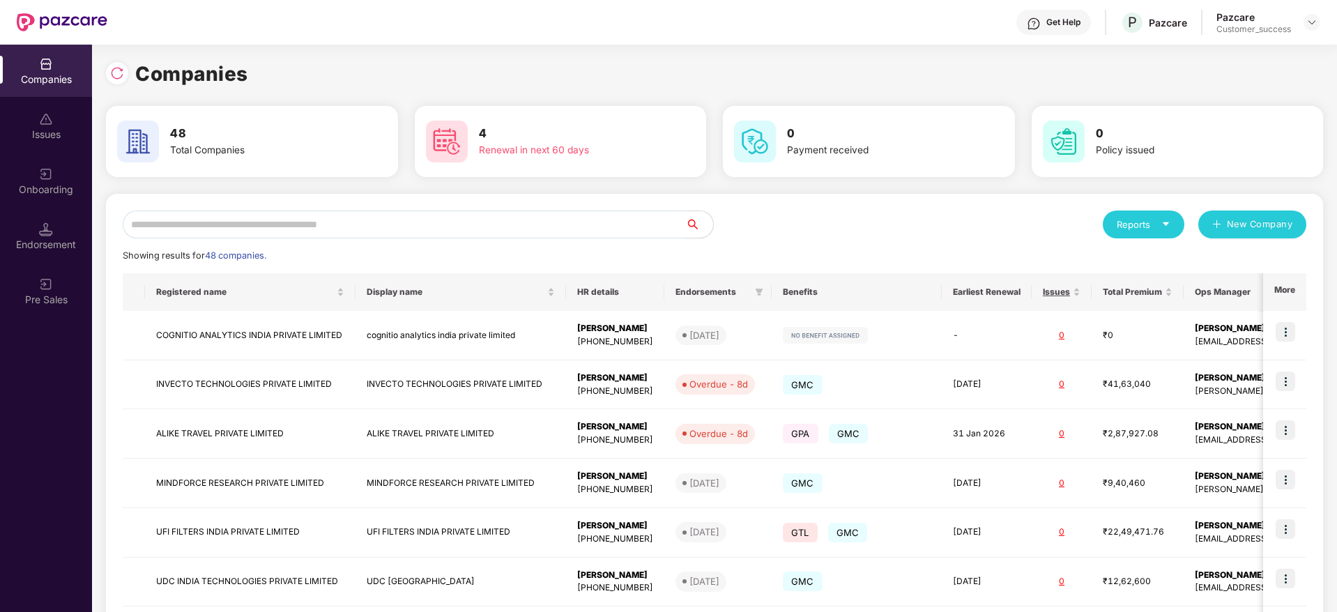
click at [322, 231] on input "text" at bounding box center [404, 224] width 562 height 28
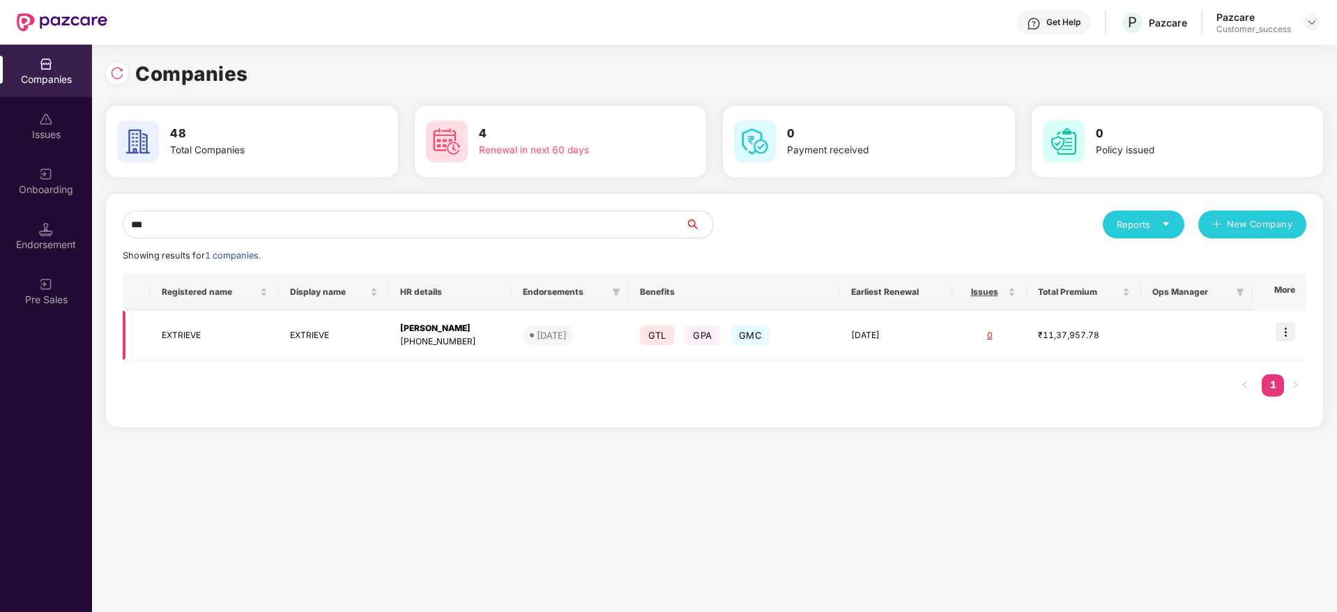
type input "***"
click at [299, 344] on td "EXTRIEVE" at bounding box center [334, 335] width 110 height 49
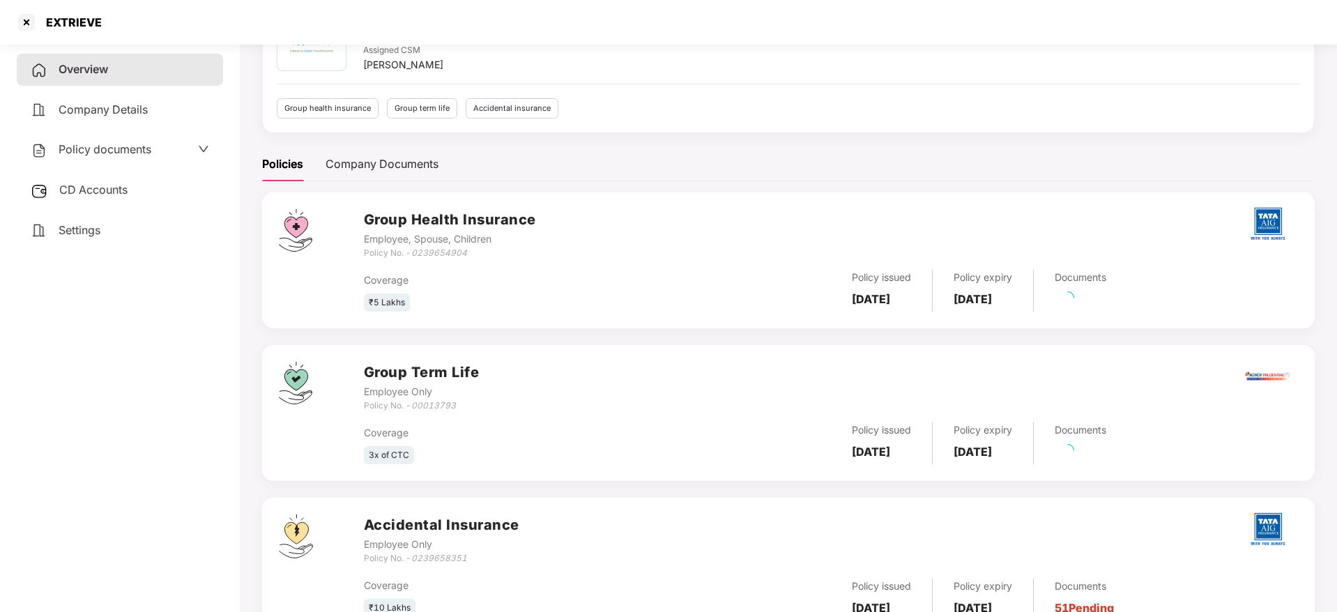
scroll to position [154, 0]
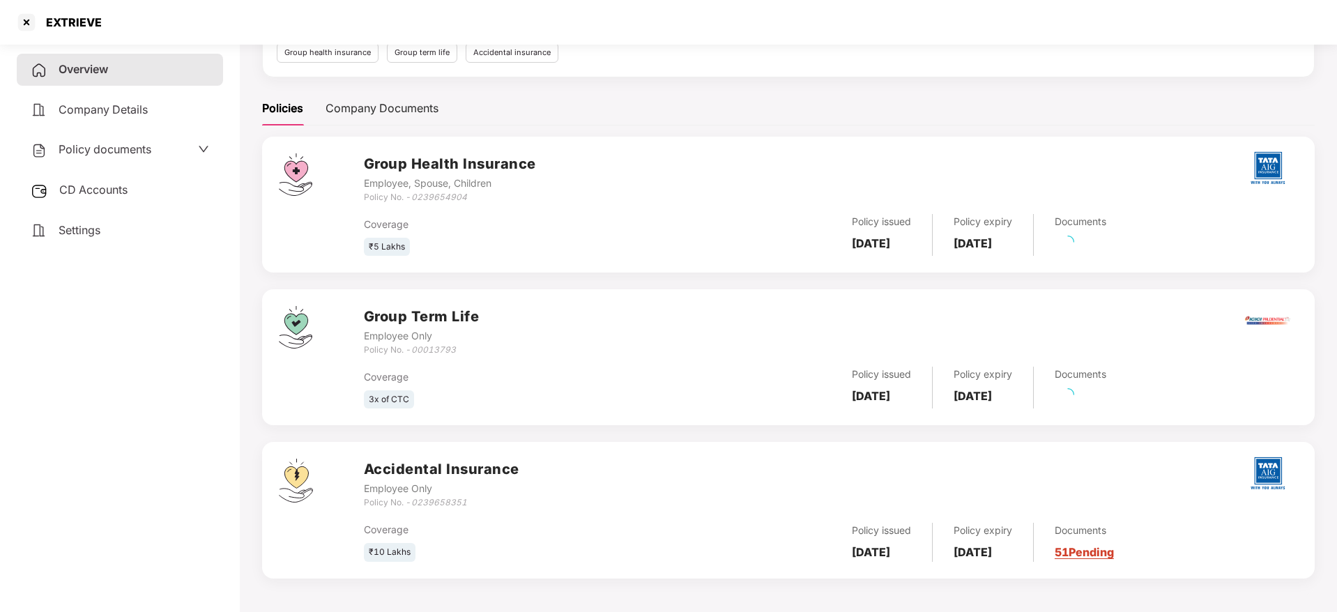
click at [1114, 550] on link "51 Pending" at bounding box center [1083, 552] width 59 height 14
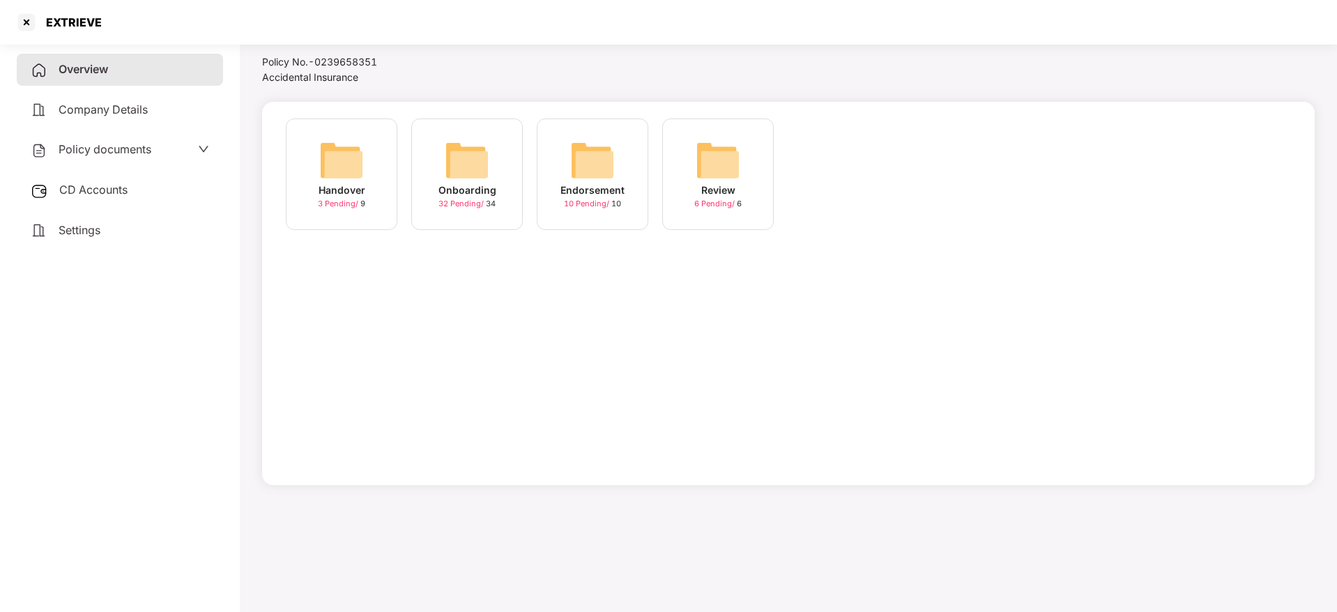
click at [473, 177] on img at bounding box center [467, 160] width 45 height 45
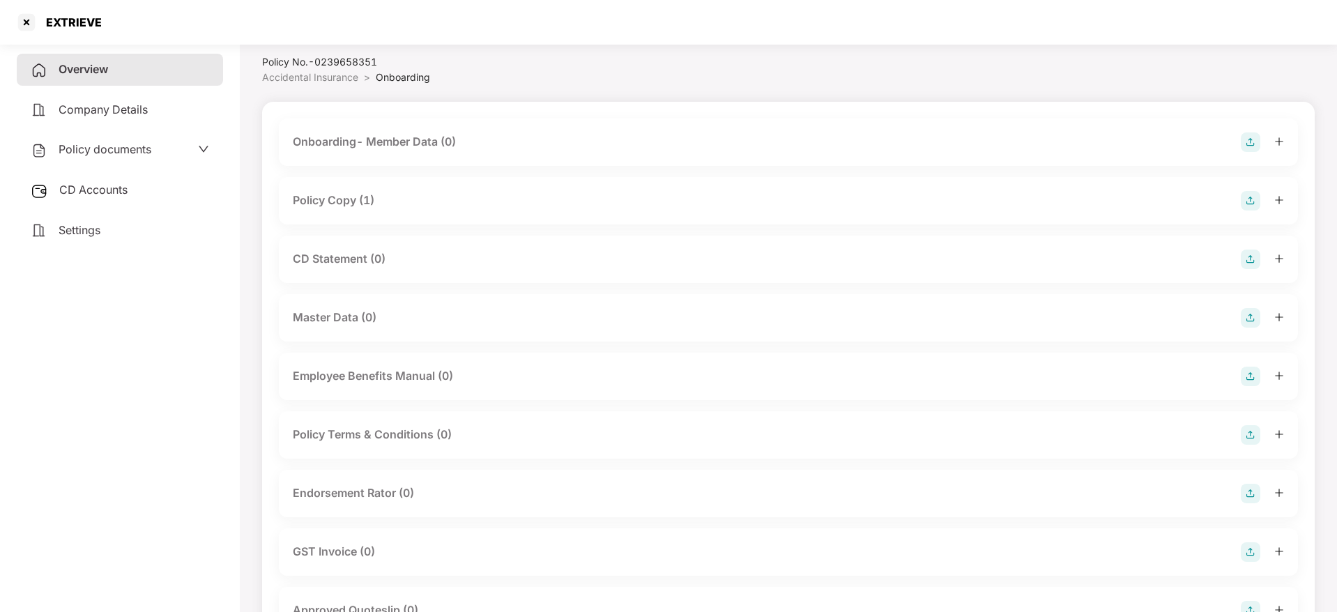
scroll to position [154, 0]
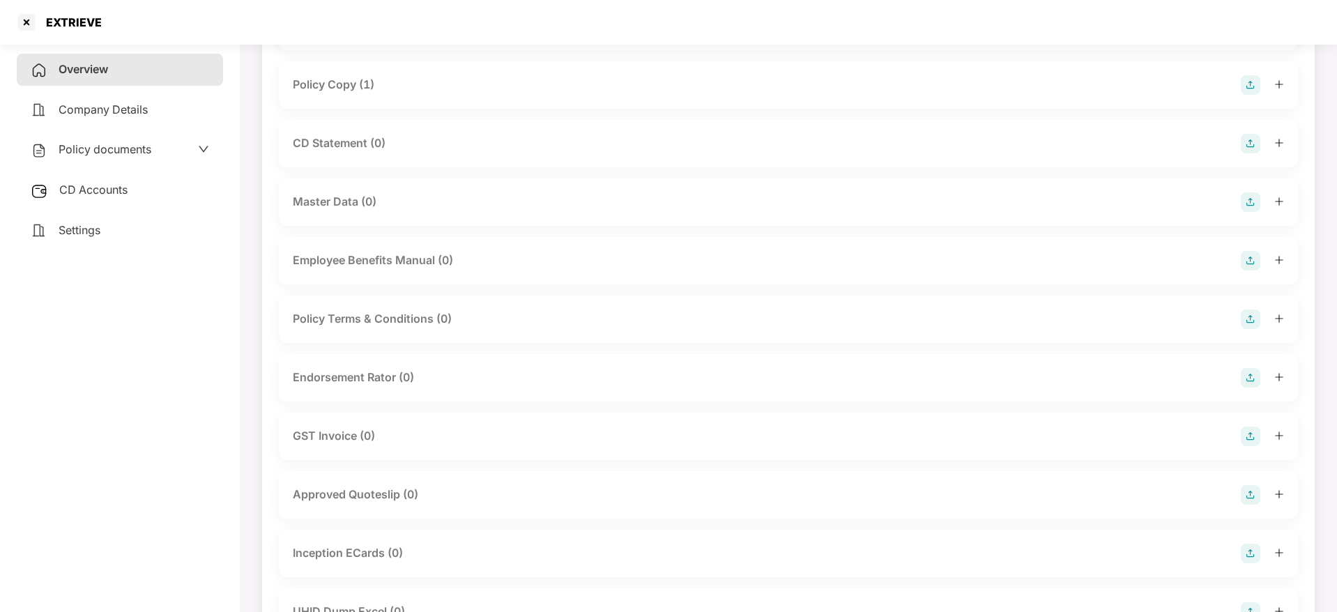
click at [378, 80] on div "Policy Copy (1)" at bounding box center [788, 85] width 991 height 20
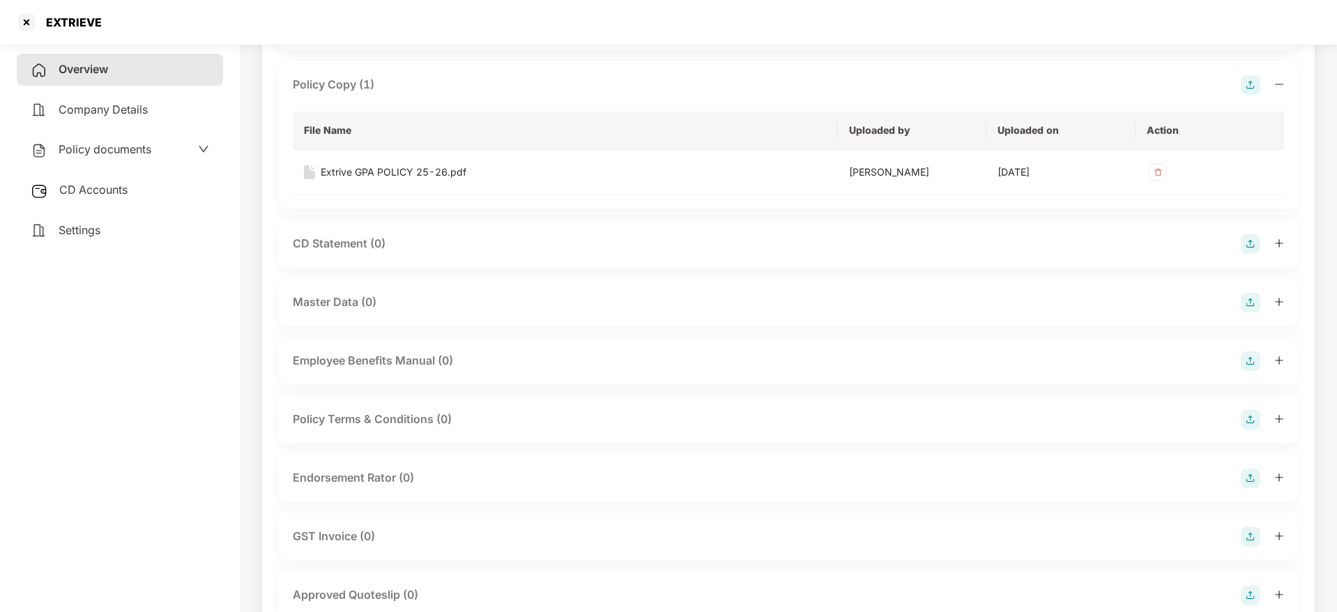
click at [1244, 243] on img at bounding box center [1250, 244] width 20 height 20
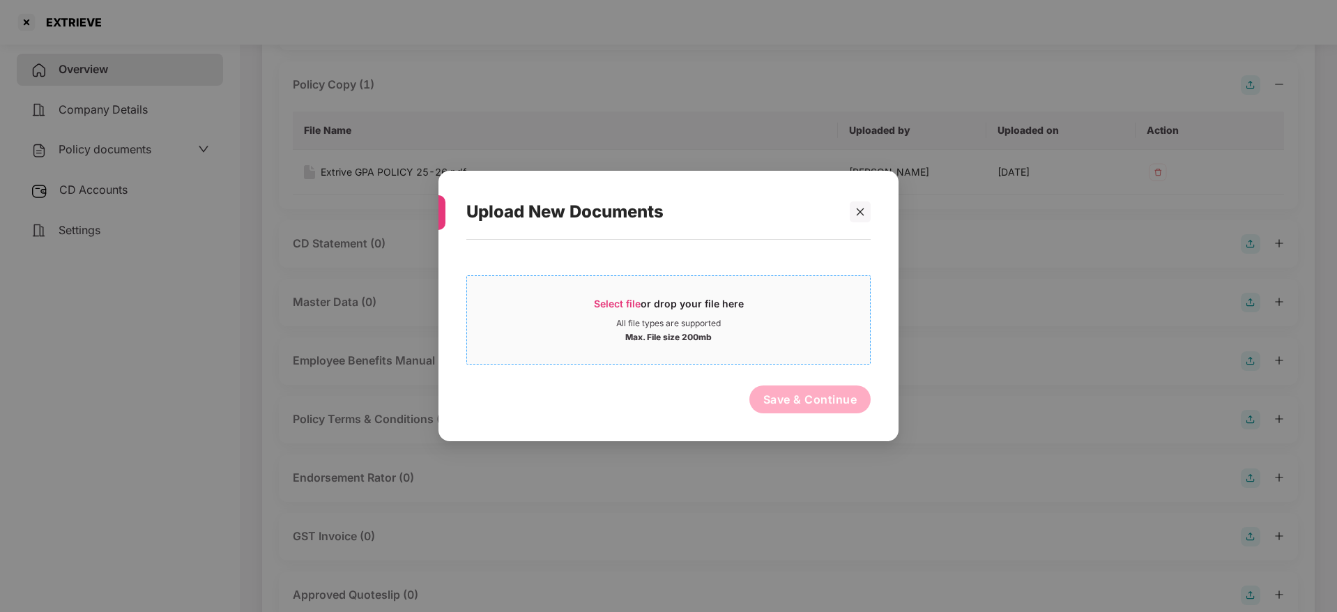
click at [638, 311] on div "Select file or drop your file here" at bounding box center [669, 307] width 150 height 21
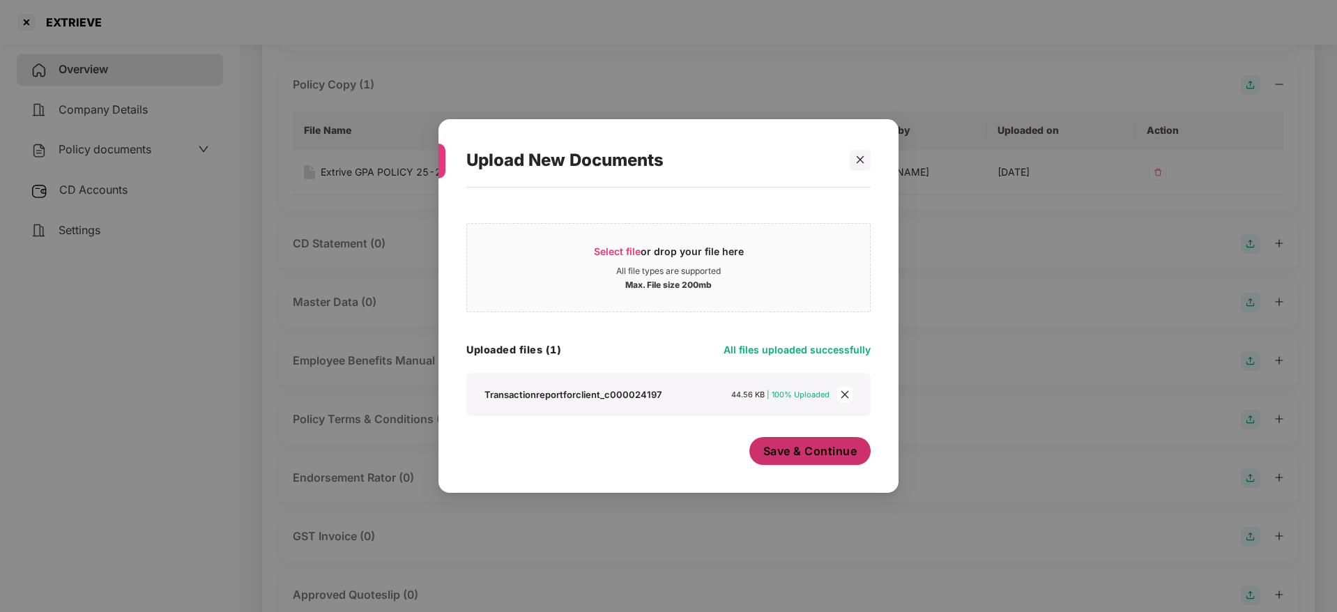
click at [775, 446] on span "Save & Continue" at bounding box center [810, 450] width 94 height 15
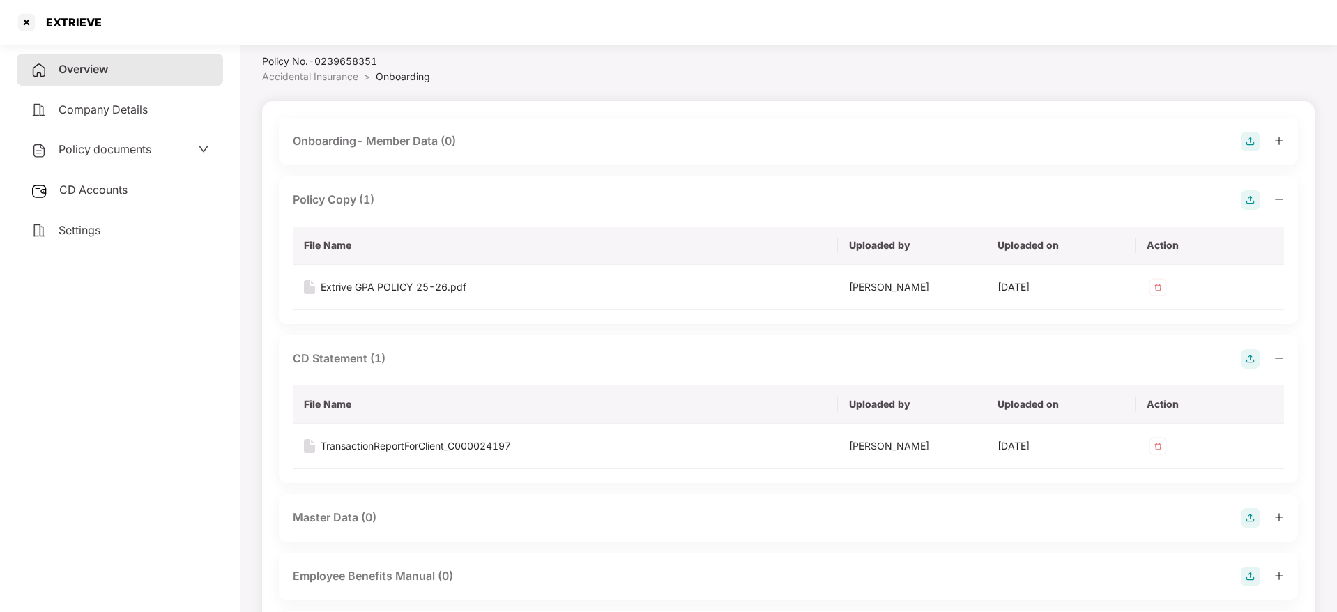
scroll to position [42, 0]
click at [1254, 135] on img at bounding box center [1250, 139] width 20 height 20
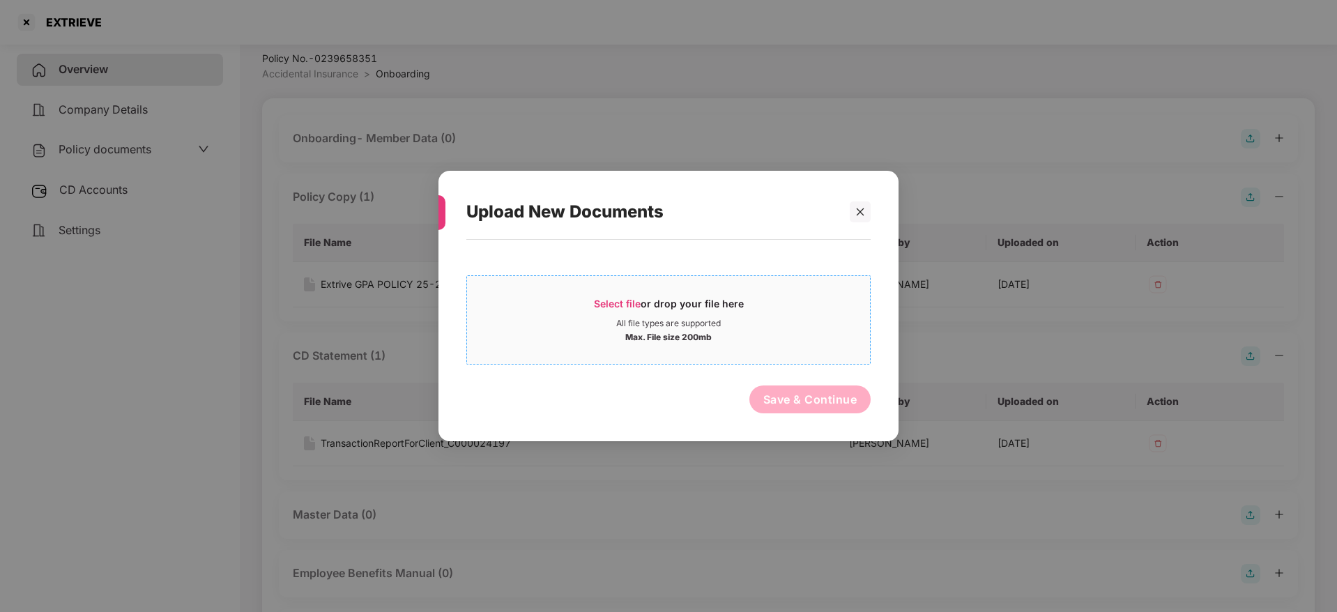
click at [637, 302] on span "Select file" at bounding box center [617, 304] width 47 height 12
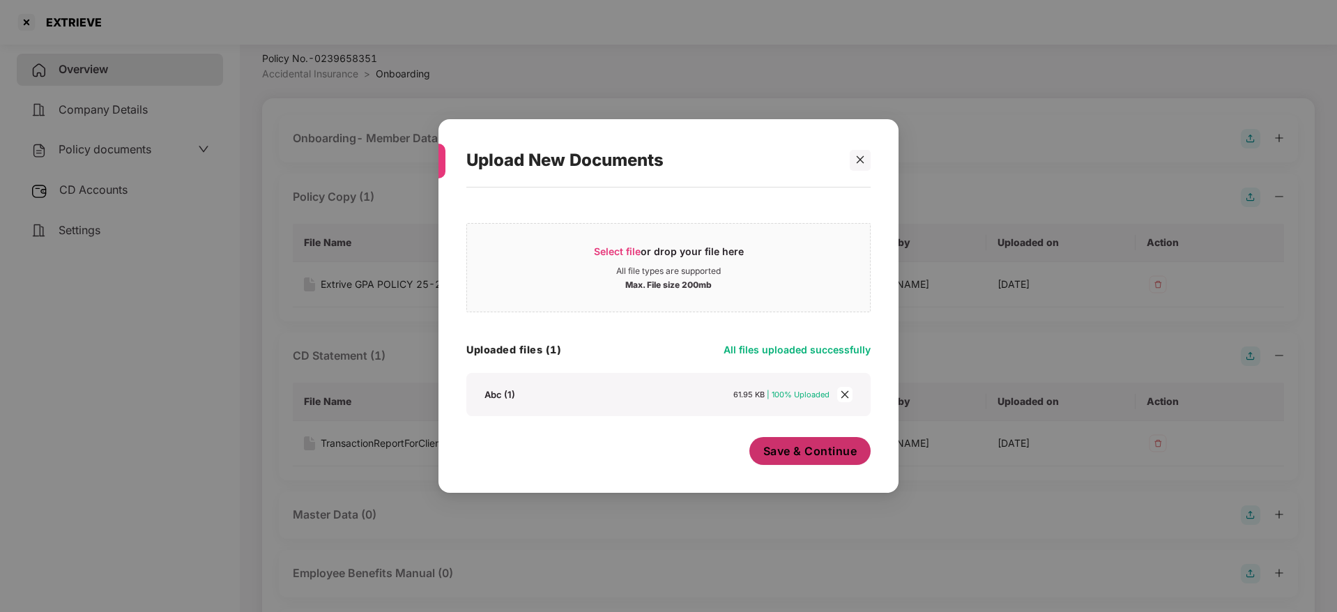
click at [790, 459] on button "Save & Continue" at bounding box center [810, 451] width 122 height 28
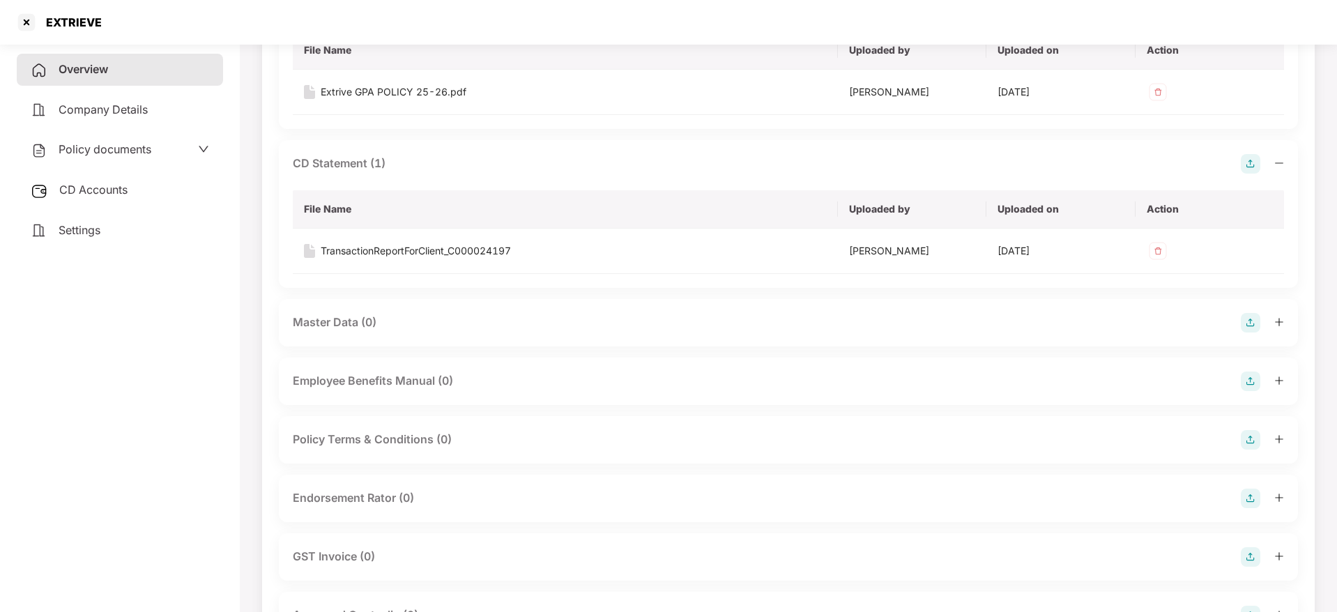
scroll to position [376, 0]
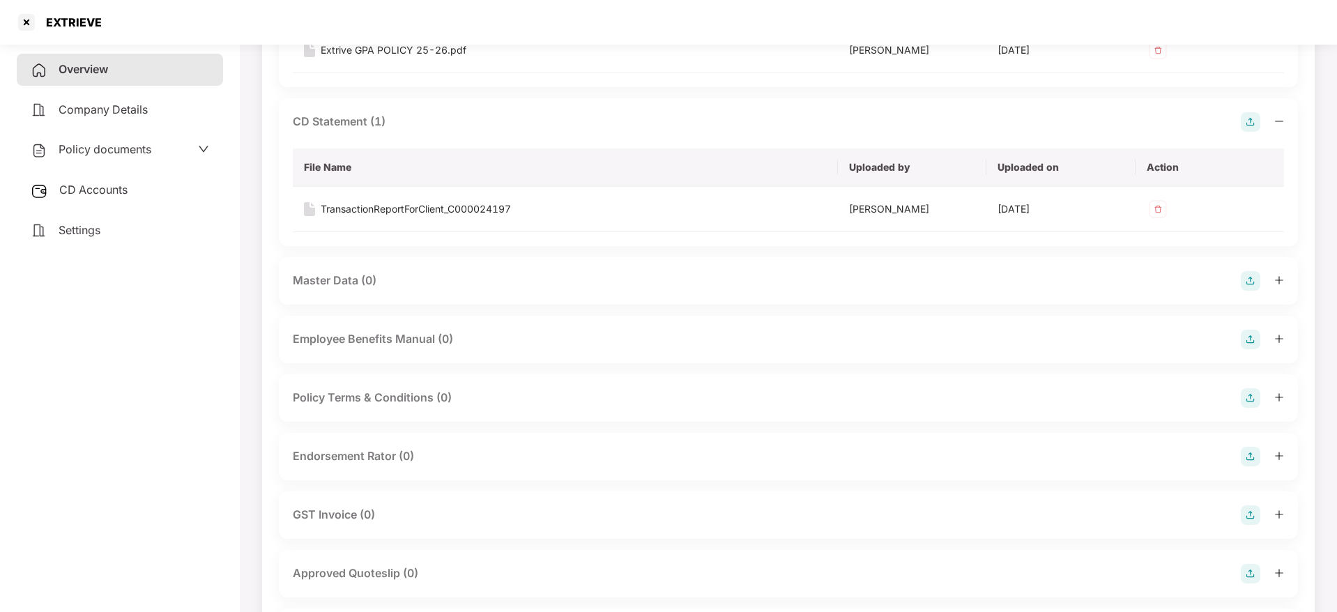
click at [1249, 281] on img at bounding box center [1250, 281] width 20 height 20
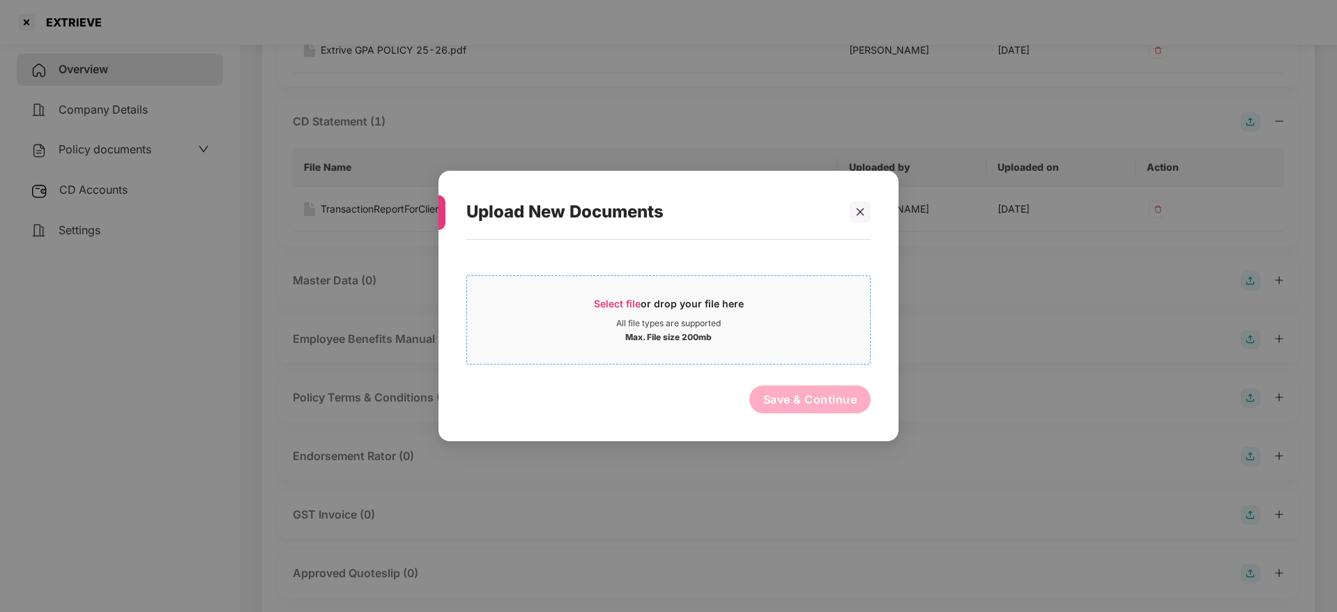
click at [710, 300] on div "Select file or drop your file here" at bounding box center [669, 307] width 150 height 21
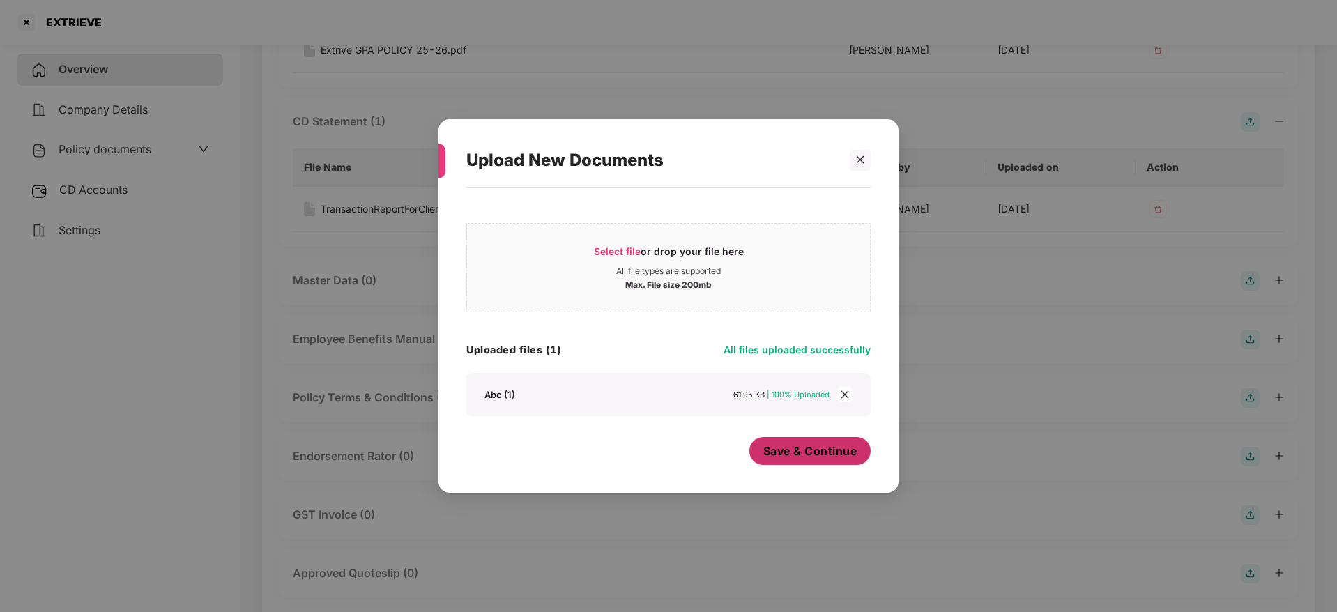
click at [815, 455] on span "Save & Continue" at bounding box center [810, 450] width 94 height 15
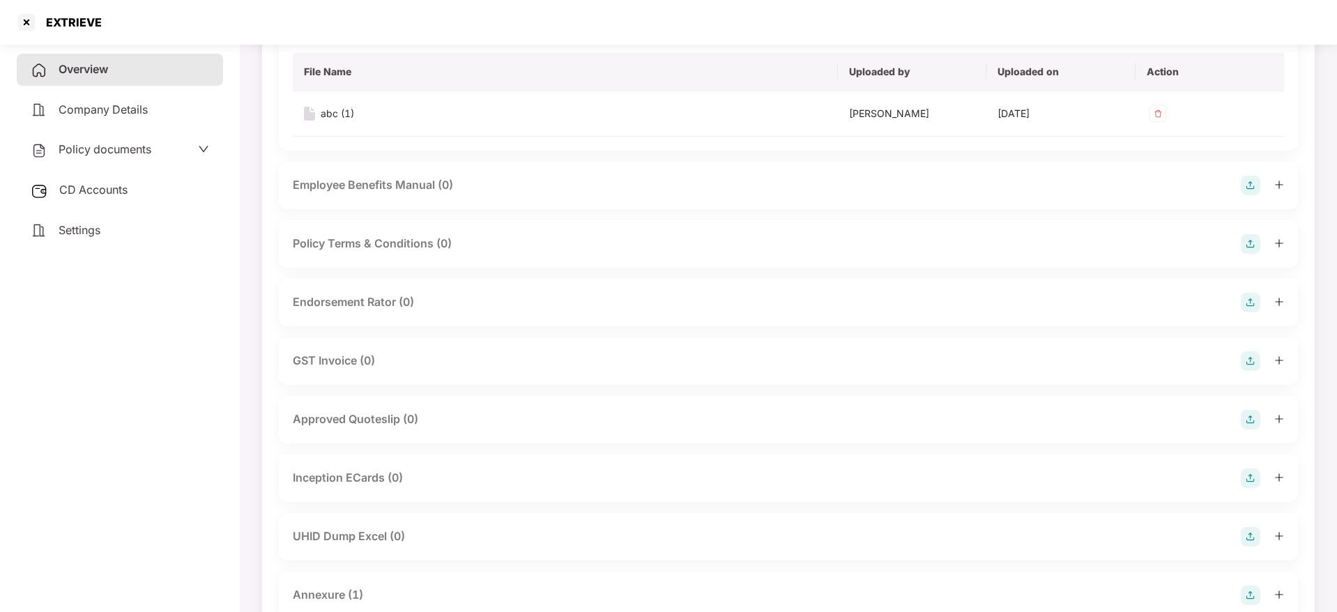
scroll to position [627, 0]
click at [24, 23] on div at bounding box center [26, 22] width 22 height 22
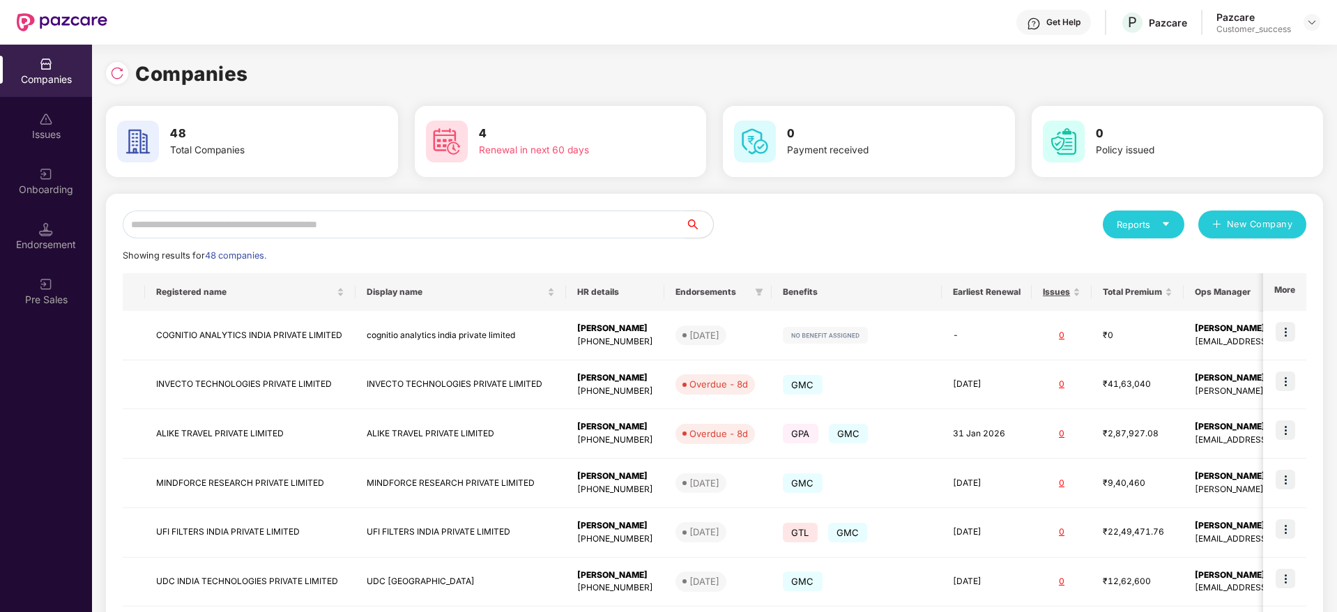
scroll to position [0, 0]
click at [256, 225] on input "text" at bounding box center [404, 224] width 562 height 28
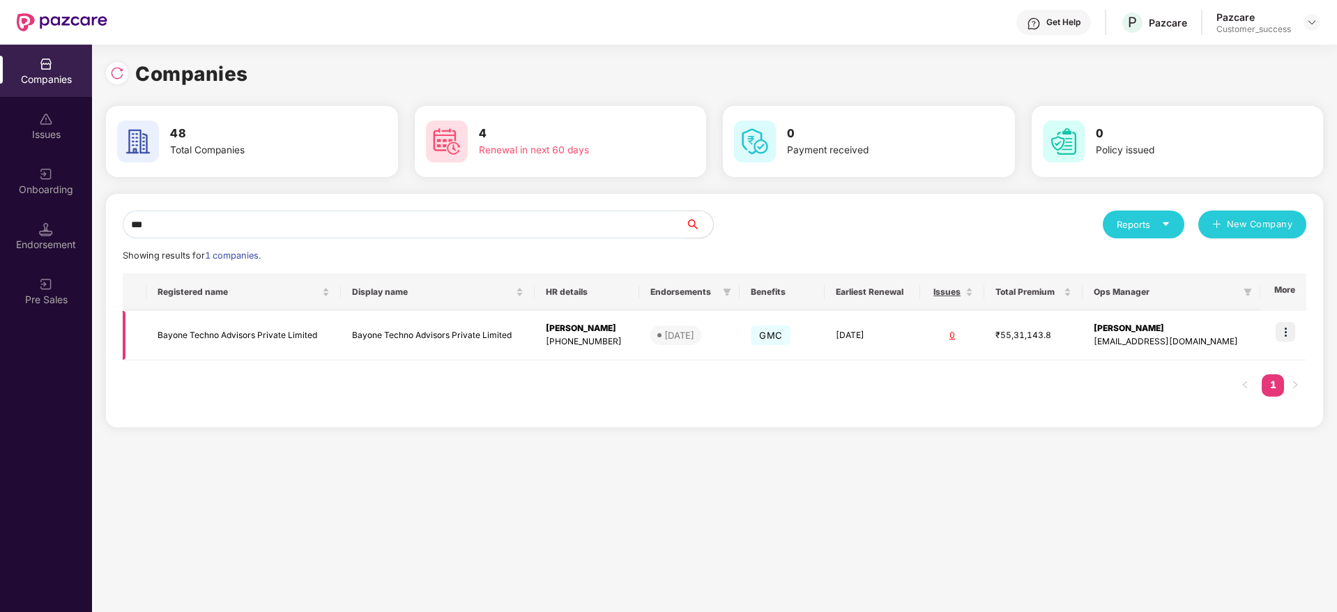
type input "***"
click at [213, 329] on td "Bayone Techno Advisors Private Limited" at bounding box center [243, 335] width 194 height 49
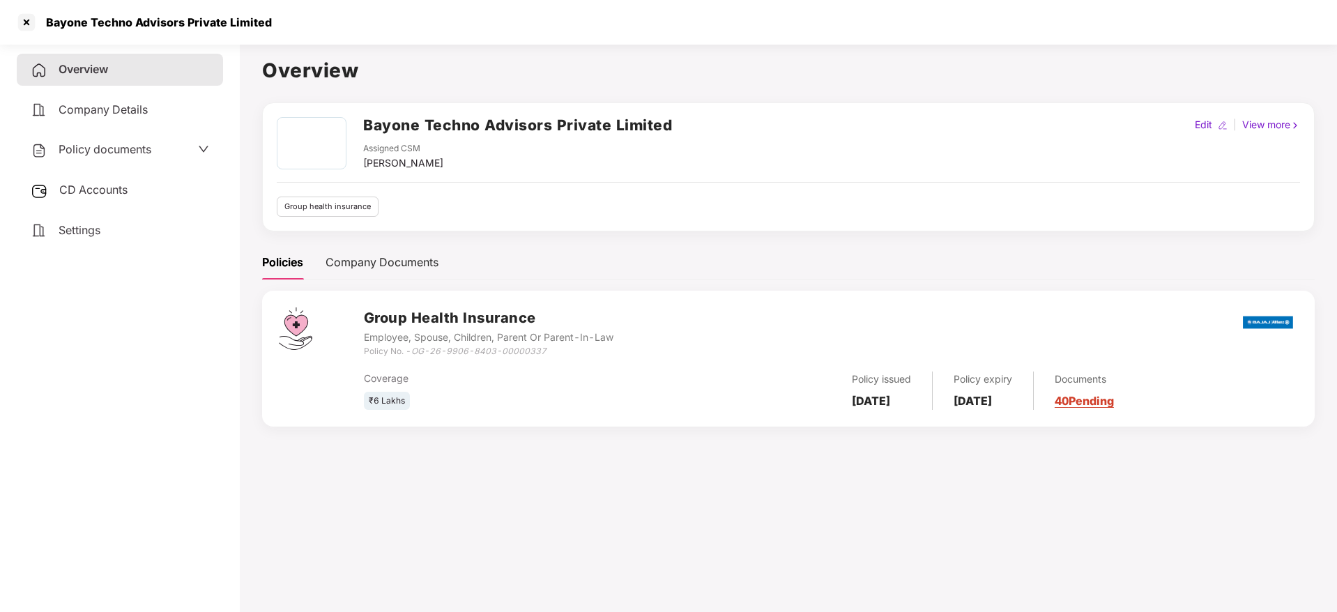
click at [1105, 394] on link "40 Pending" at bounding box center [1083, 401] width 59 height 14
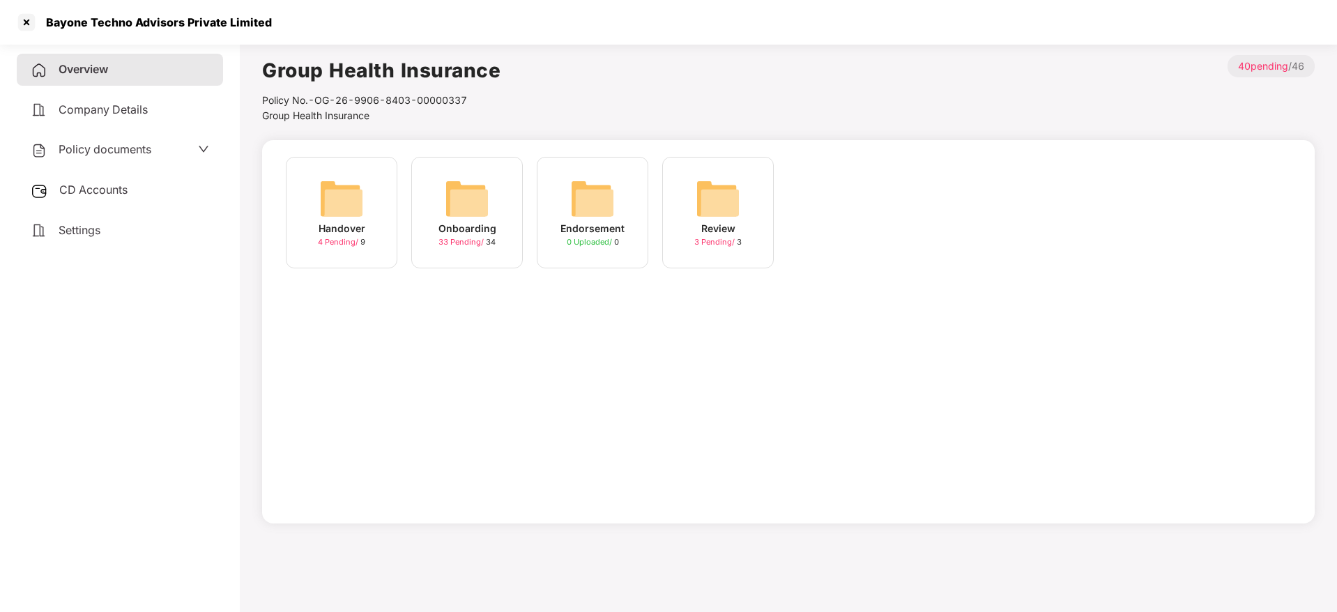
click at [474, 210] on img at bounding box center [467, 198] width 45 height 45
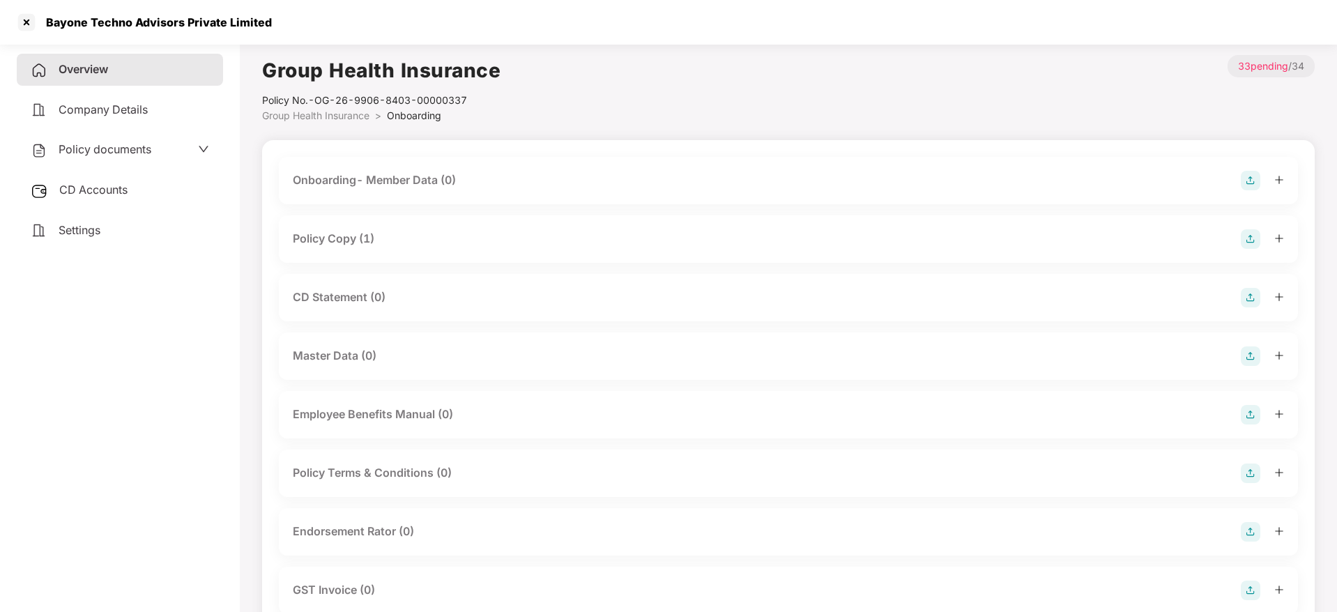
click at [377, 243] on div "Policy Copy (1)" at bounding box center [788, 239] width 991 height 20
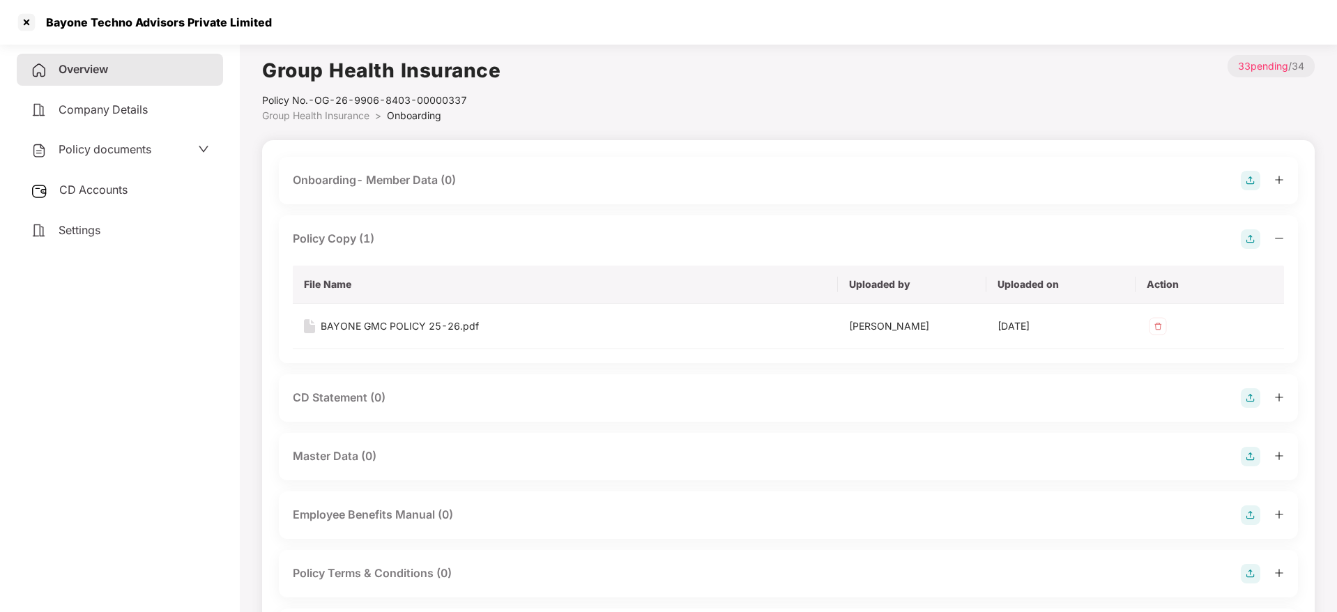
click at [1249, 180] on img at bounding box center [1250, 181] width 20 height 20
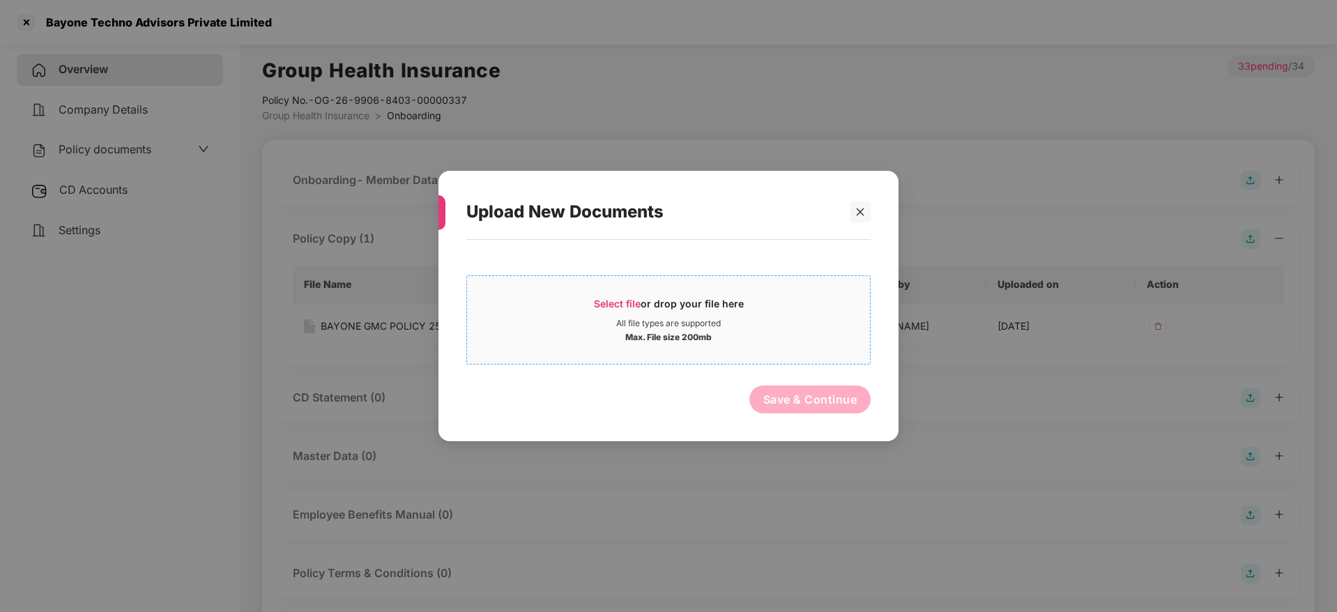
click at [602, 307] on span "Select file" at bounding box center [617, 304] width 47 height 12
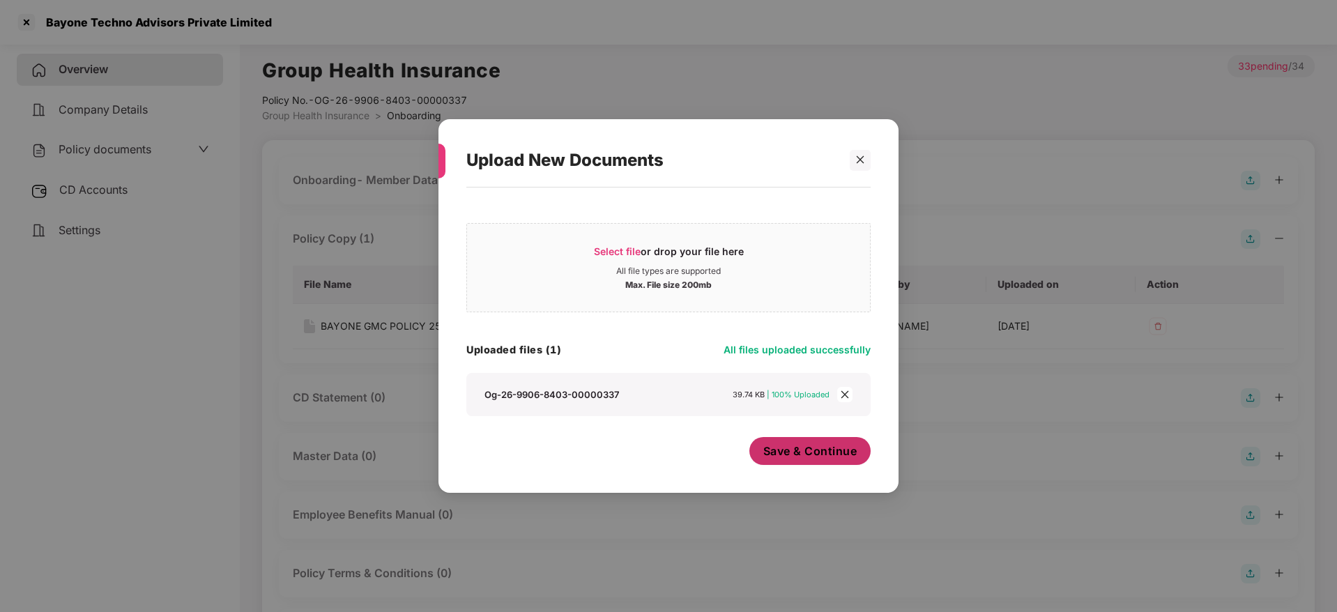
click at [804, 450] on span "Save & Continue" at bounding box center [810, 450] width 94 height 15
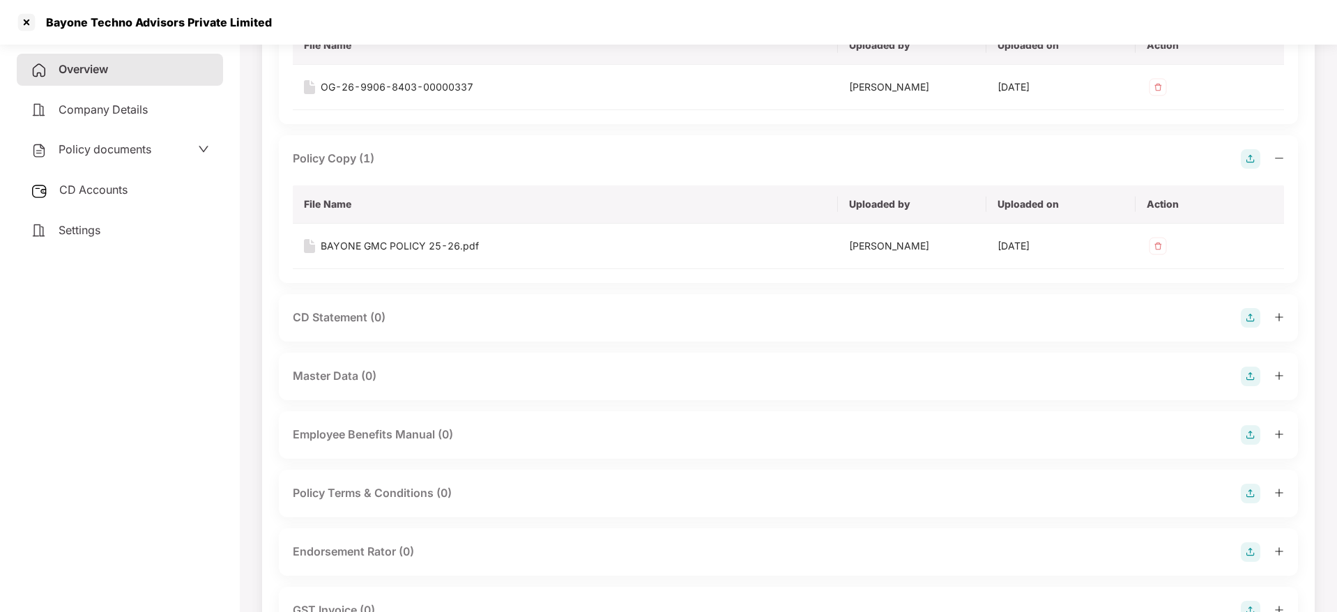
scroll to position [209, 0]
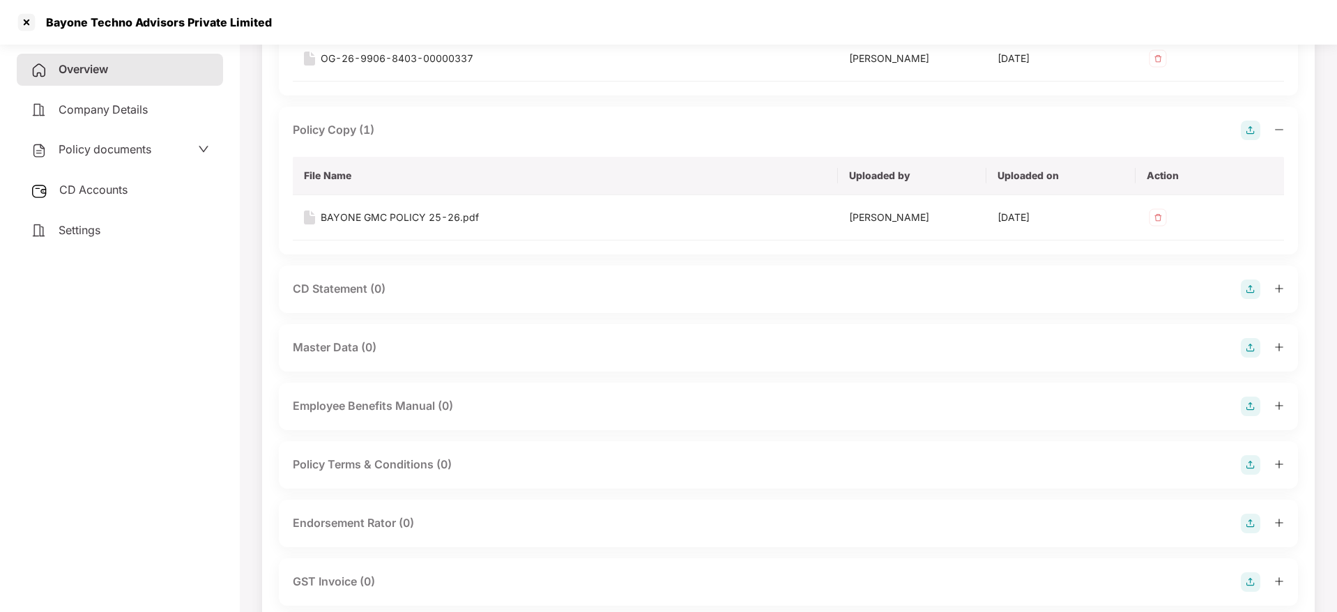
click at [1254, 346] on img at bounding box center [1250, 348] width 20 height 20
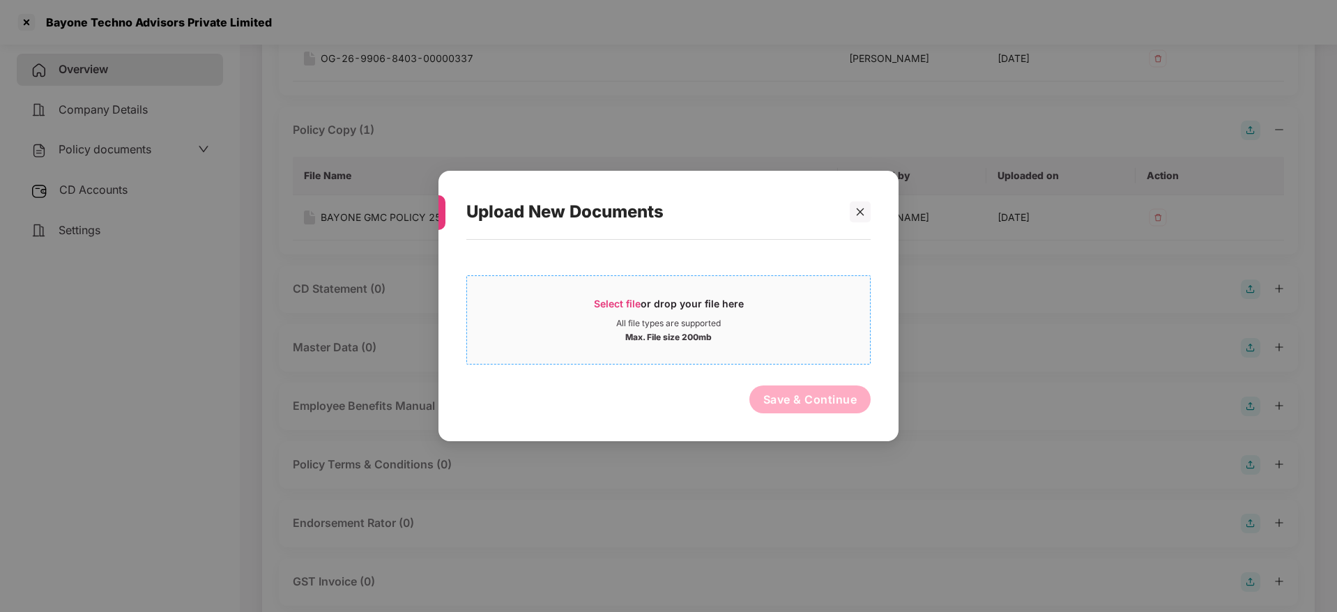
click at [622, 305] on span "Select file" at bounding box center [617, 304] width 47 height 12
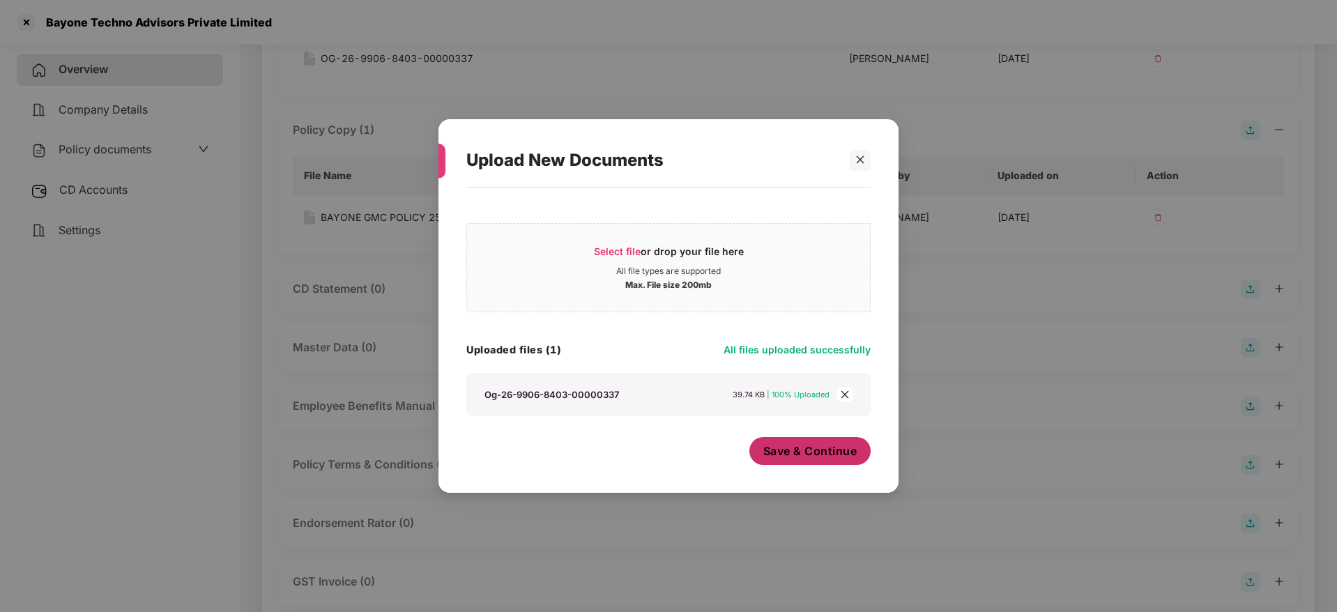
click at [770, 455] on span "Save & Continue" at bounding box center [810, 450] width 94 height 15
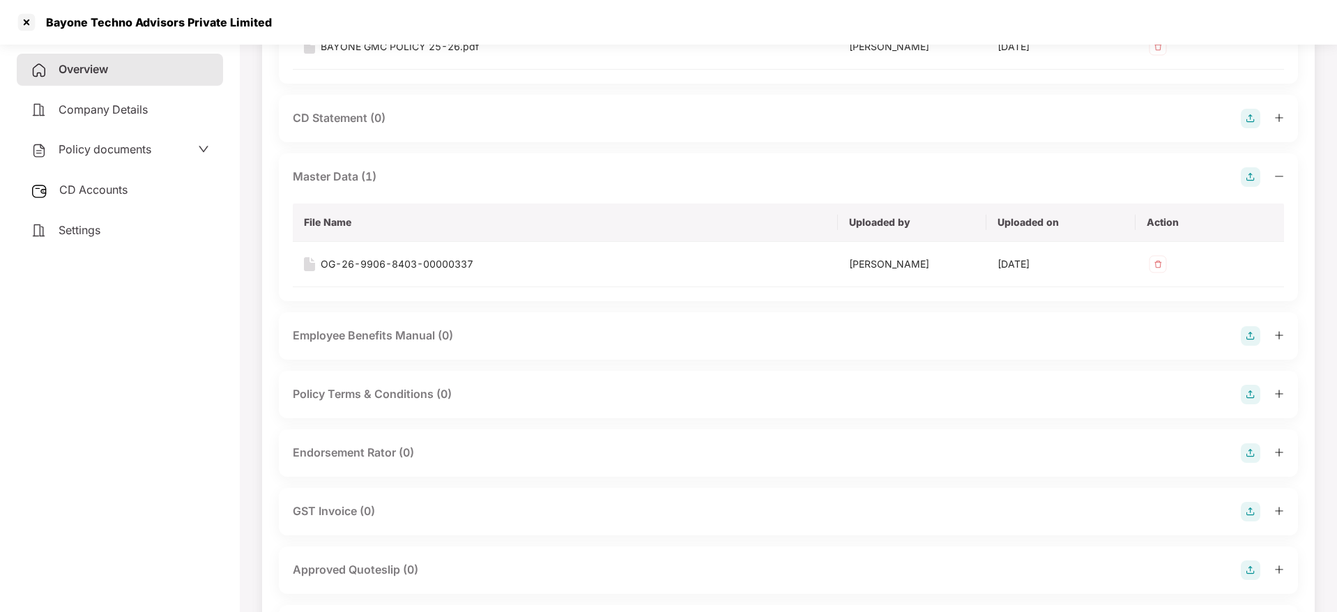
scroll to position [418, 0]
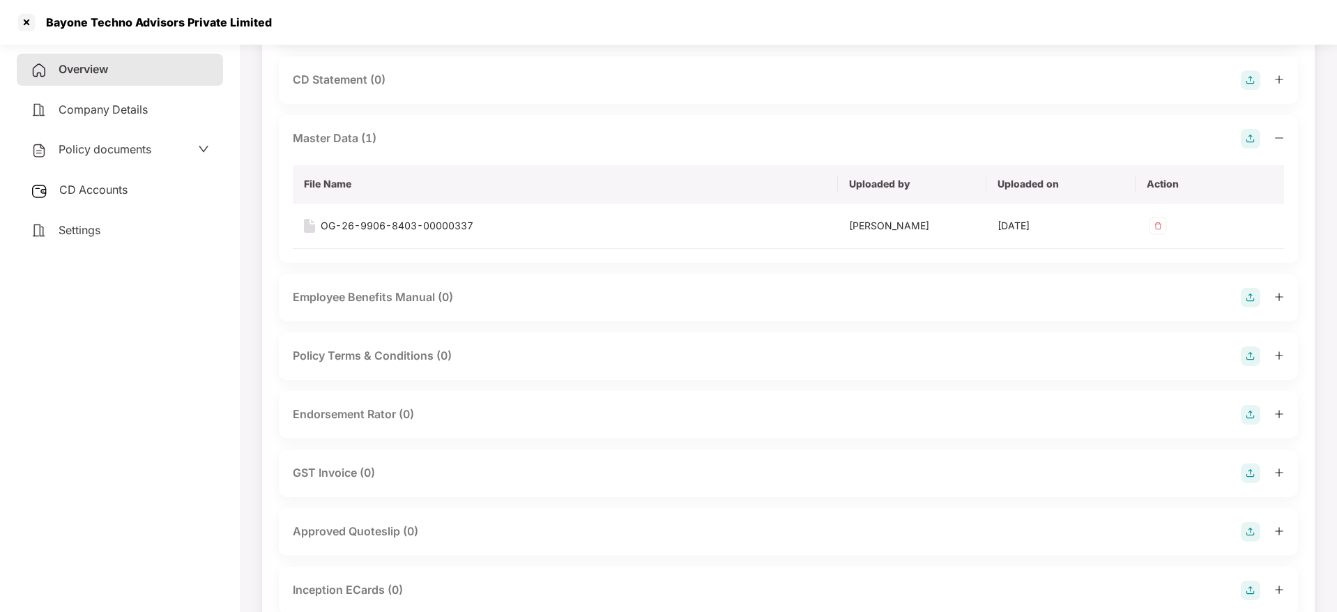
click at [1254, 417] on img at bounding box center [1250, 415] width 20 height 20
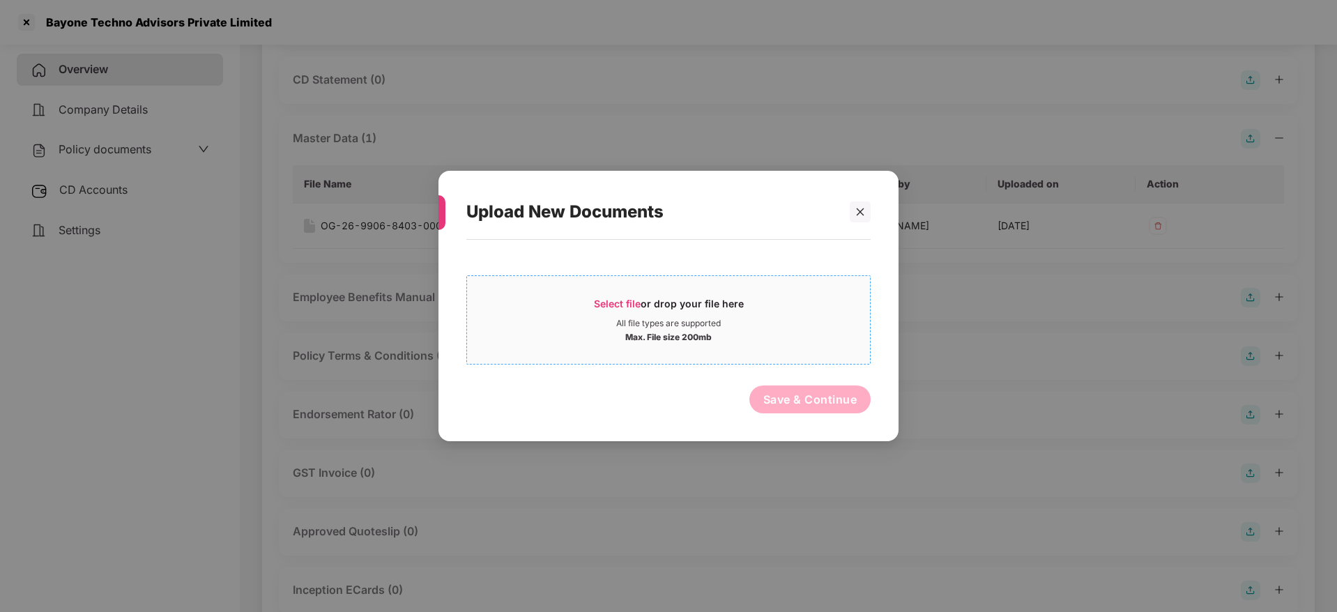
click at [610, 297] on div "Select file or drop your file here" at bounding box center [669, 307] width 150 height 21
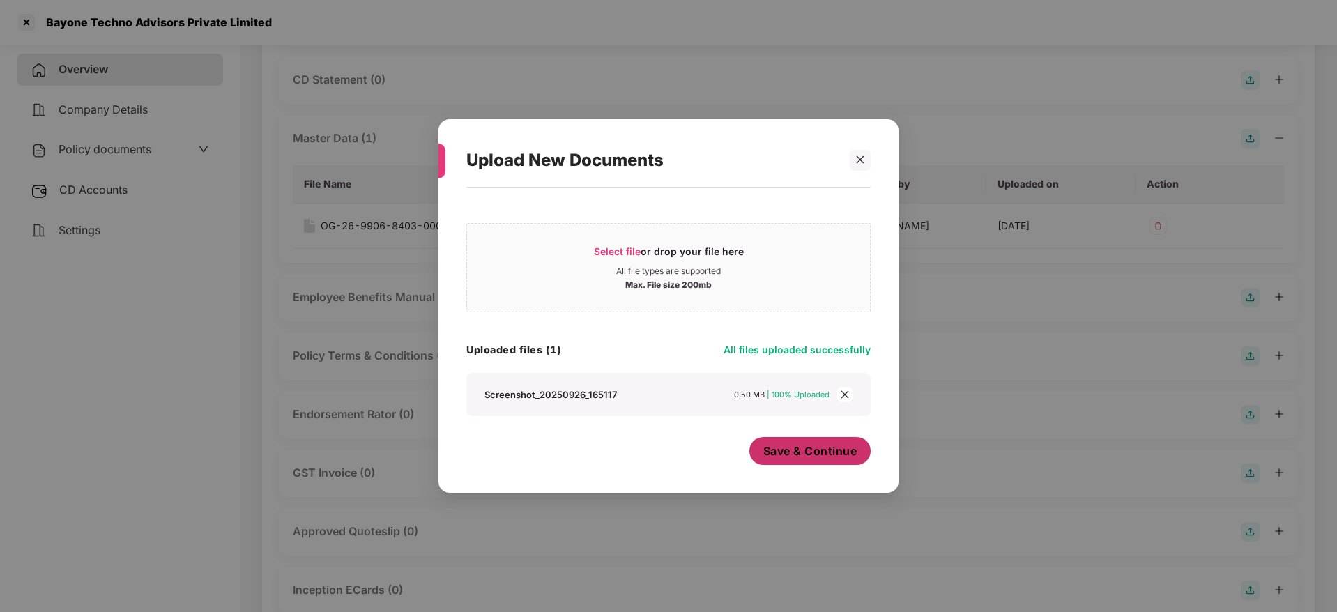
click at [815, 456] on span "Save & Continue" at bounding box center [810, 450] width 94 height 15
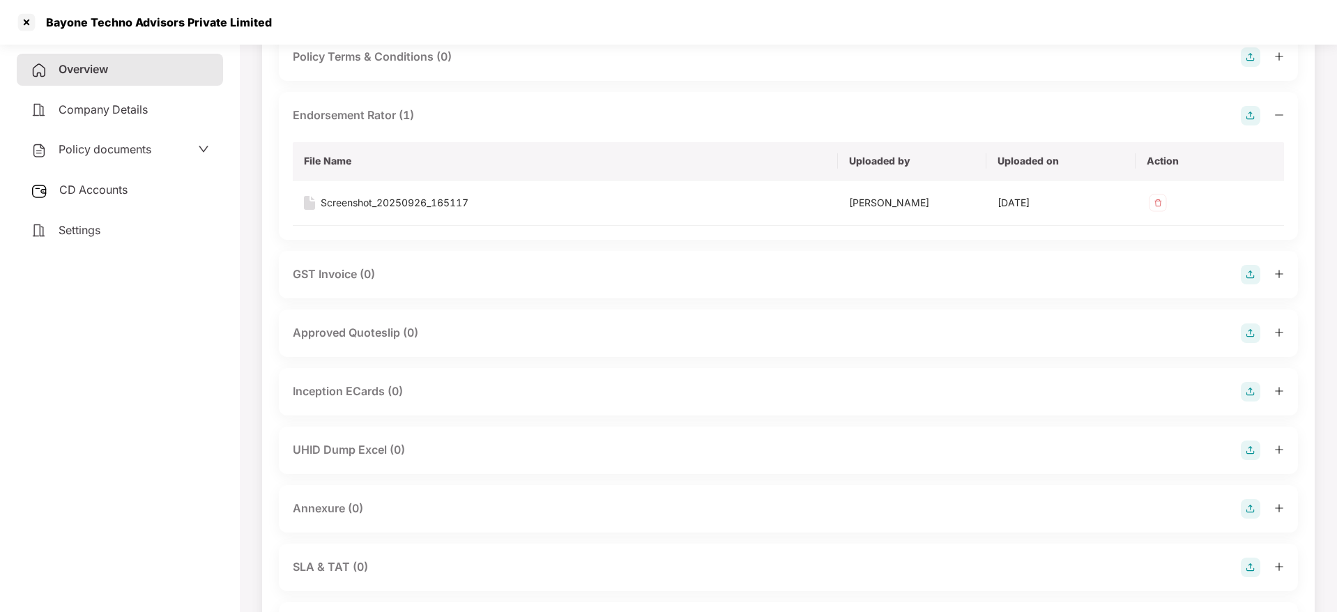
scroll to position [753, 0]
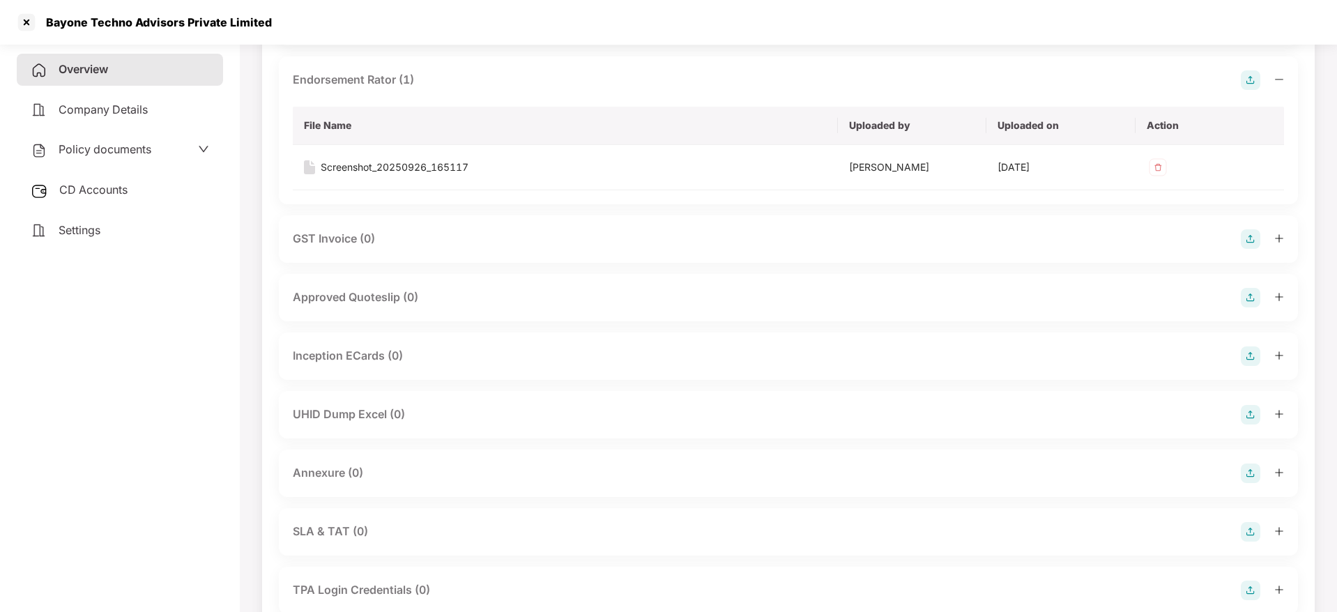
click at [1247, 357] on img at bounding box center [1250, 356] width 20 height 20
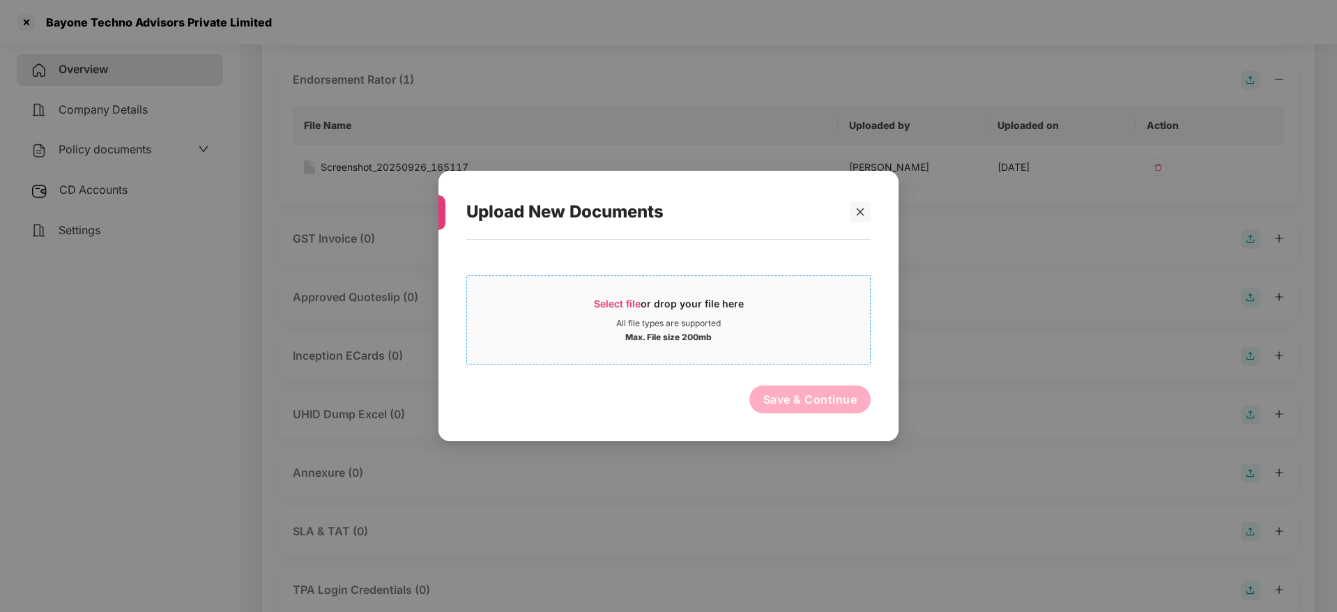
click at [629, 302] on span "Select file" at bounding box center [617, 304] width 47 height 12
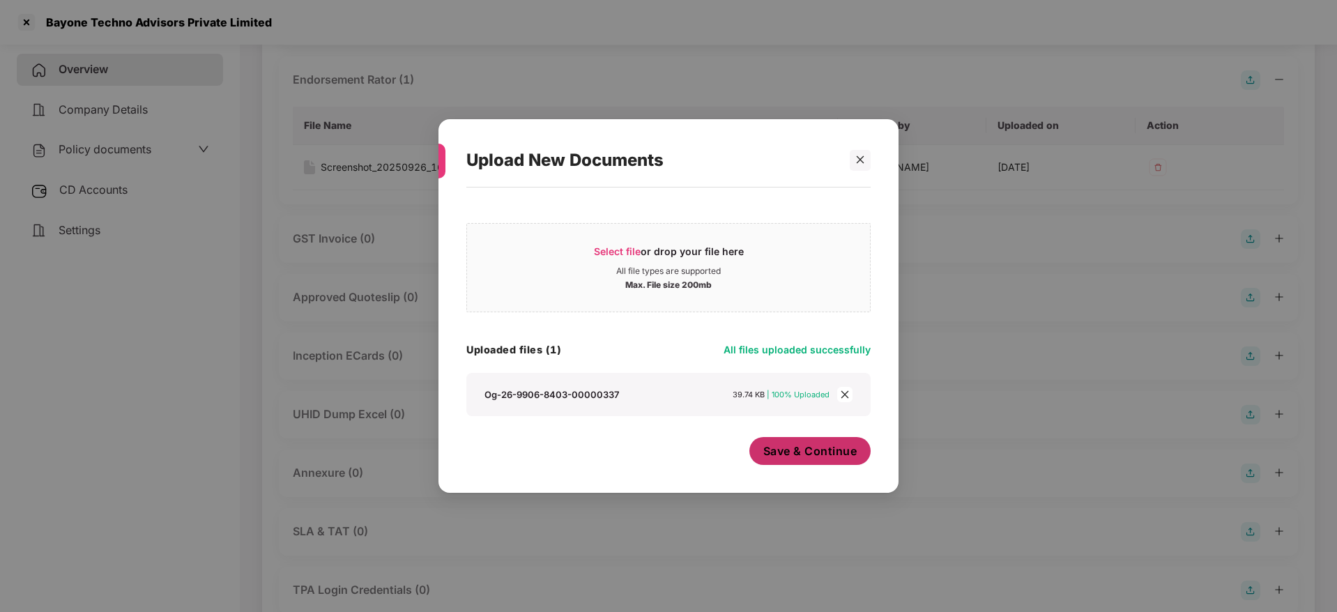
click at [788, 457] on span "Save & Continue" at bounding box center [810, 450] width 94 height 15
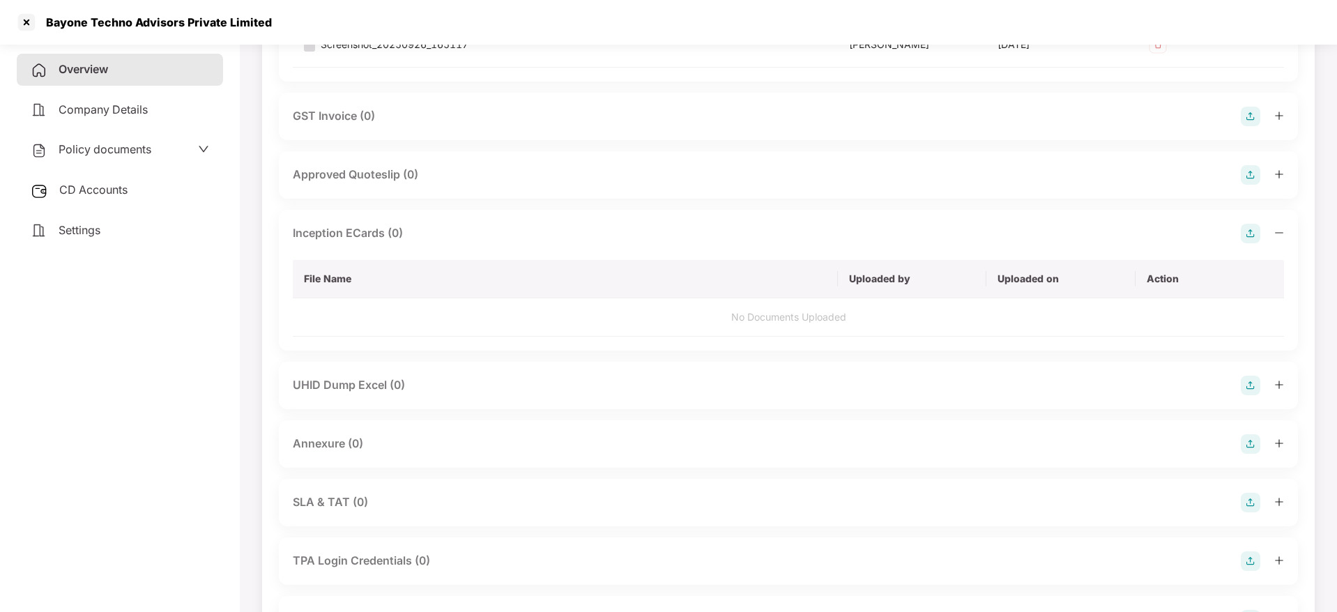
scroll to position [878, 0]
click at [1252, 390] on img at bounding box center [1250, 390] width 20 height 20
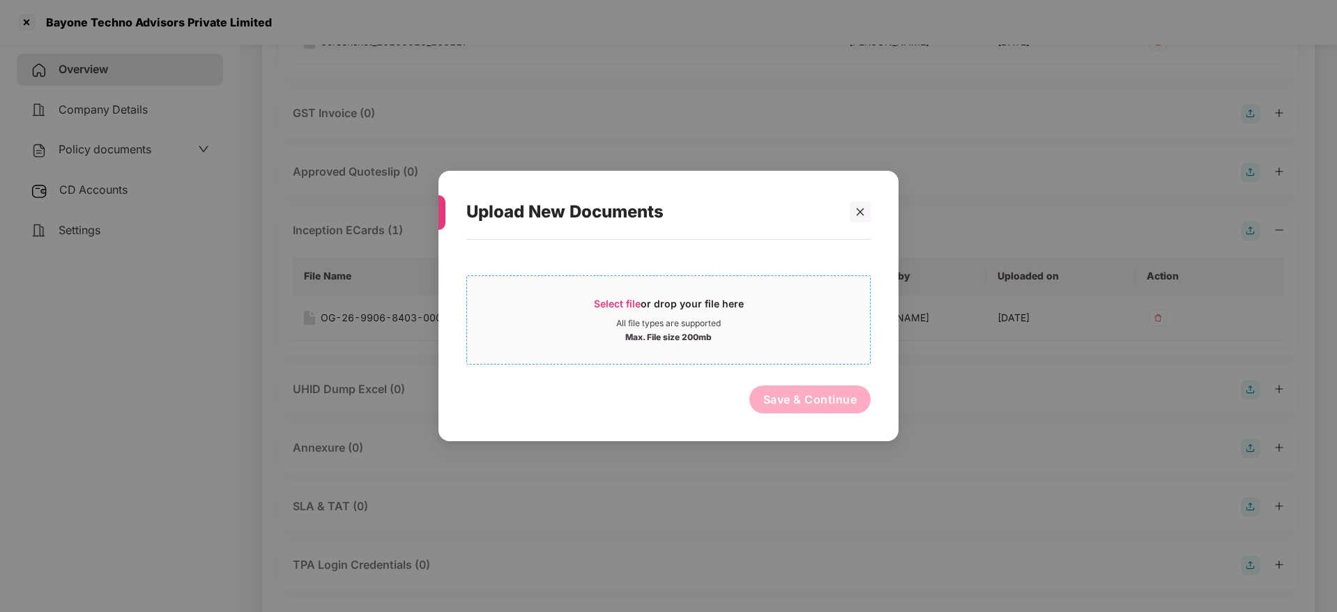
click at [628, 300] on span "Select file" at bounding box center [617, 304] width 47 height 12
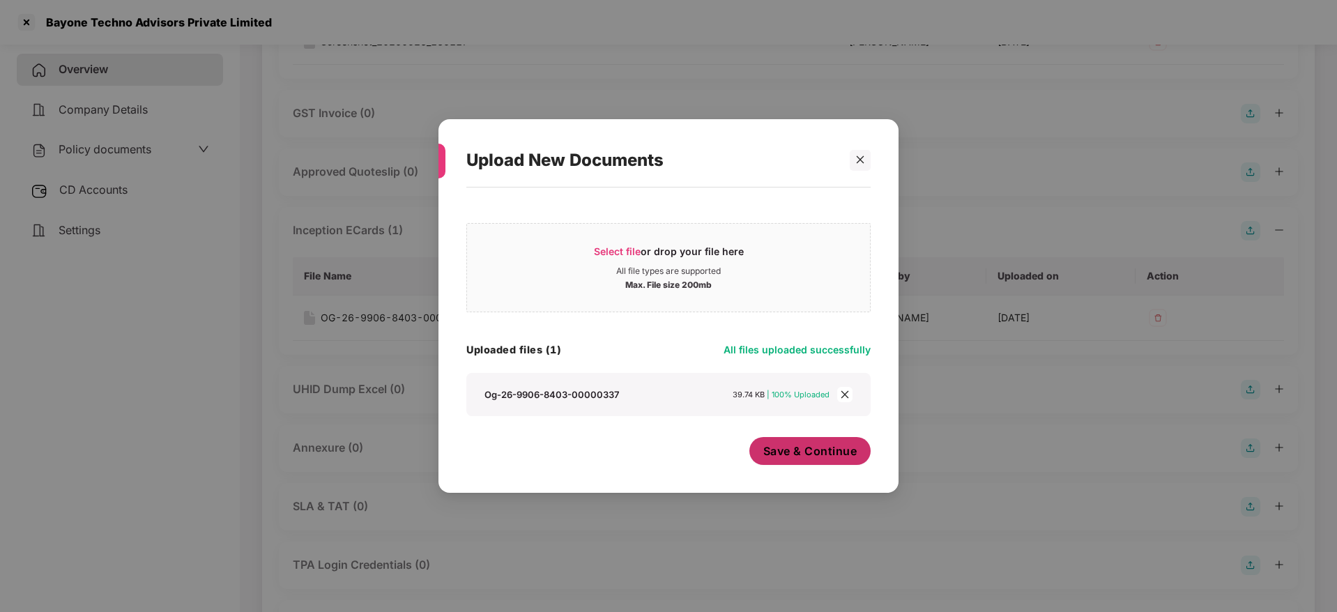
click at [783, 459] on button "Save & Continue" at bounding box center [810, 451] width 122 height 28
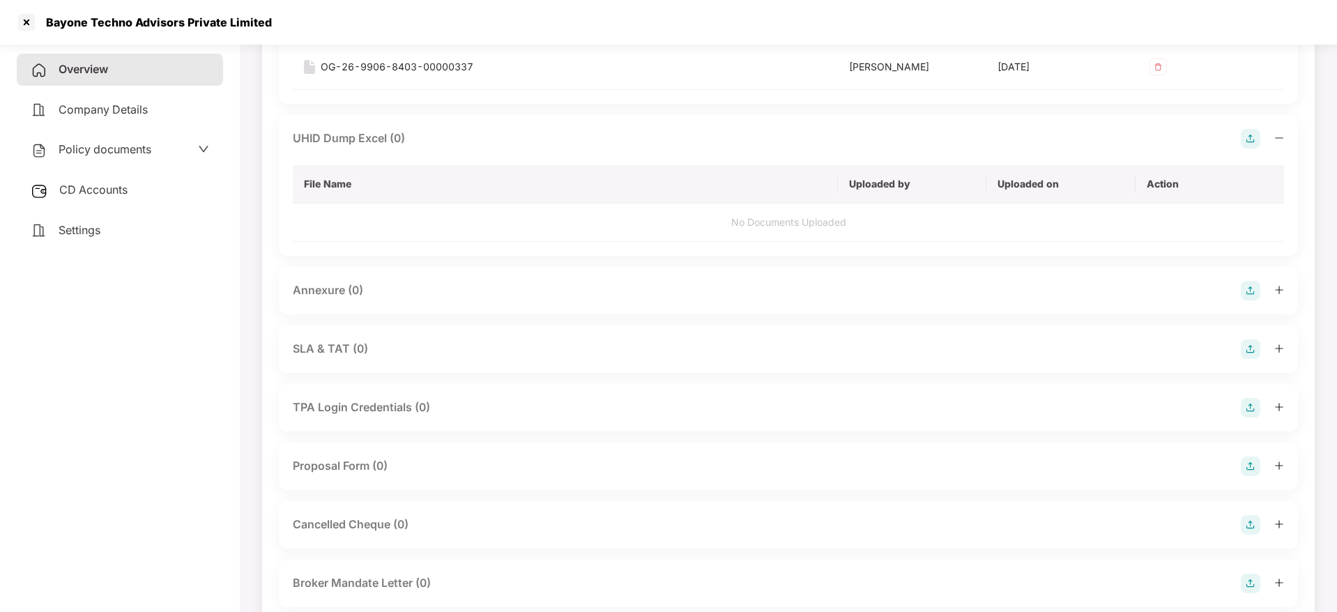
scroll to position [1171, 0]
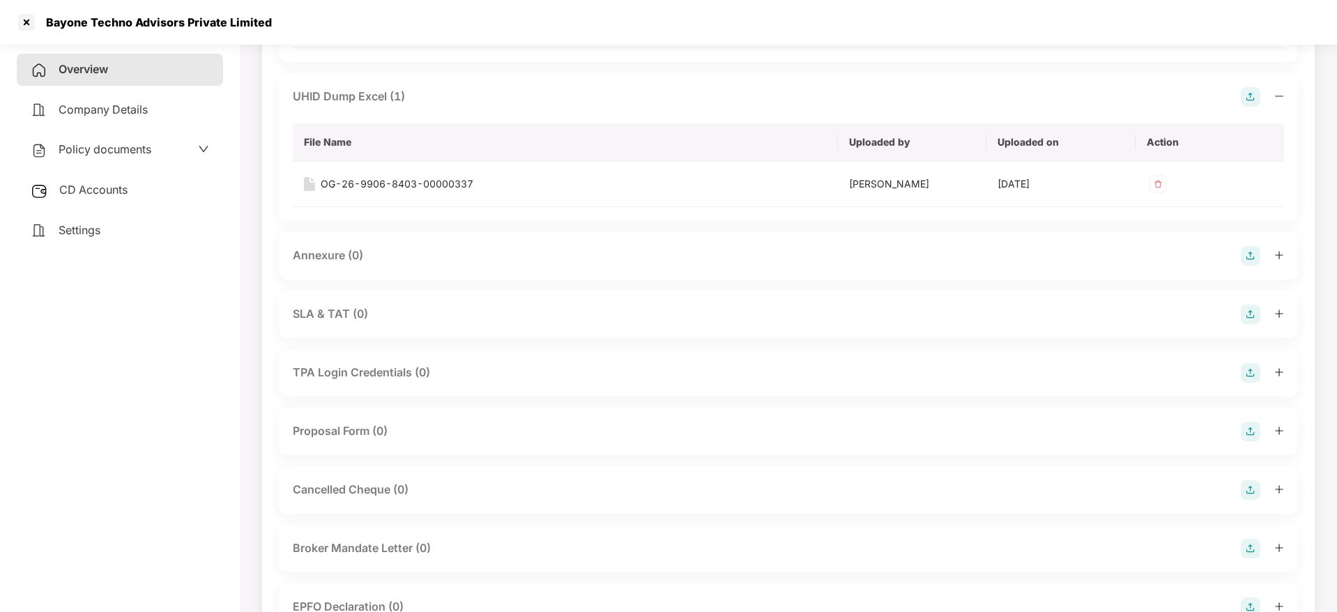
click at [1252, 259] on img at bounding box center [1250, 256] width 20 height 20
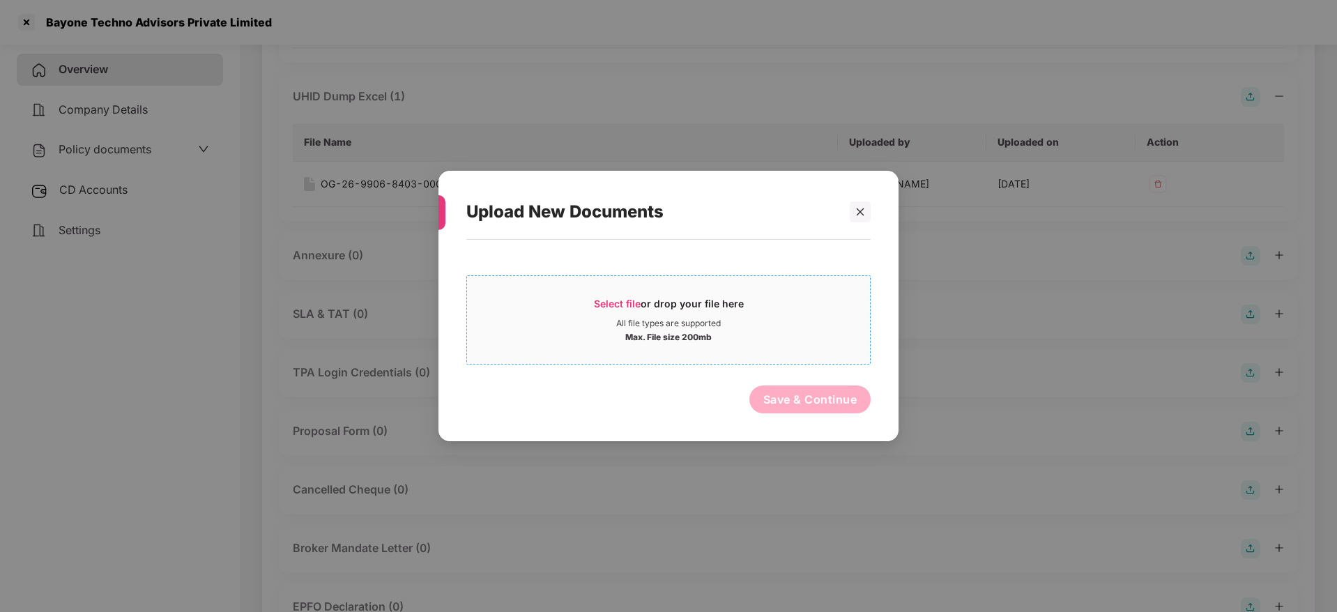
click at [622, 302] on span "Select file" at bounding box center [617, 304] width 47 height 12
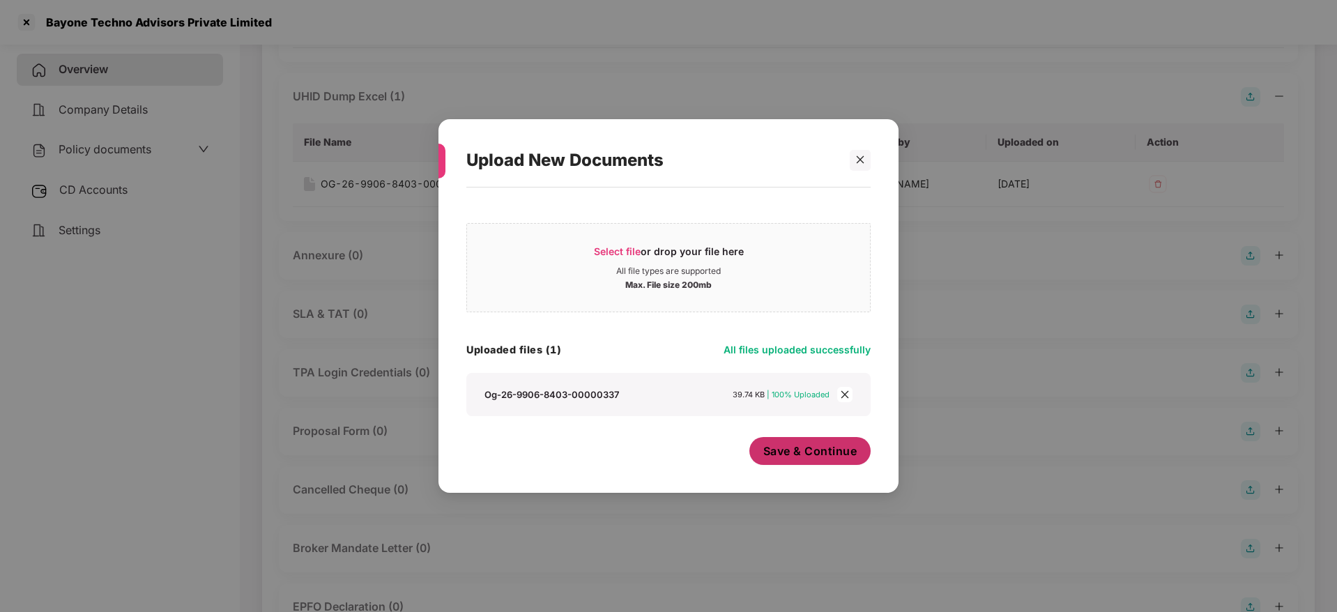
click at [794, 452] on span "Save & Continue" at bounding box center [810, 450] width 94 height 15
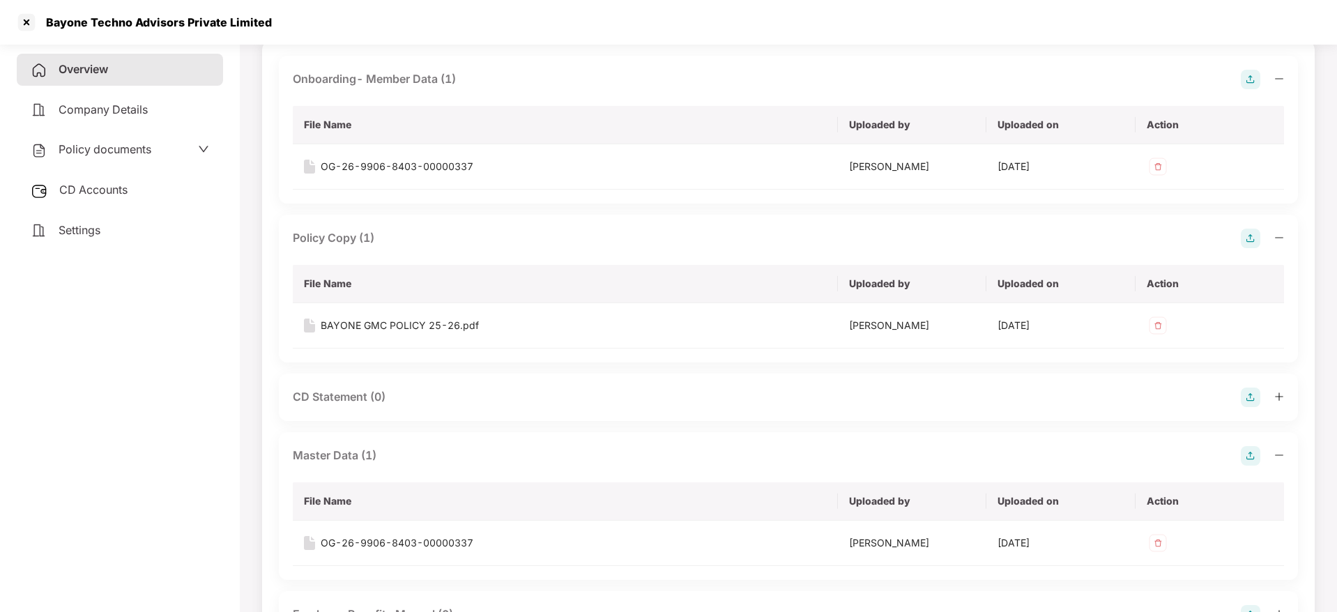
scroll to position [84, 0]
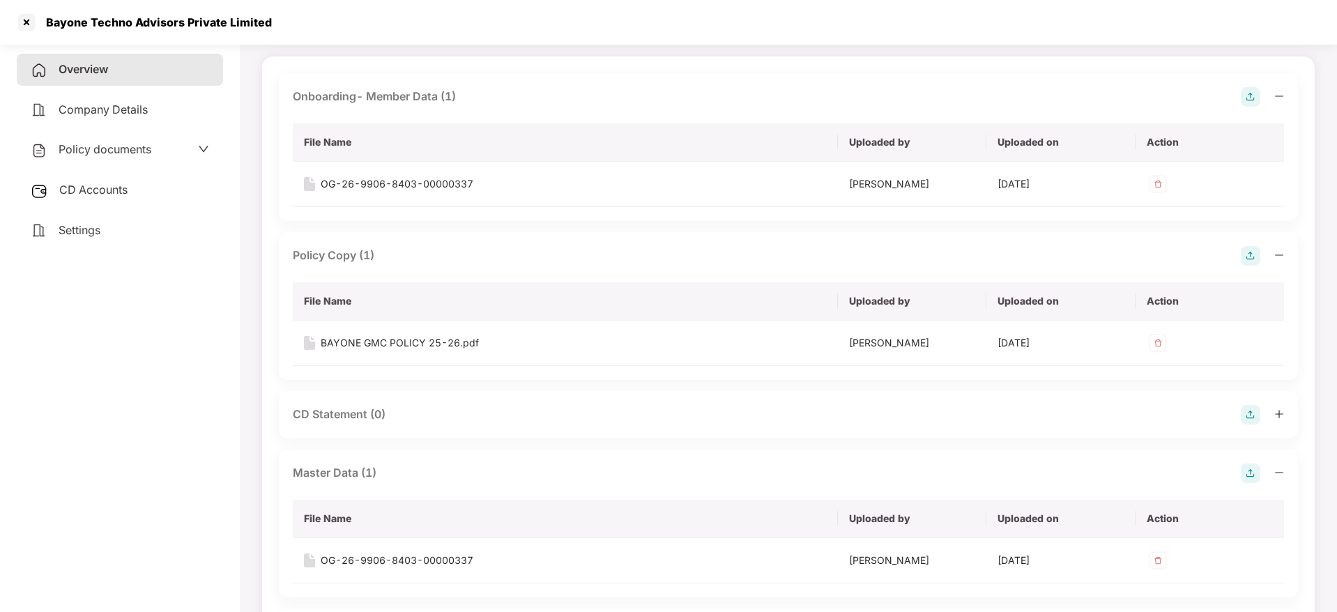
click at [1249, 258] on img at bounding box center [1250, 256] width 20 height 20
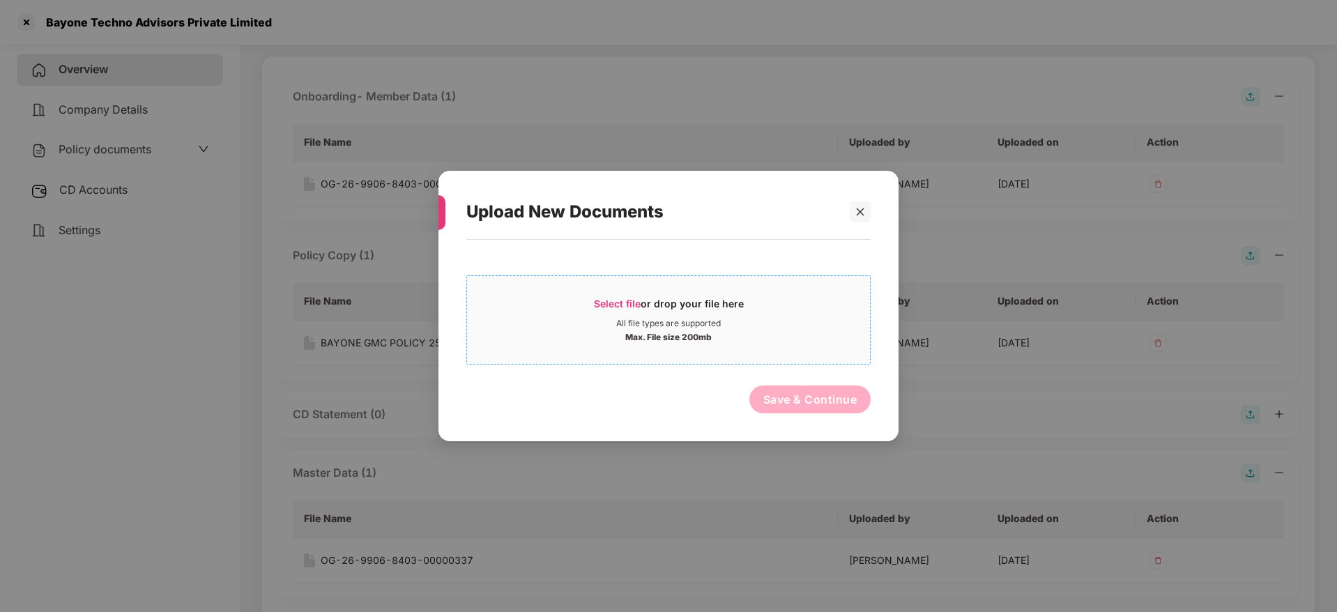
click at [647, 300] on div "Select file or drop your file here" at bounding box center [669, 307] width 150 height 21
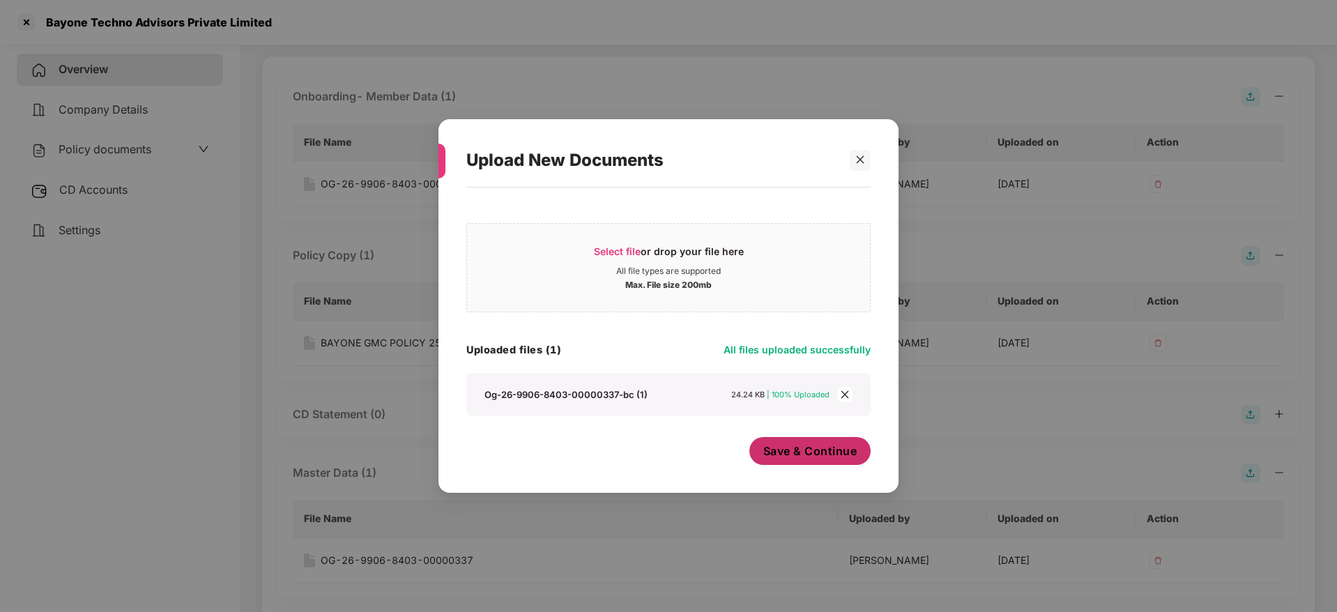
click at [819, 457] on span "Save & Continue" at bounding box center [810, 450] width 94 height 15
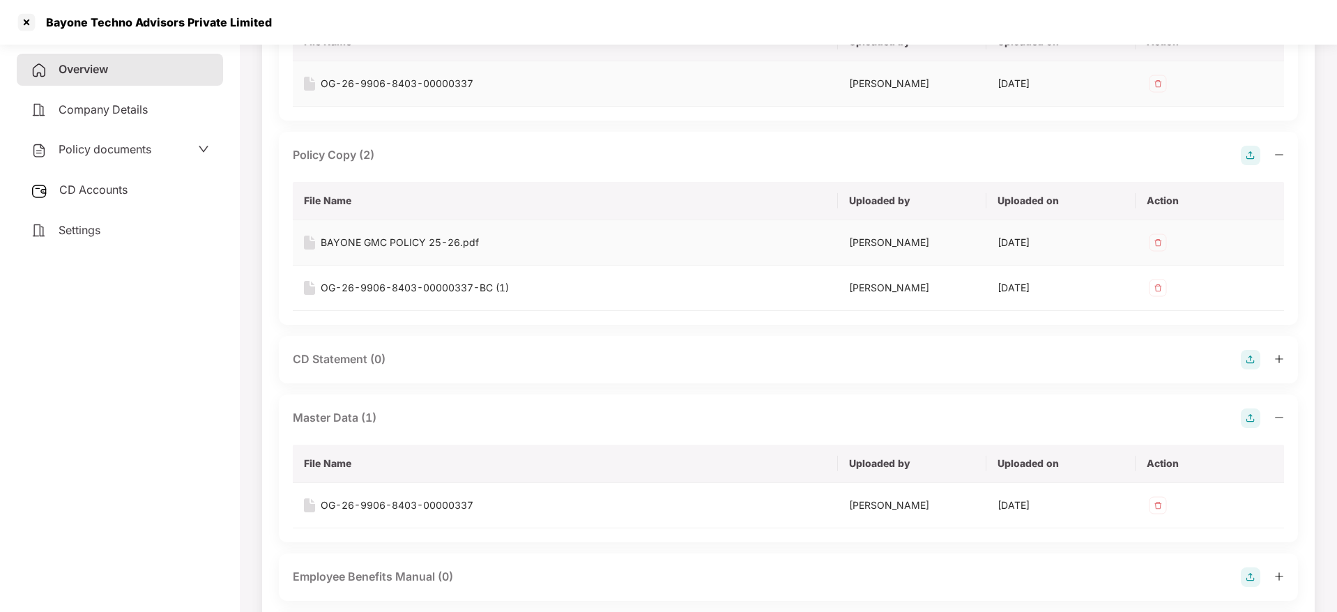
scroll to position [0, 0]
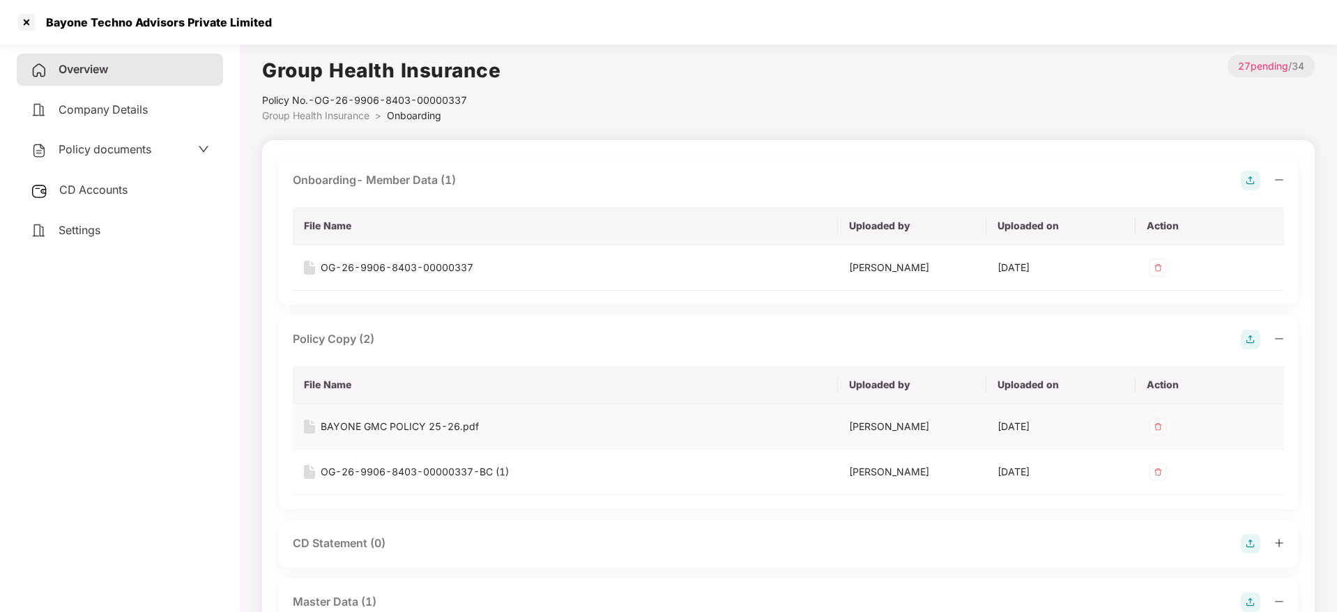
click at [411, 429] on div "BAYONE GMC POLICY 25-26.pdf" at bounding box center [400, 426] width 158 height 15
click at [24, 16] on div at bounding box center [26, 22] width 22 height 22
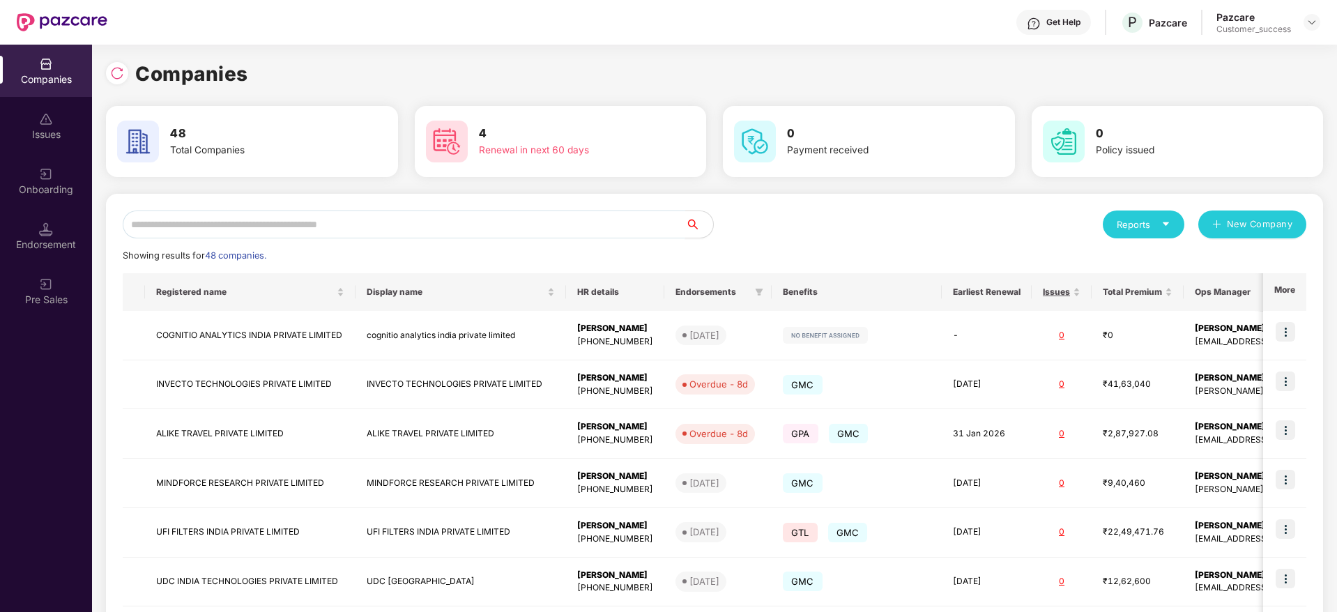
click at [298, 230] on input "text" at bounding box center [404, 224] width 562 height 28
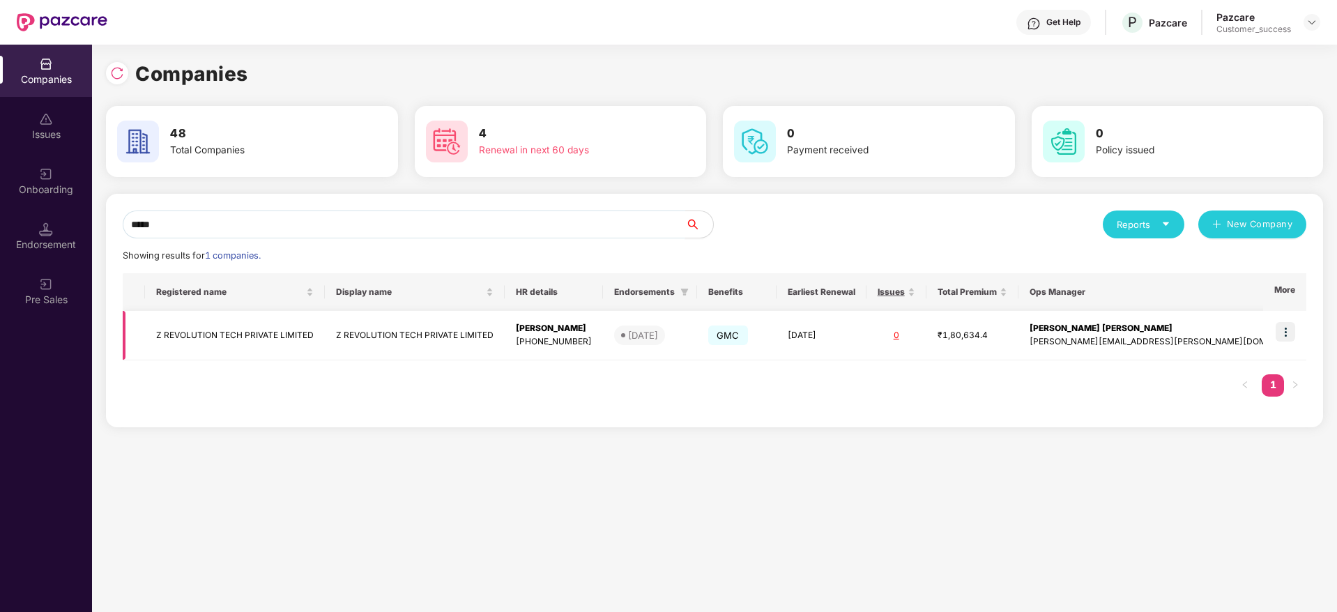
type input "*****"
click at [274, 346] on td "Z REVOLUTION TECH PRIVATE LIMITED" at bounding box center [235, 335] width 180 height 49
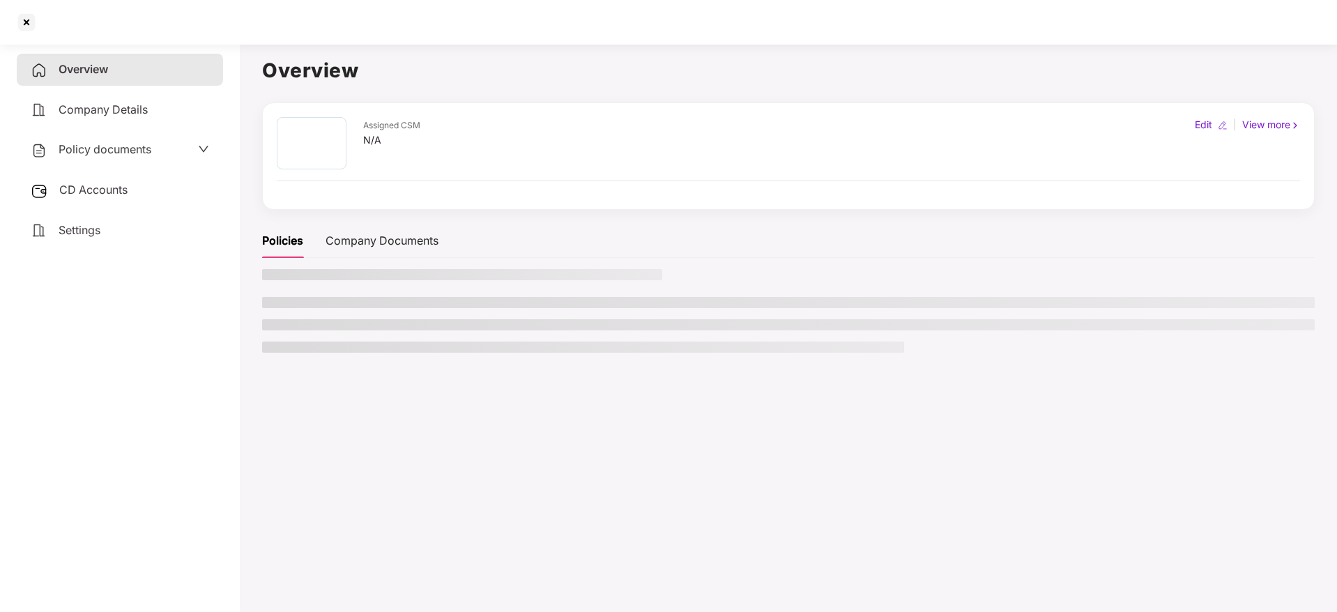
click at [90, 191] on span "CD Accounts" at bounding box center [93, 190] width 68 height 14
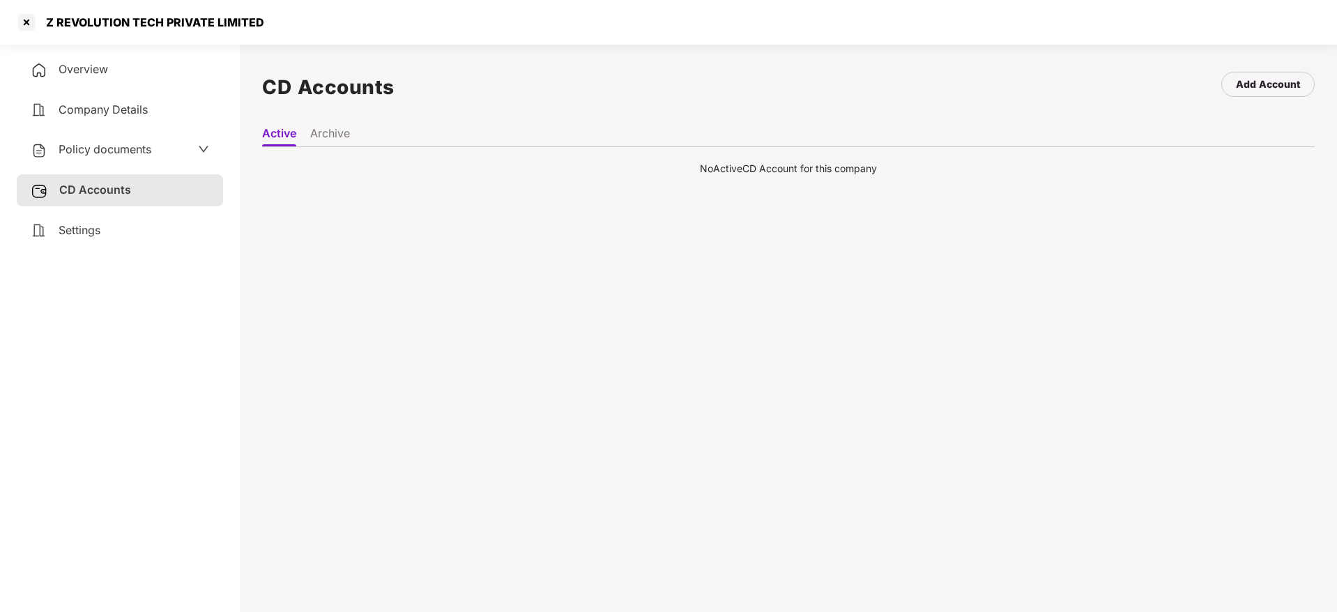
click at [339, 137] on li "Archive" at bounding box center [330, 136] width 40 height 20
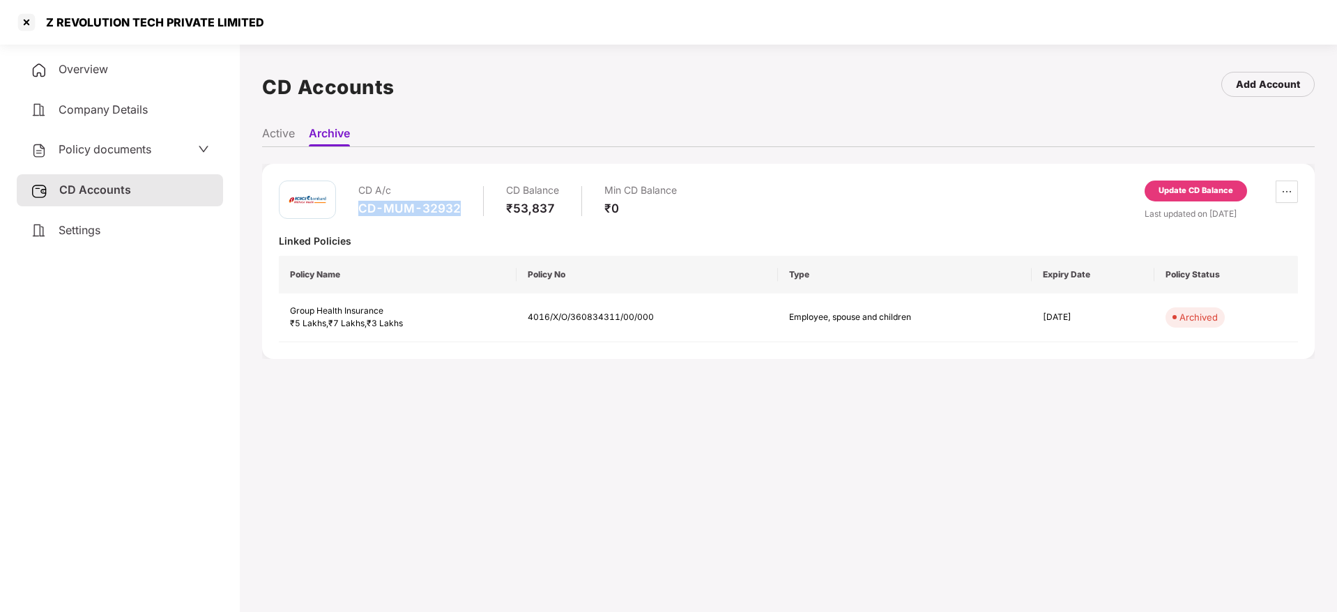
drag, startPoint x: 464, startPoint y: 210, endPoint x: 355, endPoint y: 214, distance: 109.5
click at [355, 214] on div "CD A/c CD-MUM-32932 CD Balance ₹53,837 Min CD Balance ₹0" at bounding box center [478, 200] width 398 height 40
copy div "CD-MUM-32932"
drag, startPoint x: 666, startPoint y: 321, endPoint x: 544, endPoint y: 316, distance: 122.7
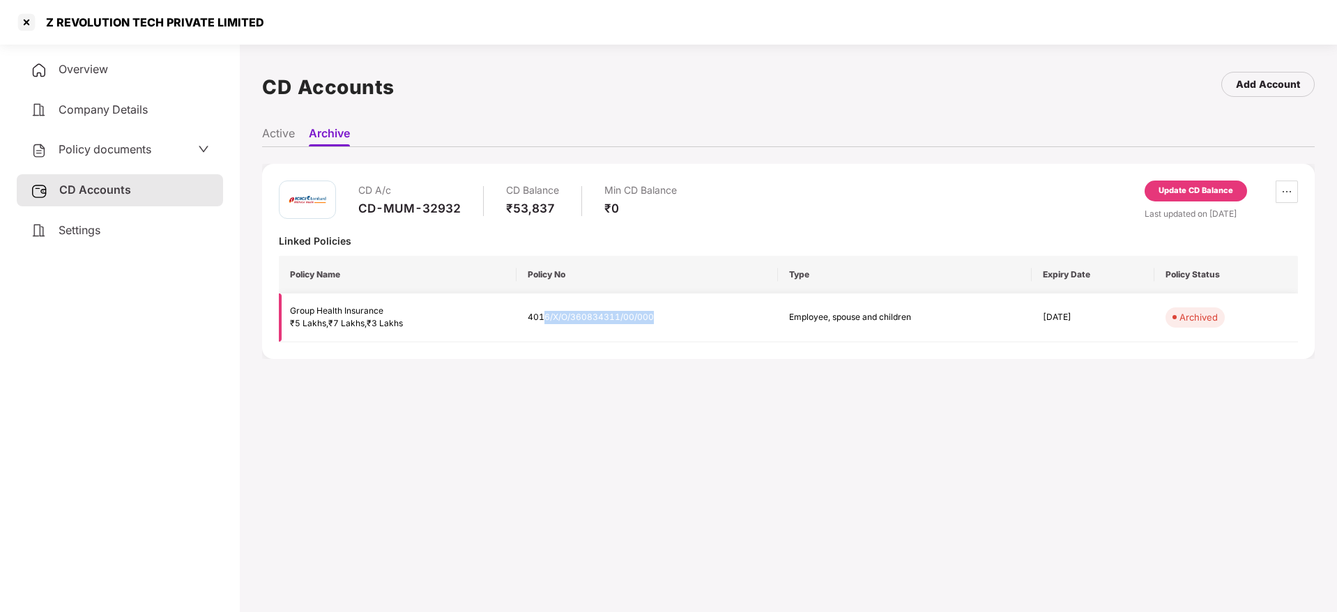
click at [544, 316] on td "4016/X/O/360834311/00/000" at bounding box center [646, 317] width 261 height 49
click at [273, 130] on li "Active" at bounding box center [278, 136] width 33 height 20
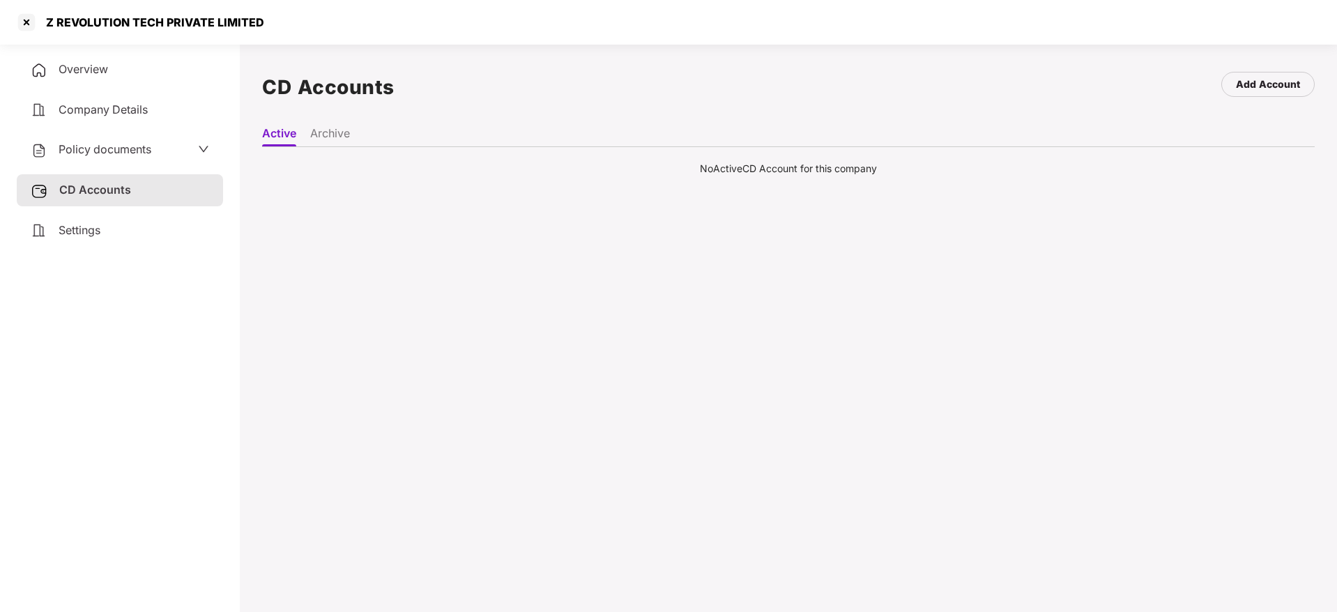
click at [80, 236] on span "Settings" at bounding box center [80, 230] width 42 height 14
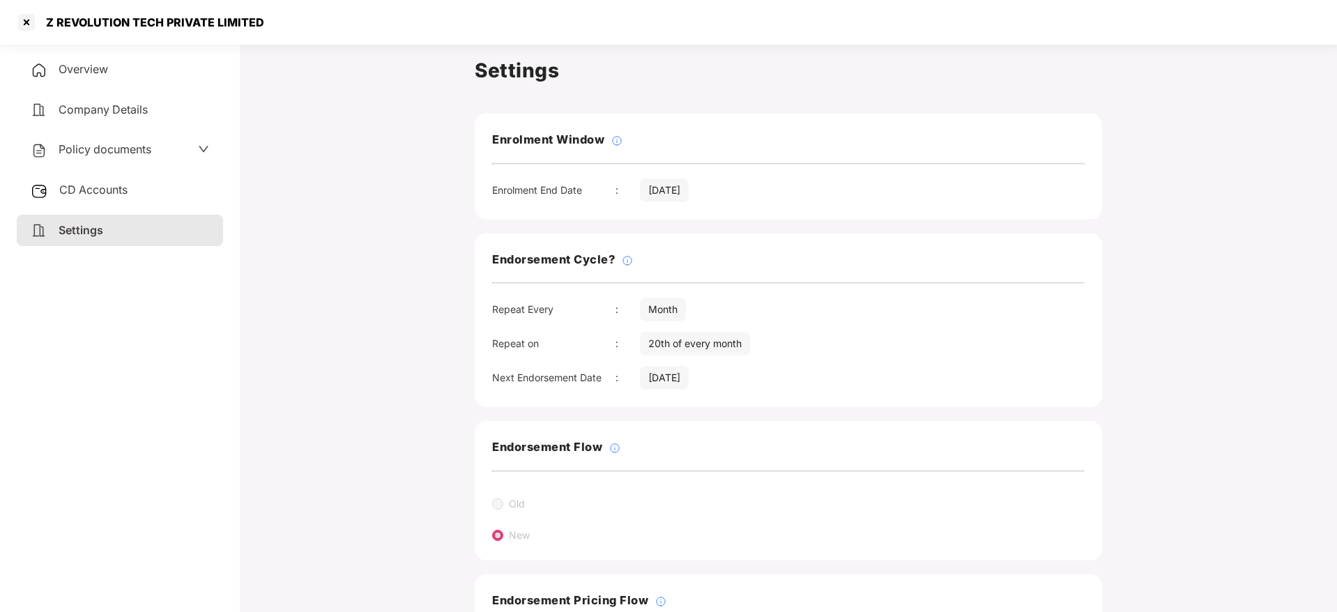
click at [71, 62] on span "Overview" at bounding box center [83, 69] width 49 height 14
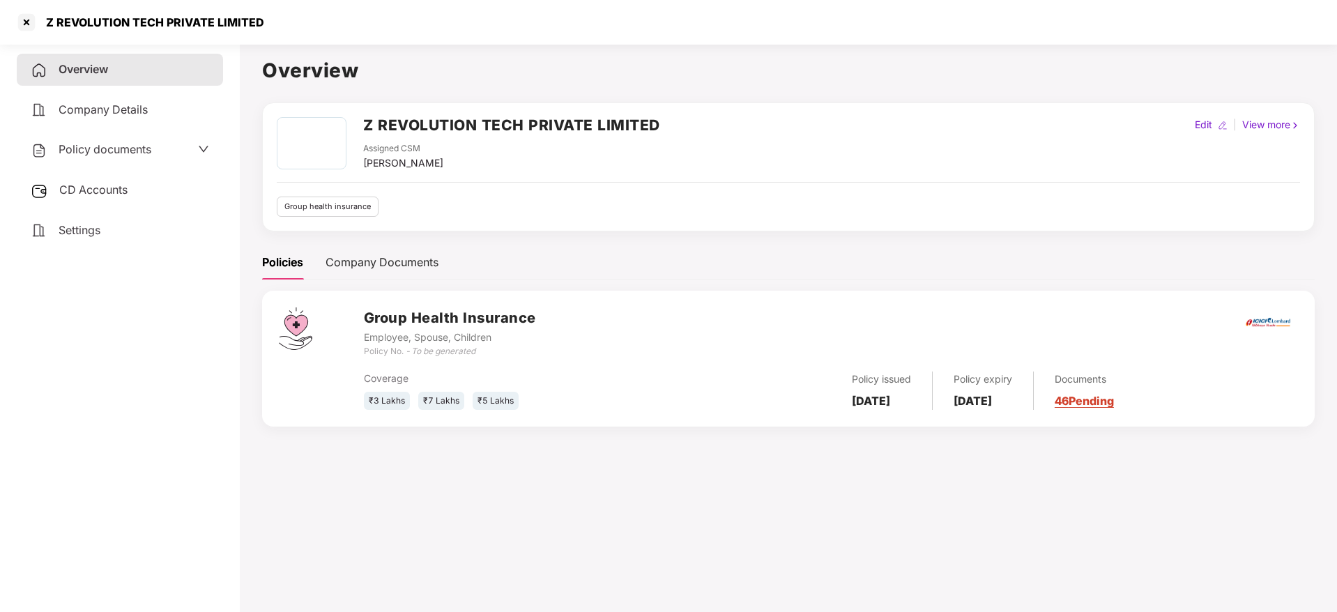
click at [1113, 398] on link "46 Pending" at bounding box center [1083, 401] width 59 height 14
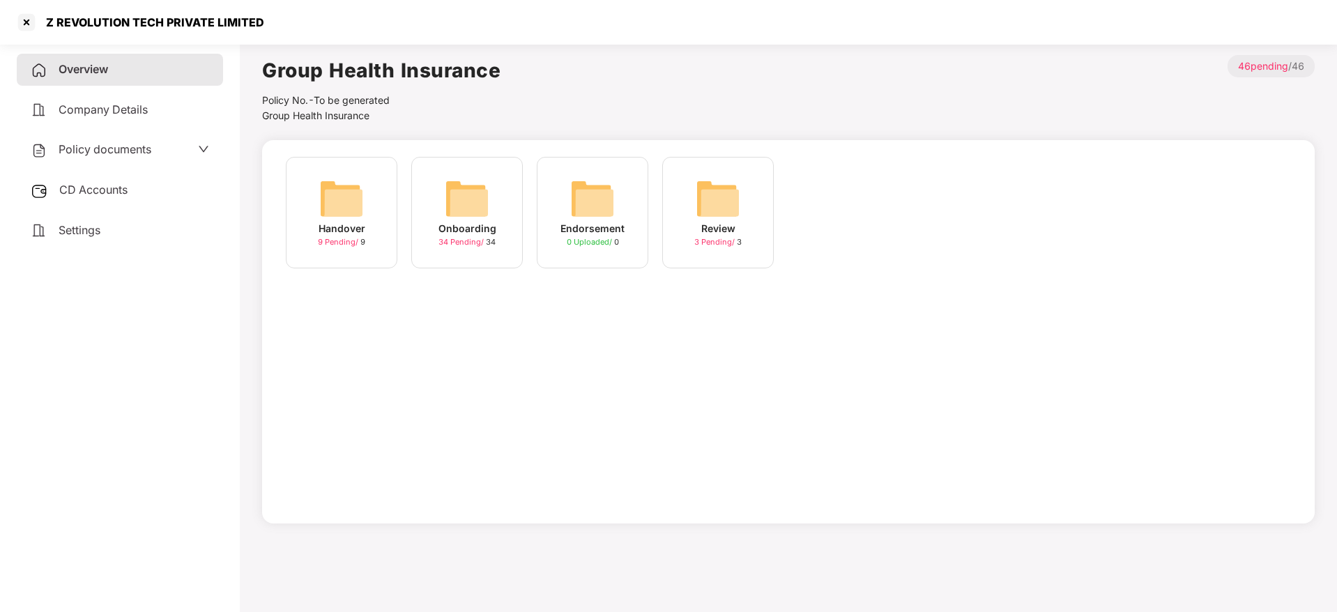
click at [475, 215] on img at bounding box center [467, 198] width 45 height 45
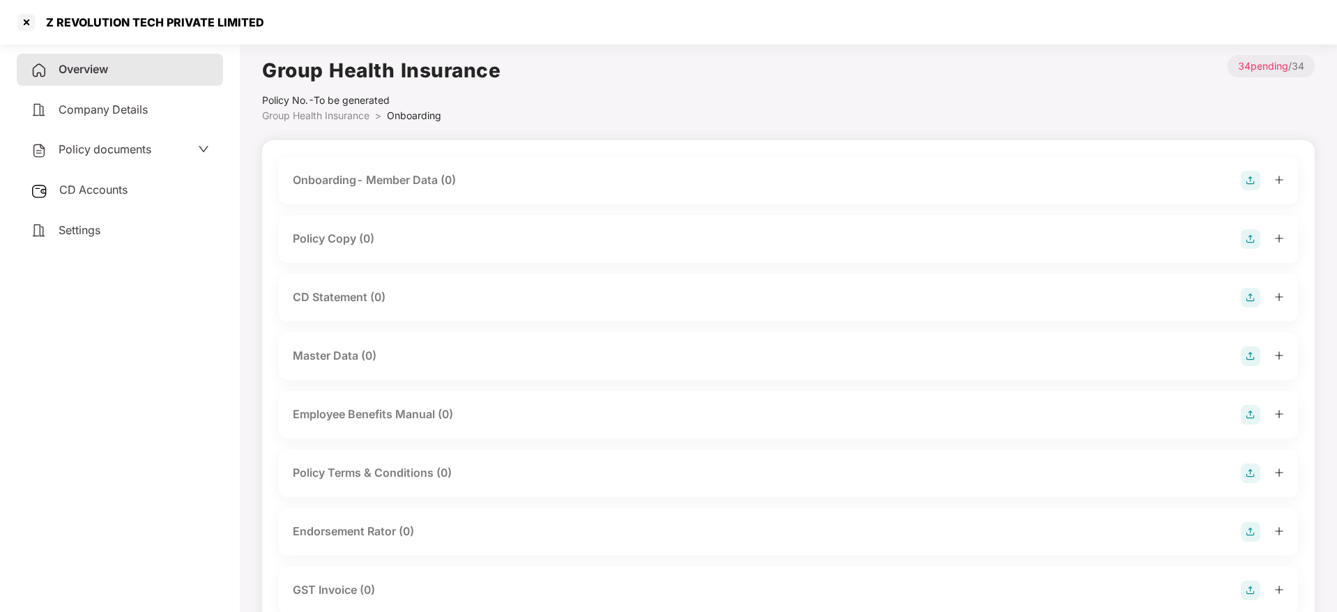
click at [1253, 237] on img at bounding box center [1250, 239] width 20 height 20
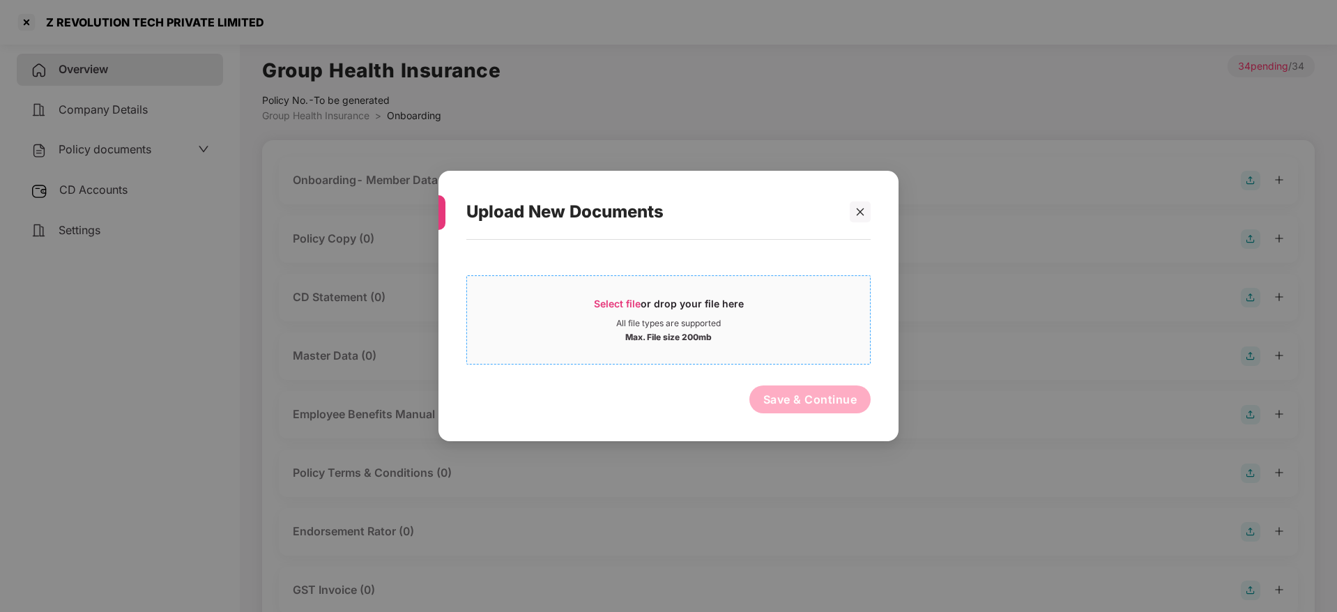
click at [631, 305] on span "Select file" at bounding box center [617, 304] width 47 height 12
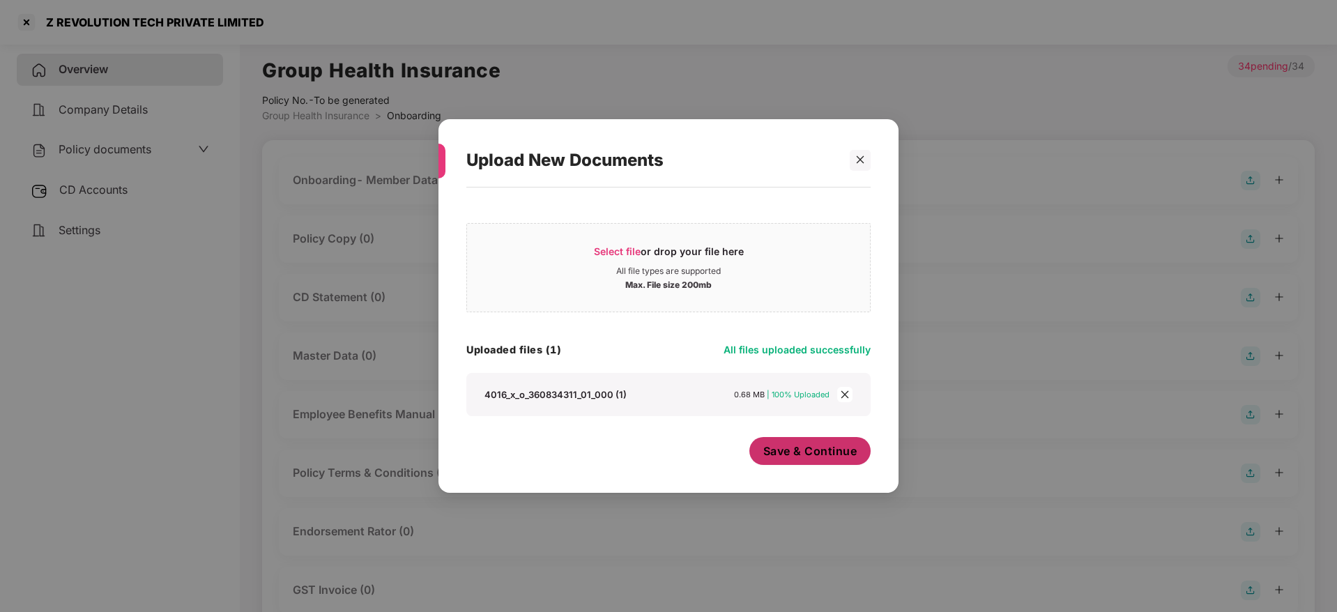
click at [825, 457] on span "Save & Continue" at bounding box center [810, 450] width 94 height 15
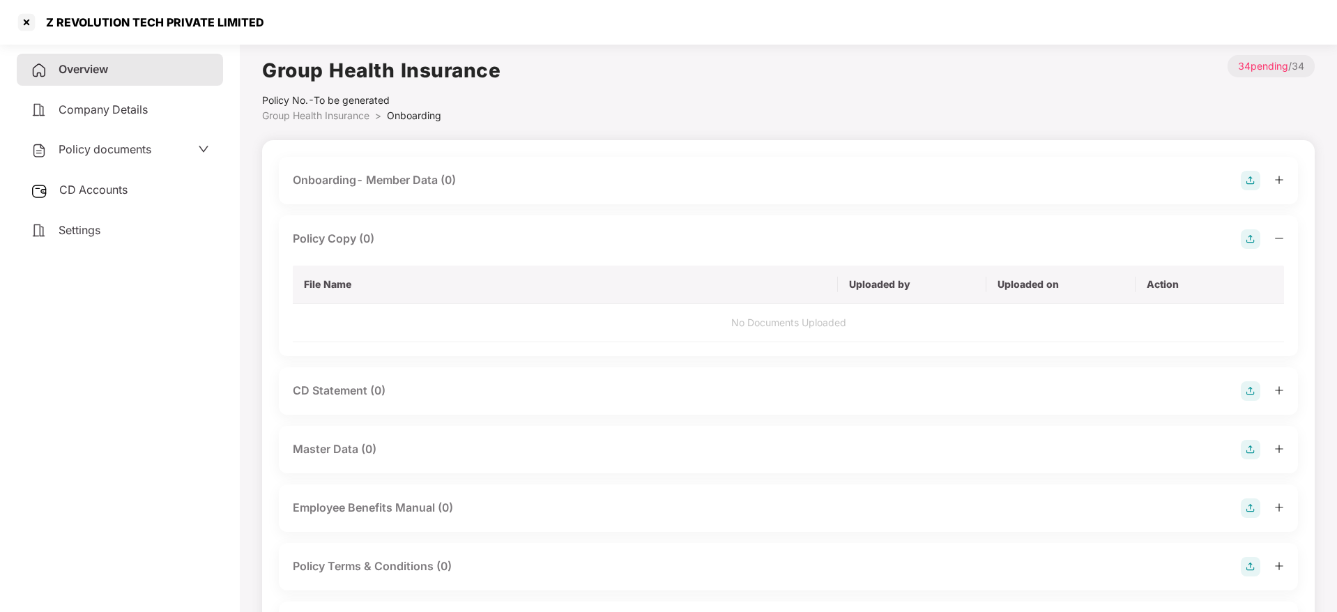
click at [1249, 174] on img at bounding box center [1250, 181] width 20 height 20
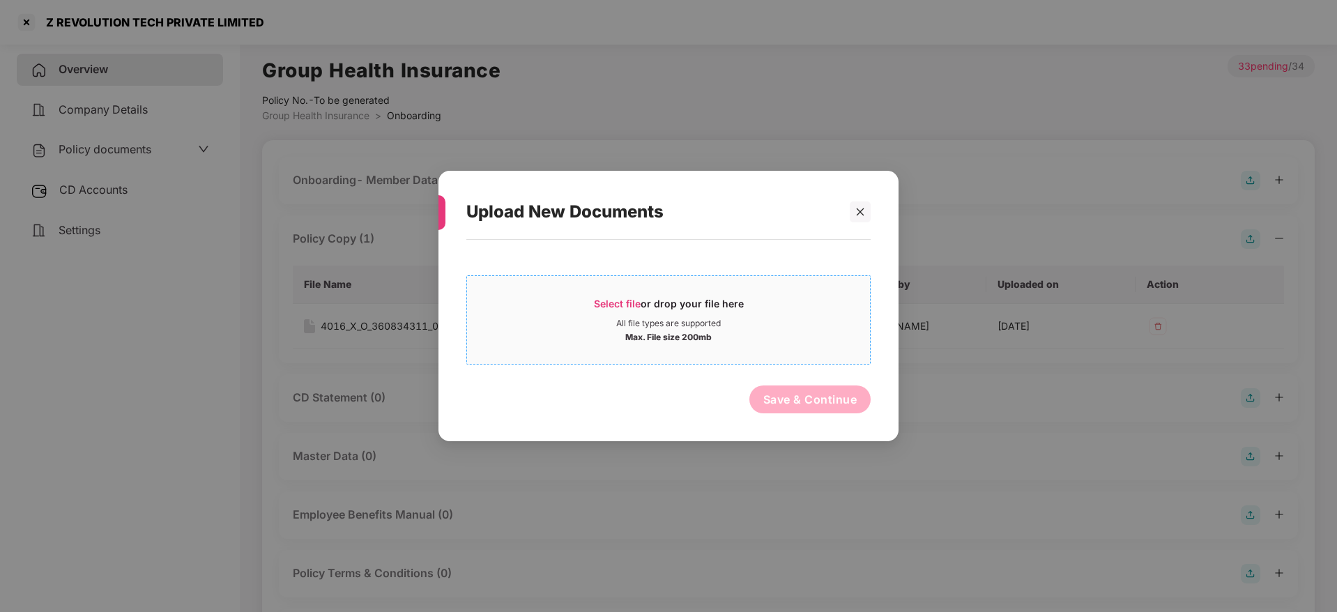
click at [633, 295] on span "Select file or drop your file here All file types are supported Max. File size …" at bounding box center [668, 319] width 403 height 67
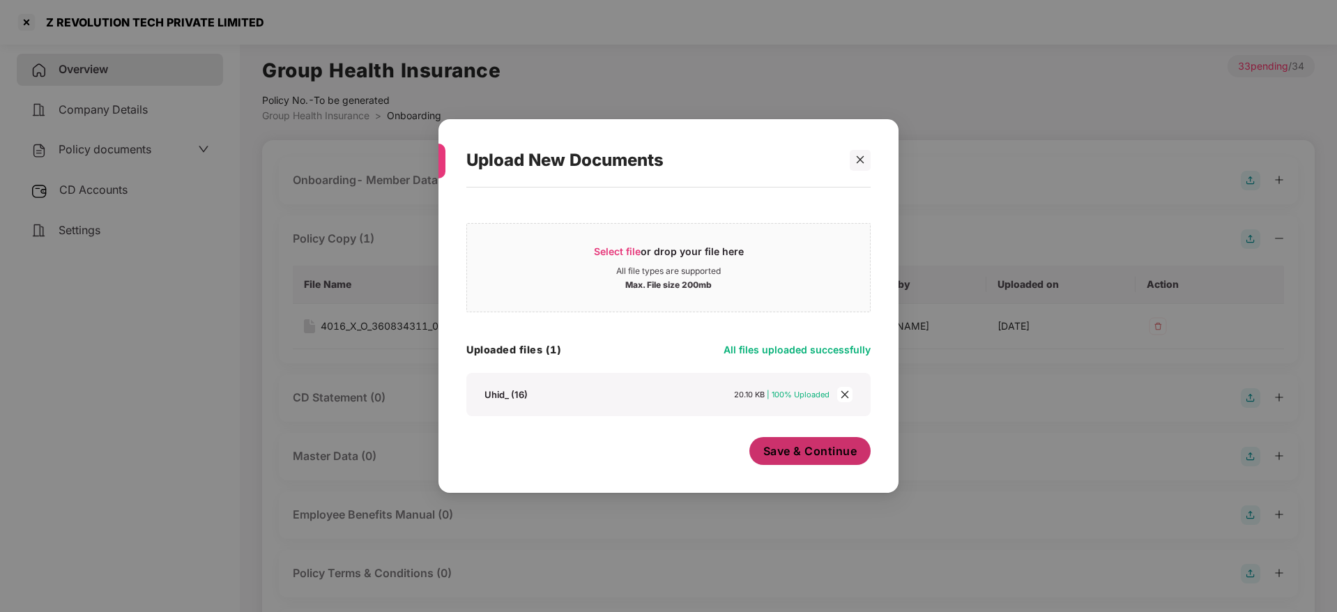
click at [790, 453] on span "Save & Continue" at bounding box center [810, 450] width 94 height 15
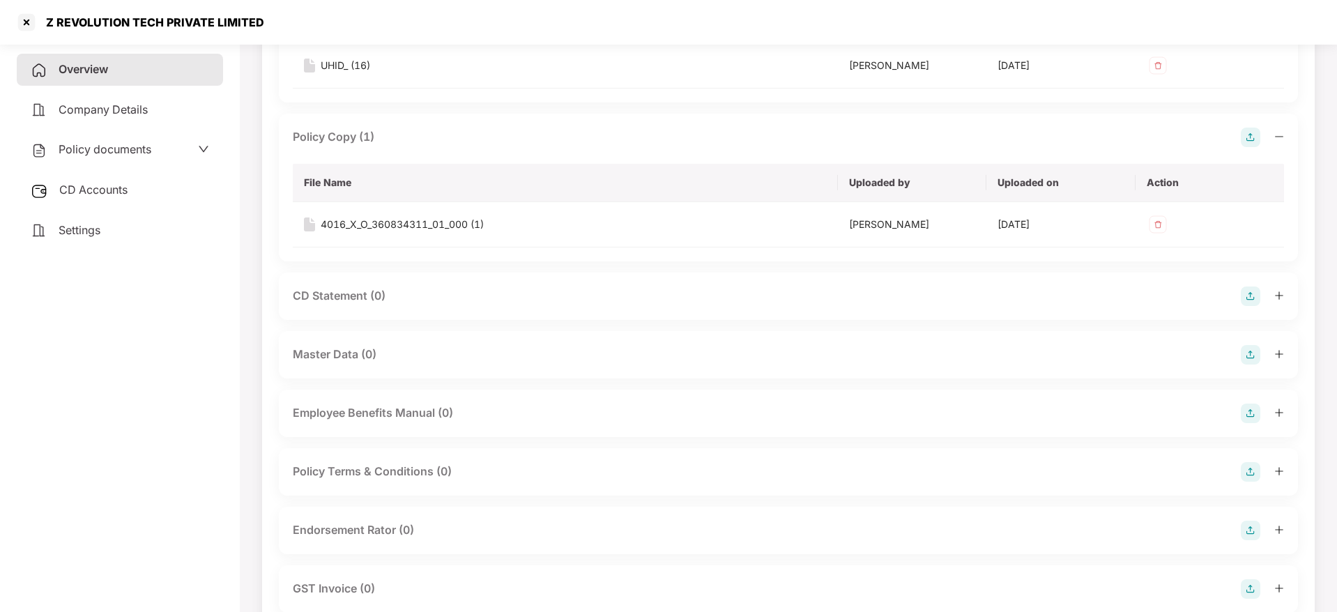
scroll to position [251, 0]
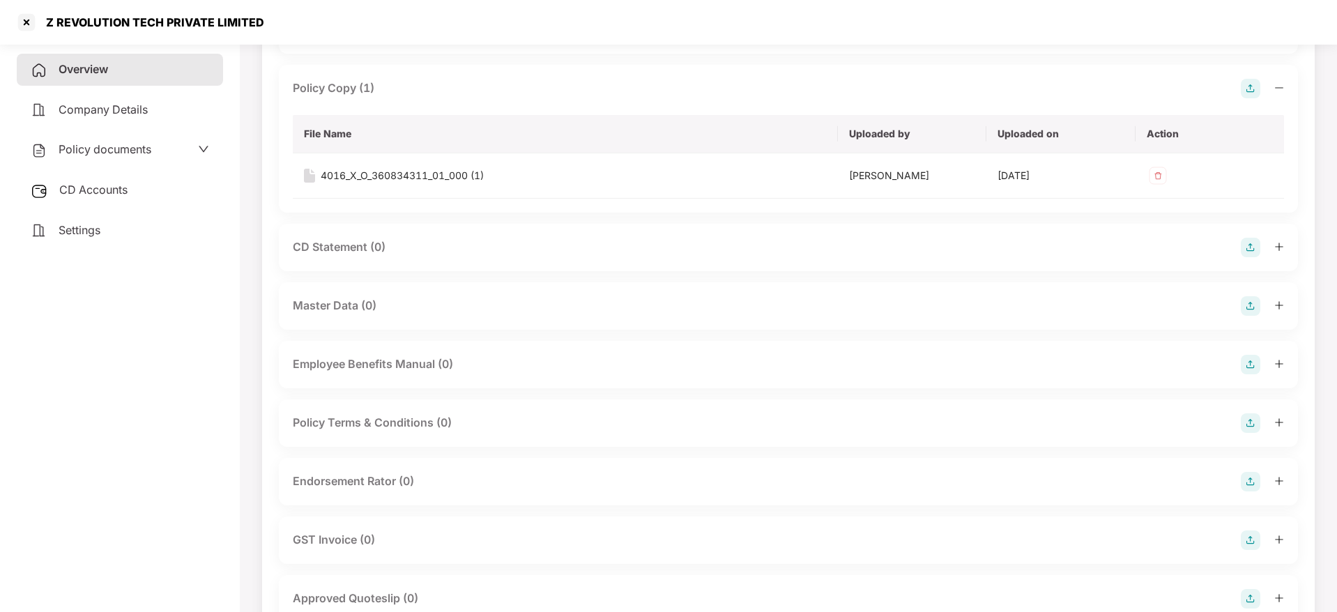
click at [1252, 307] on img at bounding box center [1250, 306] width 20 height 20
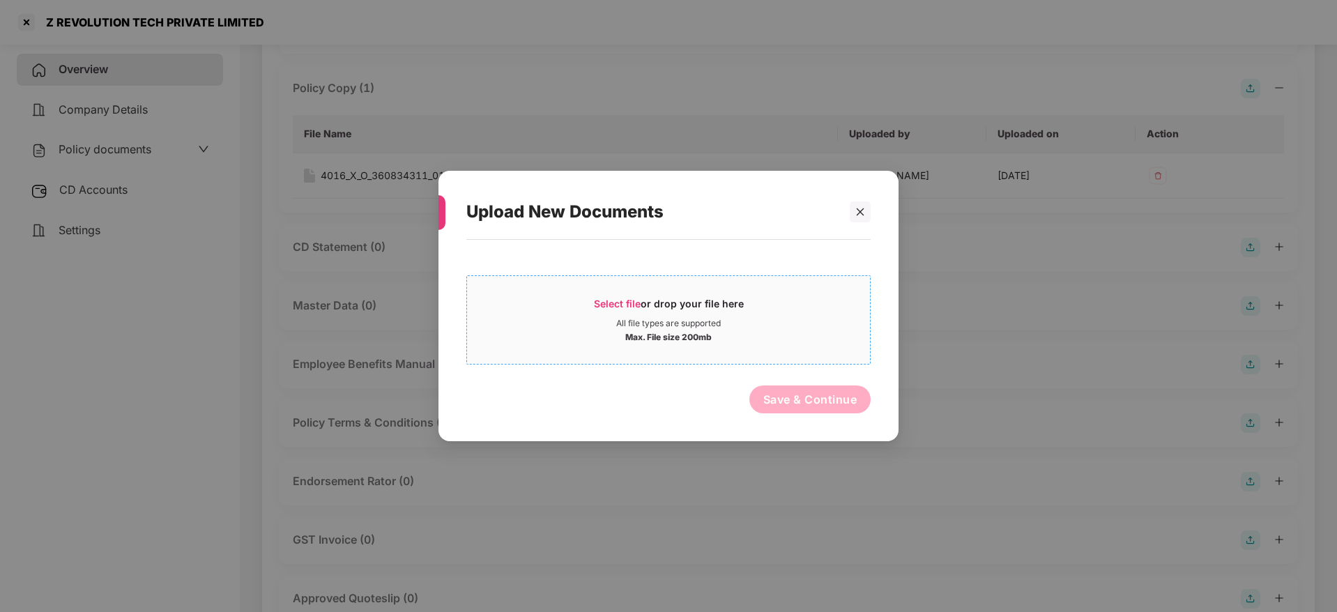
click at [661, 315] on div "Select file or drop your file here" at bounding box center [669, 307] width 150 height 21
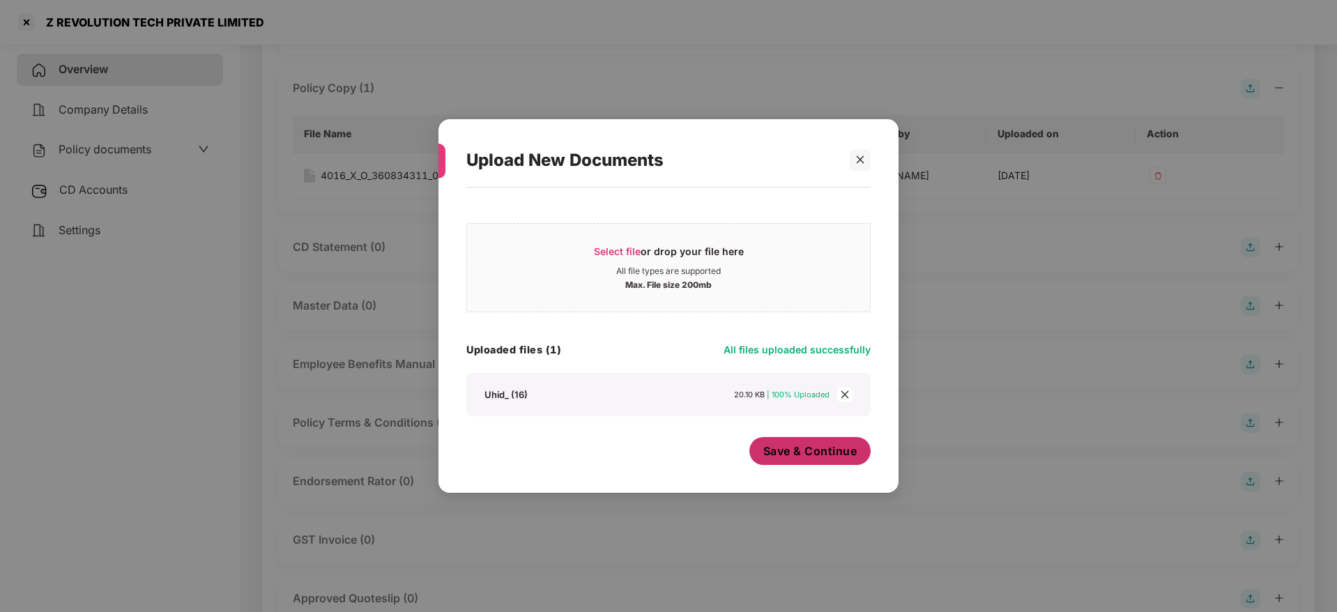
click at [825, 454] on span "Save & Continue" at bounding box center [810, 450] width 94 height 15
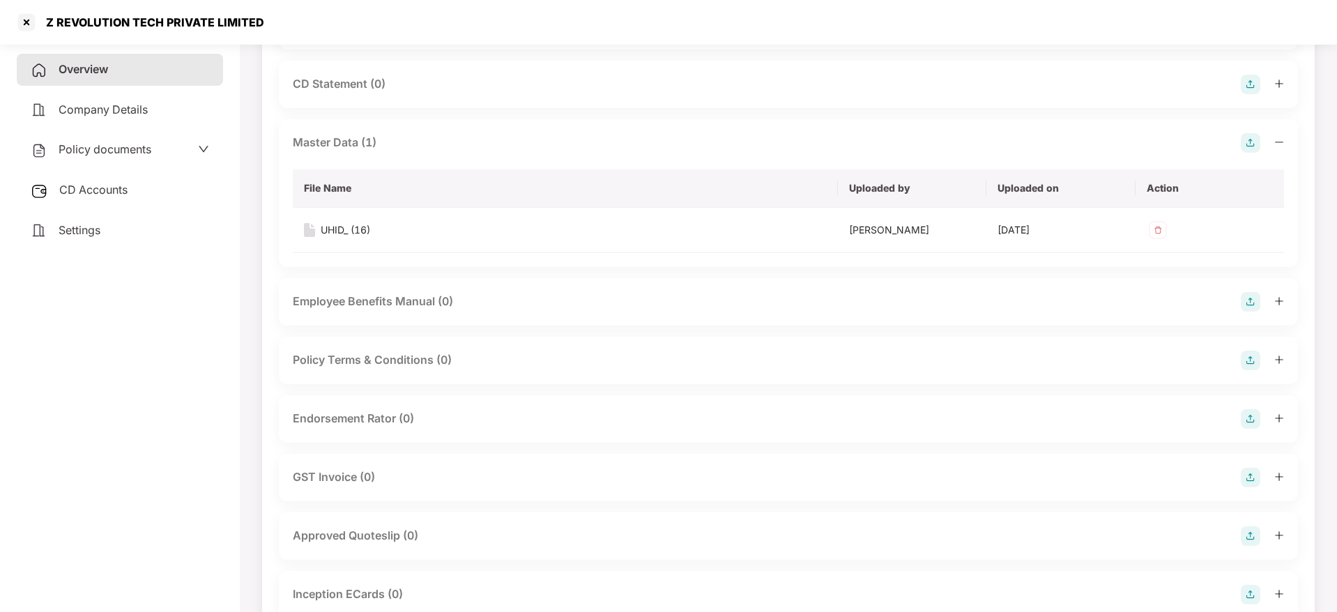
scroll to position [418, 0]
click at [1257, 405] on img at bounding box center [1250, 415] width 20 height 20
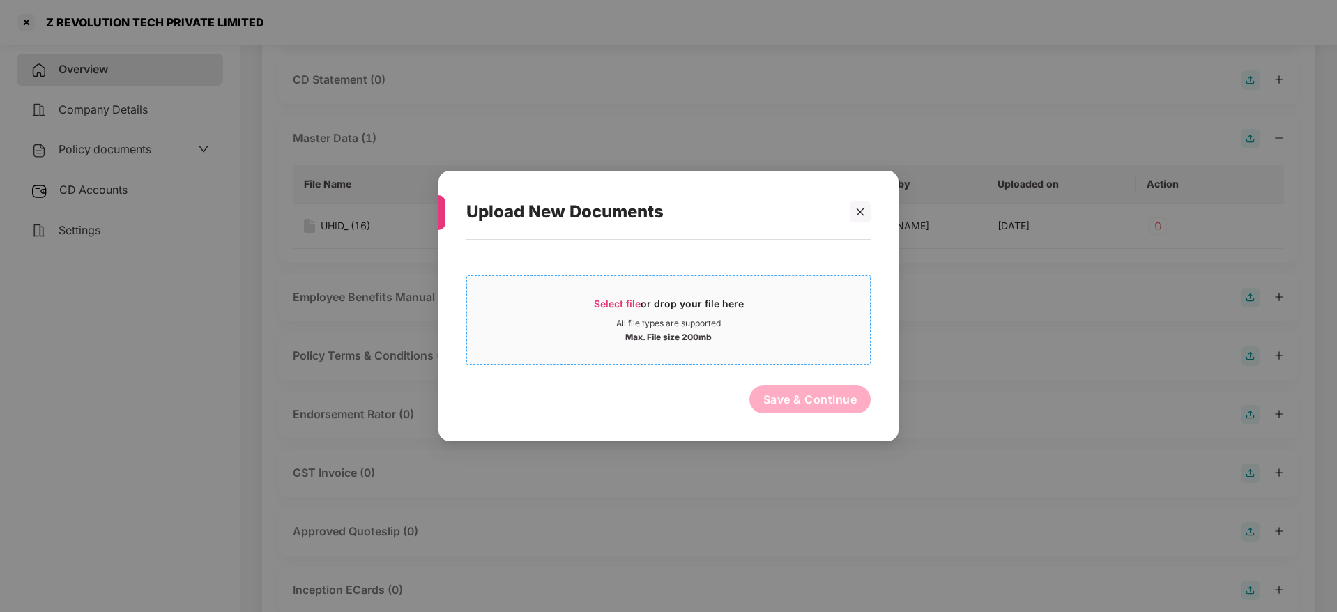
click at [631, 295] on span "Select file or drop your file here All file types are supported Max. File size …" at bounding box center [668, 319] width 403 height 67
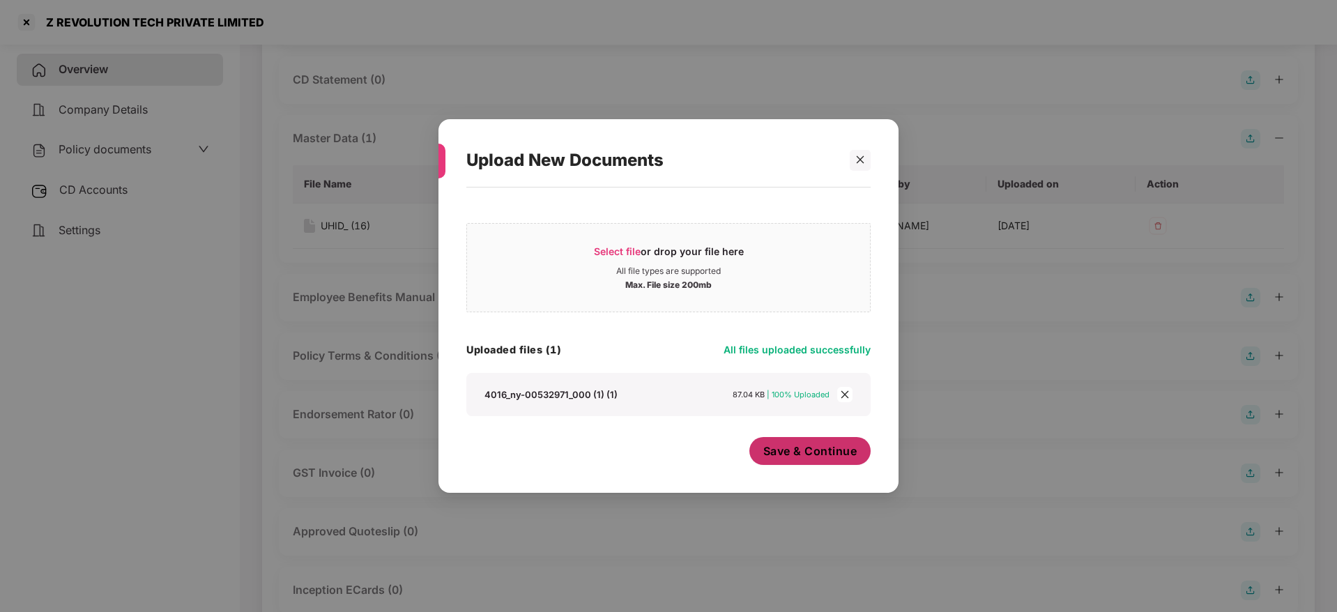
click at [792, 453] on span "Save & Continue" at bounding box center [810, 450] width 94 height 15
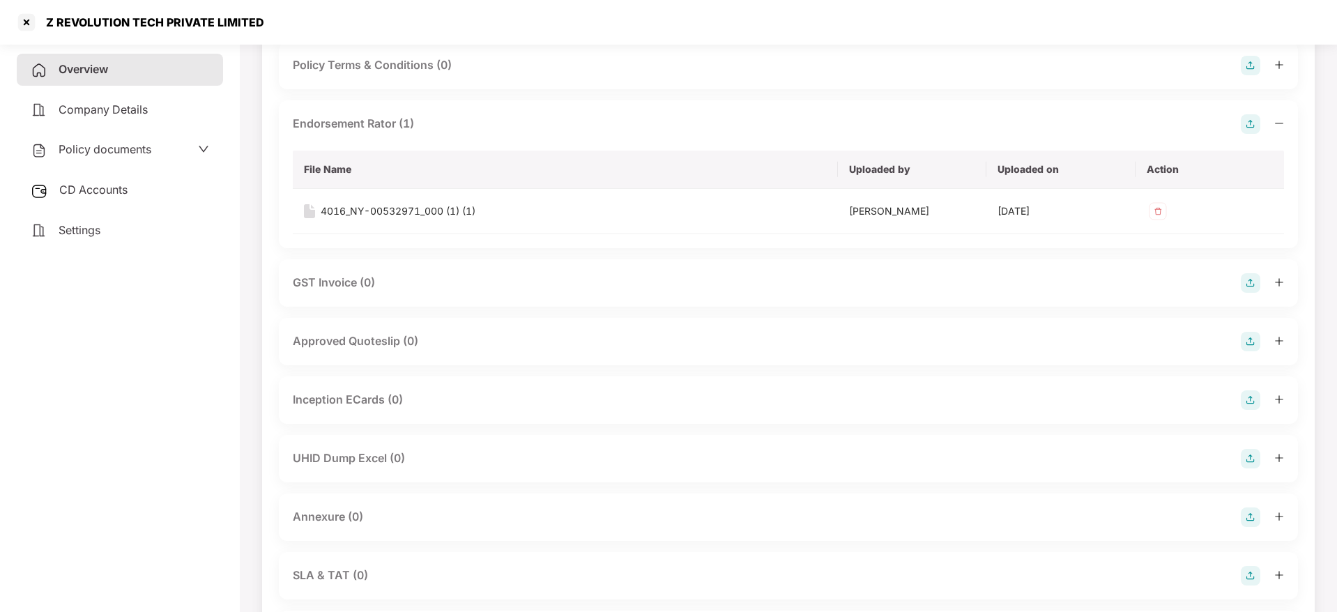
scroll to position [711, 0]
click at [1244, 337] on img at bounding box center [1250, 340] width 20 height 20
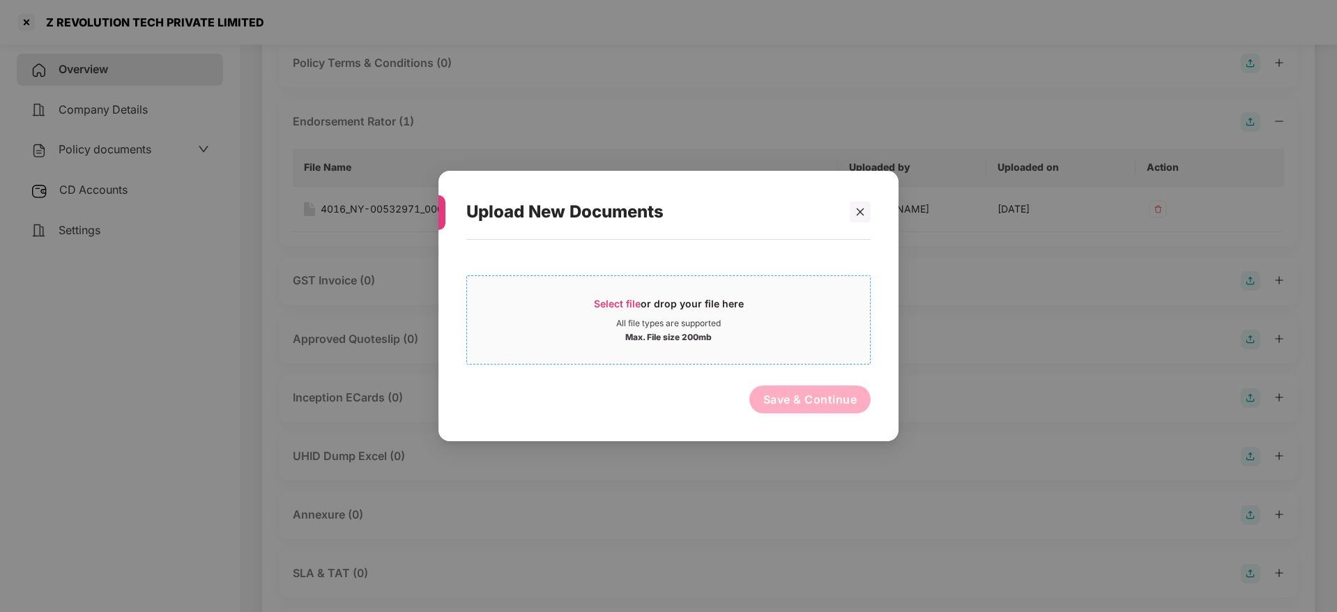
click at [636, 314] on div "Select file or drop your file here" at bounding box center [669, 307] width 150 height 21
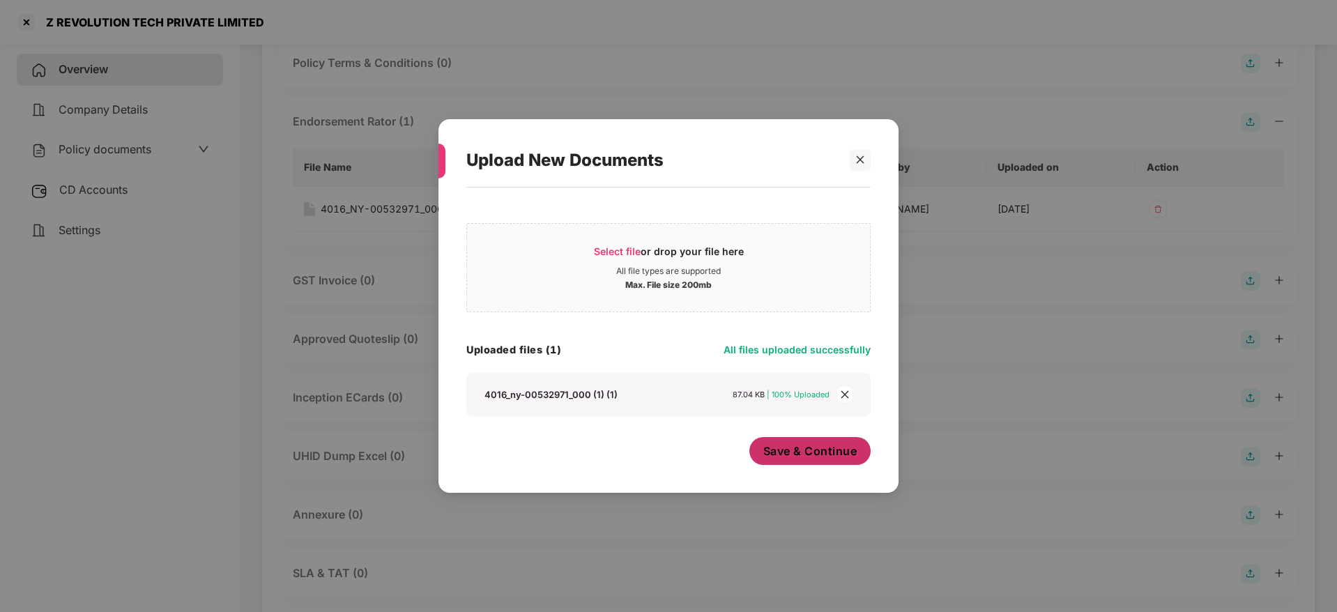
click at [785, 455] on span "Save & Continue" at bounding box center [810, 450] width 94 height 15
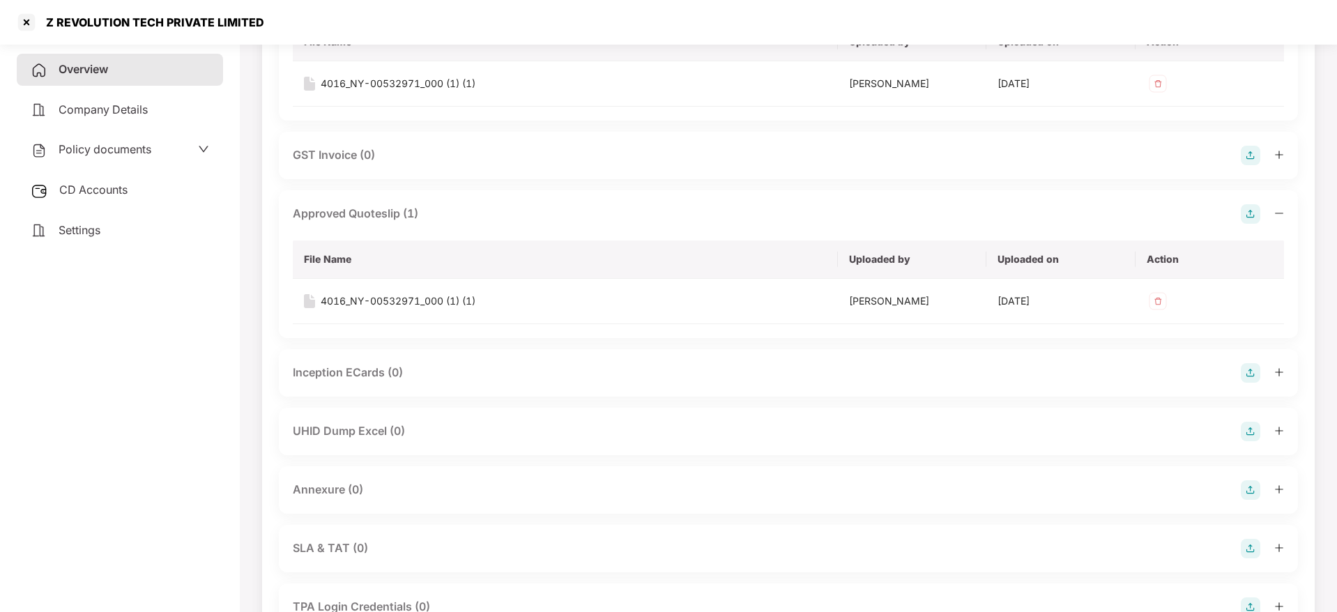
scroll to position [878, 0]
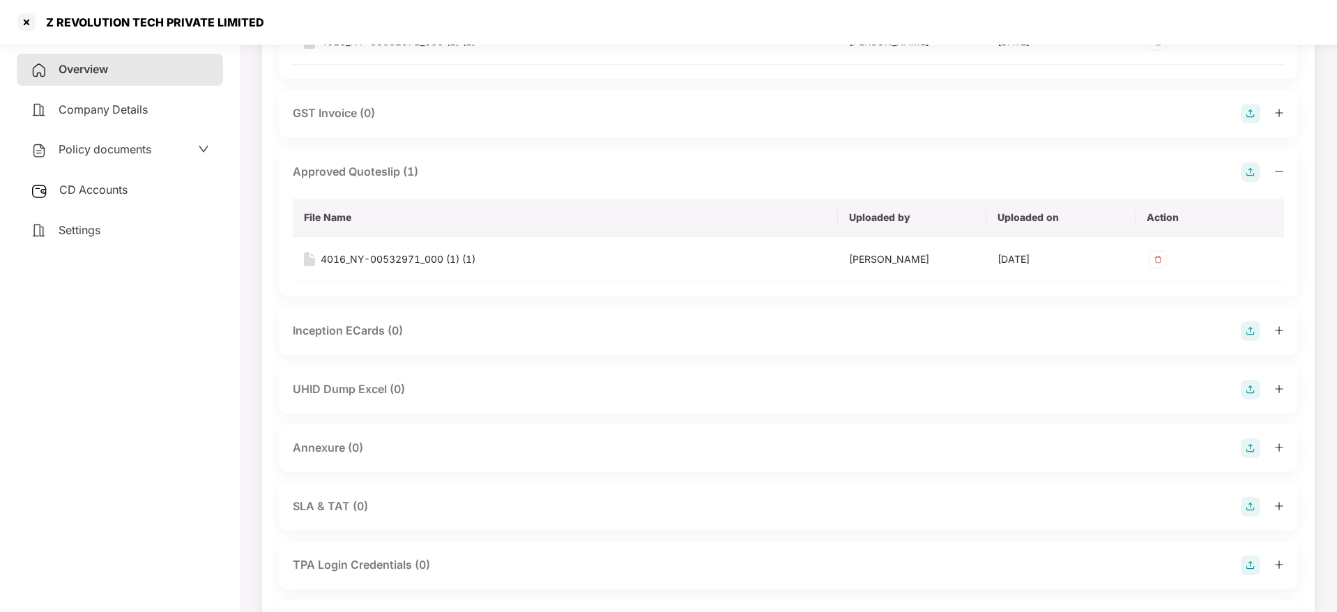
click at [1250, 332] on img at bounding box center [1250, 331] width 20 height 20
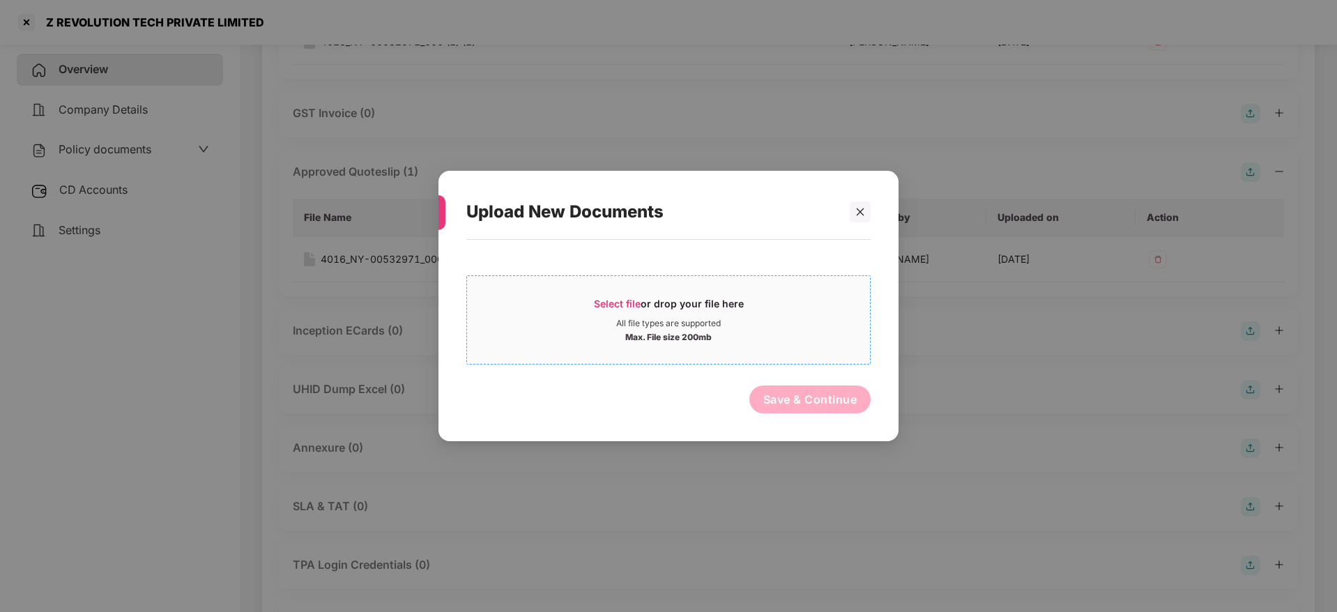
click at [615, 298] on span "Select file" at bounding box center [617, 304] width 47 height 12
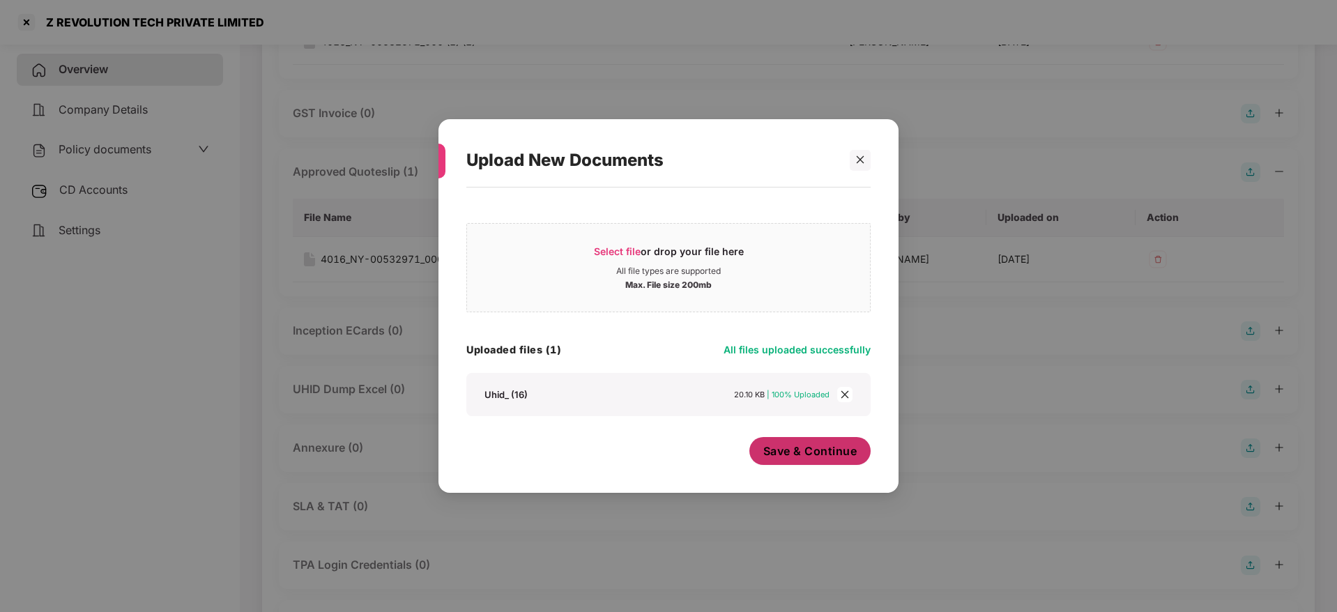
click at [762, 454] on button "Save & Continue" at bounding box center [810, 451] width 122 height 28
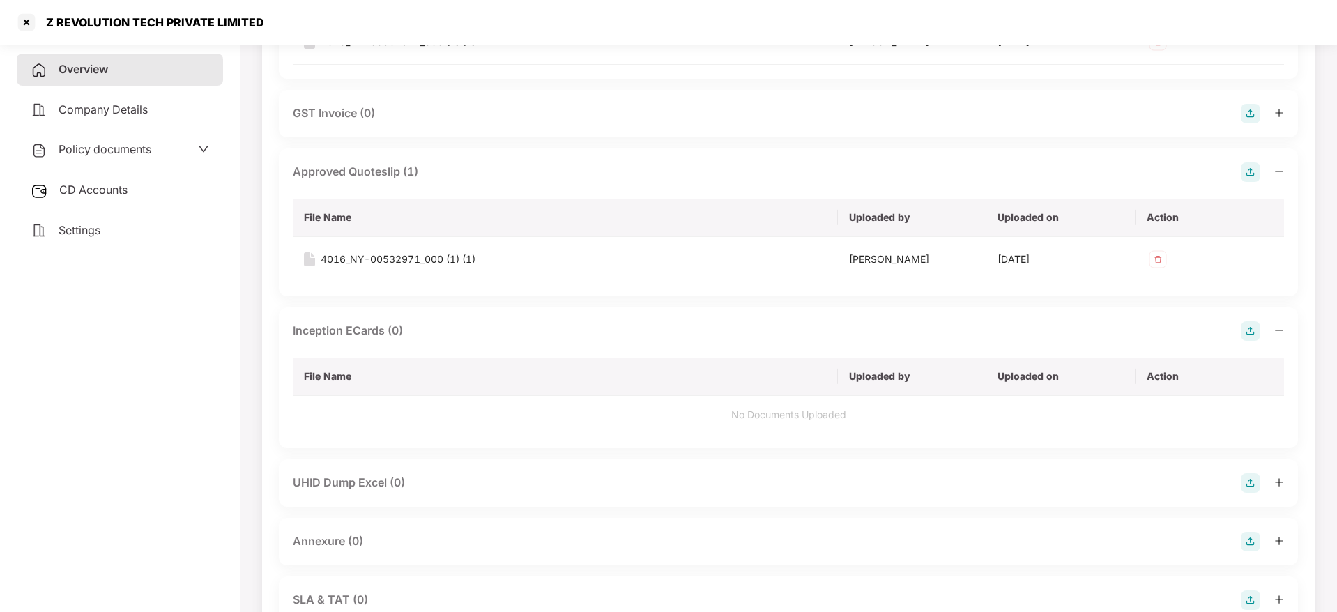
click at [1252, 541] on img at bounding box center [1250, 542] width 20 height 20
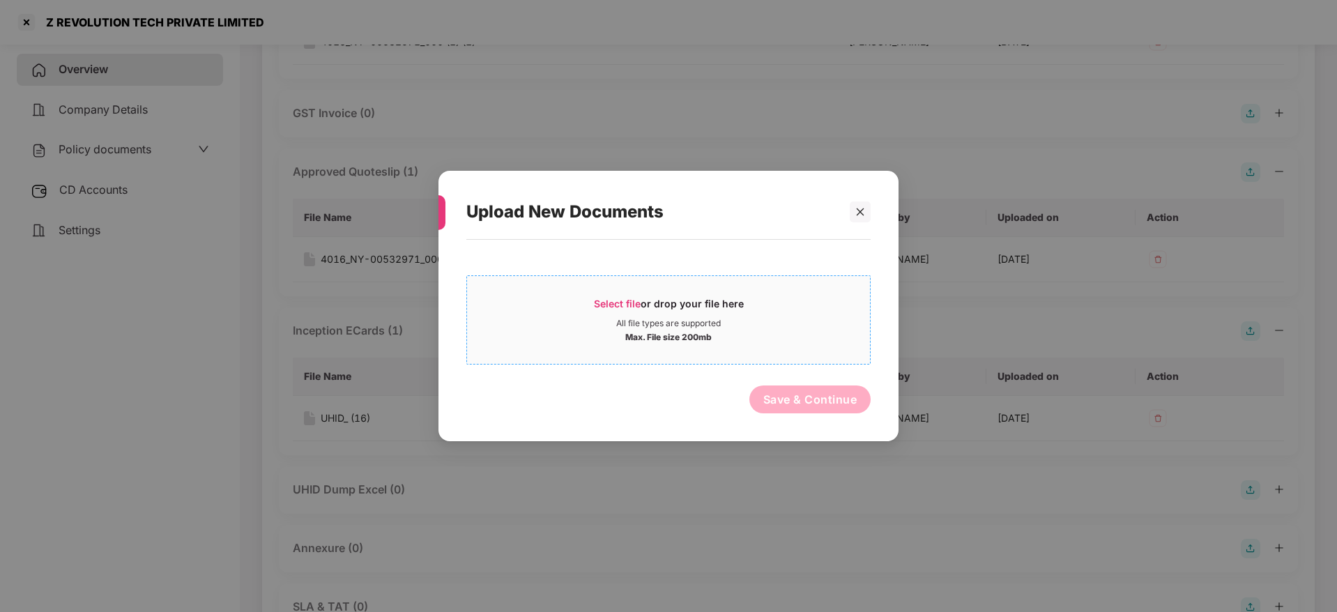
click at [634, 301] on span "Select file" at bounding box center [617, 304] width 47 height 12
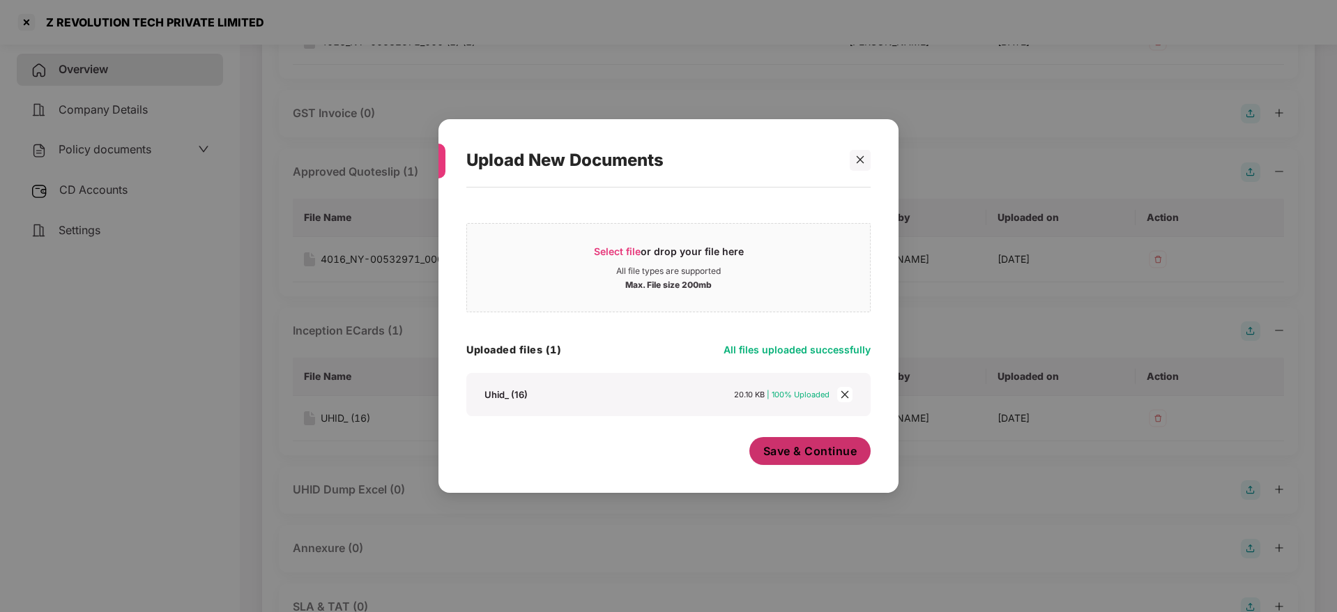
click at [817, 455] on span "Save & Continue" at bounding box center [810, 450] width 94 height 15
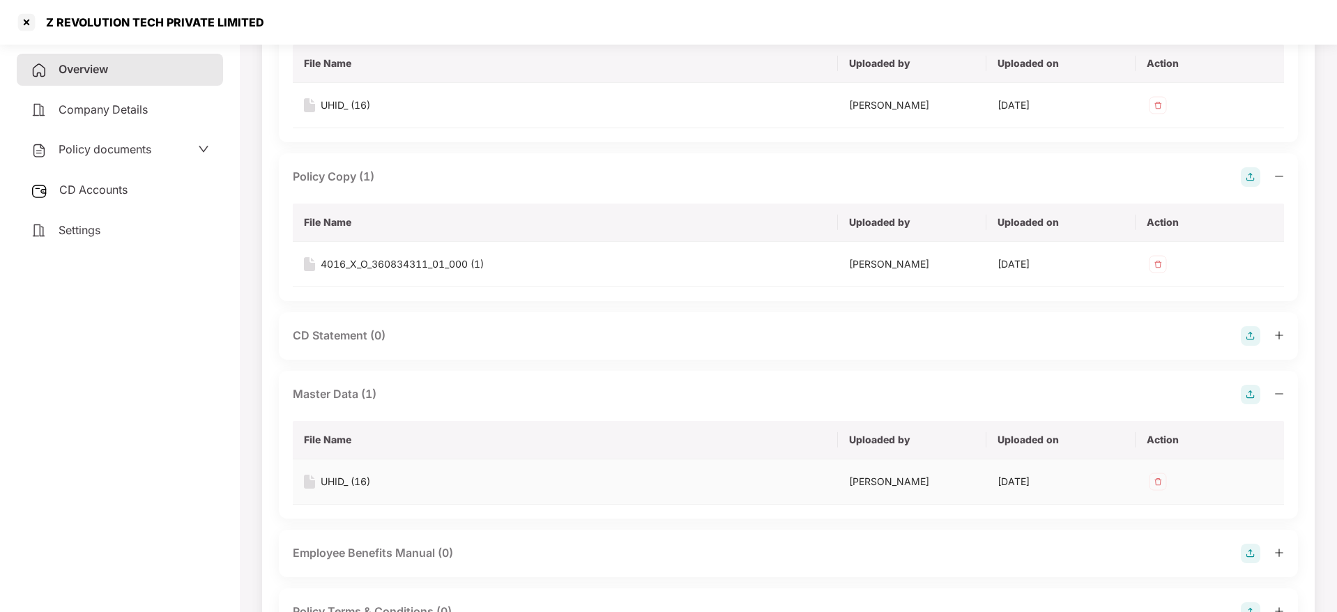
scroll to position [0, 0]
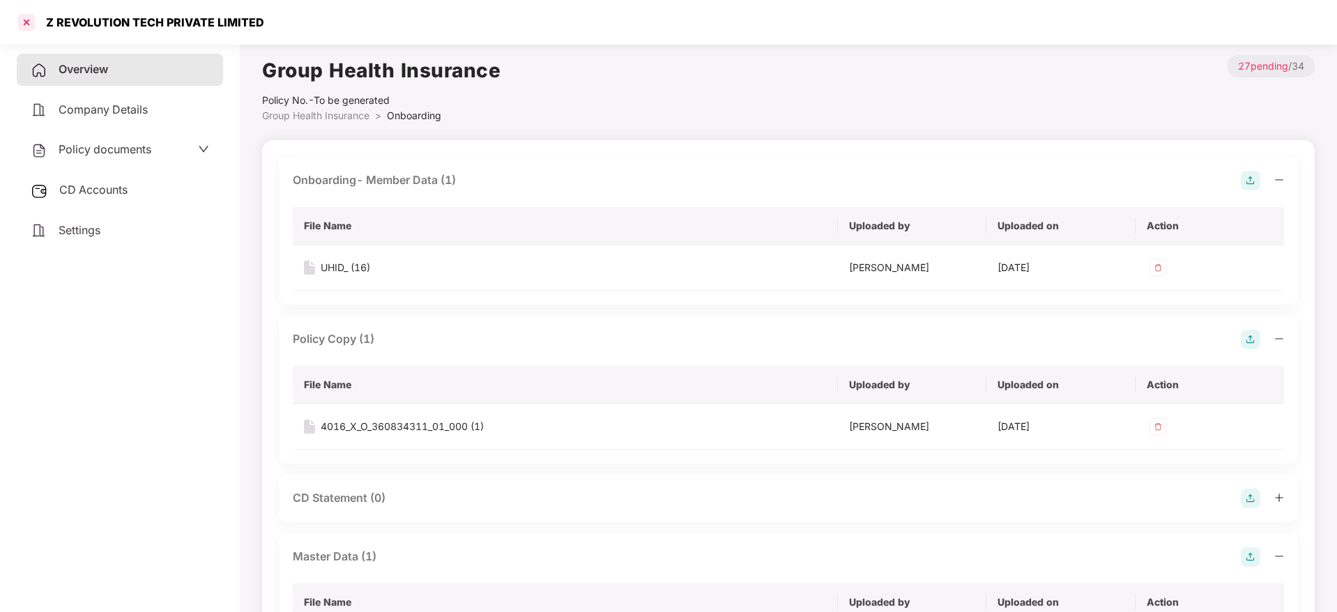
click at [33, 25] on div at bounding box center [26, 22] width 22 height 22
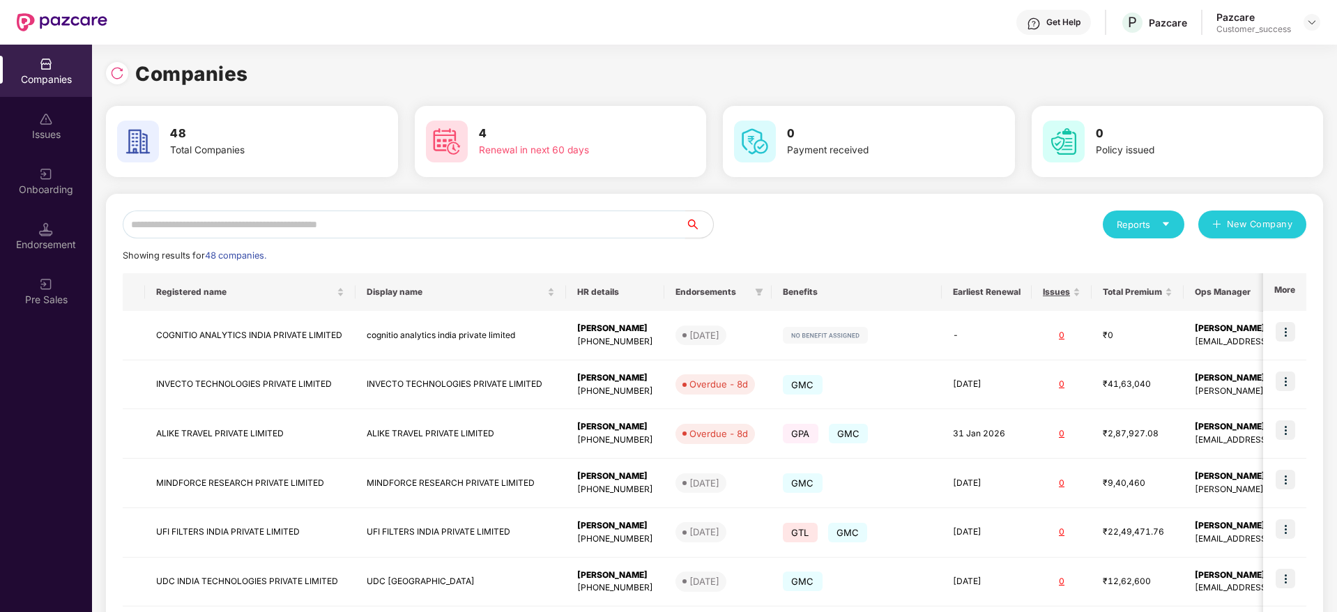
click at [250, 220] on input "text" at bounding box center [404, 224] width 562 height 28
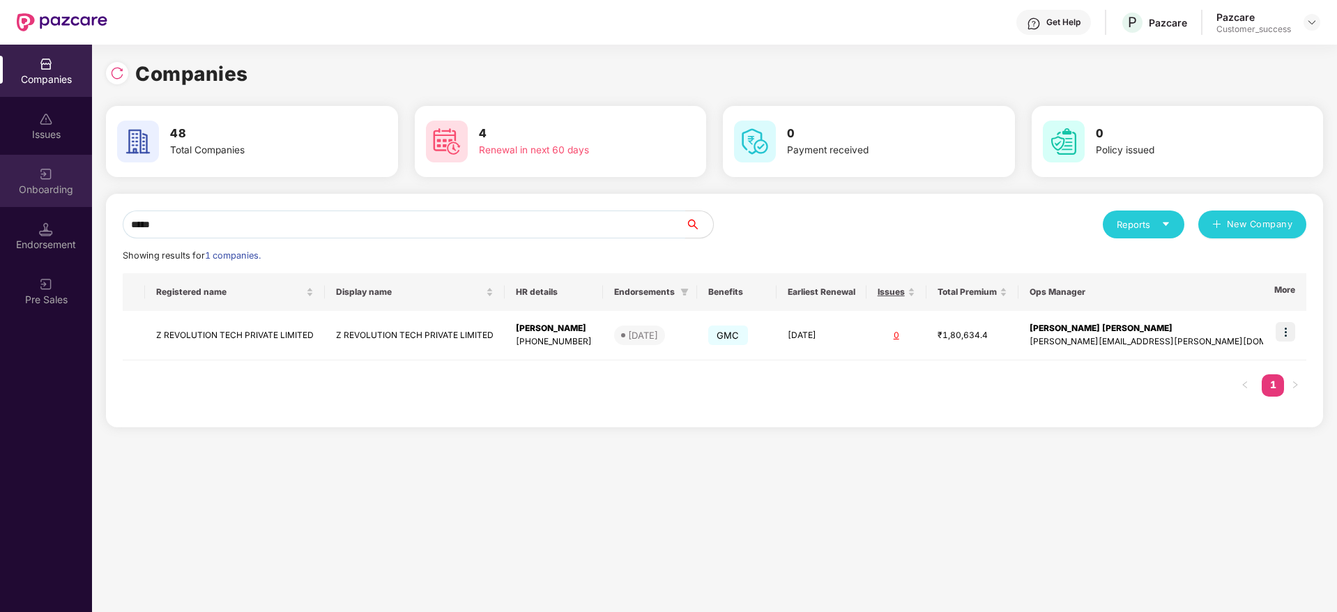
type input "*****"
click at [48, 184] on div "Onboarding" at bounding box center [46, 190] width 92 height 14
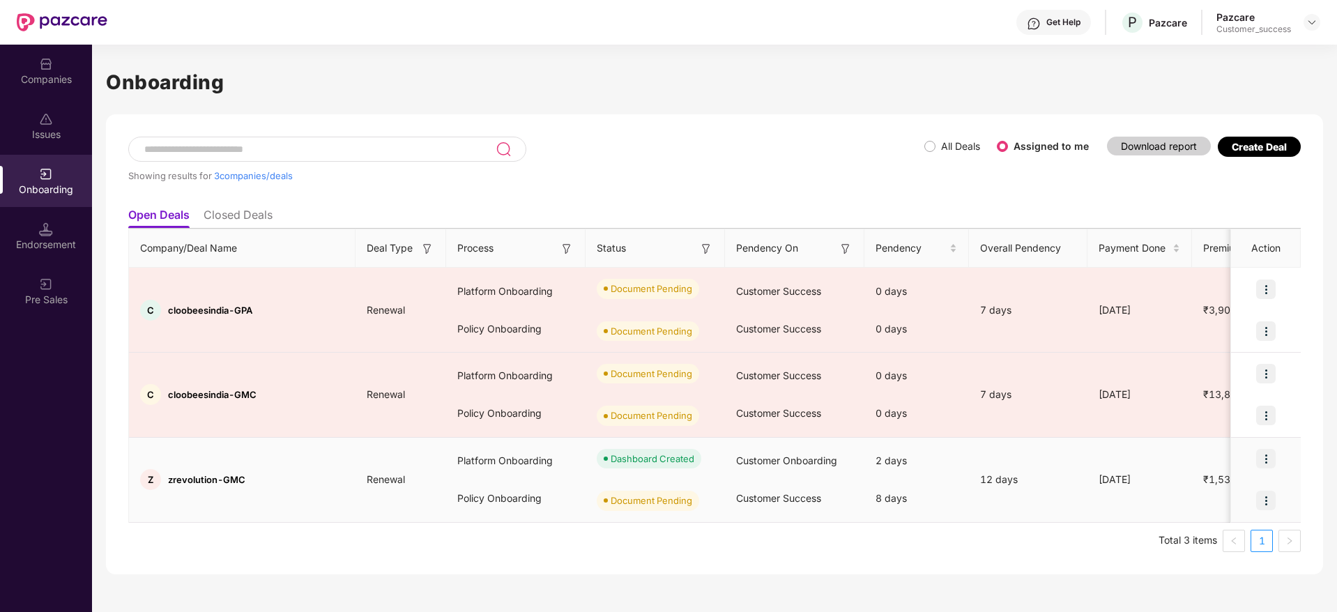
click at [1268, 500] on img at bounding box center [1266, 501] width 20 height 20
click at [1211, 535] on span "Upload Documents" at bounding box center [1201, 536] width 115 height 15
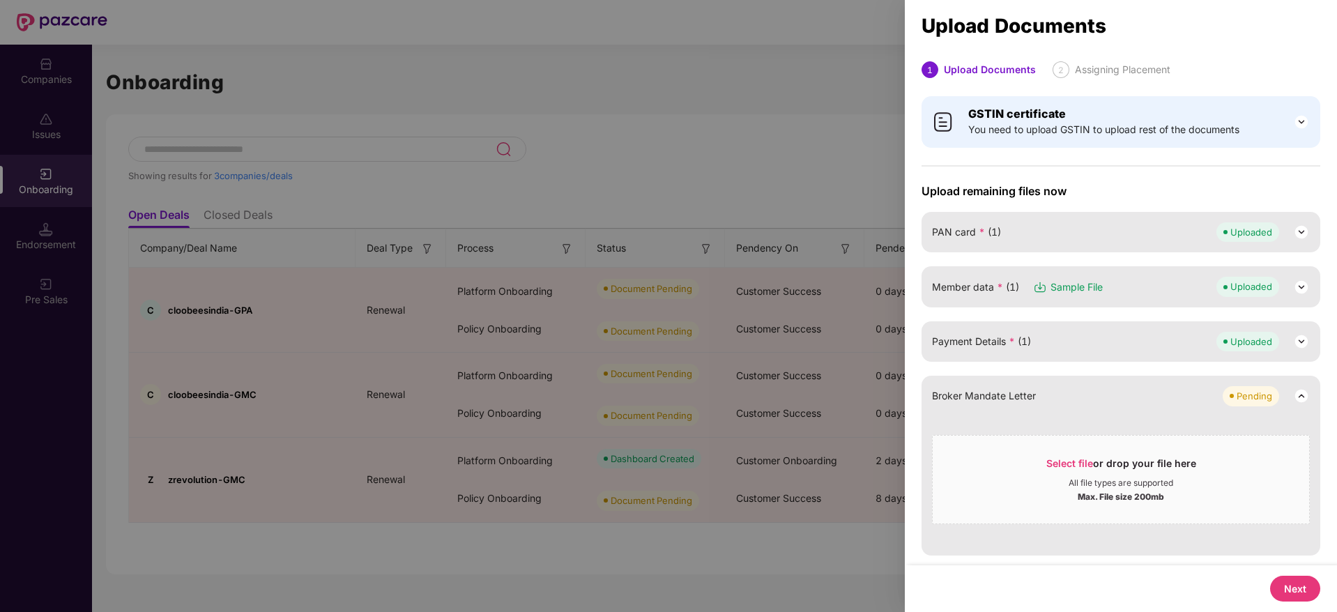
click at [1288, 579] on button "Next" at bounding box center [1295, 589] width 50 height 26
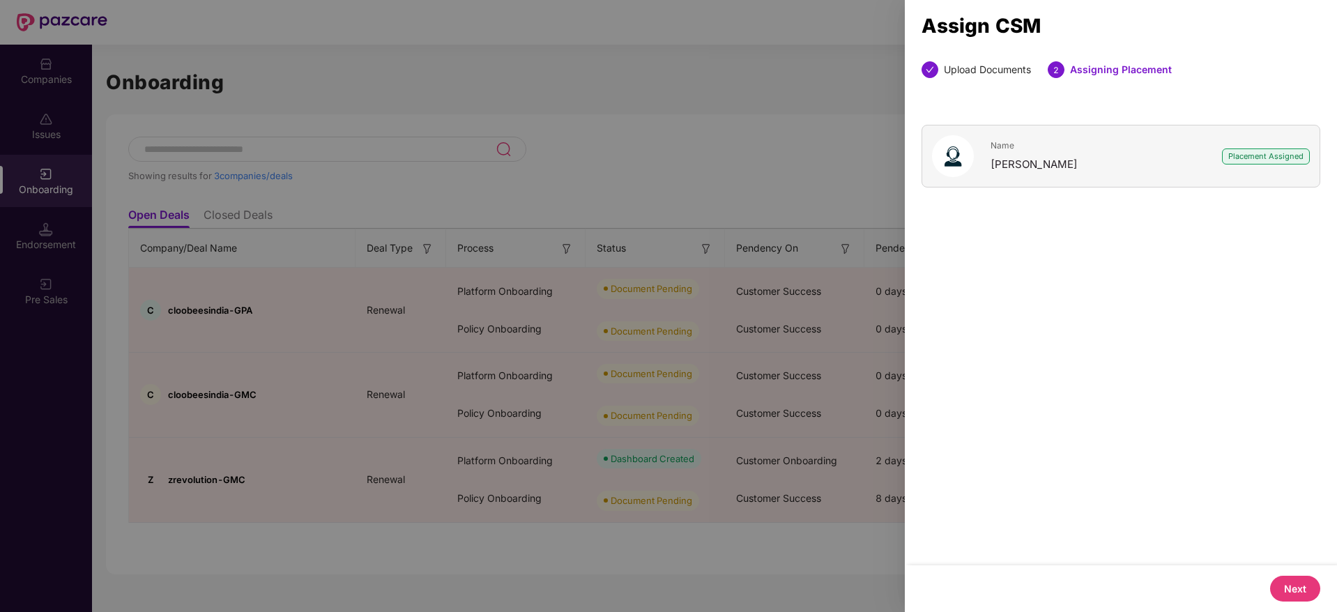
click at [1286, 580] on button "Next" at bounding box center [1295, 589] width 50 height 26
